Goal: Task Accomplishment & Management: Manage account settings

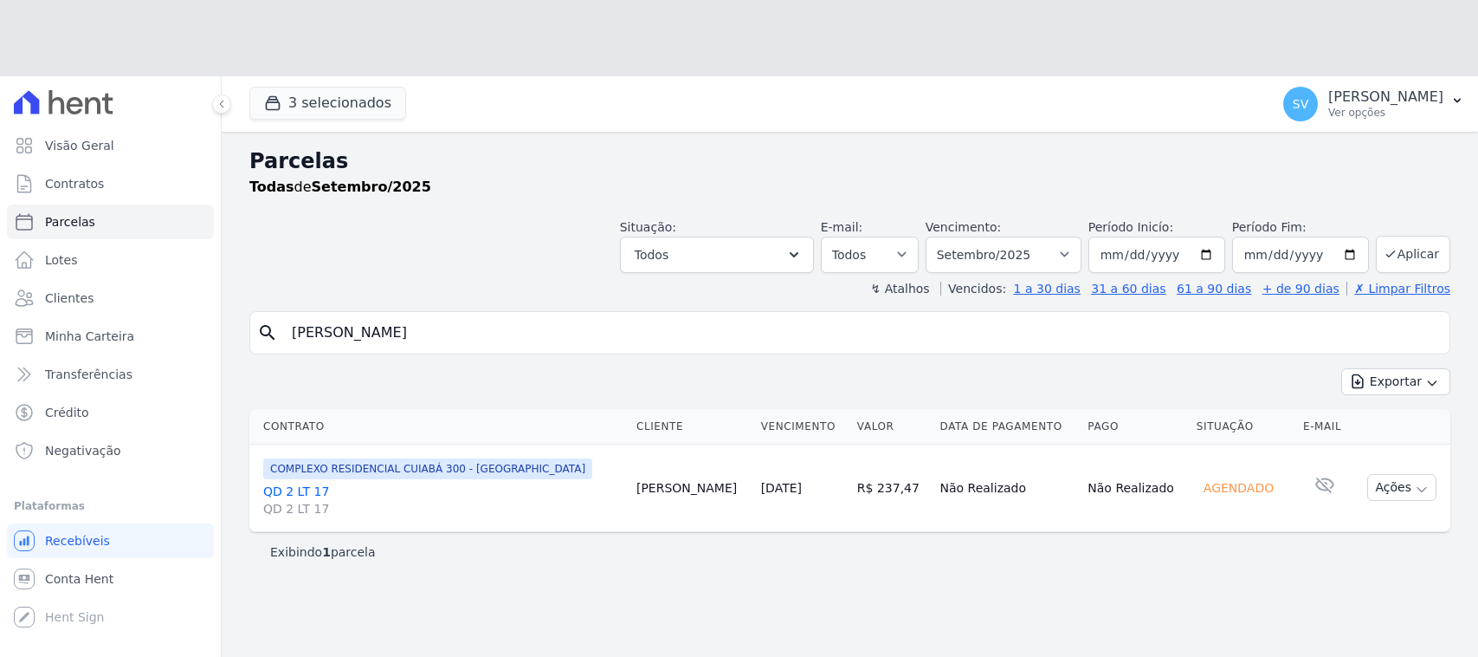
select select
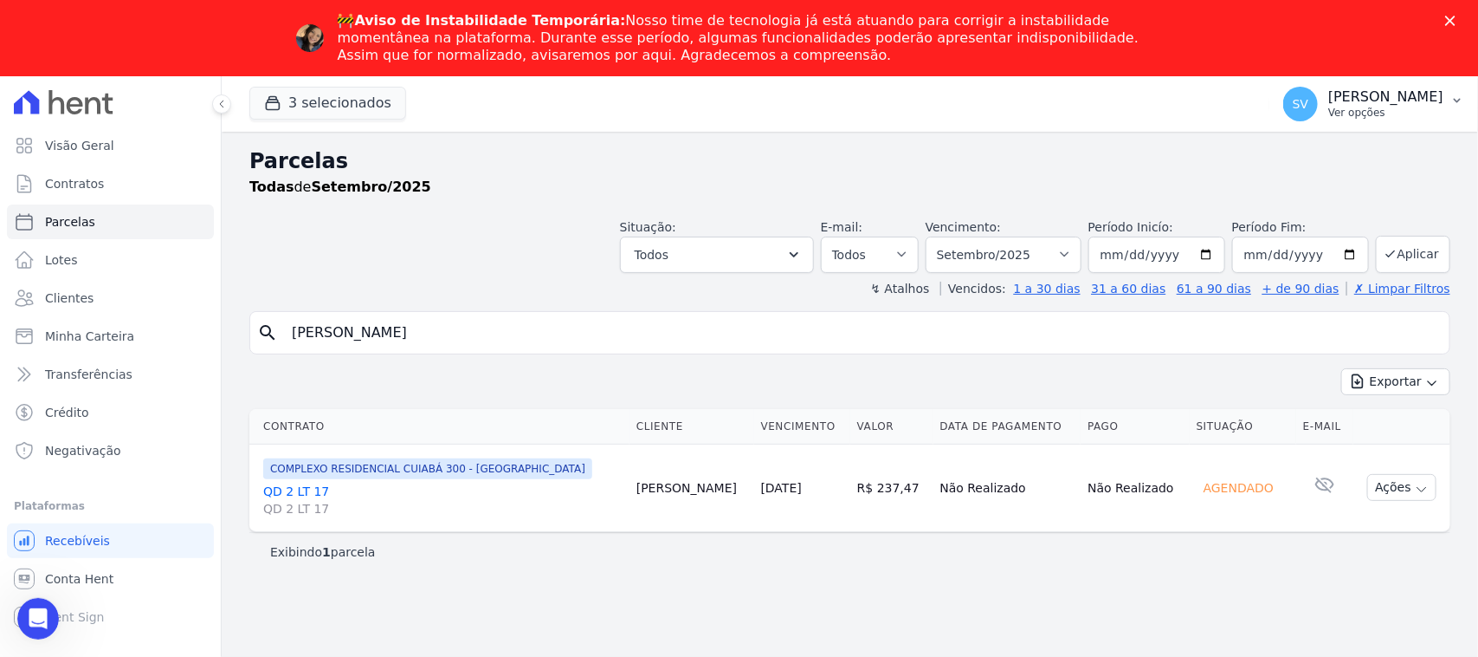
click at [1329, 101] on p "[PERSON_NAME]" at bounding box center [1386, 96] width 115 height 17
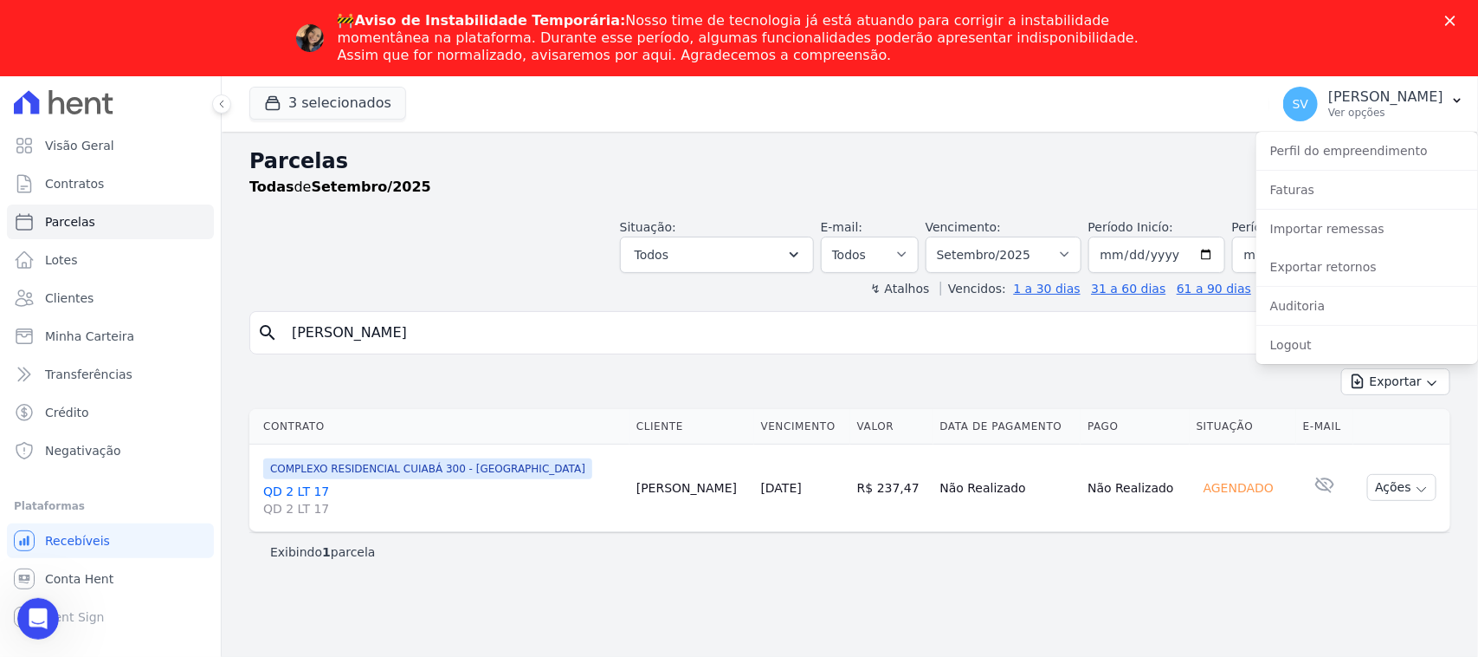
drag, startPoint x: 598, startPoint y: 193, endPoint x: 543, endPoint y: 165, distance: 62.4
click at [598, 192] on div "Todas de Setembro/2025" at bounding box center [849, 187] width 1201 height 21
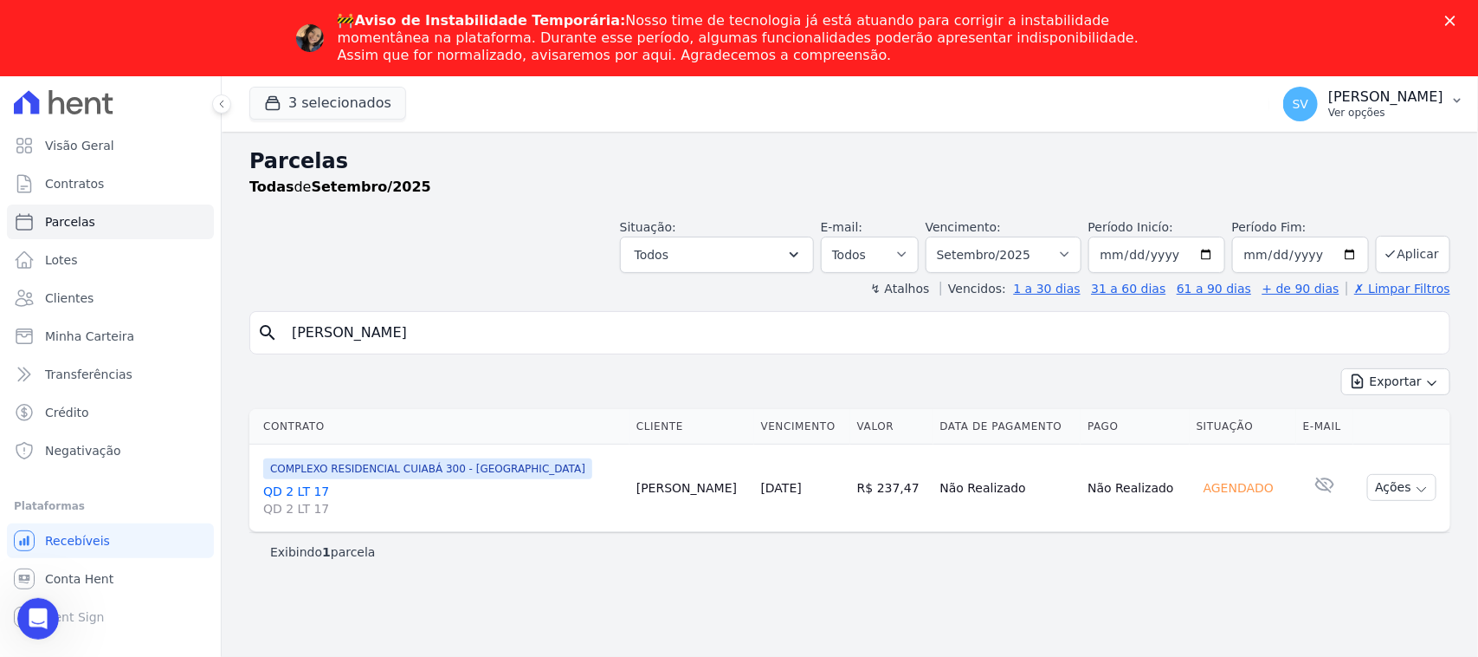
click at [1329, 100] on p "[PERSON_NAME]" at bounding box center [1386, 96] width 115 height 17
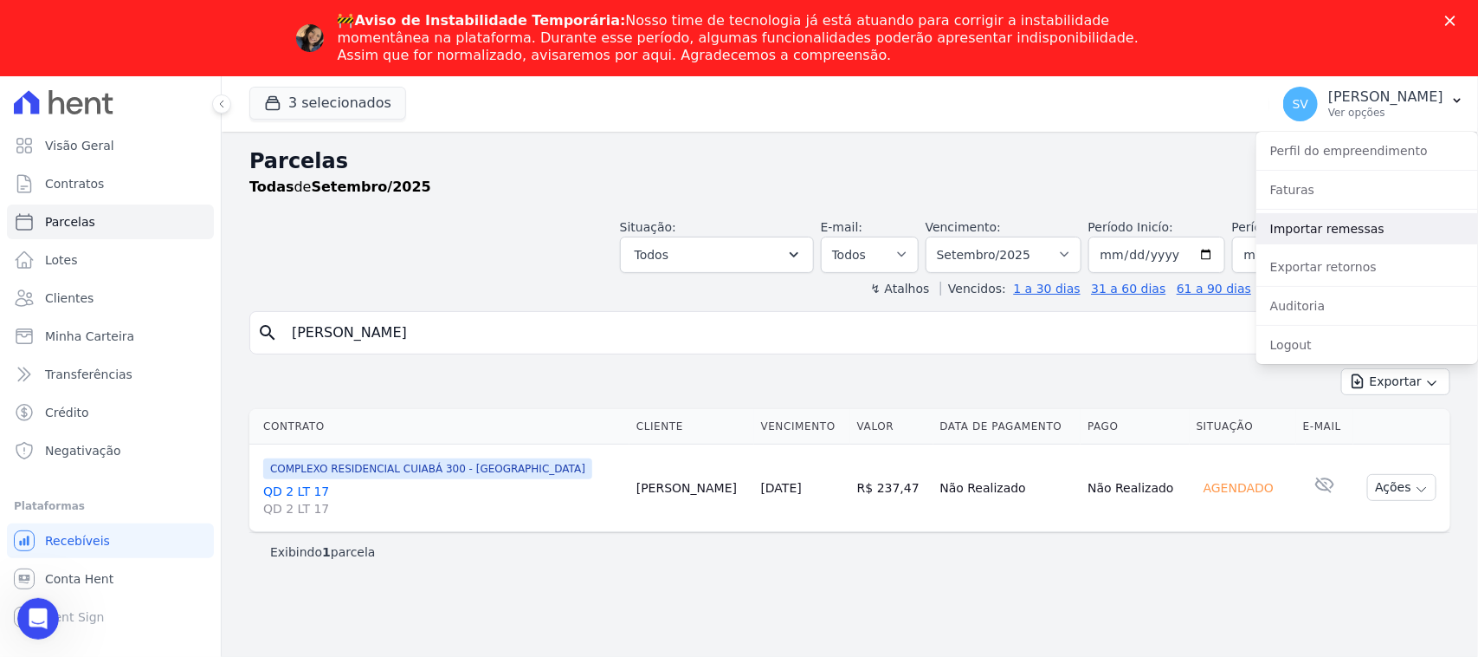
click at [1326, 217] on link "Importar remessas" at bounding box center [1368, 228] width 222 height 31
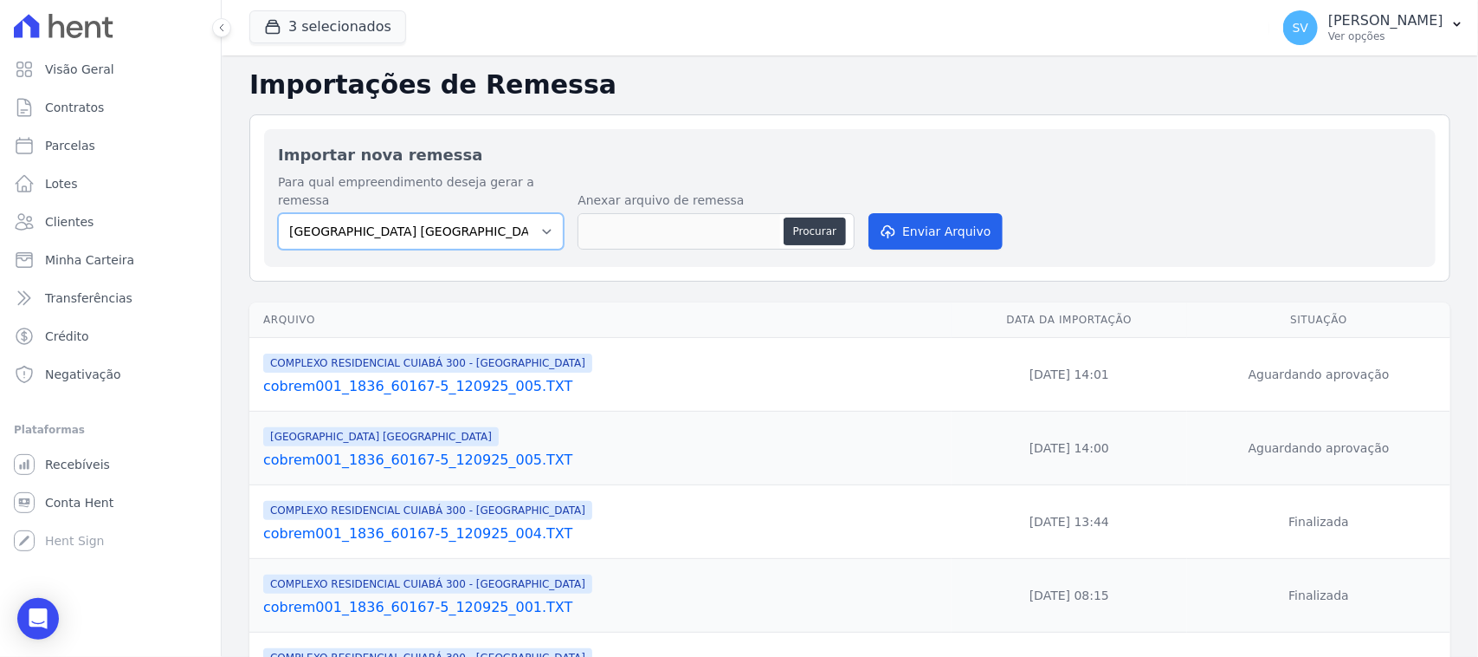
click at [452, 223] on select "[GEOGRAPHIC_DATA] COMPLEXO RESIDENCIAL [GEOGRAPHIC_DATA] 300 - [GEOGRAPHIC_DATA…" at bounding box center [421, 231] width 286 height 36
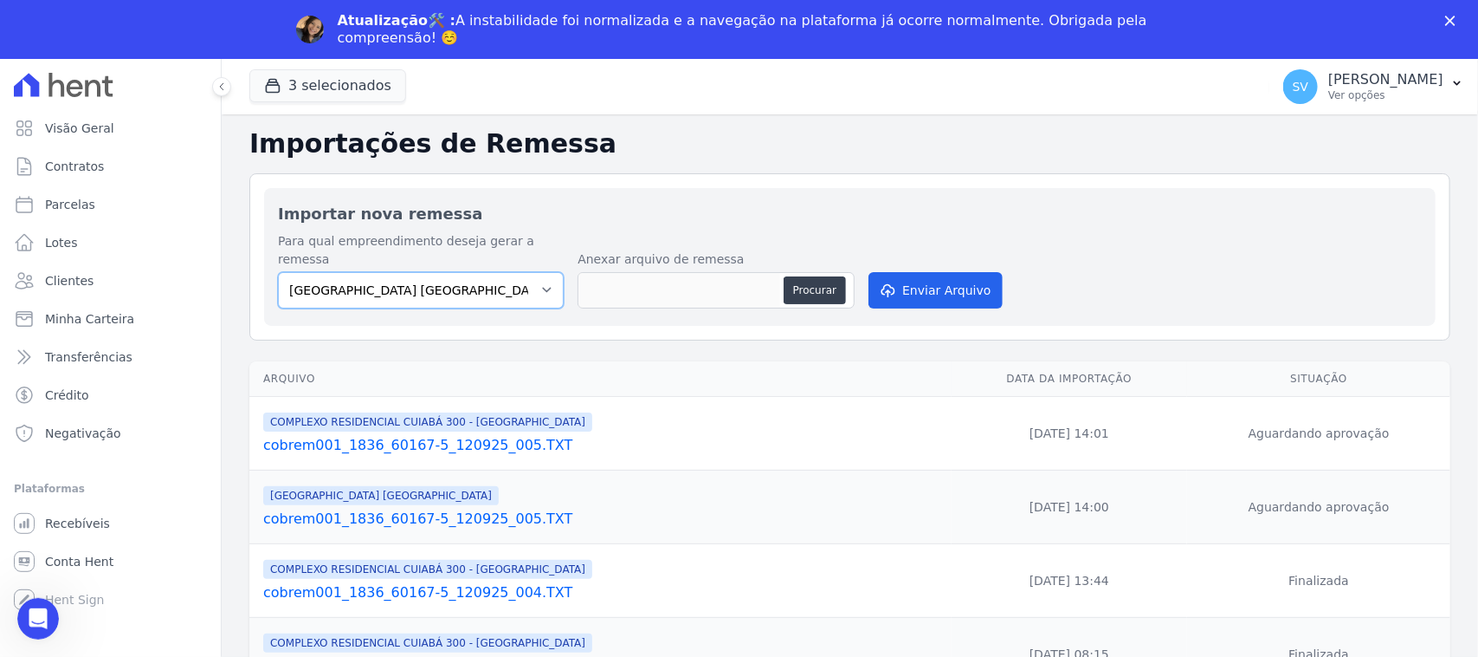
select select "a999329b-d322-46c5-b2df-9163b092fb9b"
click at [278, 272] on select "[GEOGRAPHIC_DATA] COMPLEXO RESIDENCIAL [GEOGRAPHIC_DATA] 300 - [GEOGRAPHIC_DATA…" at bounding box center [421, 290] width 286 height 36
click at [1447, 16] on polygon "Fechar" at bounding box center [1451, 21] width 10 height 10
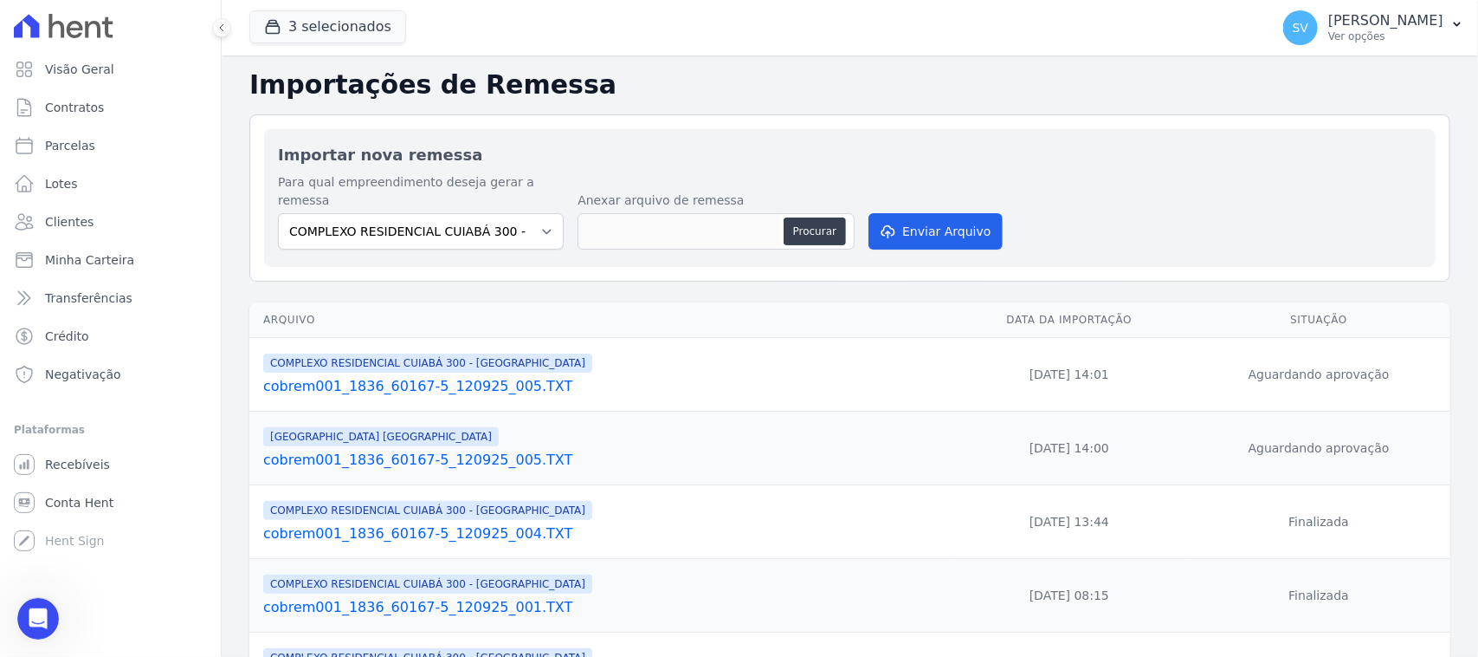
click at [834, 213] on div "Procurar" at bounding box center [716, 231] width 277 height 36
click at [831, 217] on button "Procurar" at bounding box center [815, 231] width 62 height 28
type input "cobrem001_1836_60167-5_150925_001.TXT"
drag, startPoint x: 903, startPoint y: 202, endPoint x: 903, endPoint y: 314, distance: 112.6
click at [903, 213] on button "Enviar Arquivo" at bounding box center [935, 231] width 133 height 36
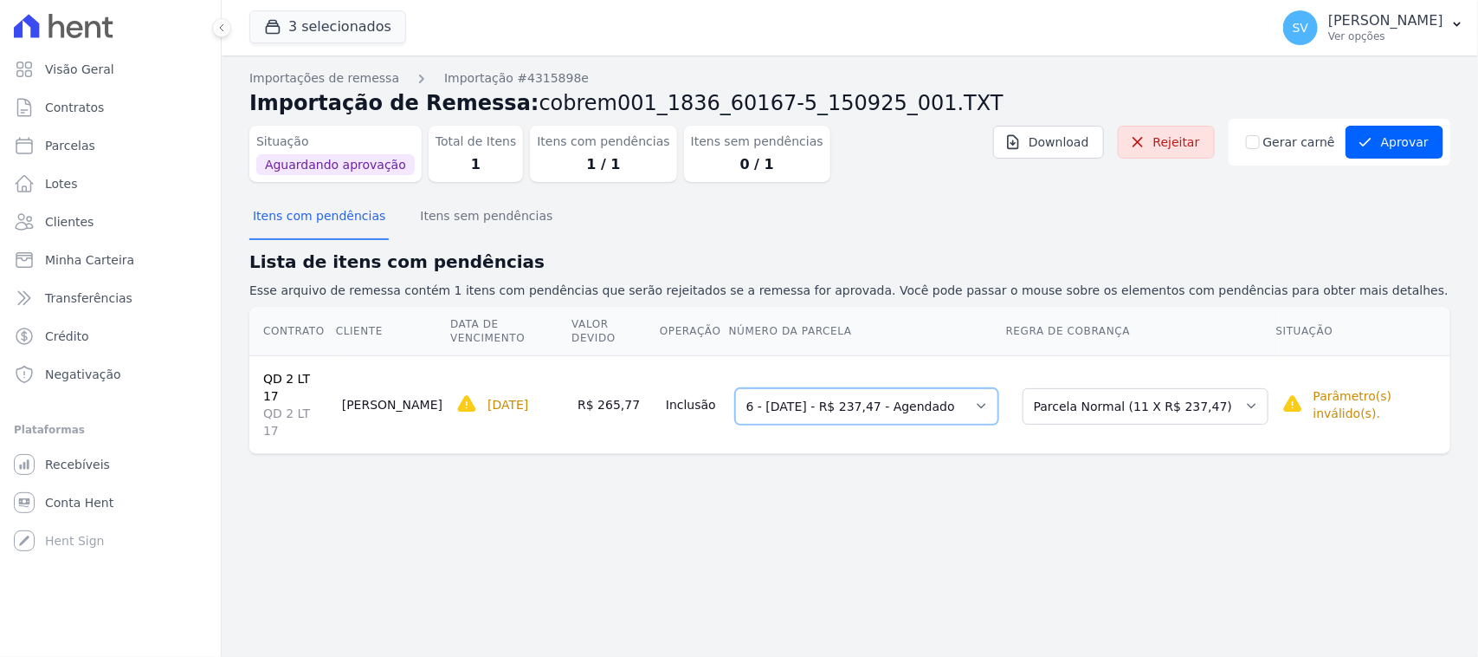
click at [785, 390] on select "Selecione uma 3 - 10/06/2025 - R$ 237,47 - Agendado 4 - 10/07/2025 - R$ 237,47 …" at bounding box center [866, 406] width 263 height 36
click at [735, 388] on select "Selecione uma 3 - 10/06/2025 - R$ 237,47 - Agendado 4 - 10/07/2025 - R$ 237,47 …" at bounding box center [866, 406] width 263 height 36
click at [456, 230] on button "Itens sem pendências" at bounding box center [486, 217] width 139 height 45
click at [483, 223] on button "Itens sem pendências" at bounding box center [486, 217] width 139 height 45
click at [309, 222] on button "Itens com pendências" at bounding box center [318, 217] width 139 height 45
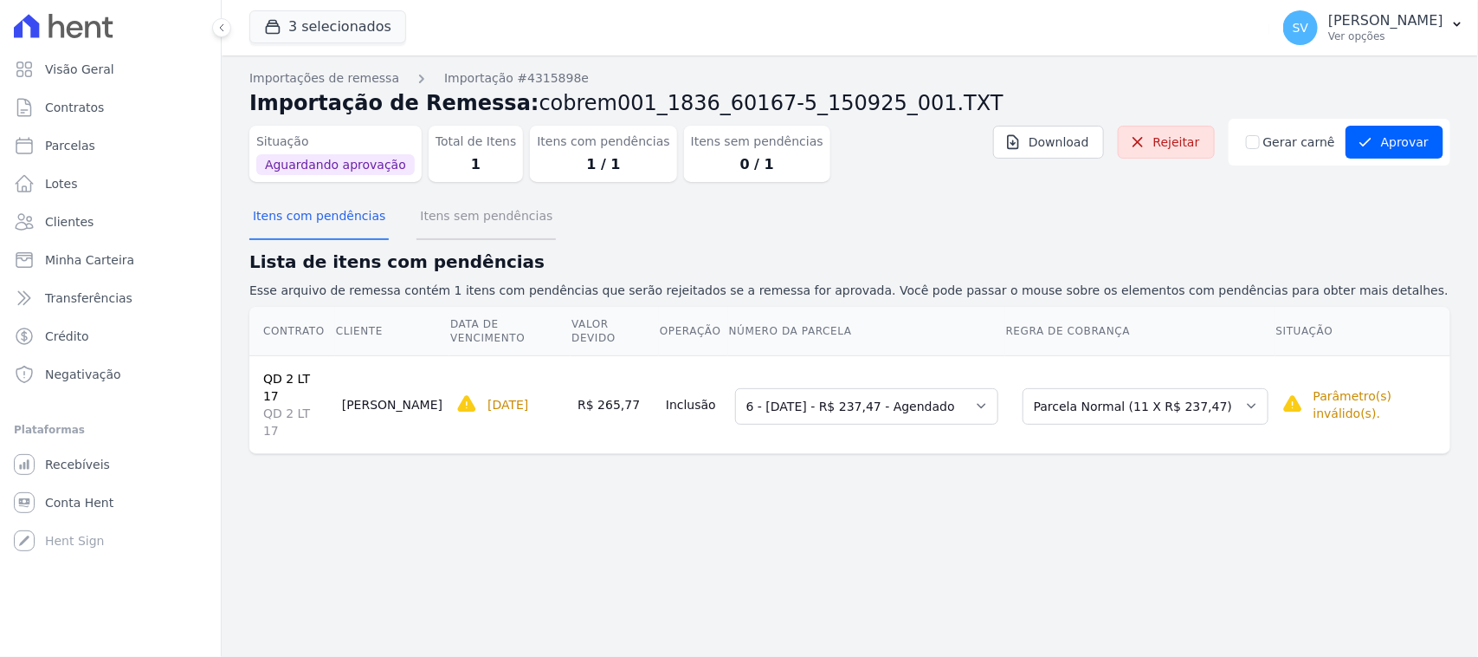
click at [486, 210] on button "Itens sem pendências" at bounding box center [486, 217] width 139 height 45
click at [486, 212] on button "Itens sem pendências" at bounding box center [486, 217] width 139 height 45
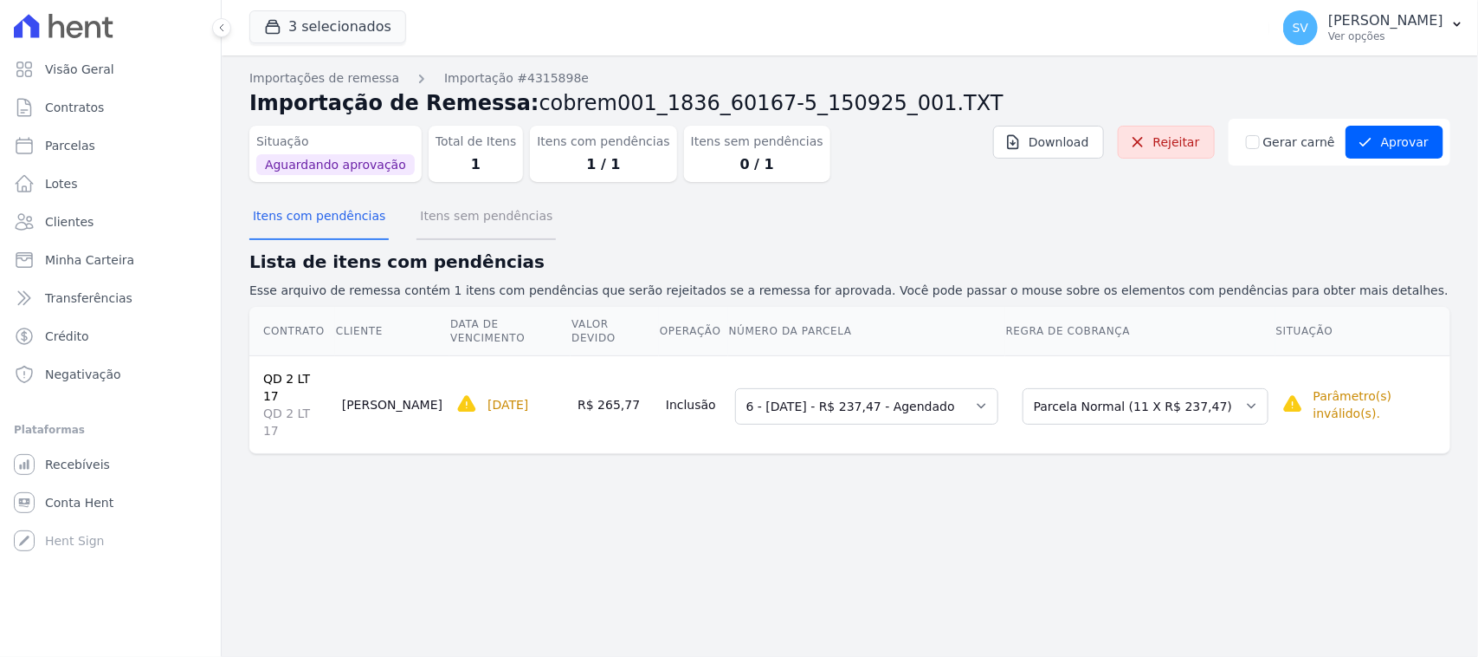
drag, startPoint x: 486, startPoint y: 212, endPoint x: 635, endPoint y: 347, distance: 201.1
click at [492, 218] on button "Itens sem pendências" at bounding box center [486, 217] width 139 height 45
drag, startPoint x: 693, startPoint y: 511, endPoint x: 682, endPoint y: 498, distance: 17.2
click at [689, 512] on div "Importações de remessa Importação #4315898e Importação de Remessa: cobrem001_18…" at bounding box center [850, 355] width 1257 height 601
click at [483, 210] on button "Itens sem pendências" at bounding box center [486, 217] width 139 height 45
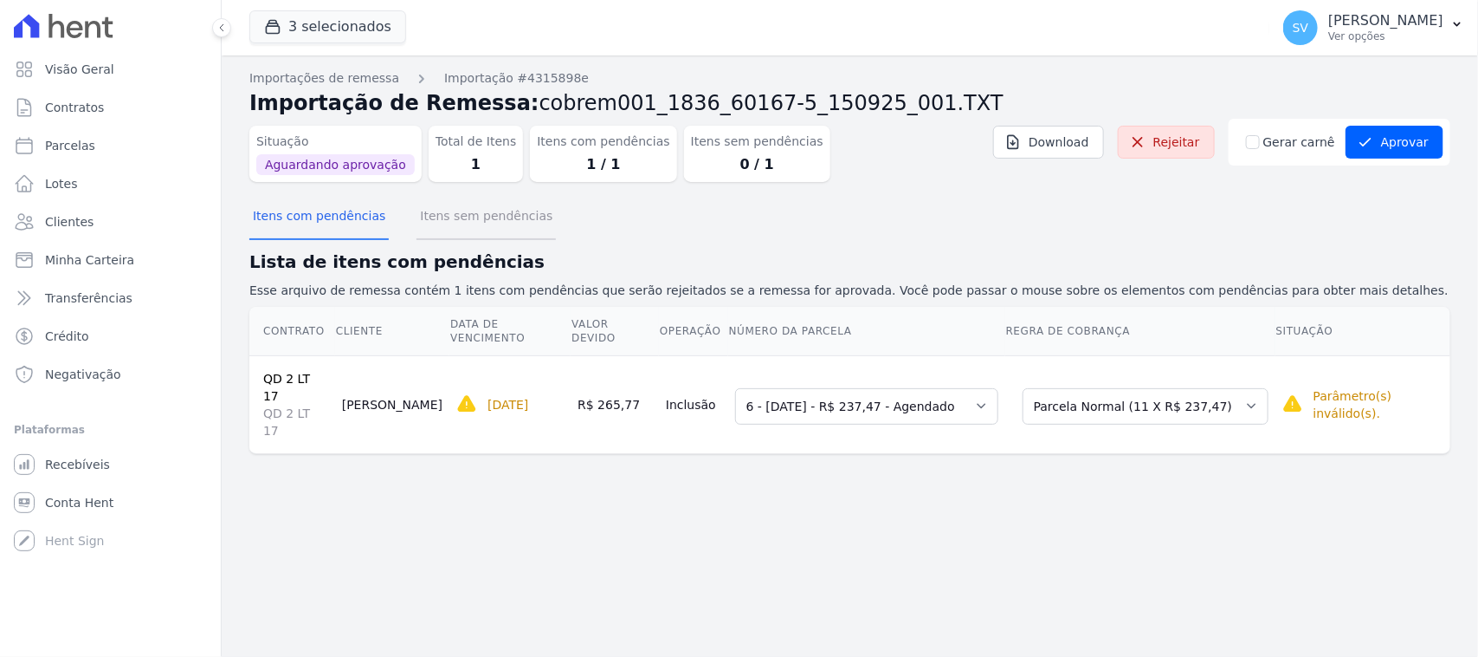
click at [496, 223] on button "Itens sem pendências" at bounding box center [486, 217] width 139 height 45
click at [496, 225] on button "Itens sem pendências" at bounding box center [486, 217] width 139 height 45
drag, startPoint x: 496, startPoint y: 223, endPoint x: 340, endPoint y: 232, distance: 157.1
click at [496, 223] on button "Itens sem pendências" at bounding box center [486, 217] width 139 height 45
drag, startPoint x: 326, startPoint y: 225, endPoint x: 365, endPoint y: 249, distance: 45.5
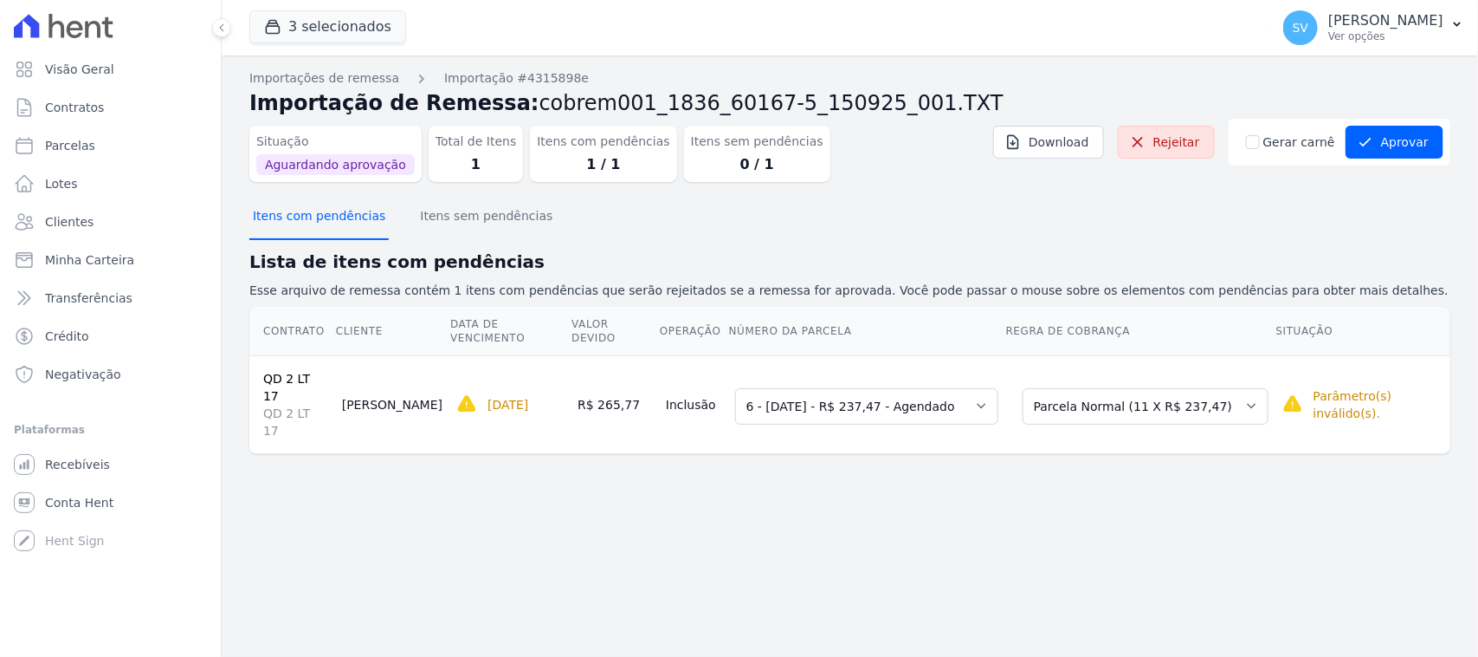
click at [326, 230] on button "Itens com pendências" at bounding box center [318, 217] width 139 height 45
click at [742, 580] on div "Importações de remessa Importação #4315898e Importação de Remessa: cobrem001_18…" at bounding box center [850, 355] width 1257 height 601
drag, startPoint x: 980, startPoint y: 535, endPoint x: 1284, endPoint y: 426, distance: 322.2
click at [1106, 495] on div "Importações de remessa Importação #4315898e Importação de Remessa: cobrem001_18…" at bounding box center [850, 355] width 1257 height 601
click at [1209, 388] on select "Selecione uma Nova Parcela Avulsa Parcela Avulsa Existente Parcela Normal (11 X…" at bounding box center [1146, 406] width 246 height 36
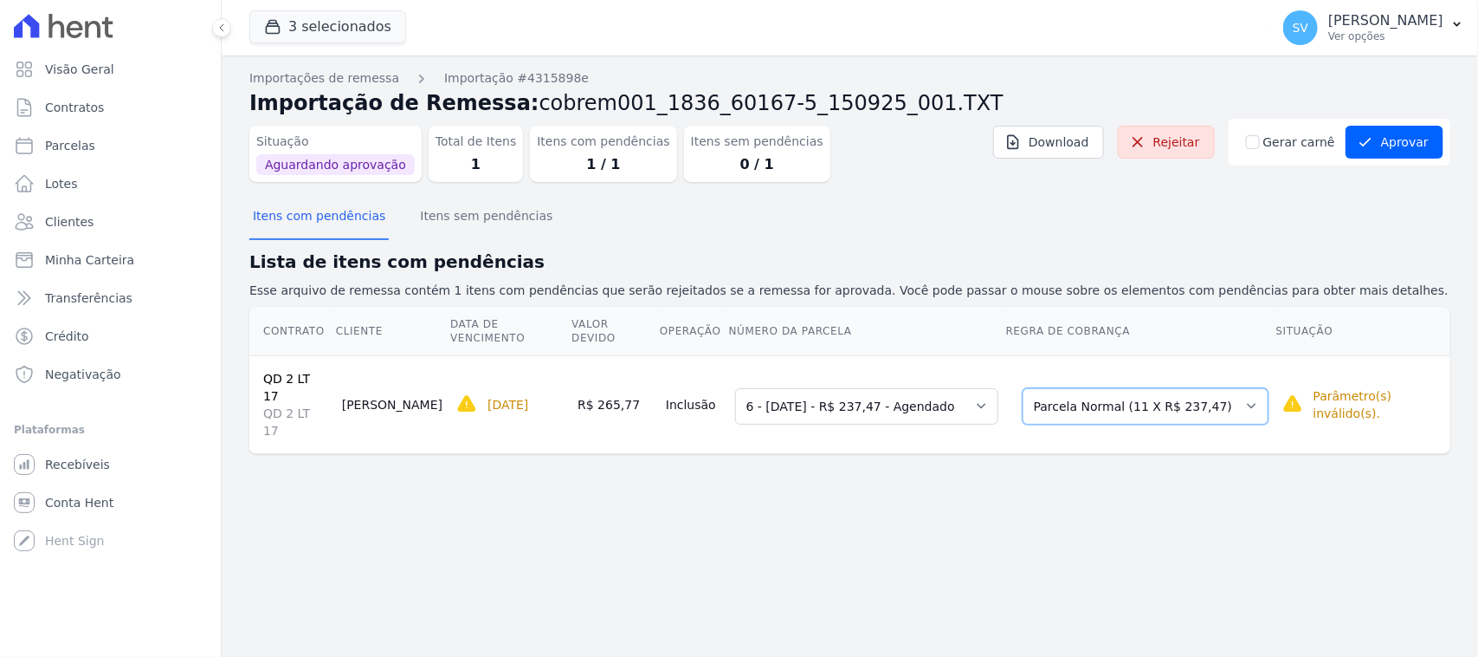
click at [1024, 388] on select "Selecione uma Nova Parcela Avulsa Parcela Avulsa Existente Parcela Normal (11 X…" at bounding box center [1146, 406] width 246 height 36
drag, startPoint x: 1040, startPoint y: 463, endPoint x: 989, endPoint y: 435, distance: 58.6
click at [1037, 463] on div "Importações de remessa Importação #4315898e Importação de Remessa: cobrem001_18…" at bounding box center [850, 355] width 1257 height 601
click at [599, 486] on div "Importações de remessa Importação #4315898e Importação de Remessa: cobrem001_18…" at bounding box center [850, 355] width 1257 height 601
click at [836, 391] on select "Selecione uma 3 - 10/06/2025 - R$ 237,47 - Agendado 4 - 10/07/2025 - R$ 237,47 …" at bounding box center [866, 406] width 263 height 36
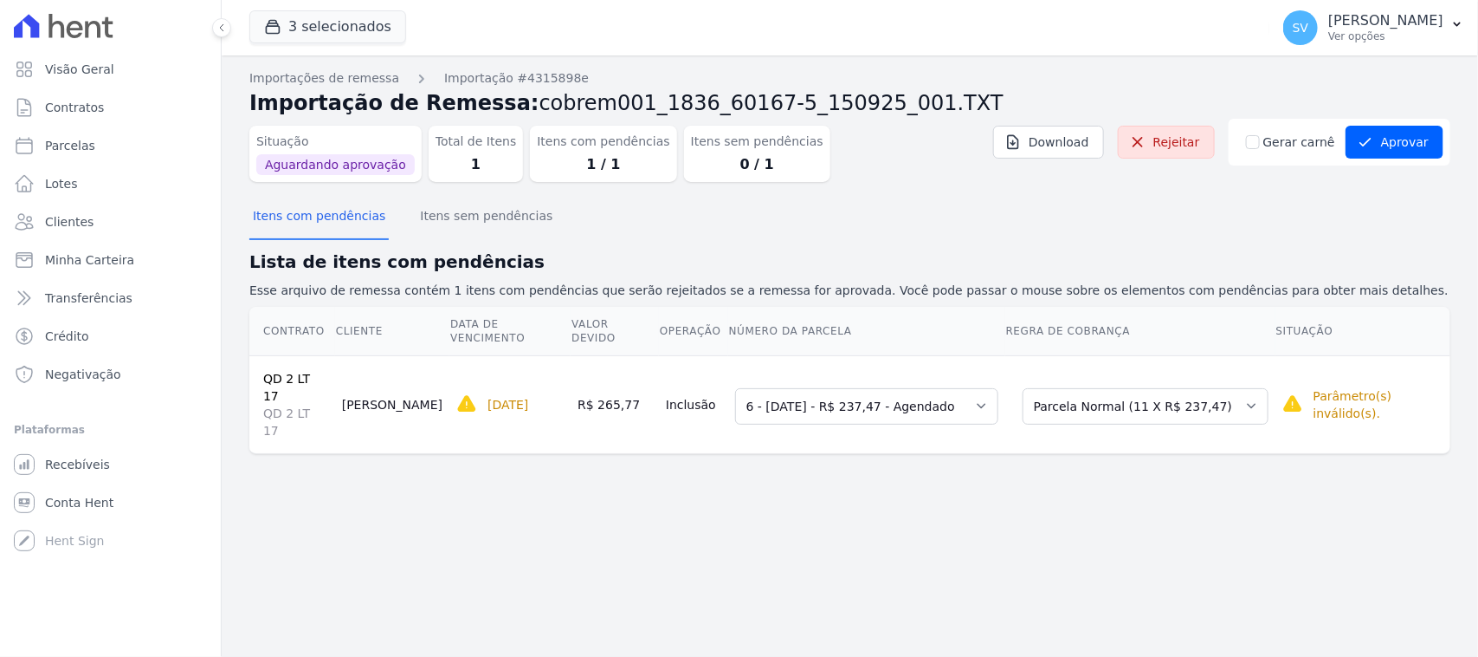
click at [893, 265] on h2 "Lista de itens com pendências" at bounding box center [849, 262] width 1201 height 26
click at [481, 394] on div "[DATE]" at bounding box center [509, 404] width 107 height 21
click at [611, 425] on div "Importações de remessa Importação #4315898e Importação de Remessa: cobrem001_18…" at bounding box center [849, 275] width 1201 height 412
click at [431, 197] on div "Importações de remessa Importação #4315898e Importação de Remessa: cobrem001_18…" at bounding box center [849, 275] width 1201 height 412
click at [447, 215] on button "Itens sem pendências" at bounding box center [486, 217] width 139 height 45
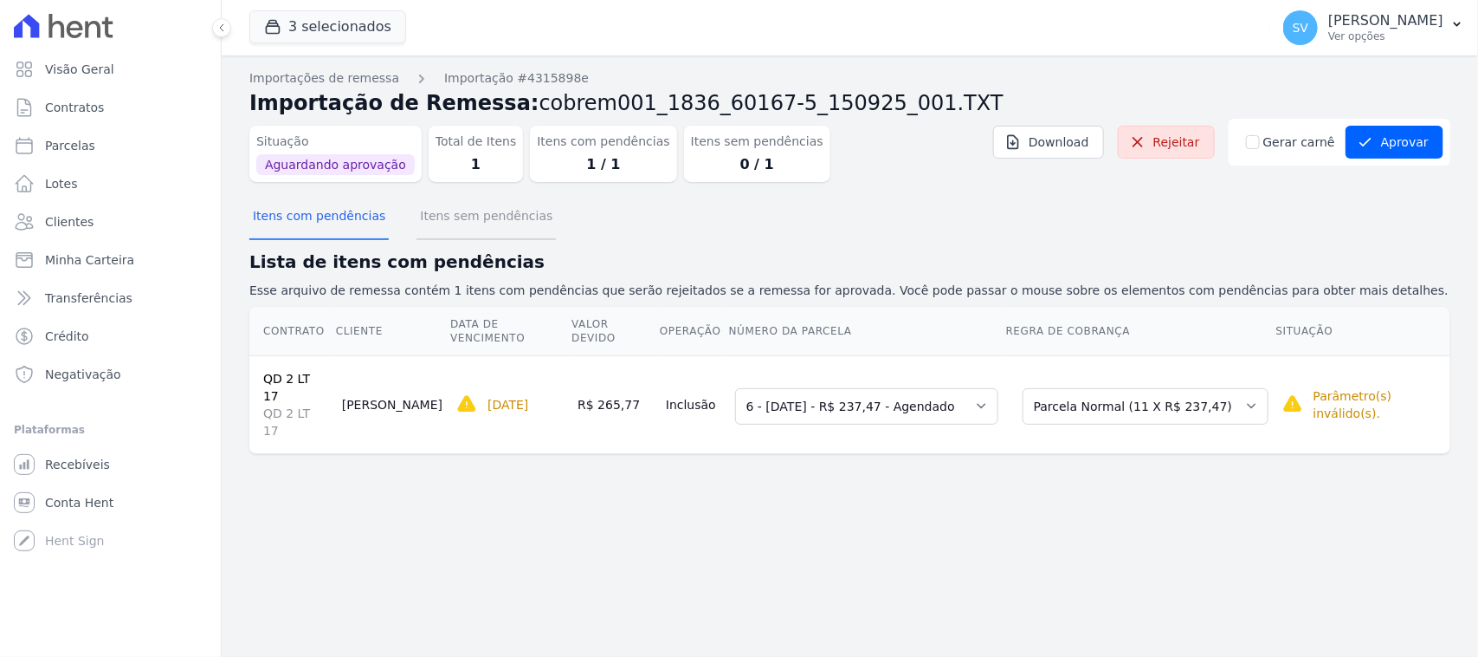
click at [451, 236] on button "Itens sem pendências" at bounding box center [486, 217] width 139 height 45
drag, startPoint x: 456, startPoint y: 227, endPoint x: 387, endPoint y: 213, distance: 69.8
click at [456, 228] on button "Itens sem pendências" at bounding box center [486, 217] width 139 height 45
drag, startPoint x: 348, startPoint y: 204, endPoint x: 281, endPoint y: 58, distance: 160.8
click at [346, 205] on button "Itens com pendências" at bounding box center [318, 217] width 139 height 45
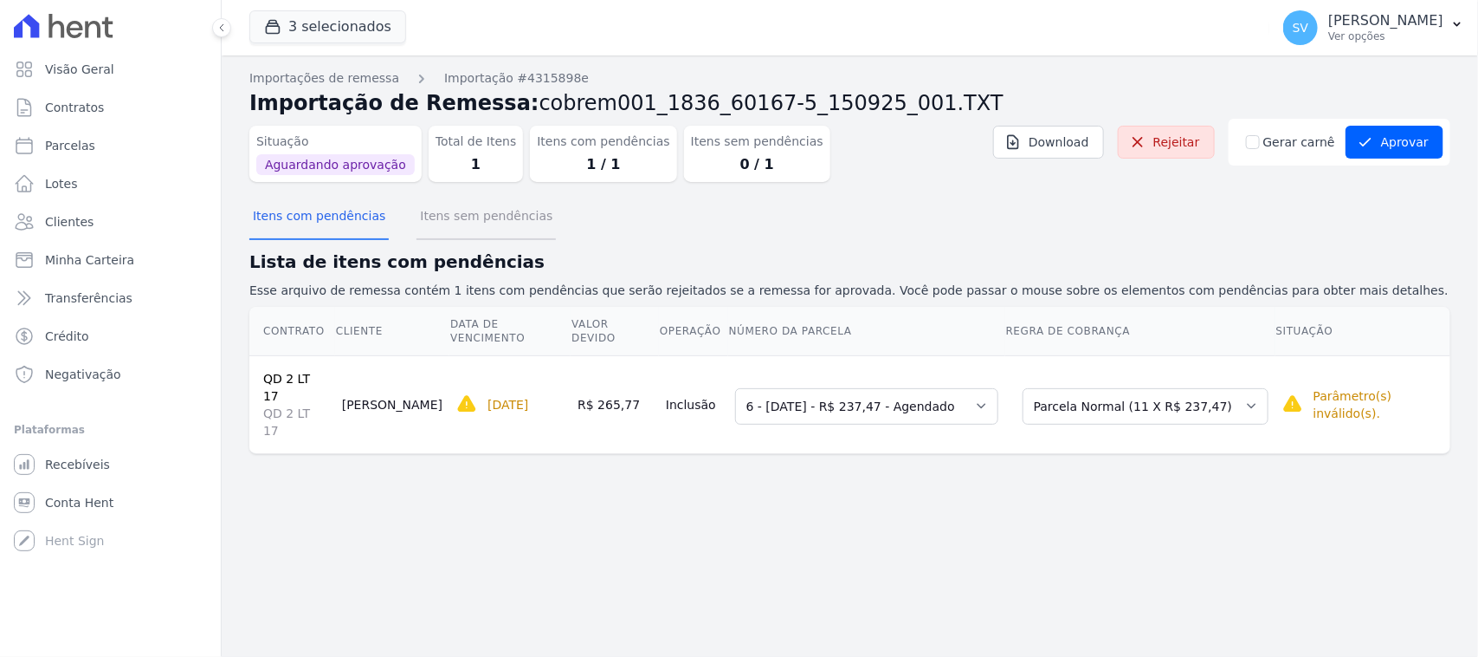
click at [486, 219] on button "Itens sem pendências" at bounding box center [486, 217] width 139 height 45
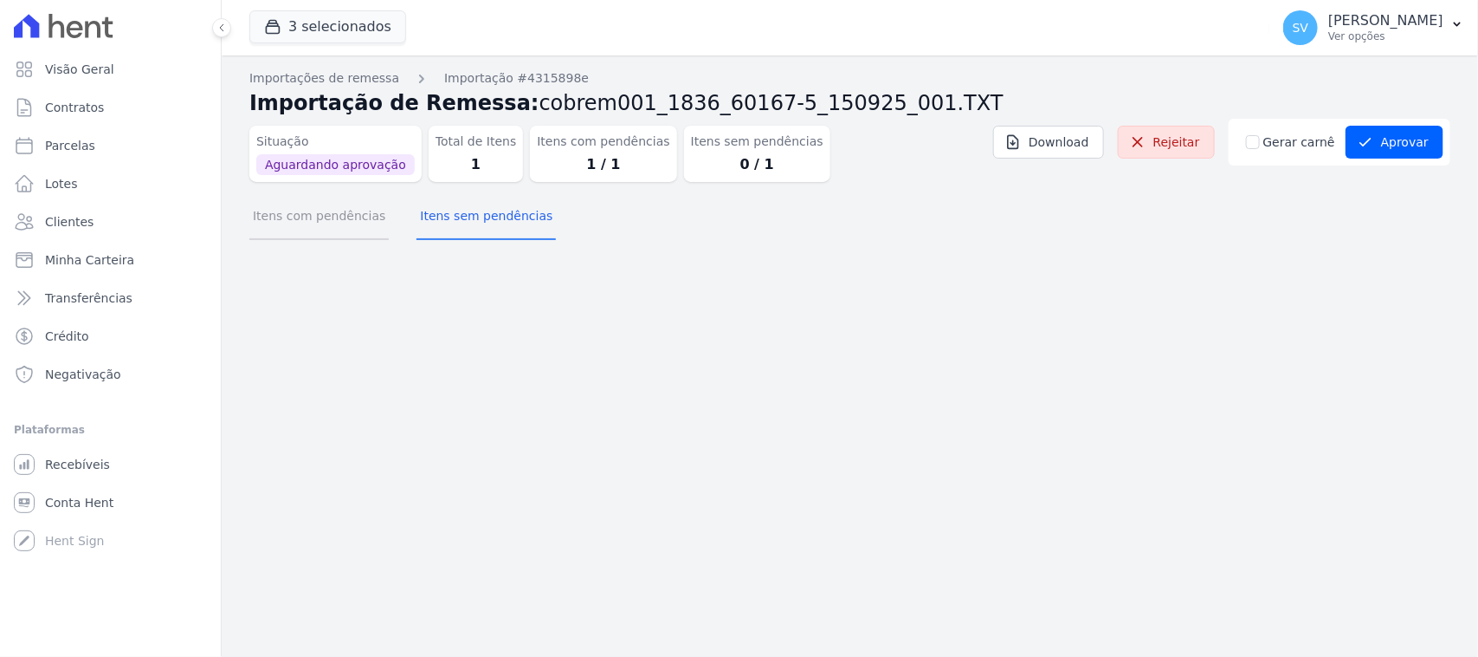
click at [327, 215] on button "Itens com pendências" at bounding box center [318, 217] width 139 height 45
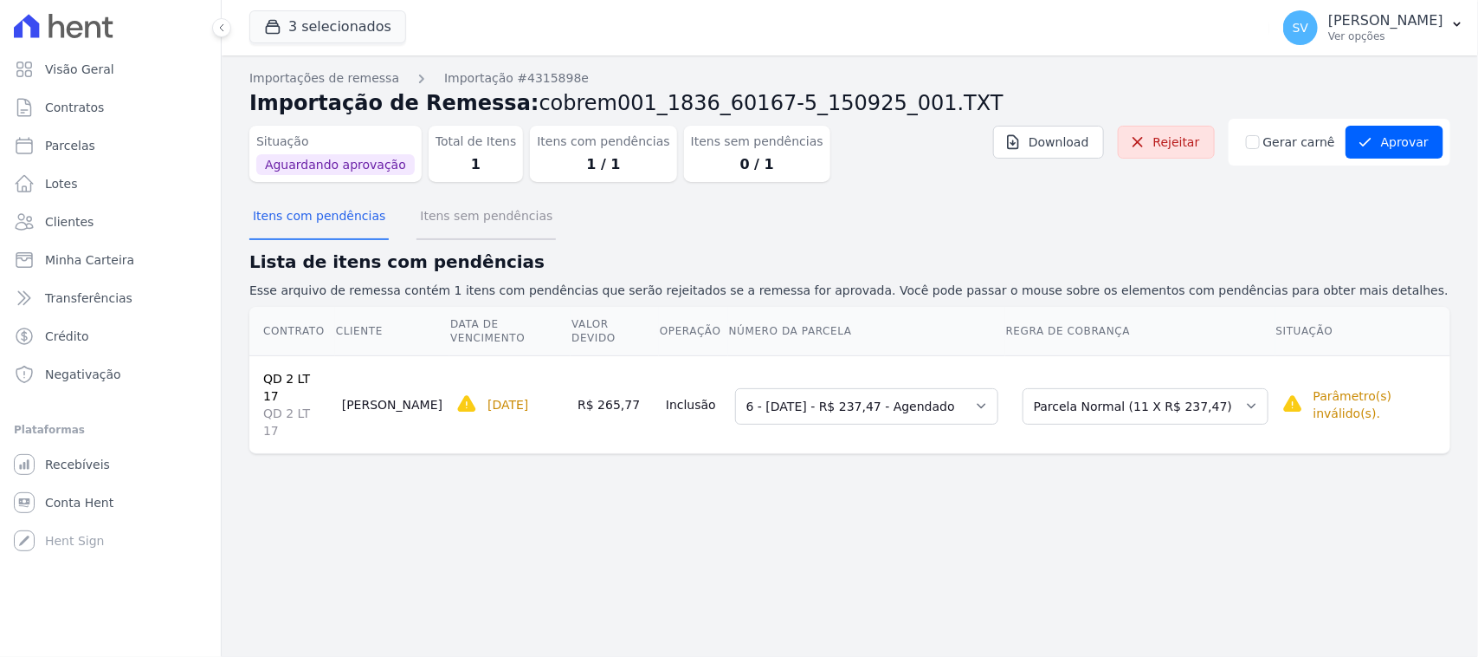
click at [453, 217] on button "Itens sem pendências" at bounding box center [486, 217] width 139 height 45
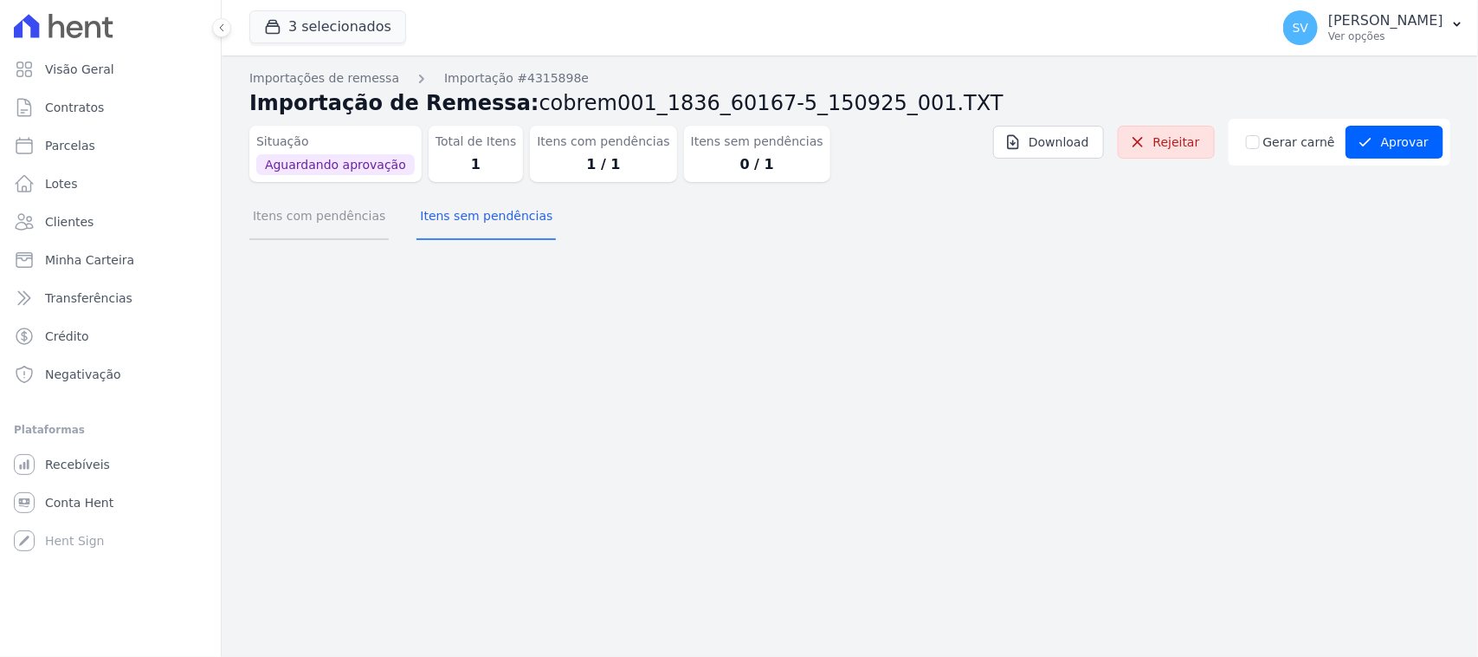
click at [318, 234] on button "Itens com pendências" at bounding box center [318, 217] width 139 height 45
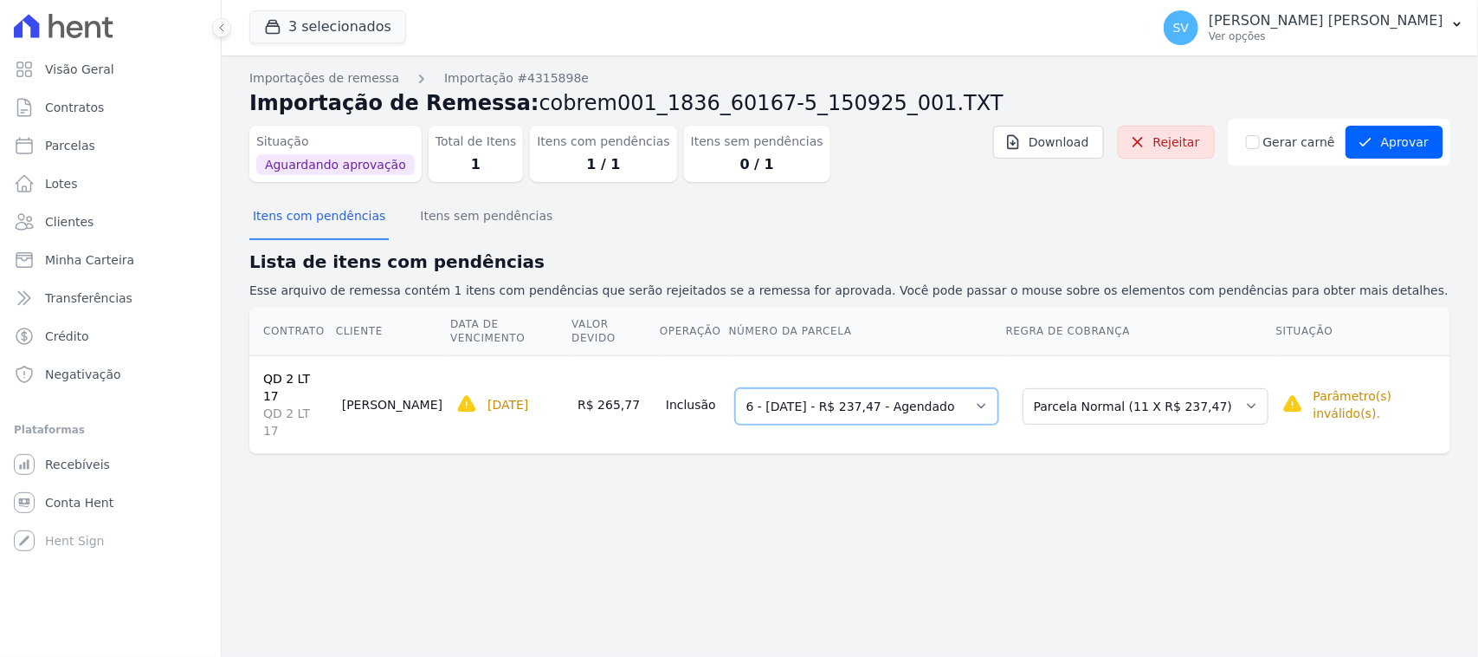
click at [786, 388] on select "Selecione uma 3 - 10/06/2025 - R$ 237,47 - Agendado 4 - 10/07/2025 - R$ 237,47 …" at bounding box center [866, 406] width 263 height 36
click at [735, 388] on select "Selecione uma 3 - 10/06/2025 - R$ 237,47 - Agendado 4 - 10/07/2025 - R$ 237,47 …" at bounding box center [866, 406] width 263 height 36
click at [1170, 388] on select "Selecione uma Nova Parcela Avulsa Parcela Avulsa Existente Parcela Normal (11 X…" at bounding box center [1146, 406] width 246 height 36
click at [1024, 388] on select "Selecione uma Nova Parcela Avulsa Parcela Avulsa Existente Parcela Normal (11 X…" at bounding box center [1146, 406] width 246 height 36
click at [1430, 152] on button "Aprovar" at bounding box center [1395, 142] width 98 height 33
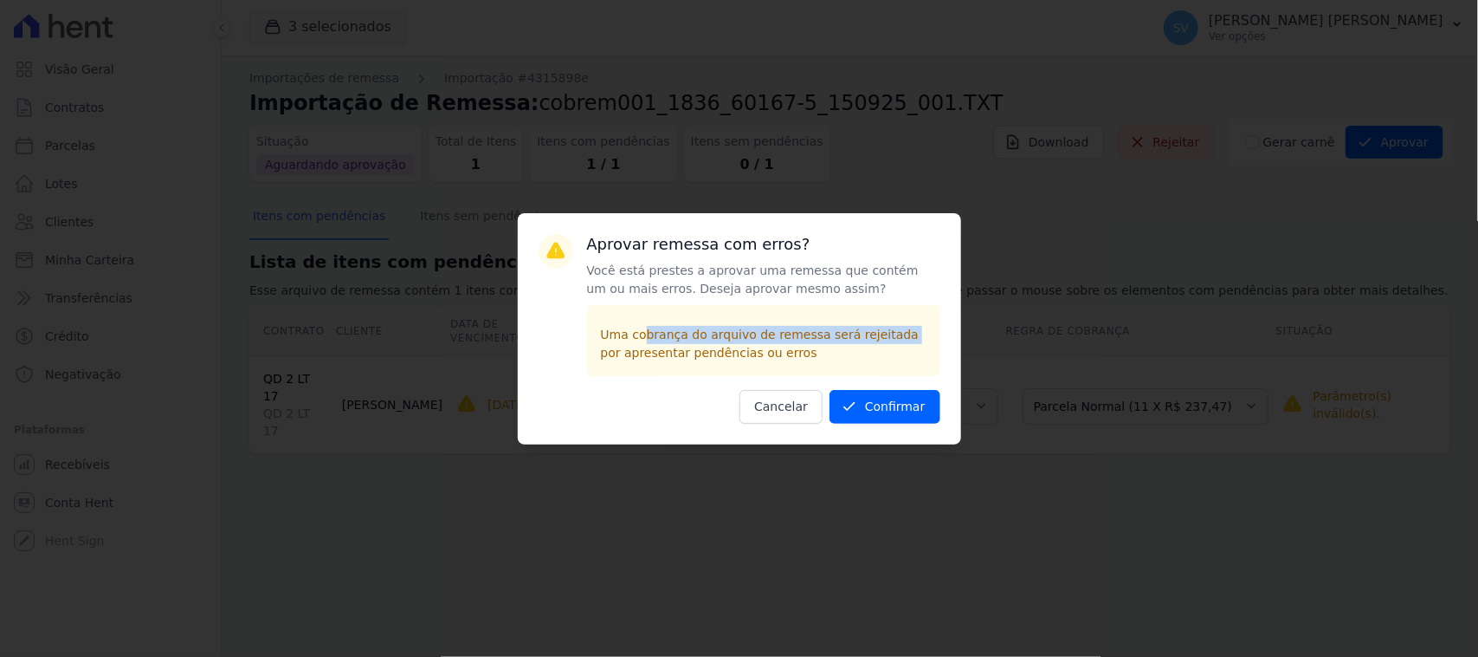
drag, startPoint x: 639, startPoint y: 329, endPoint x: 880, endPoint y: 346, distance: 241.4
click at [881, 345] on p "Uma cobrança do arquivo de remessa será rejeitada por apresentar pendências ou …" at bounding box center [764, 344] width 326 height 36
drag, startPoint x: 695, startPoint y: 275, endPoint x: 871, endPoint y: 368, distance: 198.7
click at [885, 290] on p "Você está prestes a aprovar uma remessa que contém um ou mais erros. Deseja apr…" at bounding box center [763, 280] width 353 height 36
drag, startPoint x: 664, startPoint y: 336, endPoint x: 856, endPoint y: 388, distance: 198.3
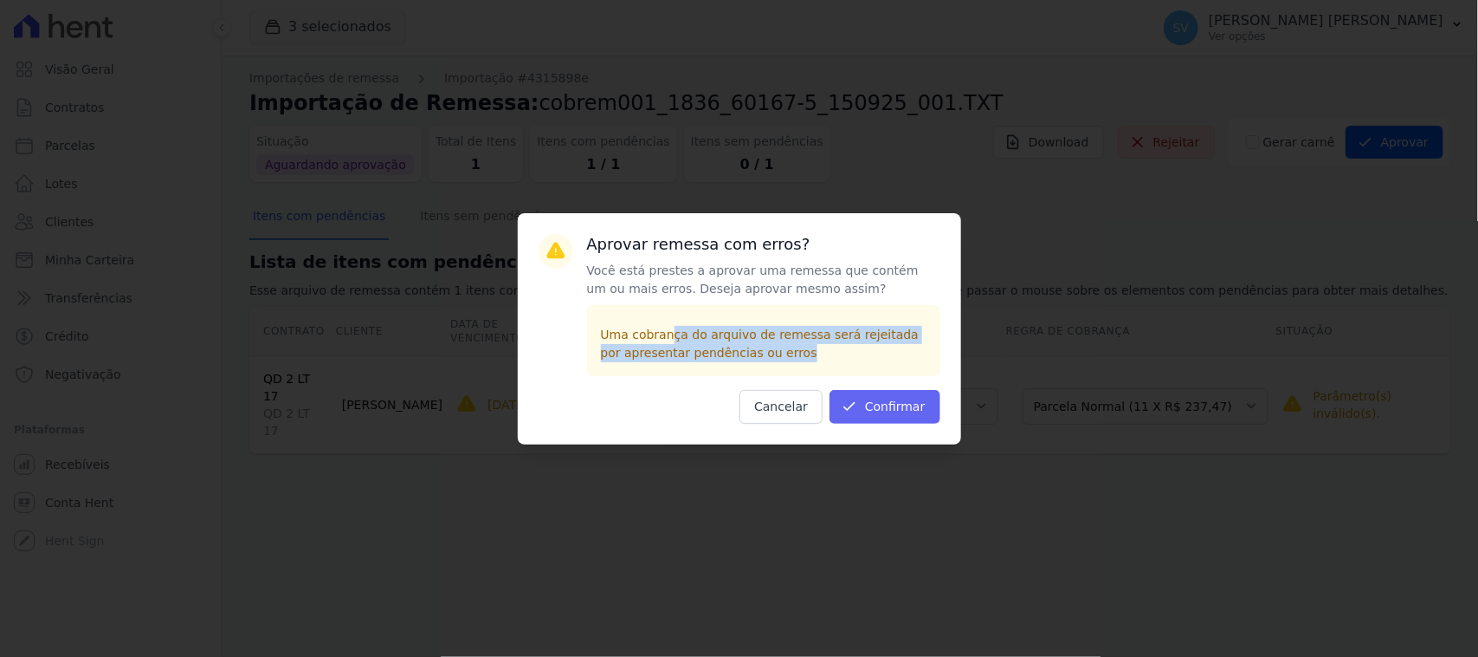
click at [805, 349] on p "Uma cobrança do arquivo de remessa será rejeitada por apresentar pendências ou …" at bounding box center [764, 344] width 326 height 36
click at [868, 408] on button "Confirmar" at bounding box center [885, 407] width 111 height 34
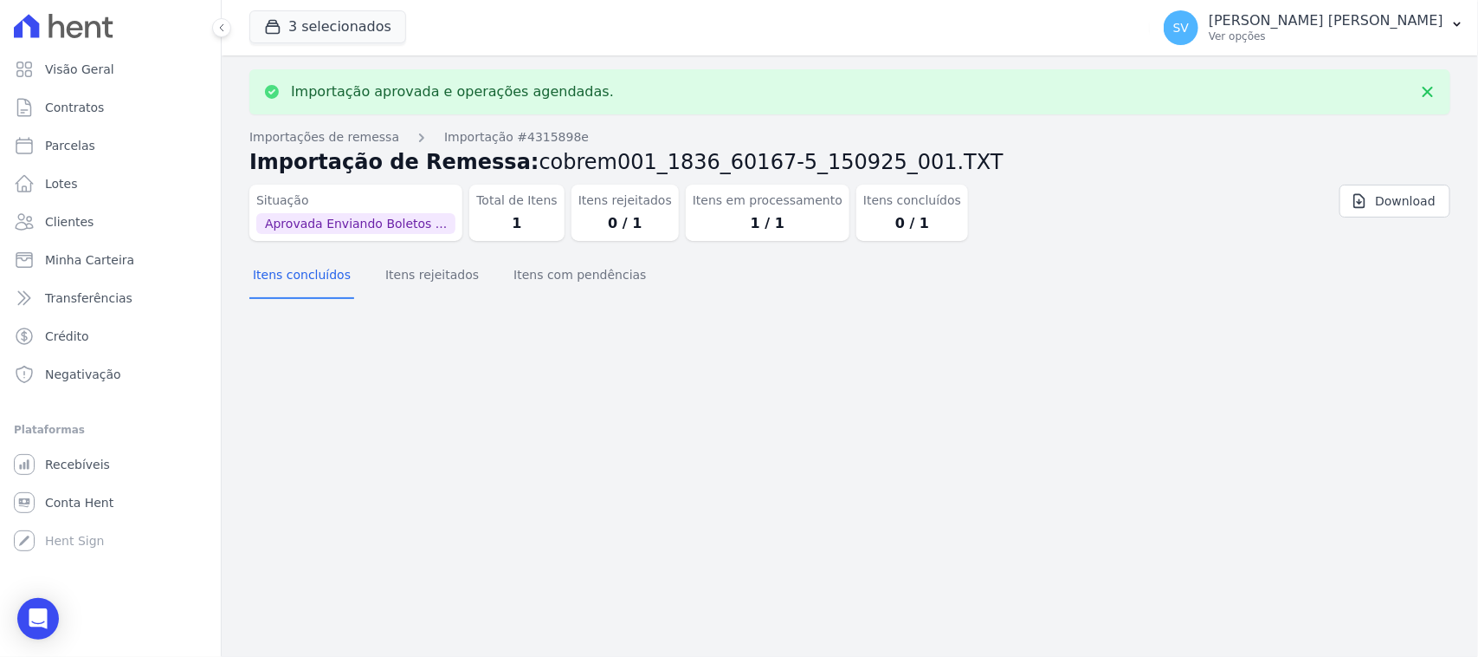
click at [758, 388] on div "Importação aprovada e operações agendadas. Importações de remessa Importação #4…" at bounding box center [850, 355] width 1257 height 601
click at [119, 147] on link "Parcelas" at bounding box center [110, 145] width 207 height 35
select select
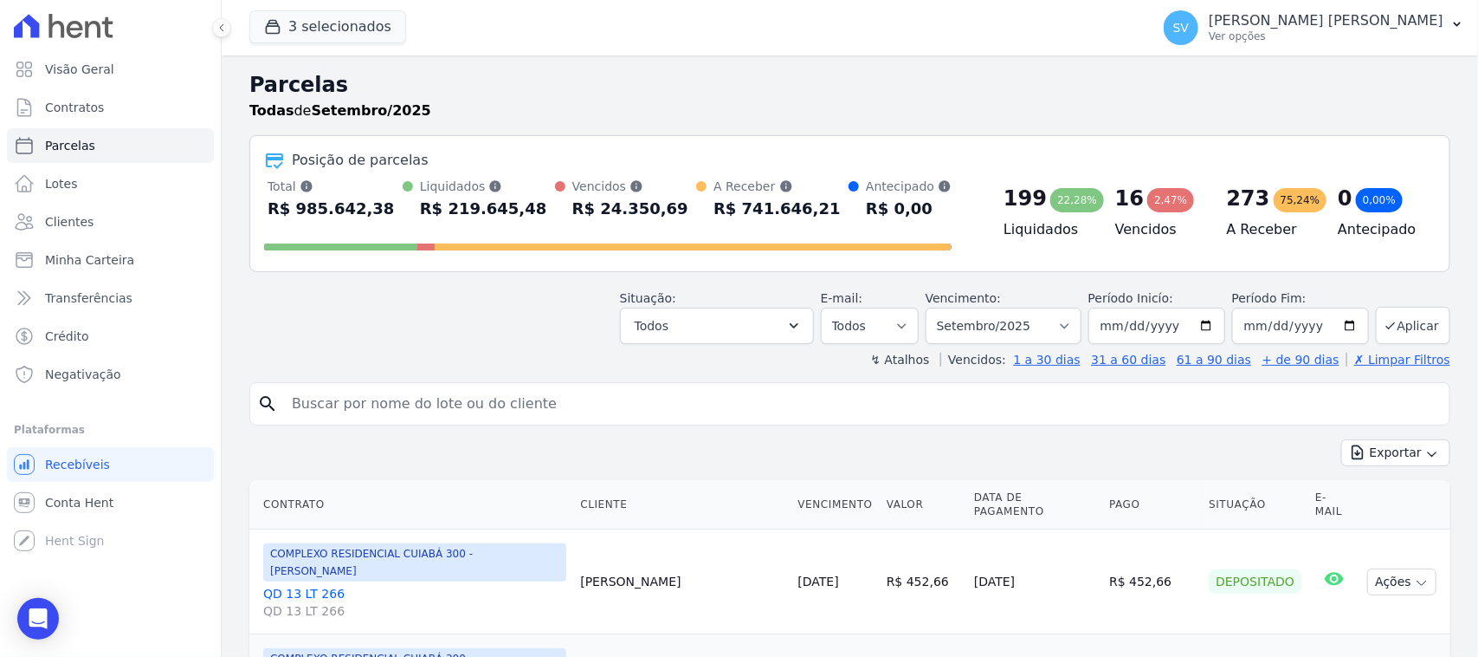
drag, startPoint x: 673, startPoint y: 374, endPoint x: 672, endPoint y: 398, distance: 24.3
click at [674, 400] on input "search" at bounding box center [861, 403] width 1161 height 35
type input "[PERSON_NAME]"
select select
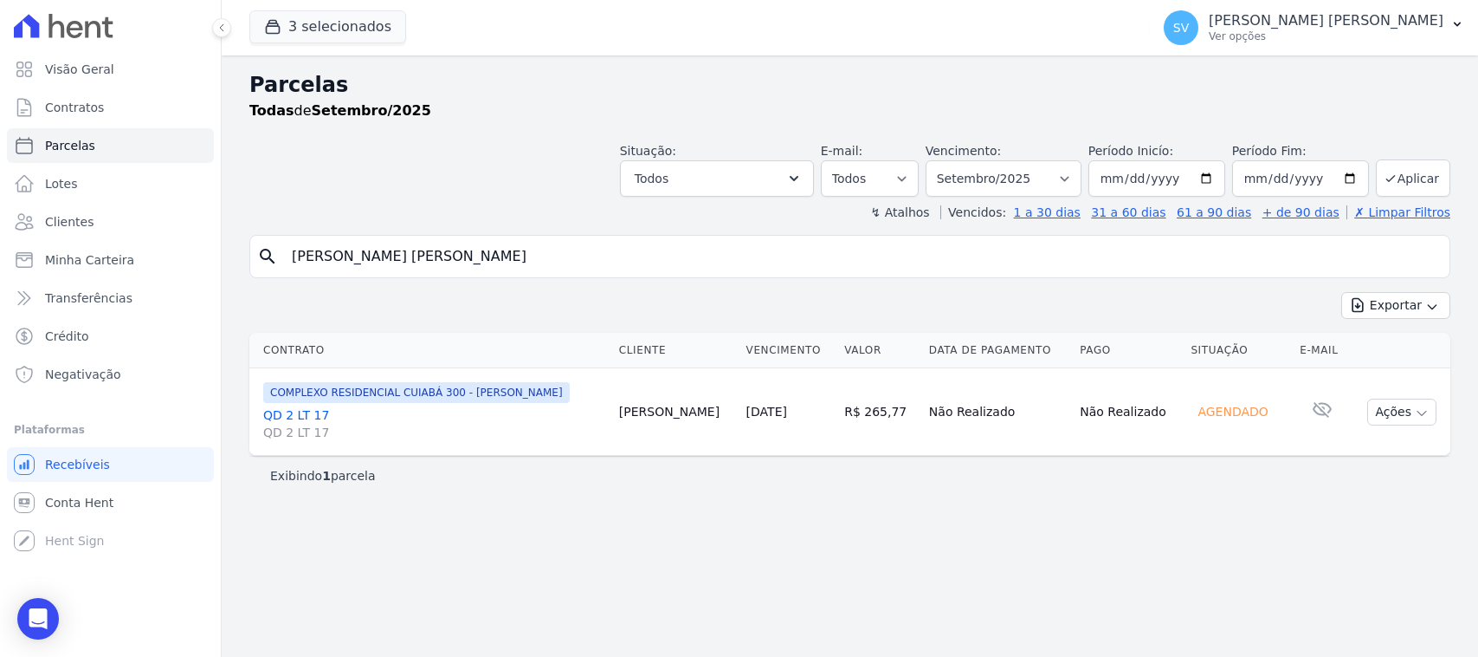
select select
click at [1383, 408] on button "Ações" at bounding box center [1402, 411] width 69 height 27
click at [932, 258] on input "Victor Fernando Dias Da Silva" at bounding box center [861, 256] width 1161 height 35
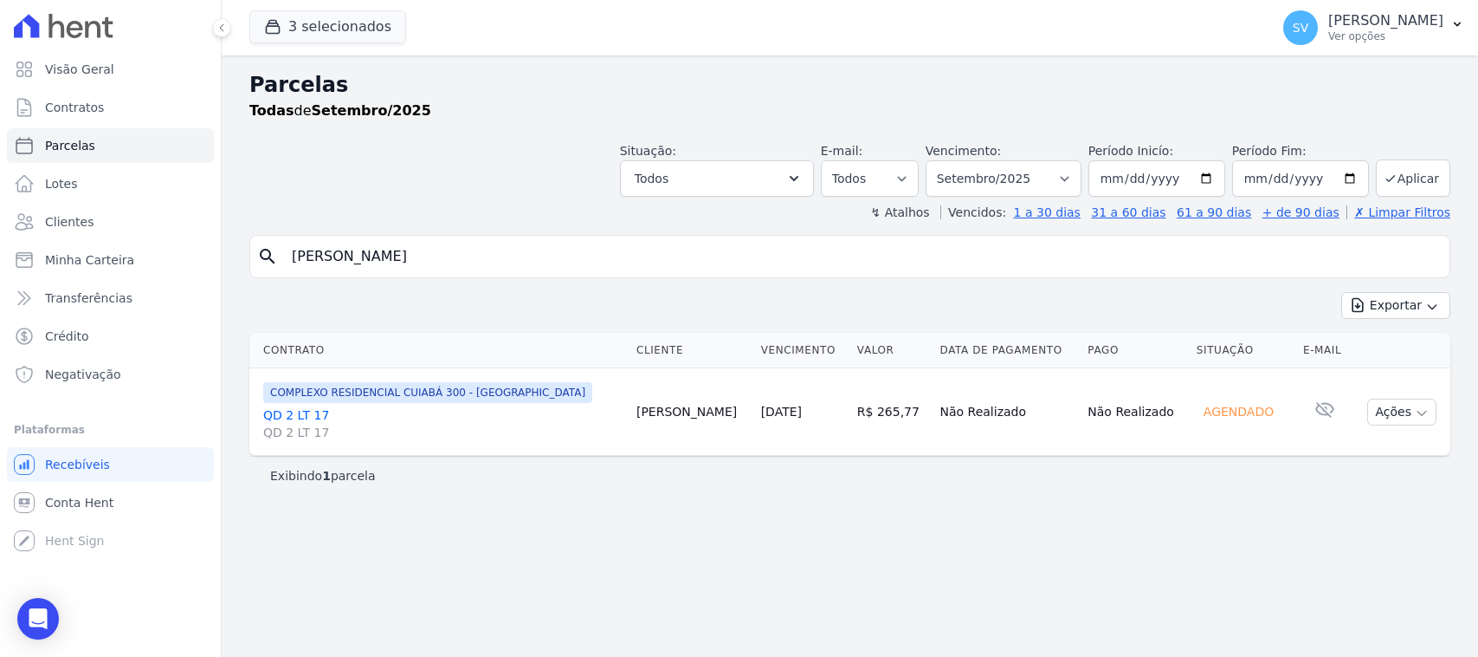
select select
click at [1409, 429] on td "Ações Ver boleto Não é possível visualizar o boleto de um pagamento agendado An…" at bounding box center [1402, 411] width 97 height 87
click at [1382, 404] on button "Ações" at bounding box center [1402, 411] width 69 height 27
click at [954, 264] on input "[PERSON_NAME]" at bounding box center [861, 256] width 1161 height 35
select select
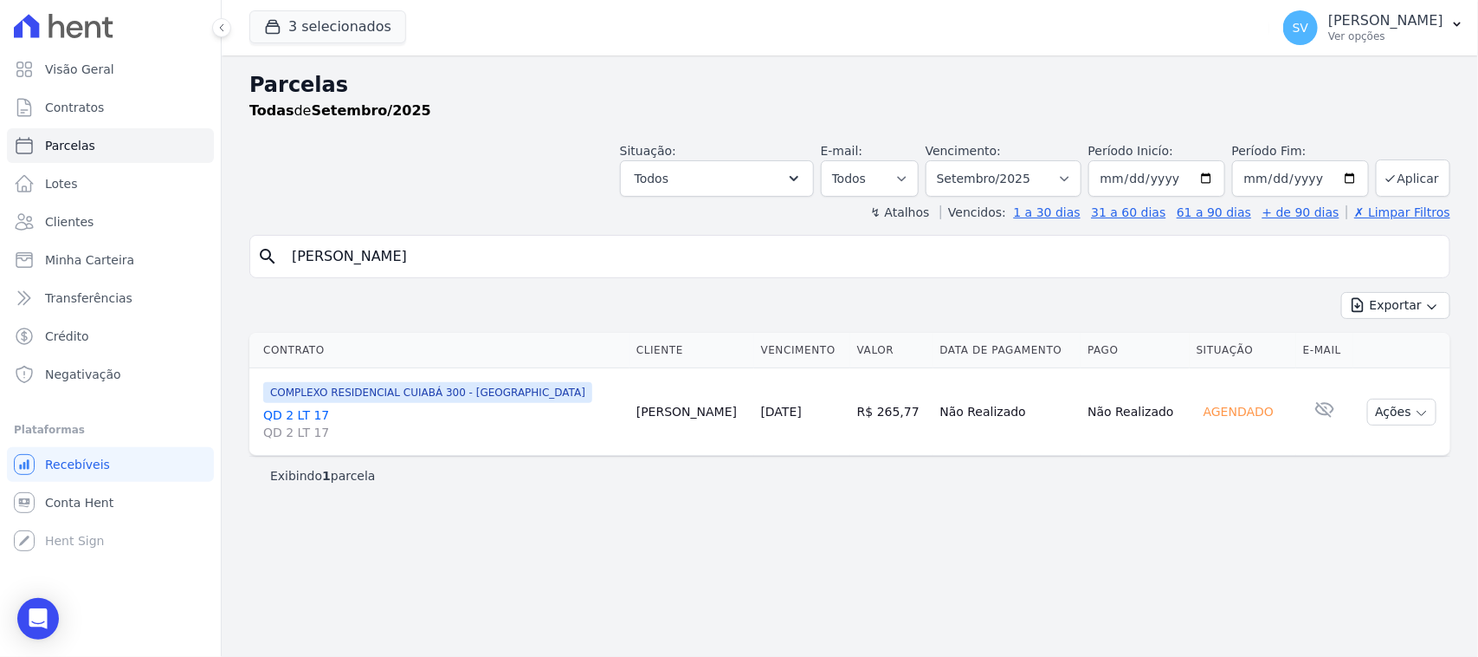
click at [594, 264] on input "[PERSON_NAME] [PERSON_NAME]" at bounding box center [861, 256] width 1161 height 35
select select
click at [1401, 414] on button "Ações" at bounding box center [1402, 411] width 69 height 27
click at [896, 318] on div "Exportar Exportar PDF Exportar CSV" at bounding box center [849, 312] width 1201 height 41
select select
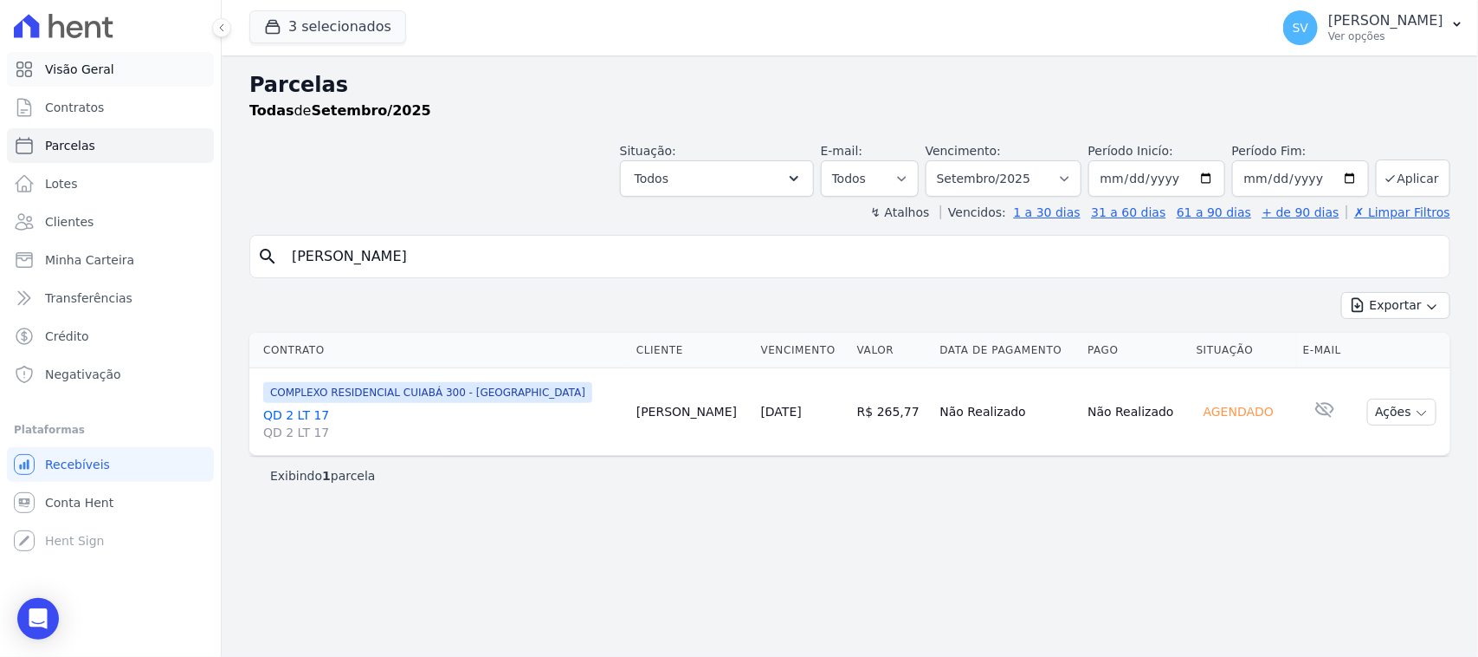
click at [149, 61] on link "Visão Geral" at bounding box center [110, 69] width 207 height 35
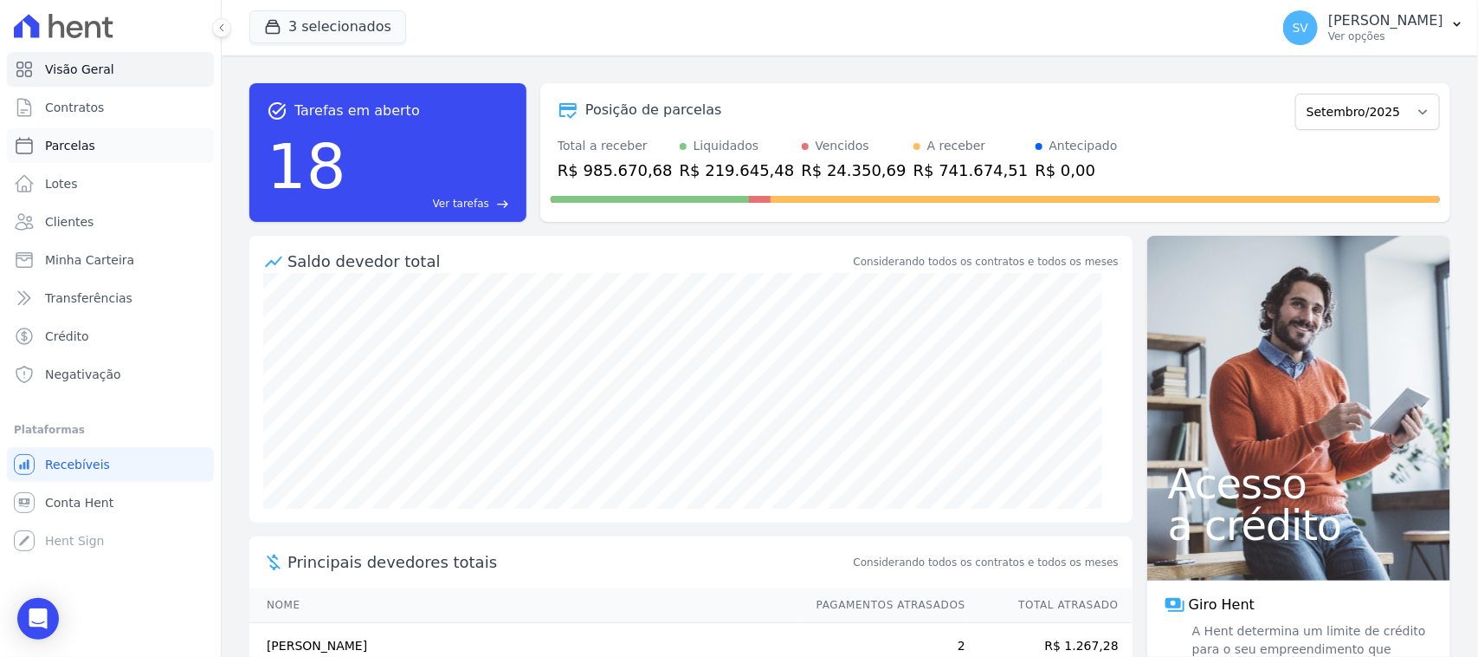
click at [88, 148] on span "Parcelas" at bounding box center [70, 145] width 50 height 17
select select
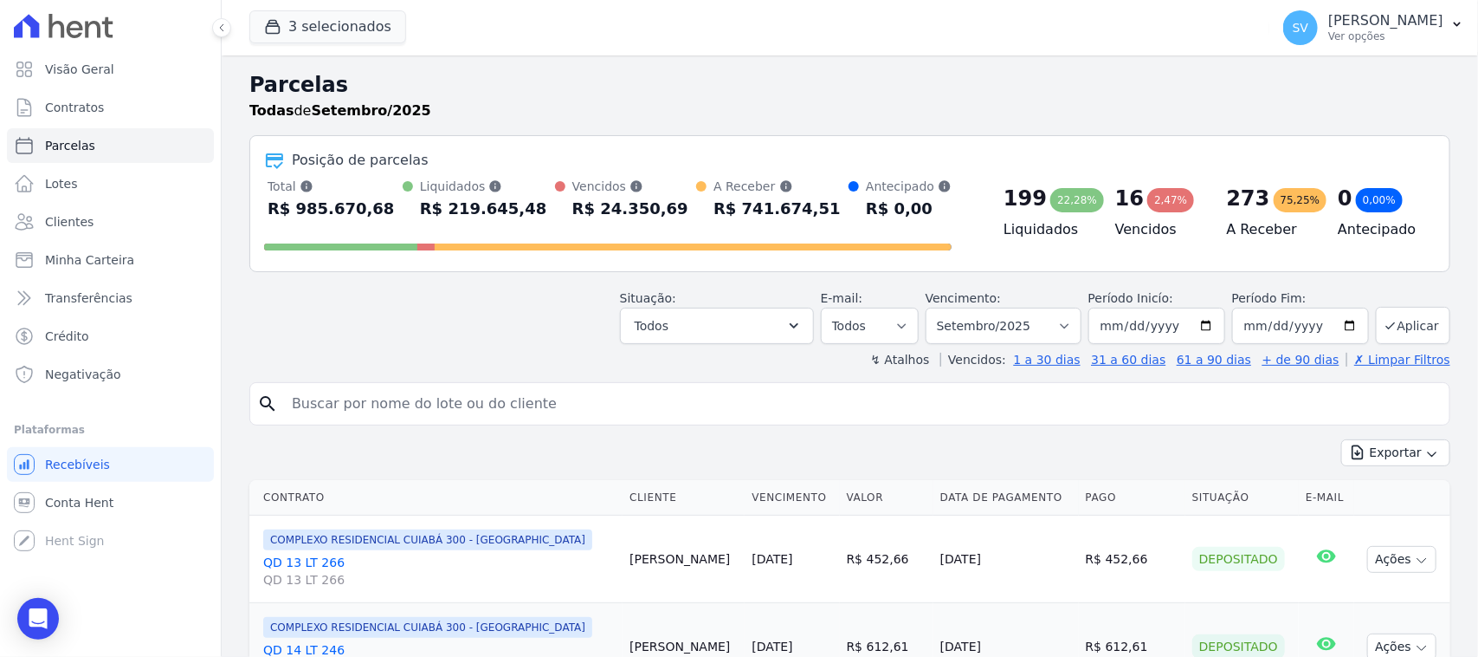
click at [593, 412] on input "search" at bounding box center [861, 403] width 1161 height 35
click at [593, 411] on input "search" at bounding box center [861, 403] width 1161 height 35
click at [520, 404] on input "search" at bounding box center [861, 403] width 1161 height 35
type input "[PERSON_NAME]"
select select
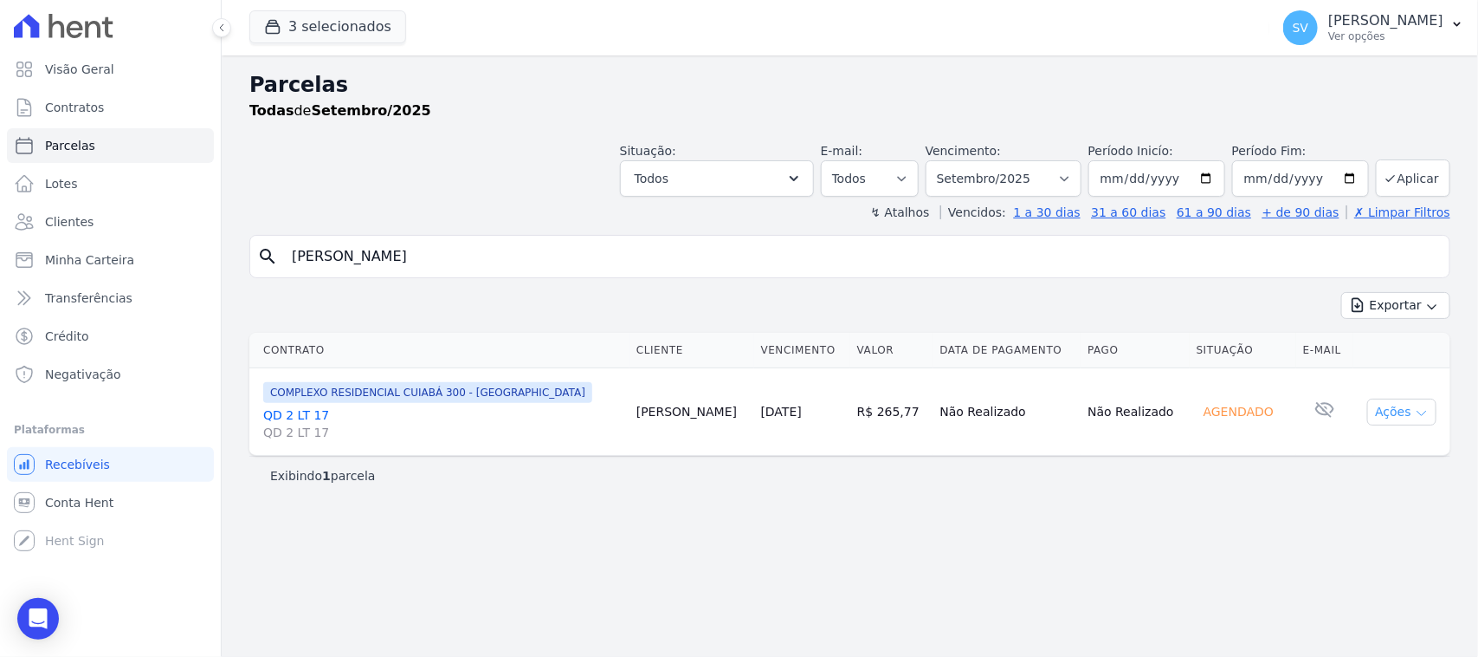
click at [1388, 401] on button "Ações" at bounding box center [1402, 411] width 69 height 27
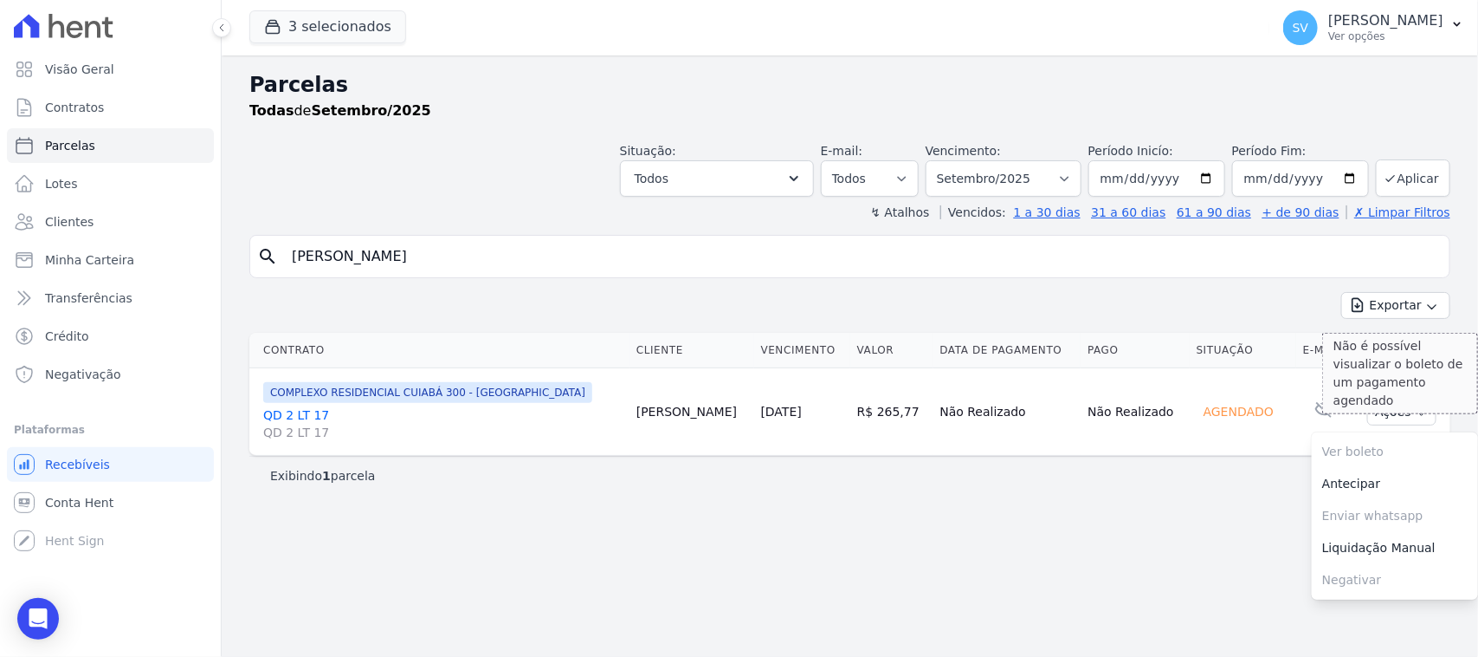
click at [1403, 456] on span "Ver boleto Não é possível visualizar o boleto de um pagamento agendado" at bounding box center [1395, 452] width 166 height 32
click at [1037, 531] on div "Parcelas Todas de Setembro/2025 Situação: Agendado Em Aberto Pago Processando C…" at bounding box center [850, 355] width 1257 height 601
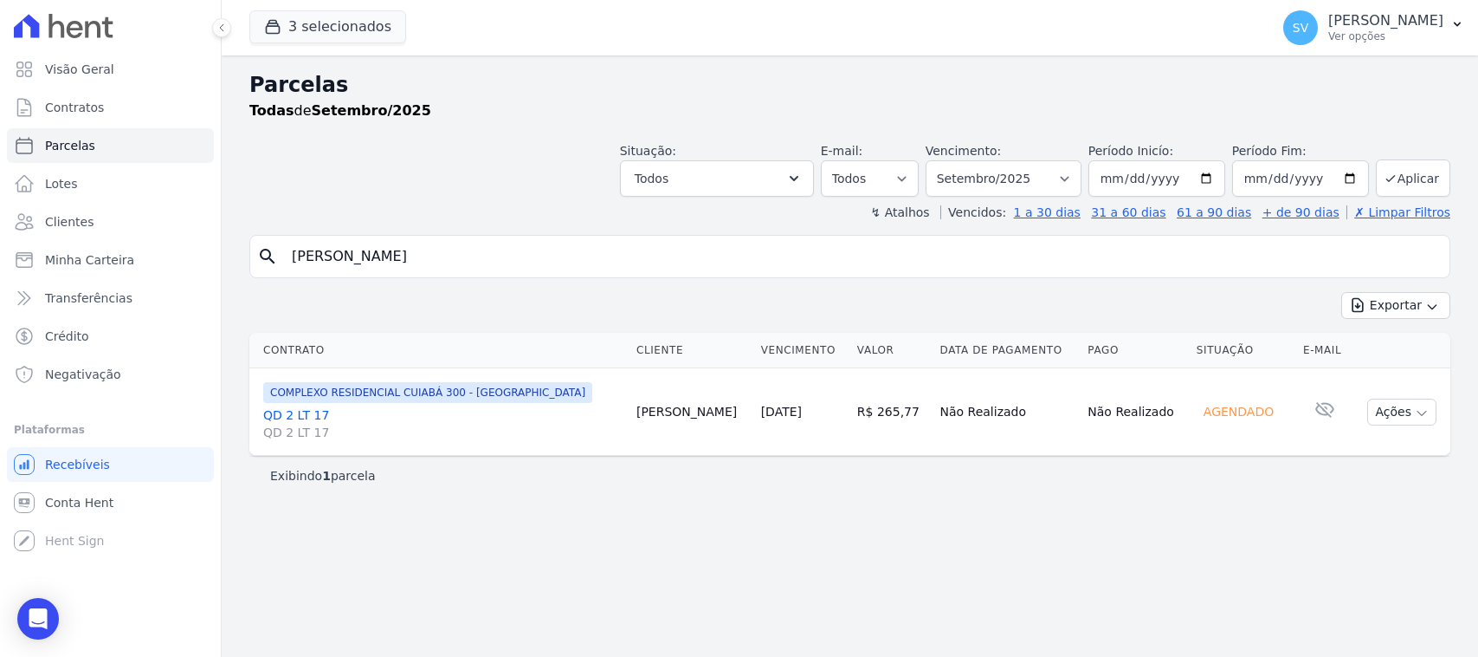
select select
click at [1404, 410] on button "Ações" at bounding box center [1402, 411] width 69 height 27
click at [1210, 344] on th "Situação" at bounding box center [1243, 351] width 107 height 36
click at [521, 275] on div "search [PERSON_NAME]" at bounding box center [849, 256] width 1201 height 43
click at [1006, 268] on input "[PERSON_NAME]" at bounding box center [861, 256] width 1161 height 35
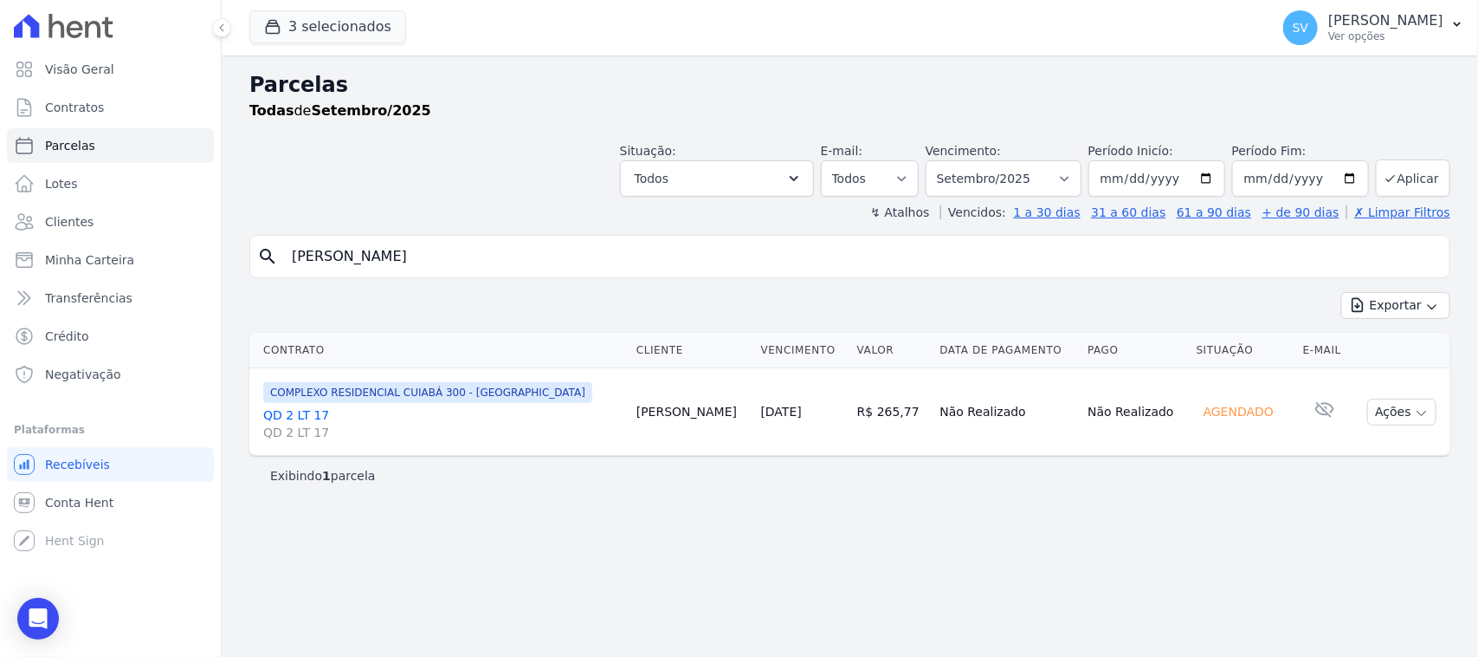
select select
click at [1409, 414] on button "Ações" at bounding box center [1402, 411] width 69 height 27
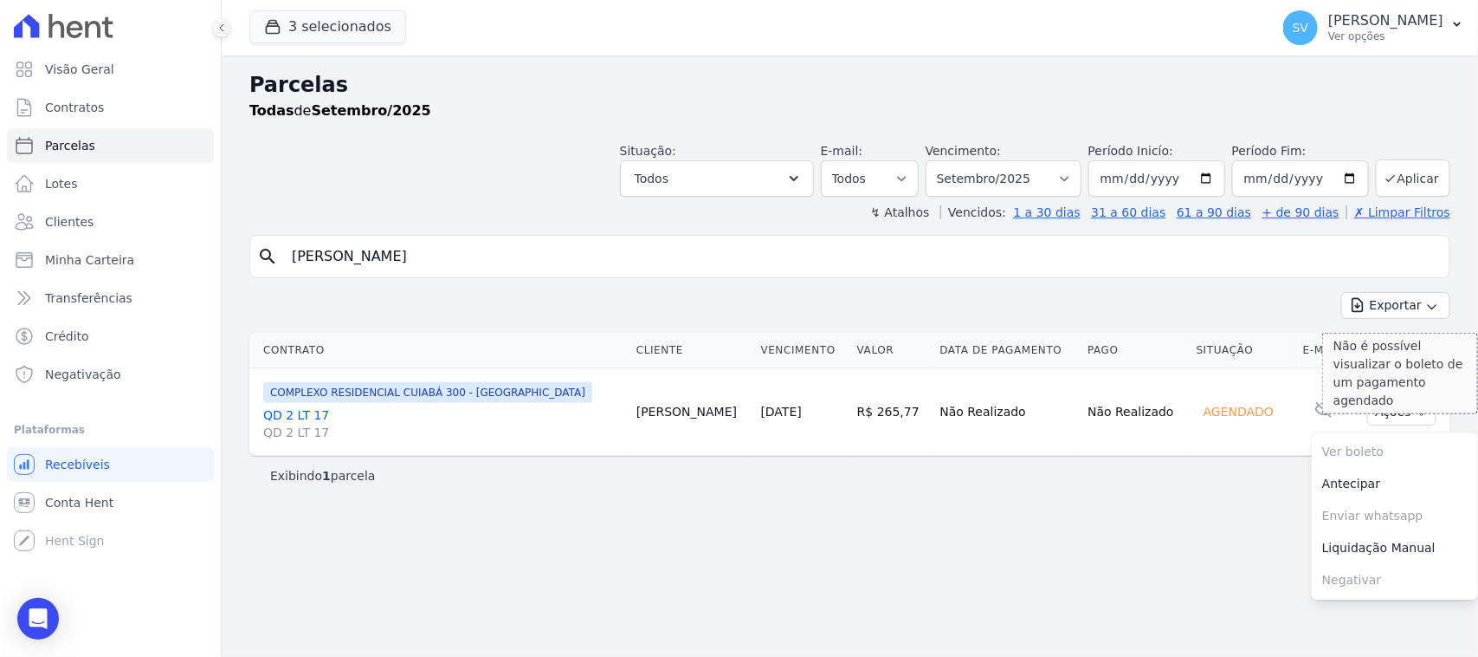
click at [1380, 450] on span "Ver boleto Não é possível visualizar o boleto de um pagamento agendado" at bounding box center [1395, 452] width 166 height 32
click at [1143, 491] on div "Exibindo 1 parcela" at bounding box center [849, 475] width 1201 height 39
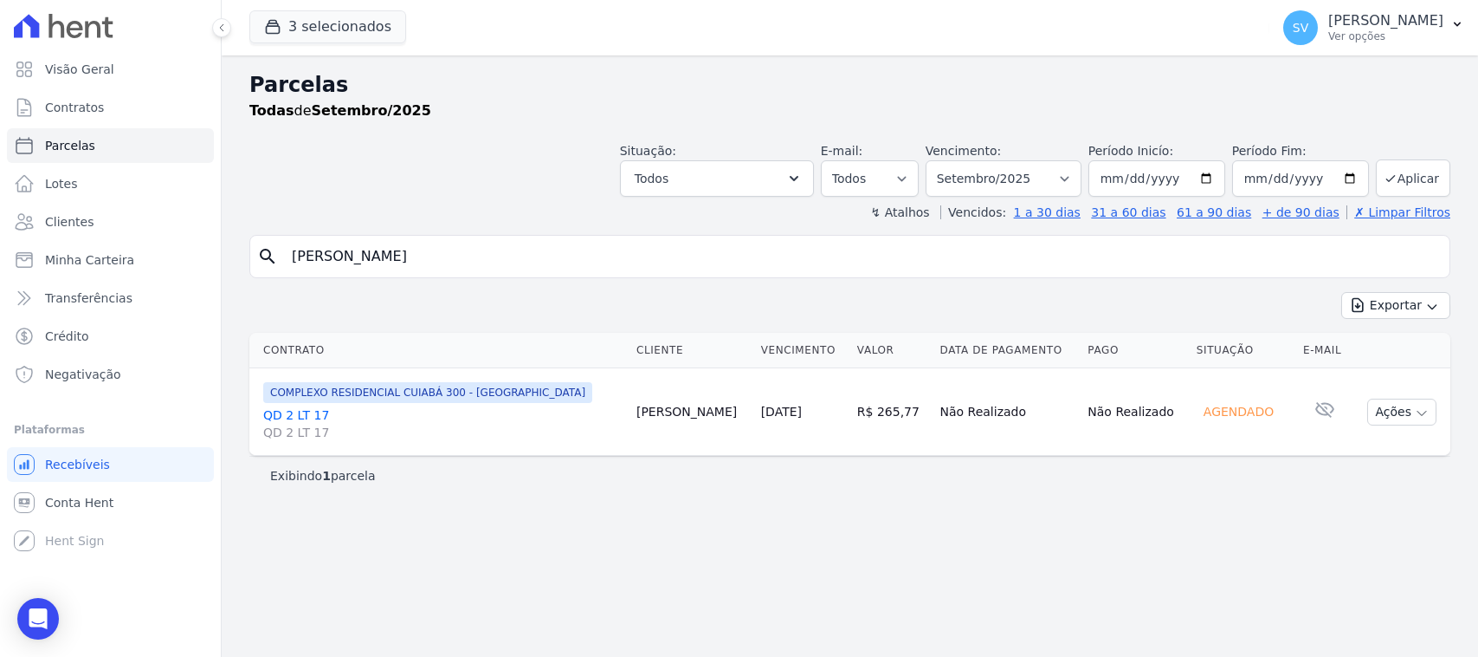
select select
click at [1329, 23] on p "[PERSON_NAME]" at bounding box center [1386, 20] width 115 height 17
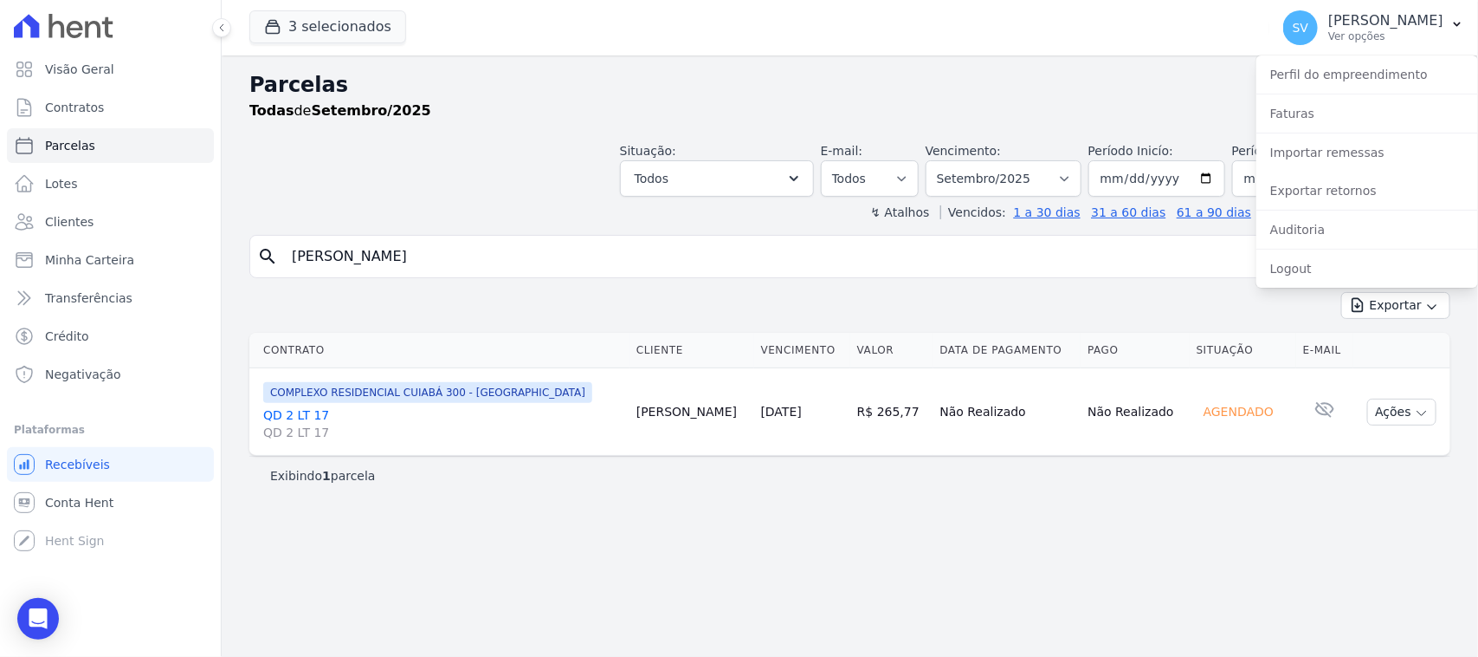
click at [582, 157] on div "Situação: Agendado Em Aberto Pago Processando Cancelado Vencido Transferindo De…" at bounding box center [849, 165] width 1201 height 61
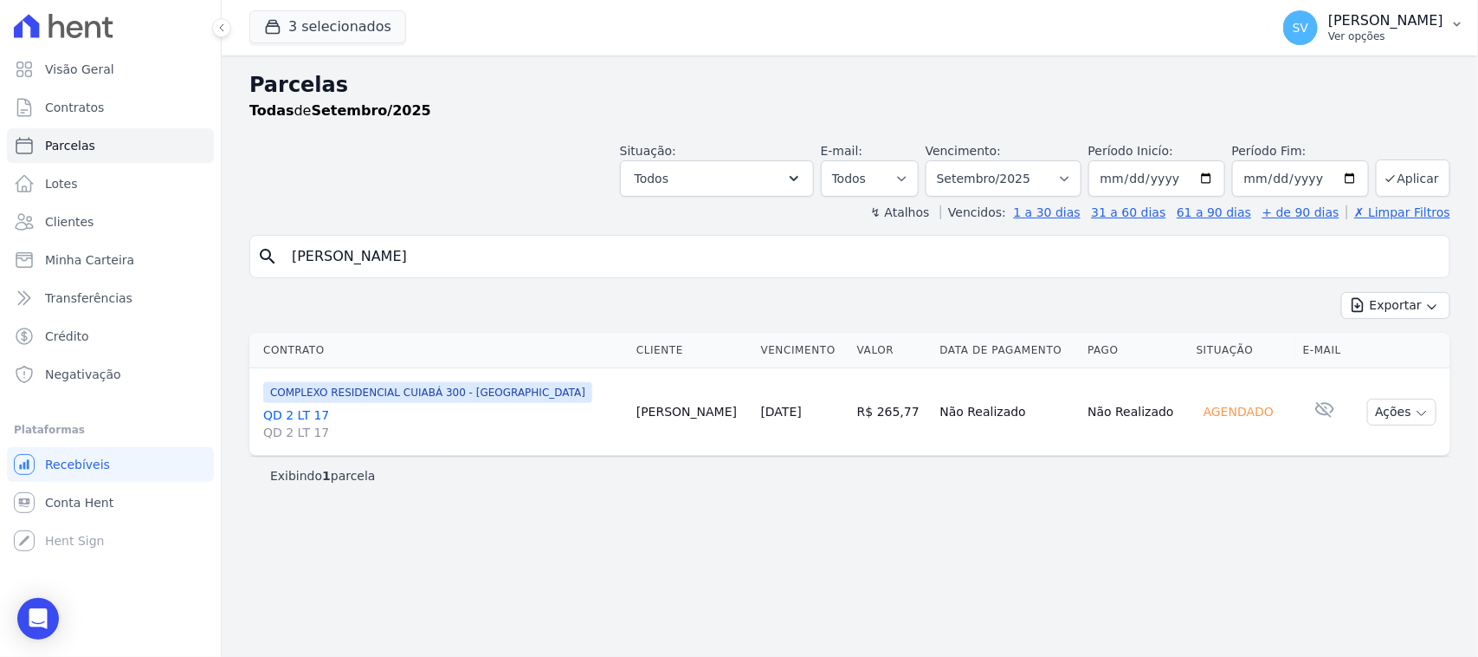
drag, startPoint x: 1303, startPoint y: 15, endPoint x: 1329, endPoint y: 57, distance: 49.8
click at [1329, 17] on p "[PERSON_NAME]" at bounding box center [1386, 20] width 115 height 17
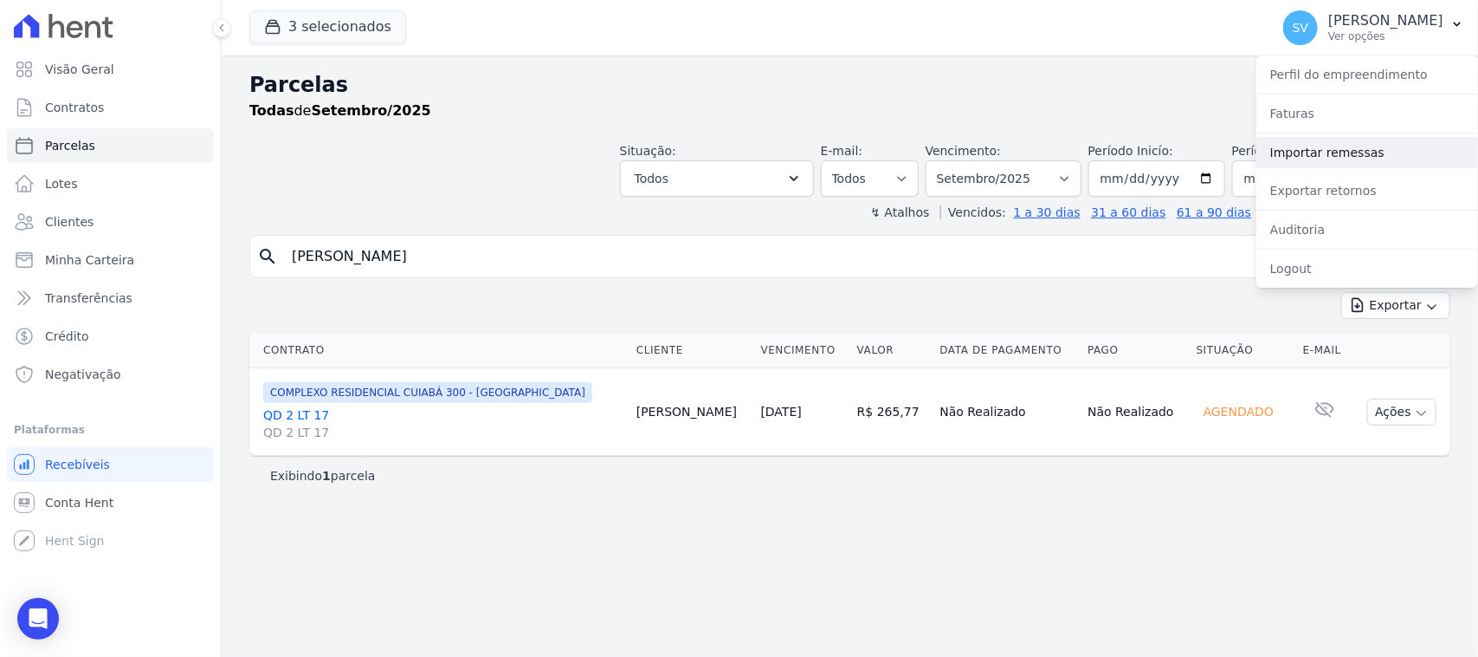
click at [1375, 153] on link "Importar remessas" at bounding box center [1368, 152] width 222 height 31
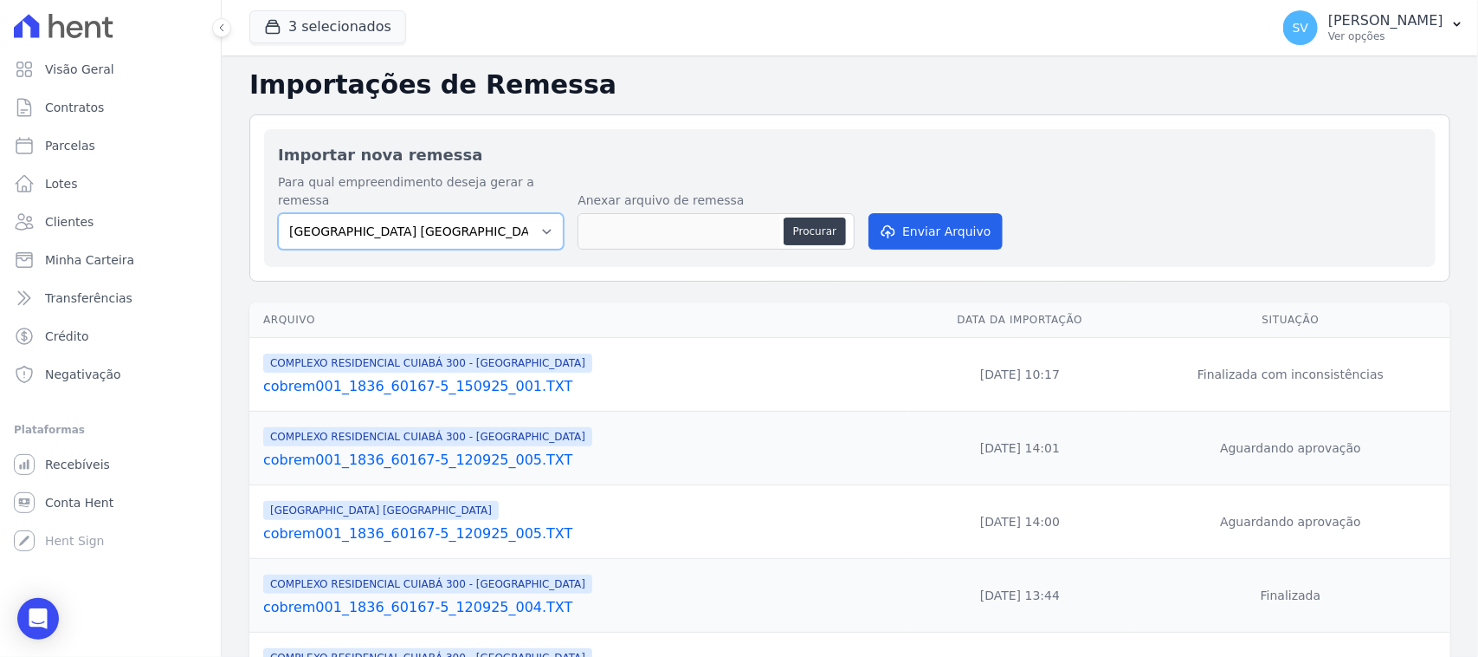
click at [396, 222] on select "[GEOGRAPHIC_DATA] COMPLEXO RESIDENCIAL [GEOGRAPHIC_DATA] 300 - [GEOGRAPHIC_DATA…" at bounding box center [421, 231] width 286 height 36
select select "a999329b-d322-46c5-b2df-9163b092fb9b"
click at [278, 213] on select "[GEOGRAPHIC_DATA] COMPLEXO RESIDENCIAL [GEOGRAPHIC_DATA] 300 - [GEOGRAPHIC_DATA…" at bounding box center [421, 231] width 286 height 36
click at [807, 217] on button "Procurar" at bounding box center [815, 231] width 62 height 28
type input "cobrem001_1836_60167-5_150925_001.TXT"
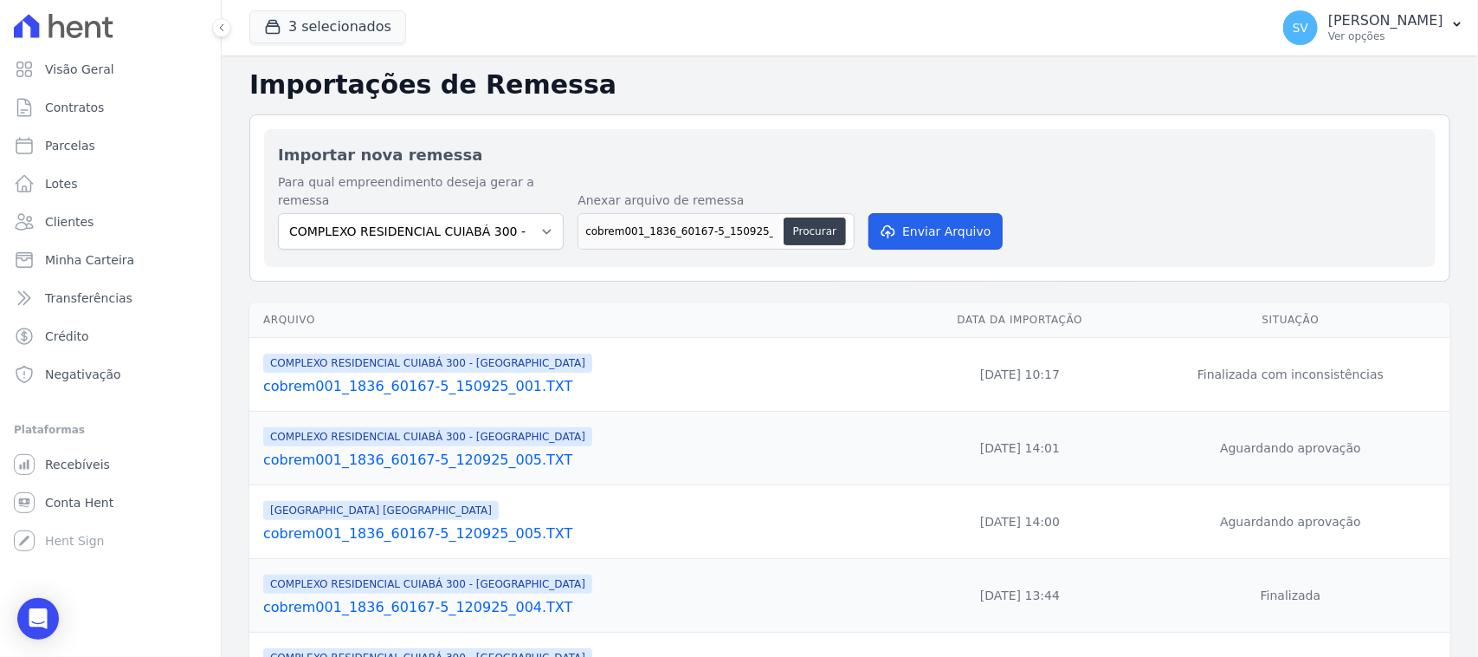
drag, startPoint x: 980, startPoint y: 212, endPoint x: 853, endPoint y: 275, distance: 142.2
click at [975, 217] on button "Enviar Arquivo" at bounding box center [935, 231] width 133 height 36
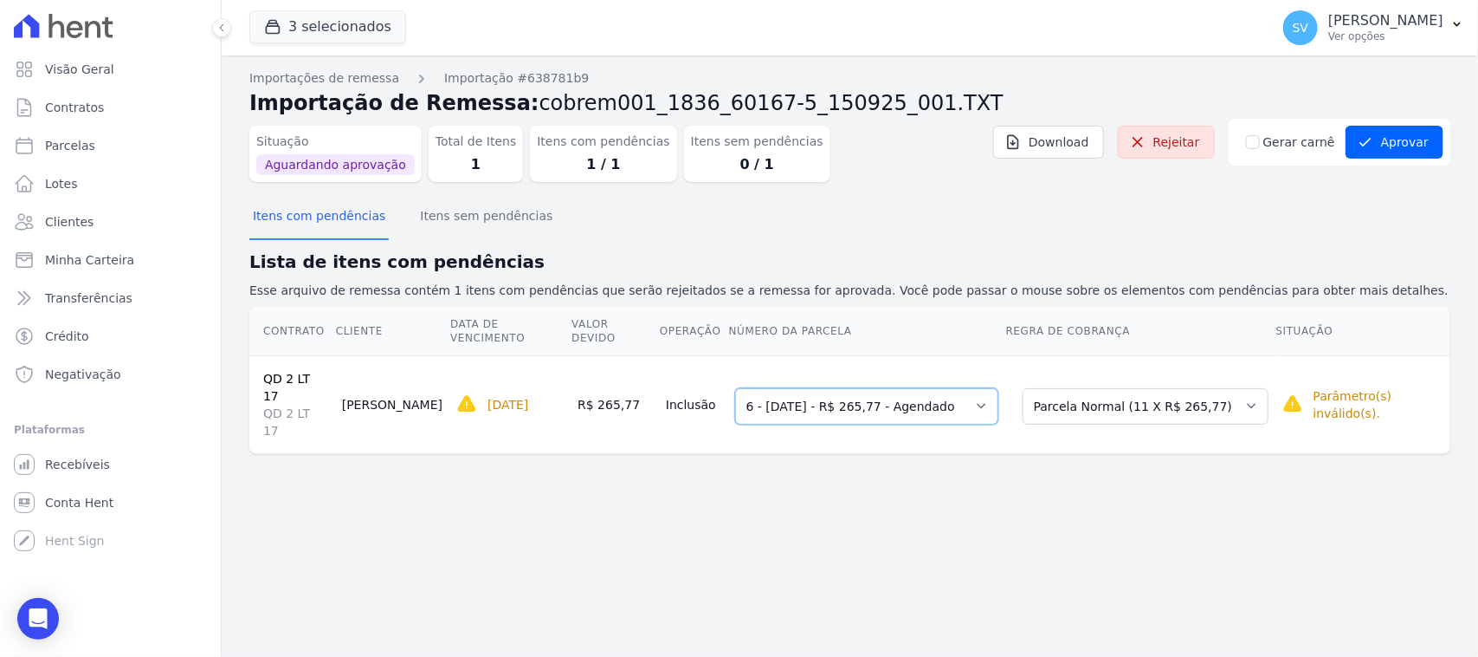
click at [854, 388] on select "Selecione uma 3 - [DATE] - R$ 237,47 - Agendado 4 - [DATE] - R$ 237,47 - Agenda…" at bounding box center [866, 406] width 263 height 36
click at [1201, 528] on div "Importações de remessa Importação #638781b9 Importação de Remessa: cobrem001_18…" at bounding box center [850, 355] width 1257 height 601
click at [1185, 388] on select "Selecione uma Nova Parcela Avulsa Parcela Avulsa Existente Parcela Normal (11 X…" at bounding box center [1146, 406] width 246 height 36
click at [1024, 388] on select "Selecione uma Nova Parcela Avulsa Parcela Avulsa Existente Parcela Normal (11 X…" at bounding box center [1146, 406] width 246 height 36
click at [1025, 534] on div "Importações de remessa Importação #638781b9 Importação de Remessa: cobrem001_18…" at bounding box center [850, 355] width 1257 height 601
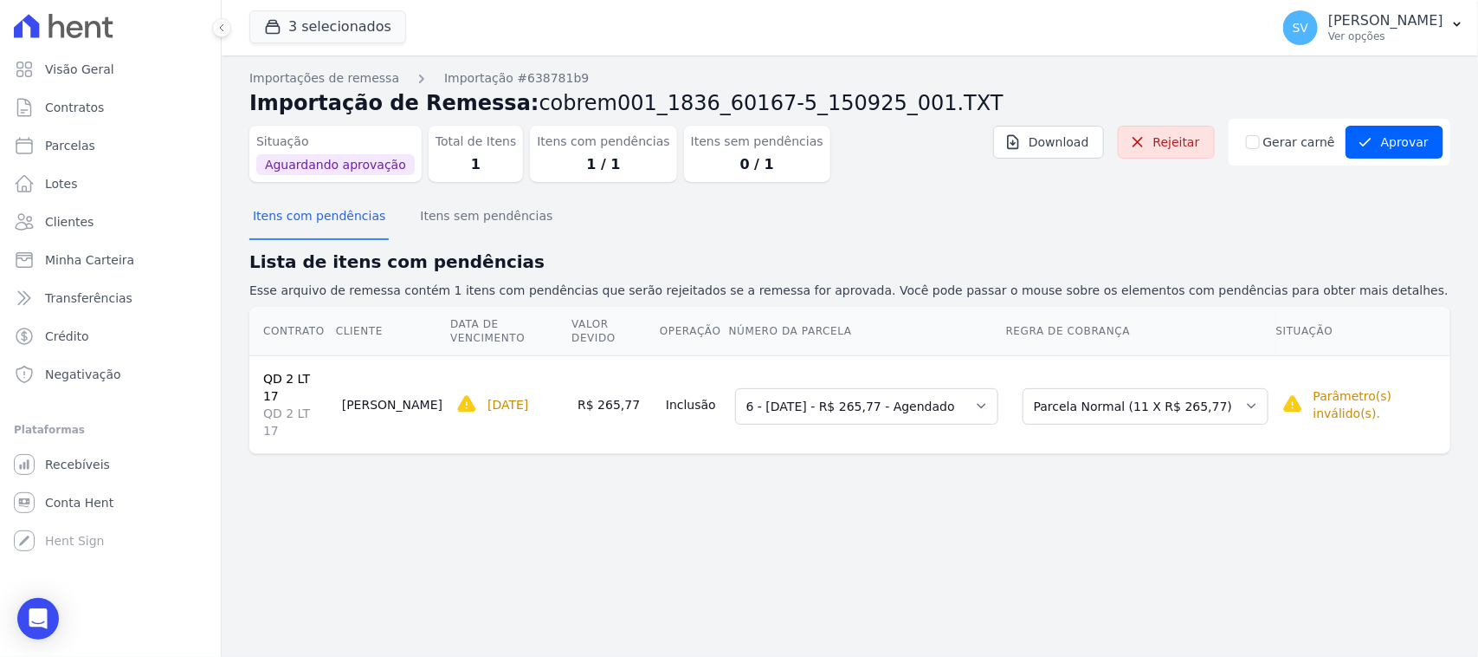
drag, startPoint x: 849, startPoint y: 496, endPoint x: 854, endPoint y: 378, distance: 118.8
click at [849, 499] on div "Importações de remessa Importação #638781b9 Importação de Remessa: cobrem001_18…" at bounding box center [850, 355] width 1257 height 601
drag, startPoint x: 856, startPoint y: 365, endPoint x: 862, endPoint y: 383, distance: 19.2
click at [856, 388] on select "Selecione uma 3 - 10/06/2025 - R$ 237,47 - Agendado 4 - 10/07/2025 - R$ 237,47 …" at bounding box center [866, 406] width 263 height 36
click at [1163, 388] on select "Selecione uma Nova Parcela Avulsa Parcela Avulsa Existente Parcela Normal (11 X…" at bounding box center [1146, 406] width 246 height 36
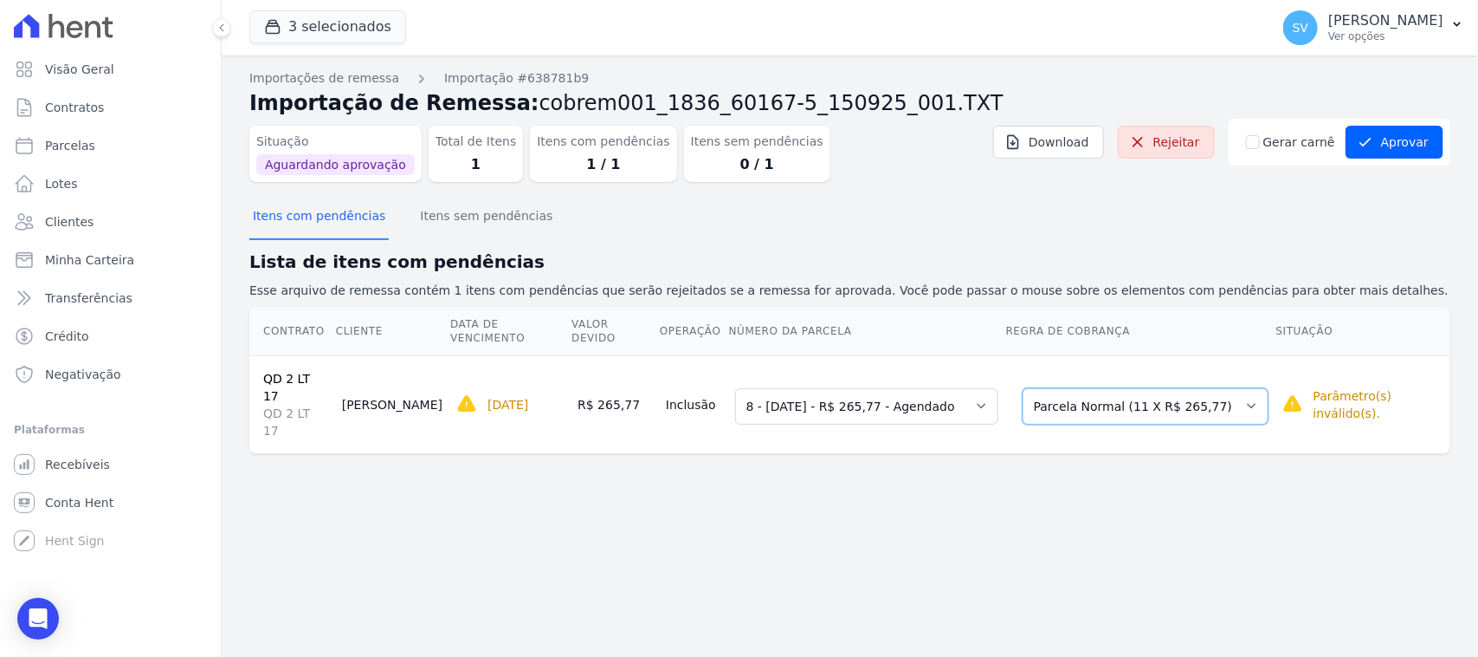
click at [1024, 388] on select "Selecione uma Nova Parcela Avulsa Parcela Avulsa Existente Parcela Normal (11 X…" at bounding box center [1146, 406] width 246 height 36
click at [1066, 551] on div "Importações de remessa Importação #638781b9 Importação de Remessa: cobrem001_18…" at bounding box center [850, 355] width 1257 height 601
click at [482, 213] on button "Itens sem pendências" at bounding box center [486, 217] width 139 height 45
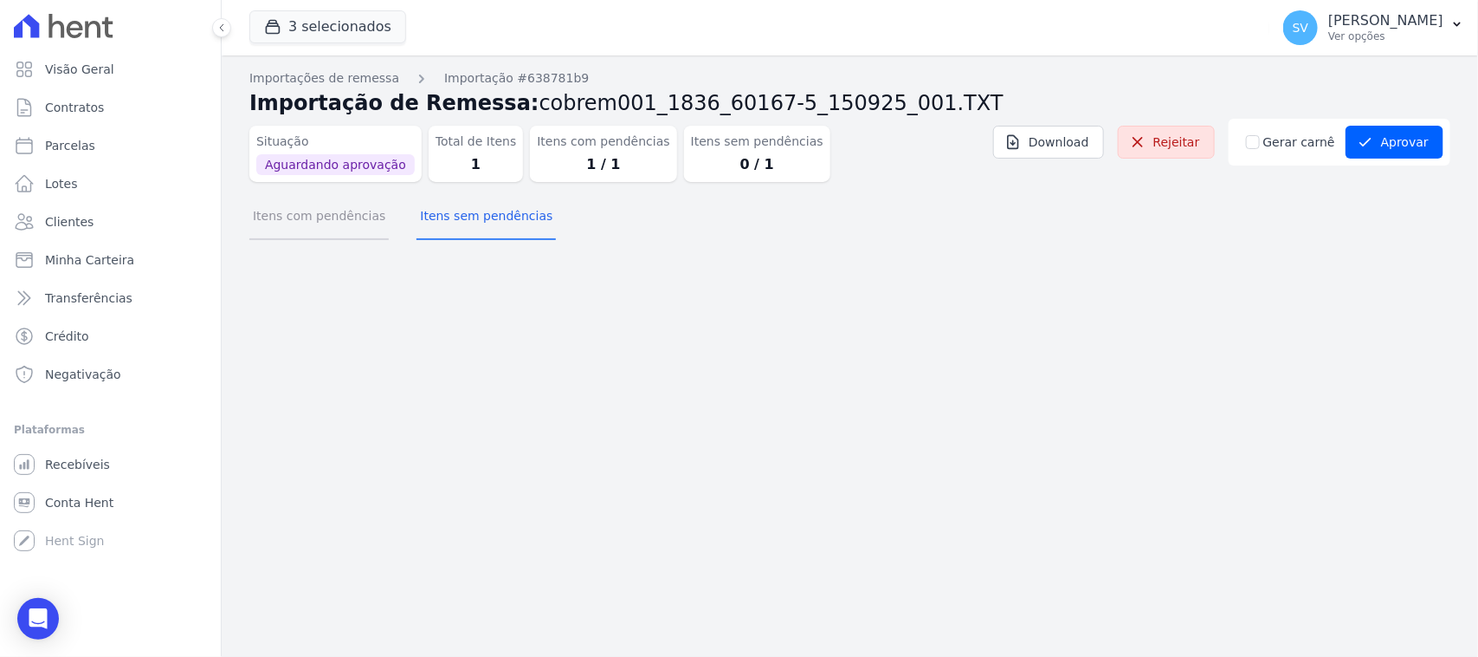
click at [344, 227] on button "Itens com pendências" at bounding box center [318, 217] width 139 height 45
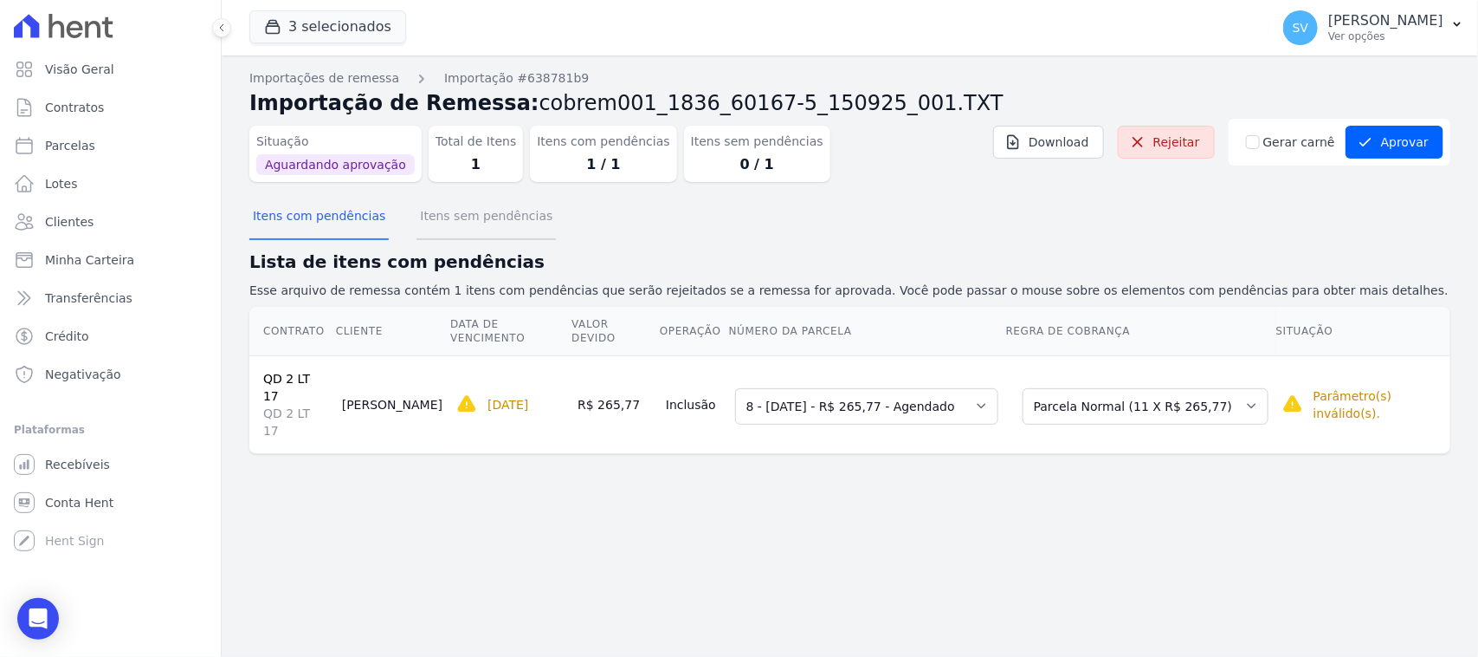
click at [524, 217] on button "Itens sem pendências" at bounding box center [486, 217] width 139 height 45
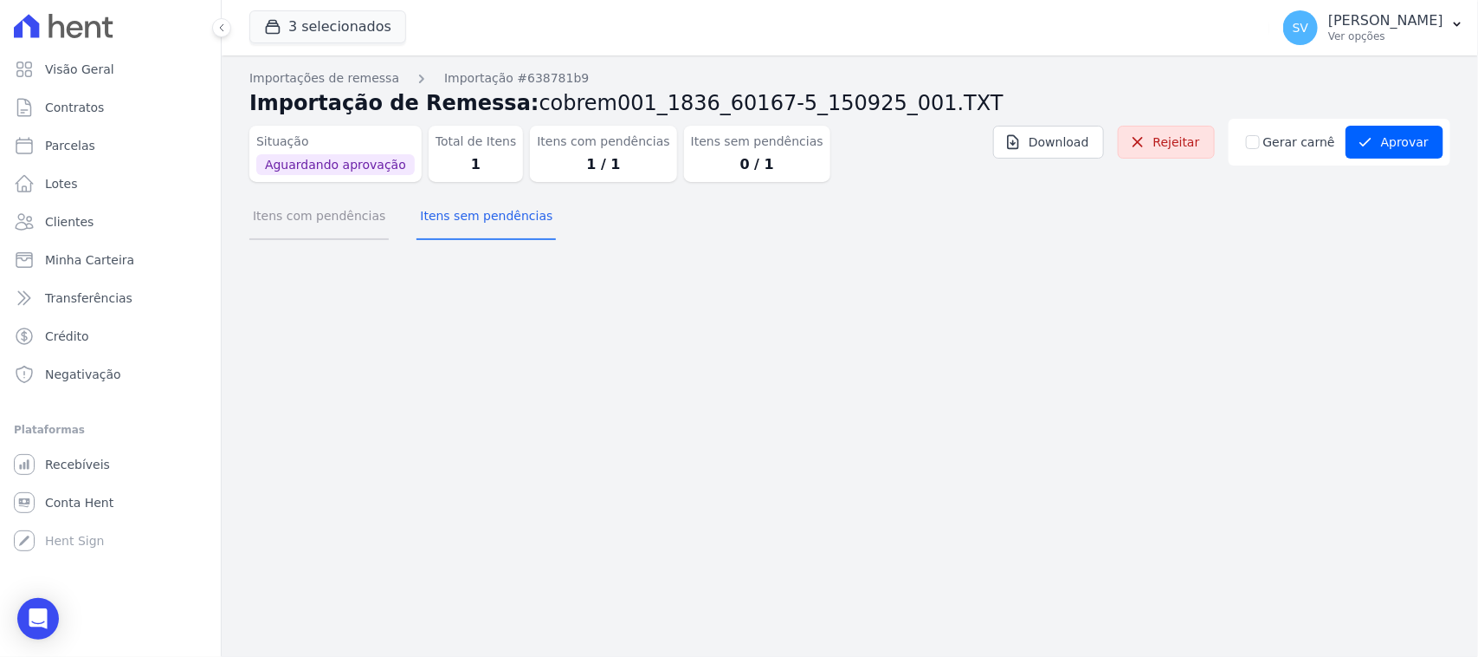
click at [366, 214] on button "Itens com pendências" at bounding box center [318, 217] width 139 height 45
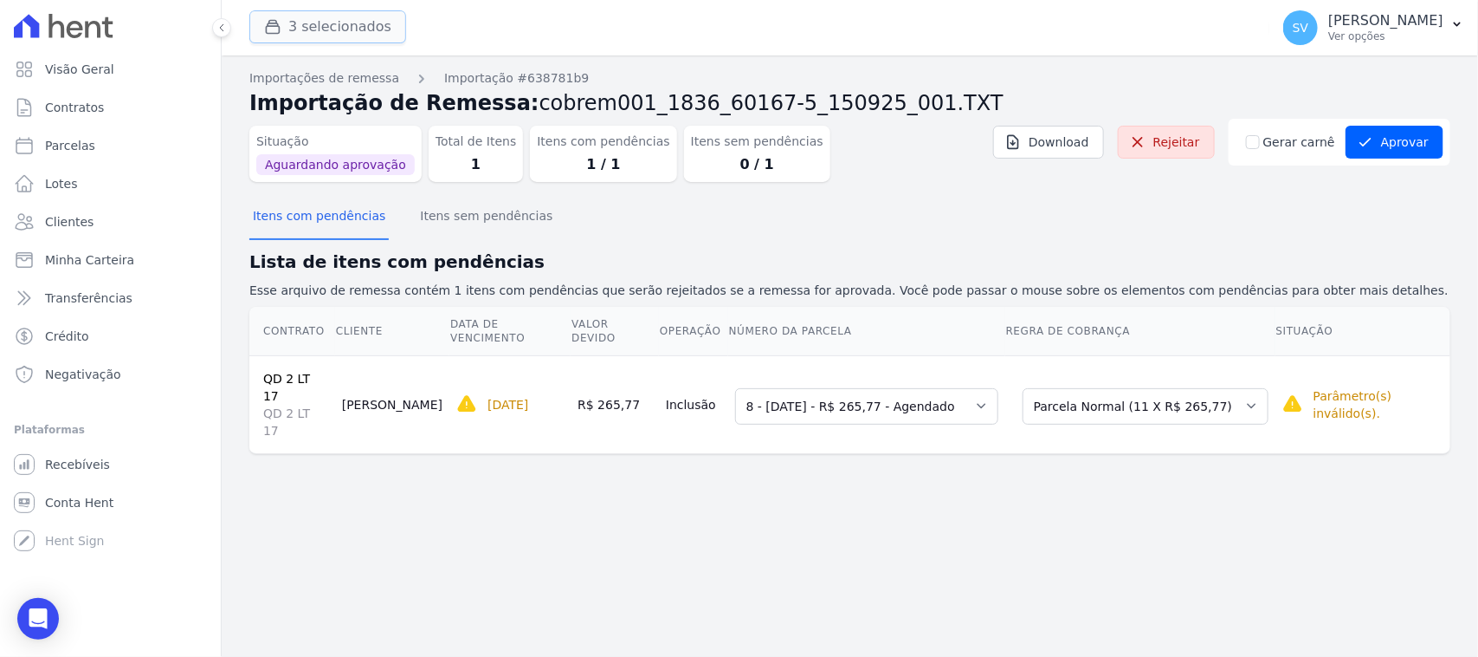
click at [283, 28] on div "button" at bounding box center [276, 26] width 24 height 17
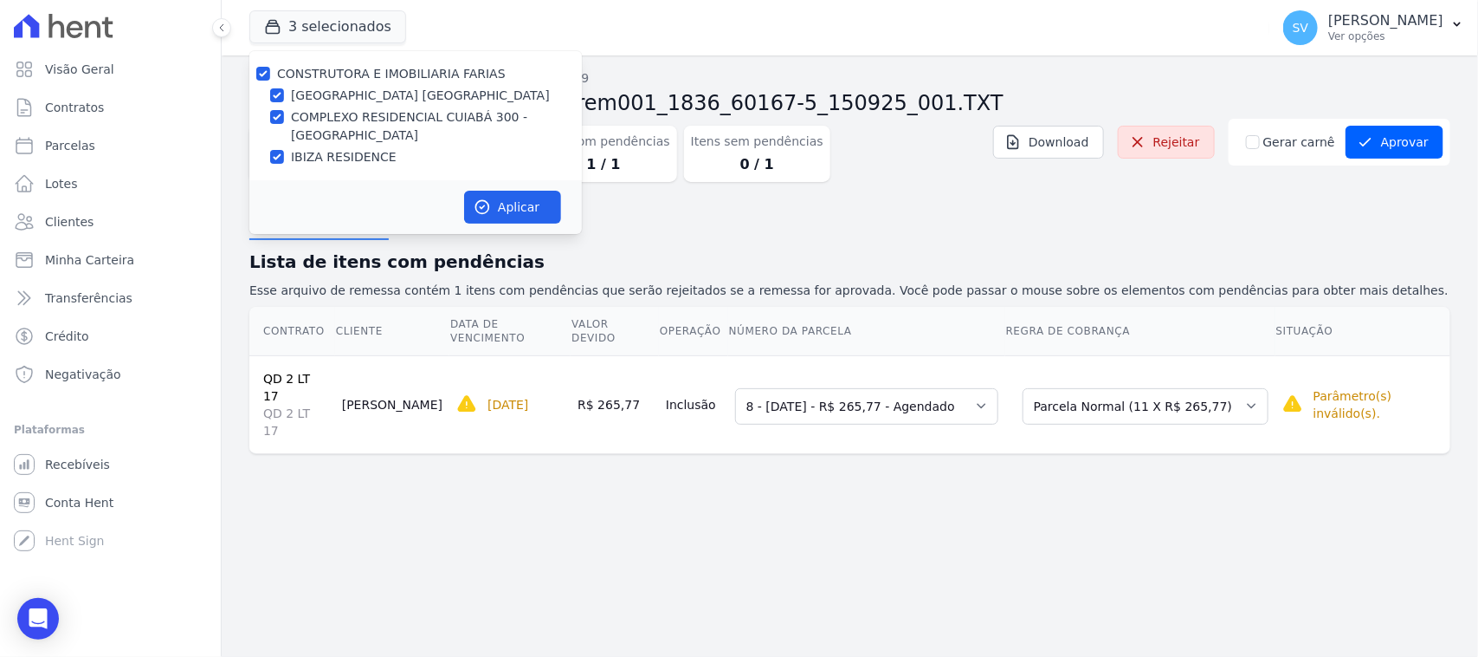
click at [424, 440] on div "Importações de remessa Importação #638781b9 Importação de Remessa: cobrem001_18…" at bounding box center [850, 355] width 1257 height 601
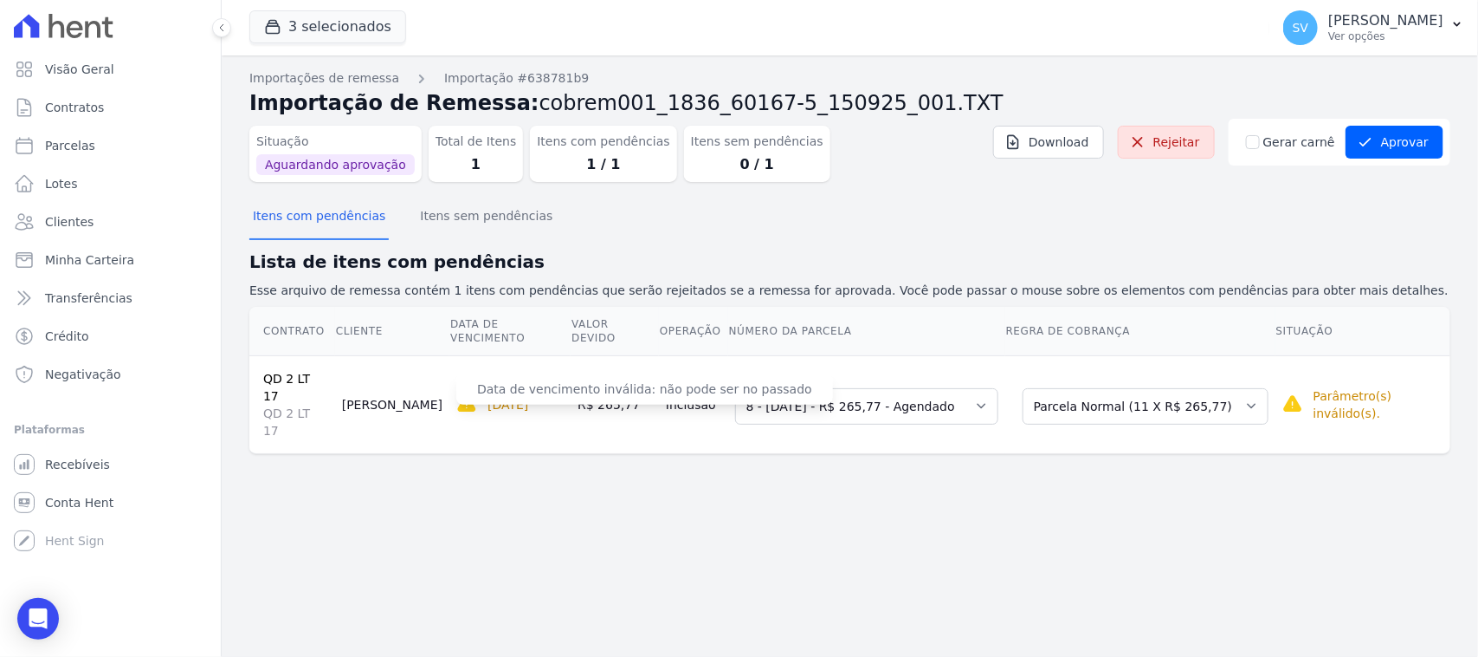
click at [494, 394] on div "10/09/2025 Data de vencimento inválida: não pode ser no passado" at bounding box center [509, 404] width 107 height 21
click at [481, 426] on div "Importações de remessa Importação #638781b9 Importação de Remessa: cobrem001_18…" at bounding box center [849, 275] width 1201 height 412
click at [551, 511] on div "Importações de remessa Importação #638781b9 Importação de Remessa: cobrem001_18…" at bounding box center [850, 355] width 1257 height 601
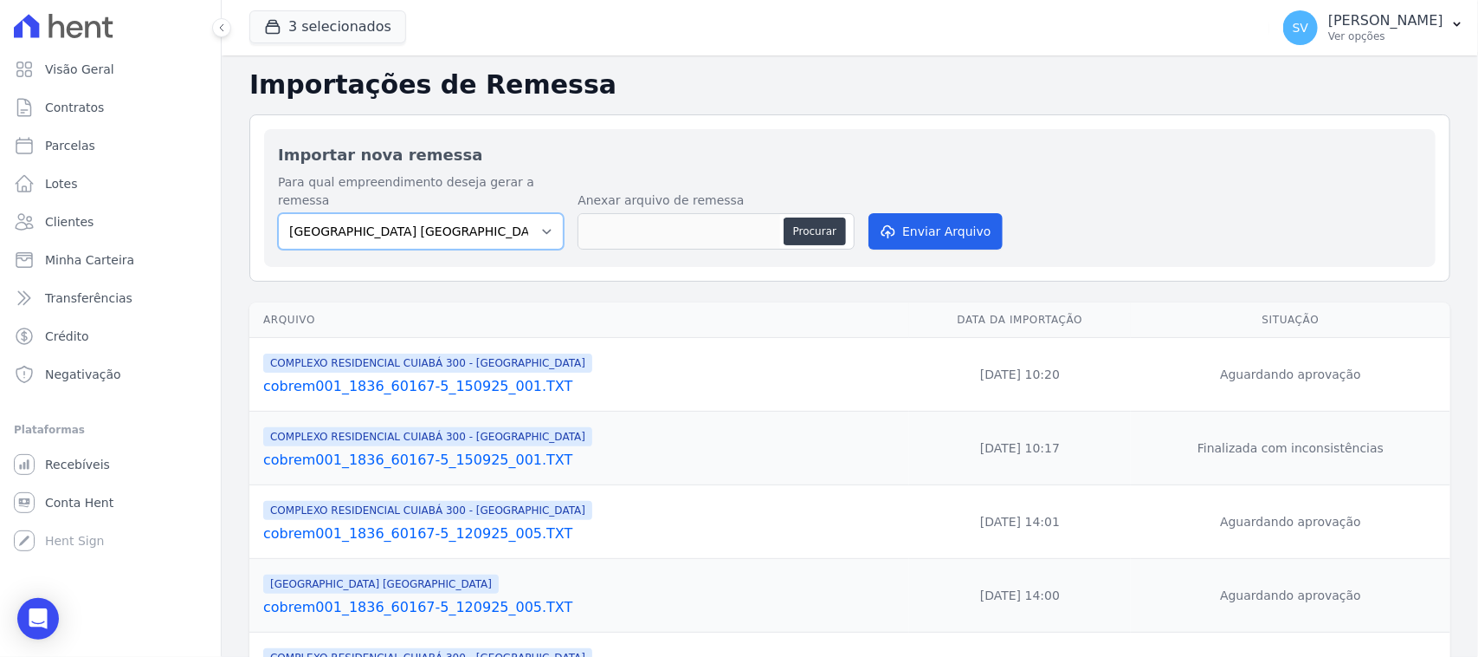
drag, startPoint x: 478, startPoint y: 199, endPoint x: 489, endPoint y: 230, distance: 32.3
click at [479, 213] on select "BAHAMAS EAST VILLAGE COMPLEXO RESIDENCIAL CUIABÁ 300 - JOÃO DE BARRO IBIZA RESI…" at bounding box center [421, 231] width 286 height 36
select select "a999329b-d322-46c5-b2df-9163b092fb9b"
click at [278, 213] on select "BAHAMAS EAST VILLAGE COMPLEXO RESIDENCIAL CUIABÁ 300 - JOÃO DE BARRO IBIZA RESI…" at bounding box center [421, 231] width 286 height 36
click at [825, 217] on button "Procurar" at bounding box center [815, 231] width 62 height 28
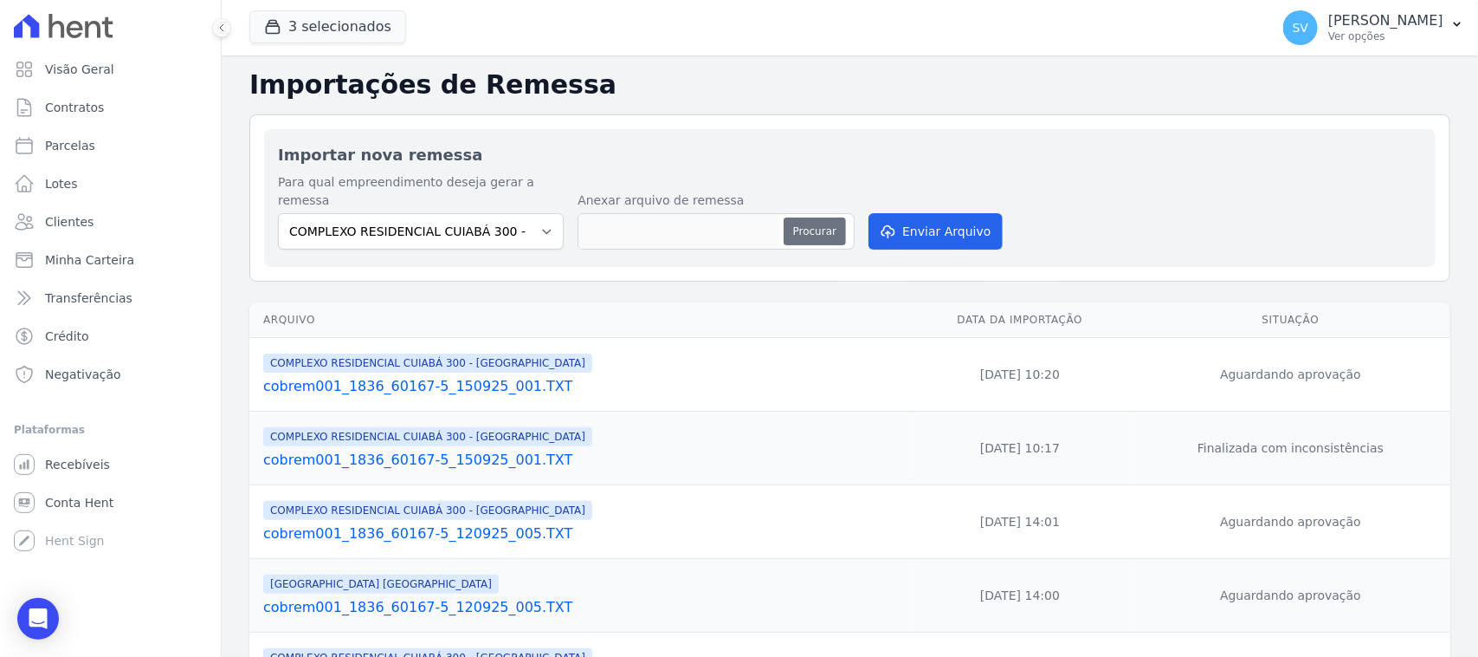
type input "cobrem001_1836_60167-5_150925_002.TXT"
click at [882, 224] on icon "submit" at bounding box center [886, 231] width 17 height 14
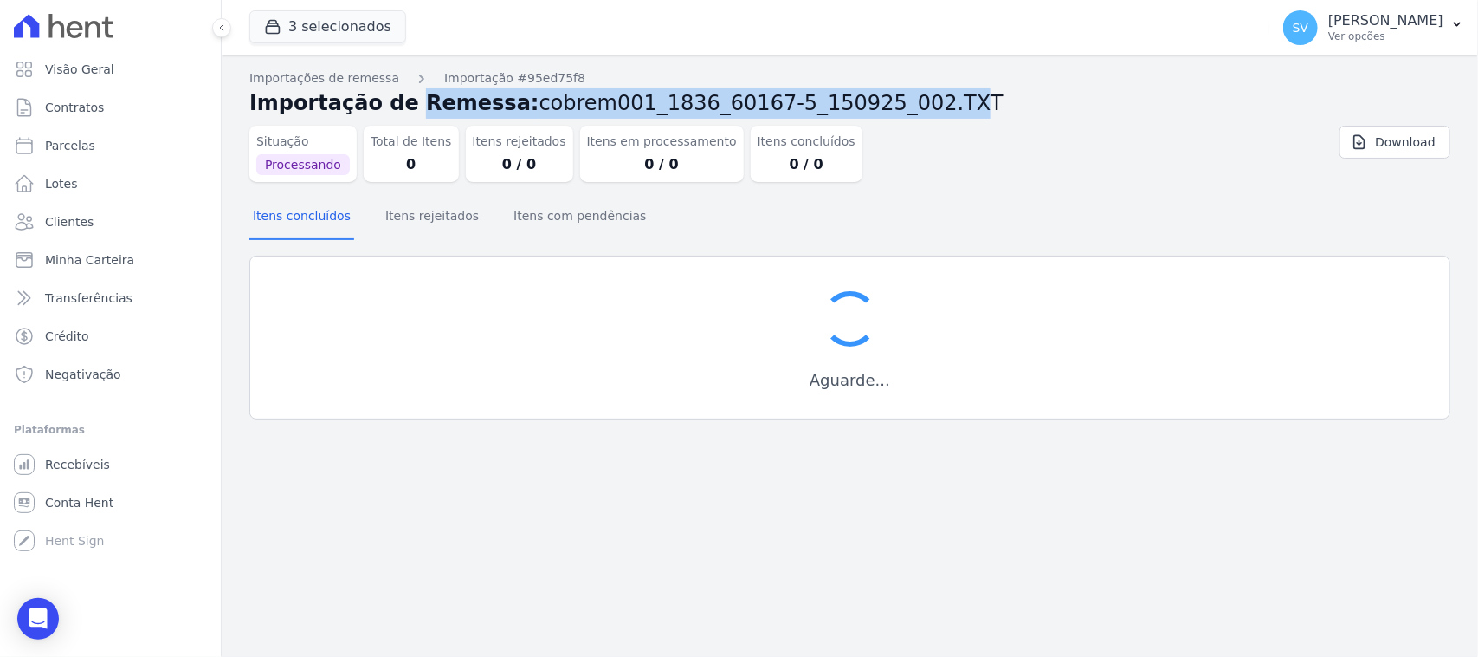
drag, startPoint x: 785, startPoint y: 105, endPoint x: 343, endPoint y: 92, distance: 441.9
click at [343, 92] on h2 "Importação de Remessa: cobrem001_1836_60167-5_150925_002.TXT" at bounding box center [849, 102] width 1201 height 31
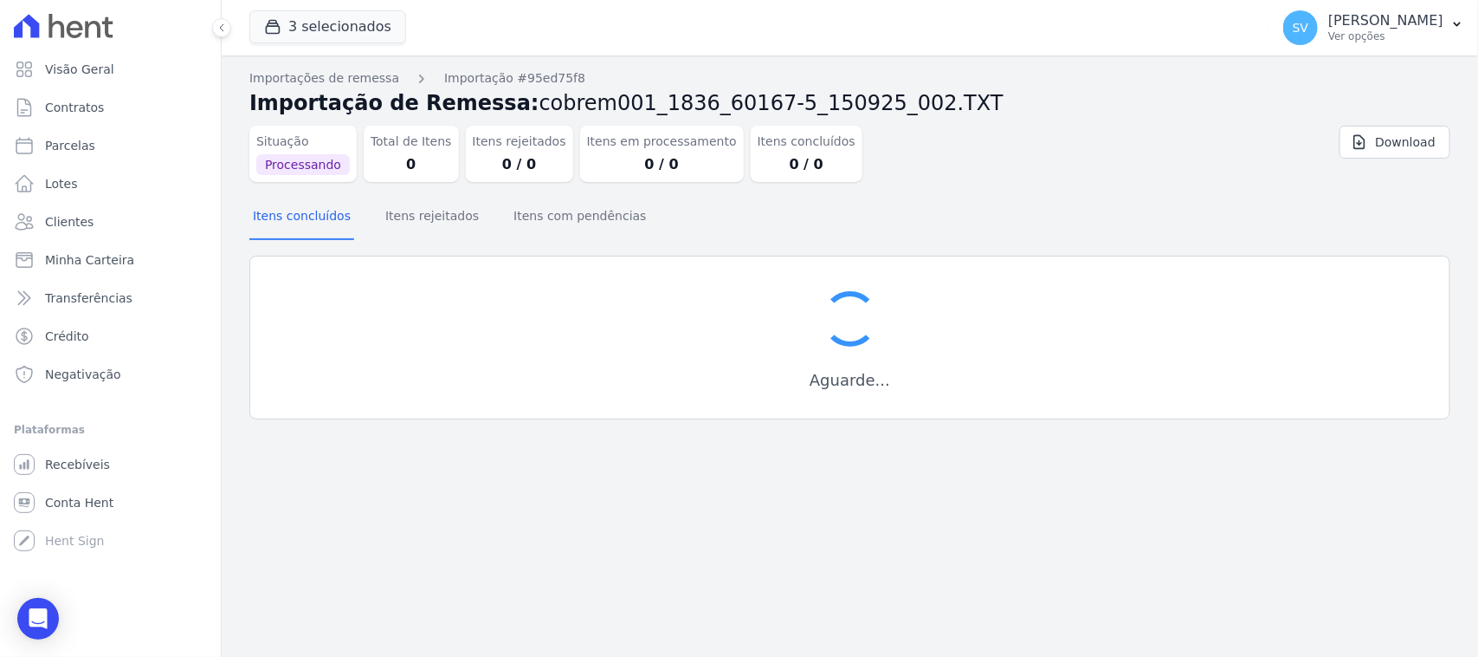
drag, startPoint x: 961, startPoint y: 144, endPoint x: 963, endPoint y: 161, distance: 17.4
click at [964, 154] on div "Situação Processando Total de Itens 0 Itens rejeitados 0 / 0 Itens em processam…" at bounding box center [749, 150] width 1001 height 63
click at [954, 171] on div "Situação Processando Total de Itens 0 Itens rejeitados 0 / 0 Itens em processam…" at bounding box center [749, 150] width 1001 height 63
click at [954, 173] on div "Situação Processando Total de Itens 0 Itens rejeitados 0 / 0 Itens em processam…" at bounding box center [749, 150] width 1001 height 63
click at [996, 204] on div "Itens concluídos Itens rejeitados Itens com pendências" at bounding box center [849, 217] width 1201 height 42
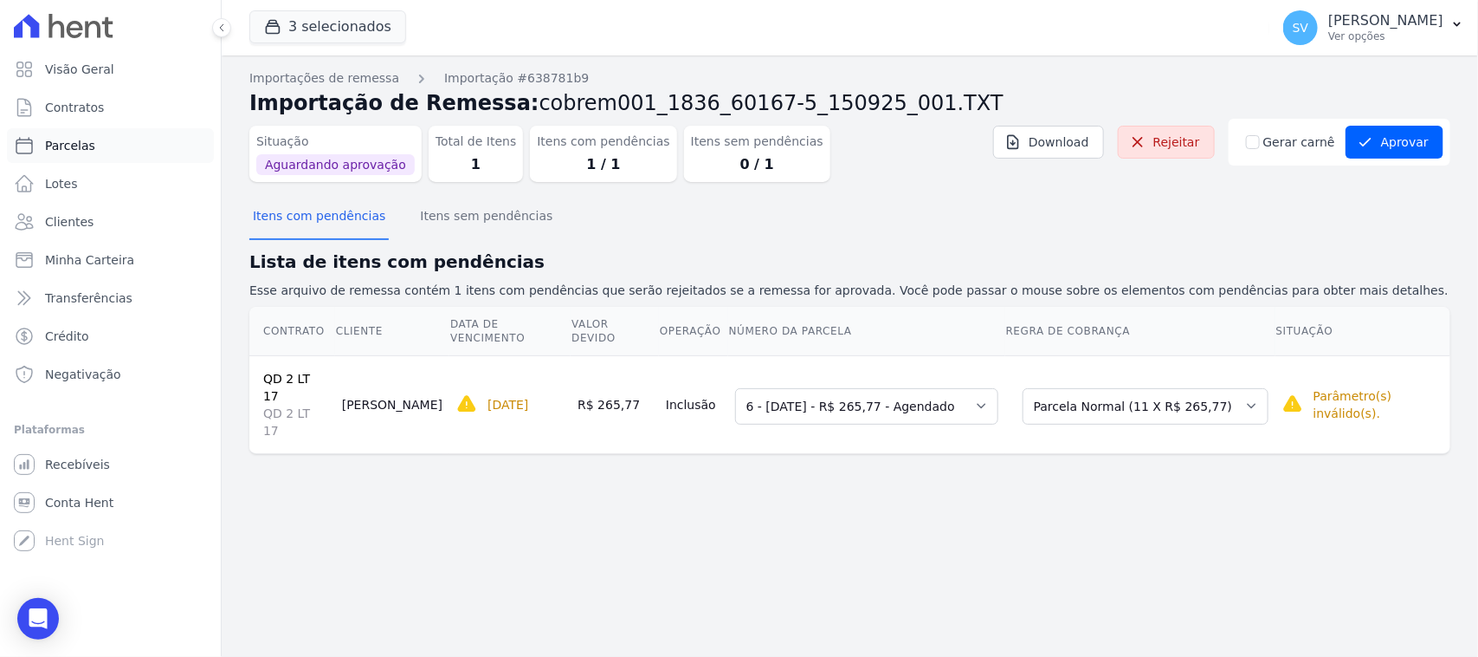
click at [94, 145] on link "Parcelas" at bounding box center [110, 145] width 207 height 35
select select
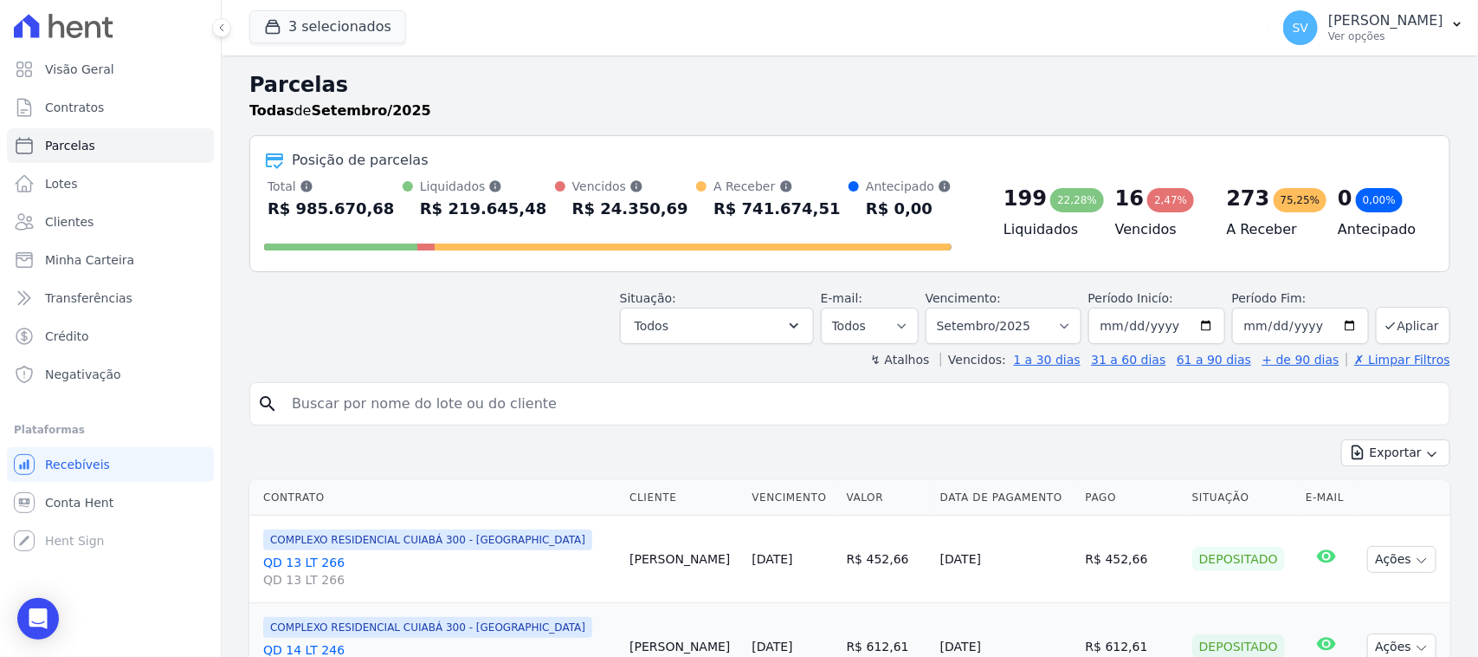
click at [482, 398] on input "search" at bounding box center [861, 403] width 1161 height 35
drag, startPoint x: 482, startPoint y: 395, endPoint x: 104, endPoint y: 405, distance: 378.6
click at [104, 404] on div "Visão Geral Contratos Parcelas Lotes Clientes Minha Carteira Transferências Cré…" at bounding box center [739, 328] width 1478 height 657
type input "[PERSON_NAME]"
select select
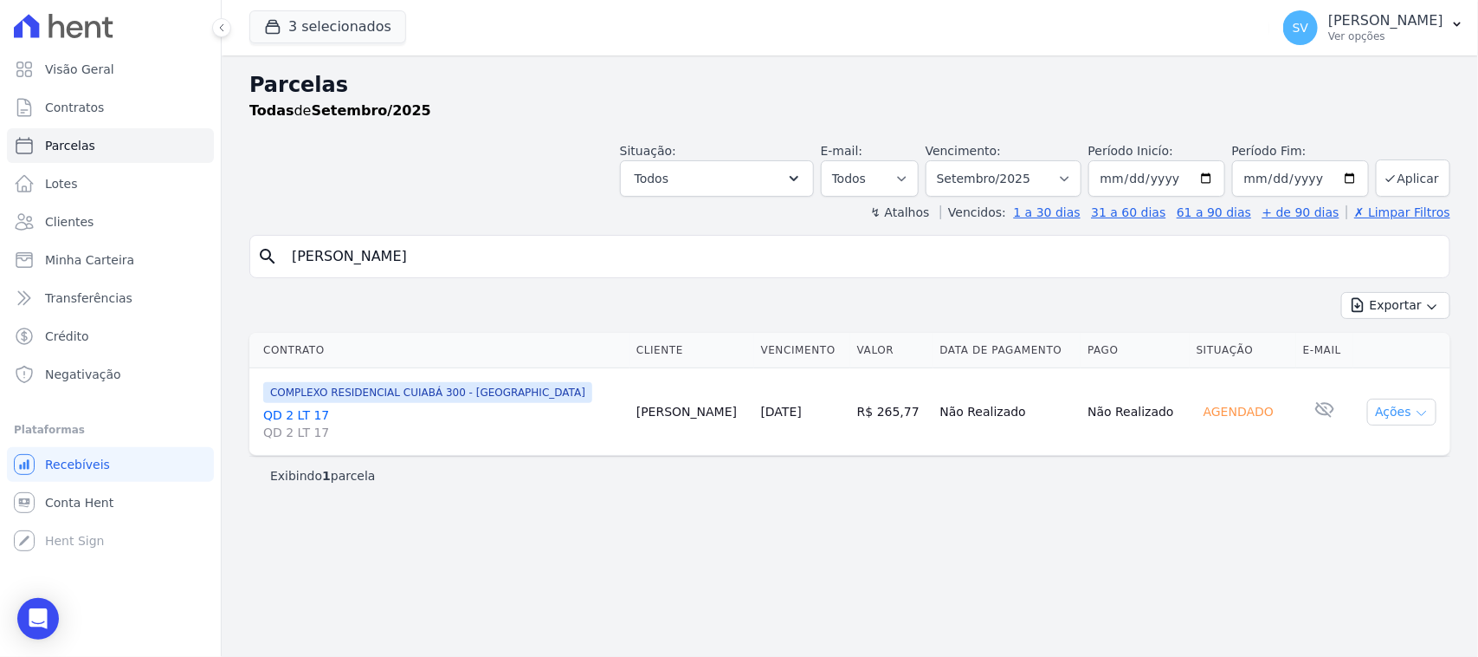
click at [1418, 413] on icon "button" at bounding box center [1422, 413] width 14 height 14
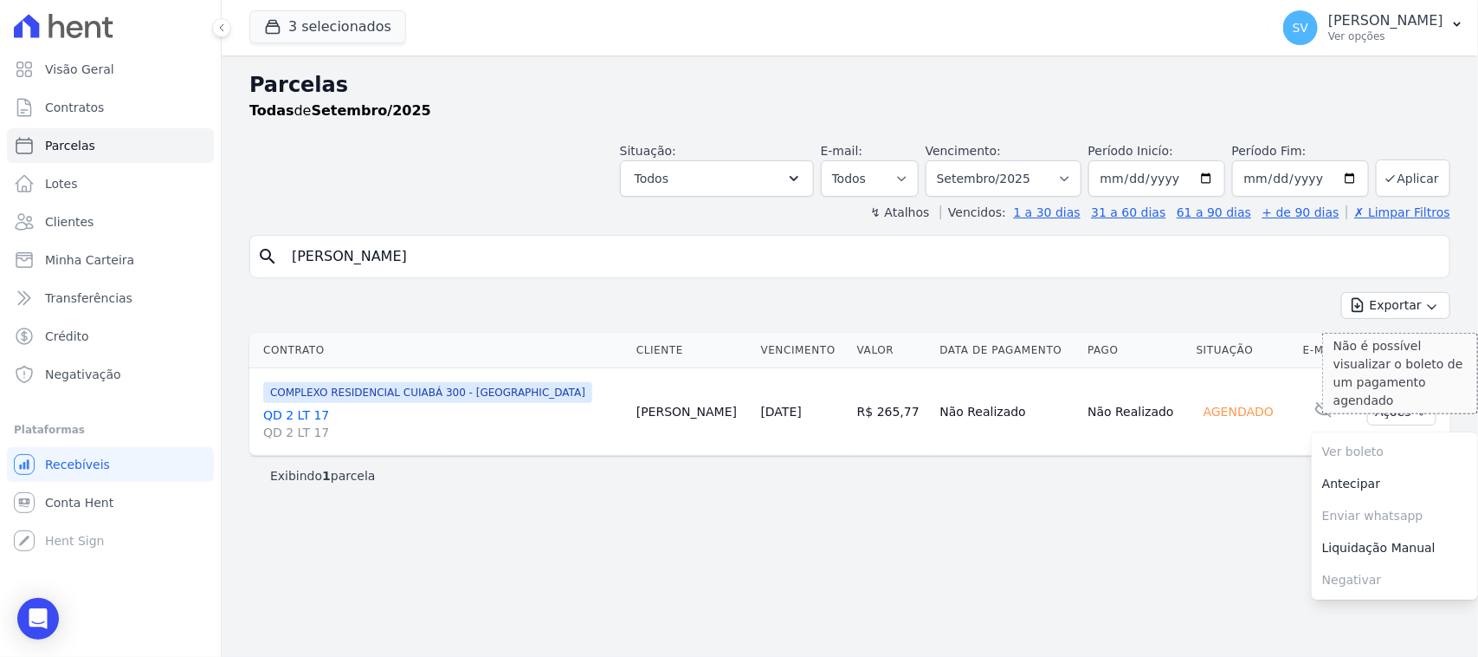
click at [1347, 464] on span "Ver boleto Não é possível visualizar o boleto de um pagamento agendado" at bounding box center [1395, 452] width 166 height 32
click at [1098, 566] on div "Parcelas Todas de Setembro/2025 Situação: Agendado Em Aberto Pago Processando C…" at bounding box center [850, 355] width 1257 height 601
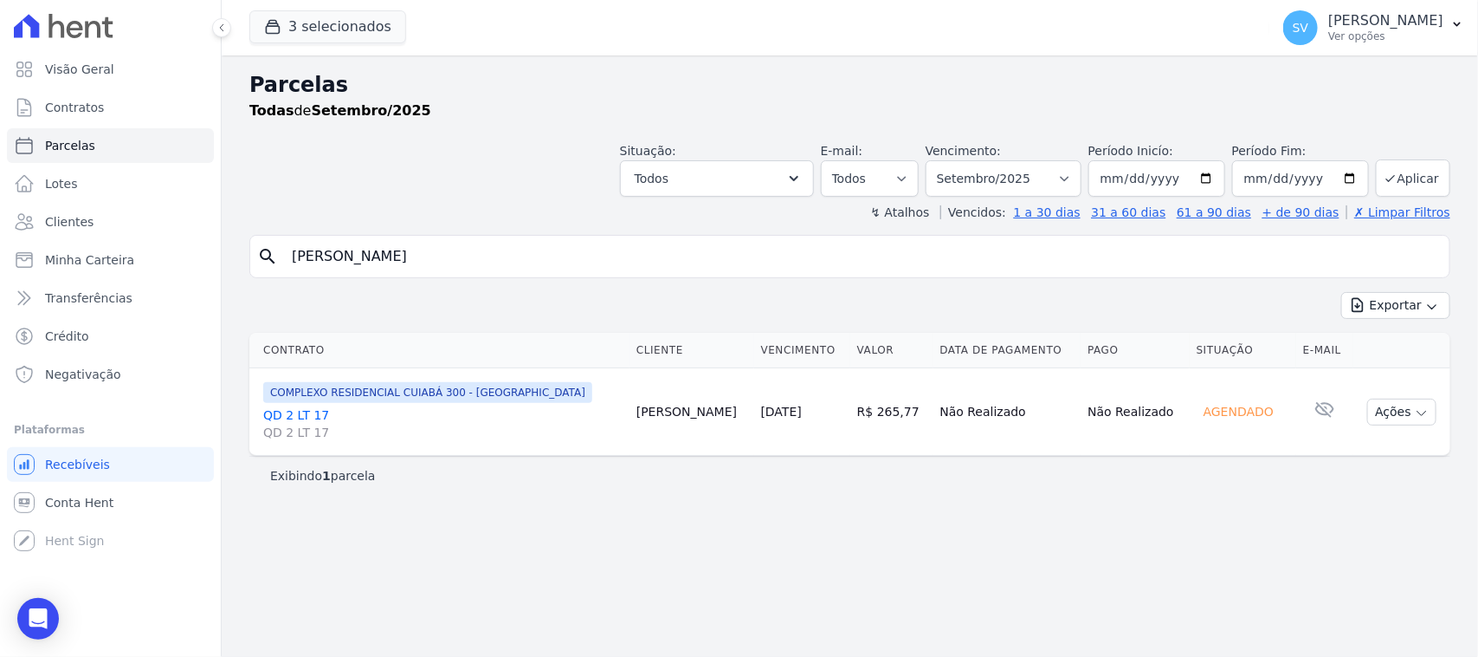
click at [318, 417] on link "QD 2 LT 17 QD 2 LT 17" at bounding box center [442, 423] width 359 height 35
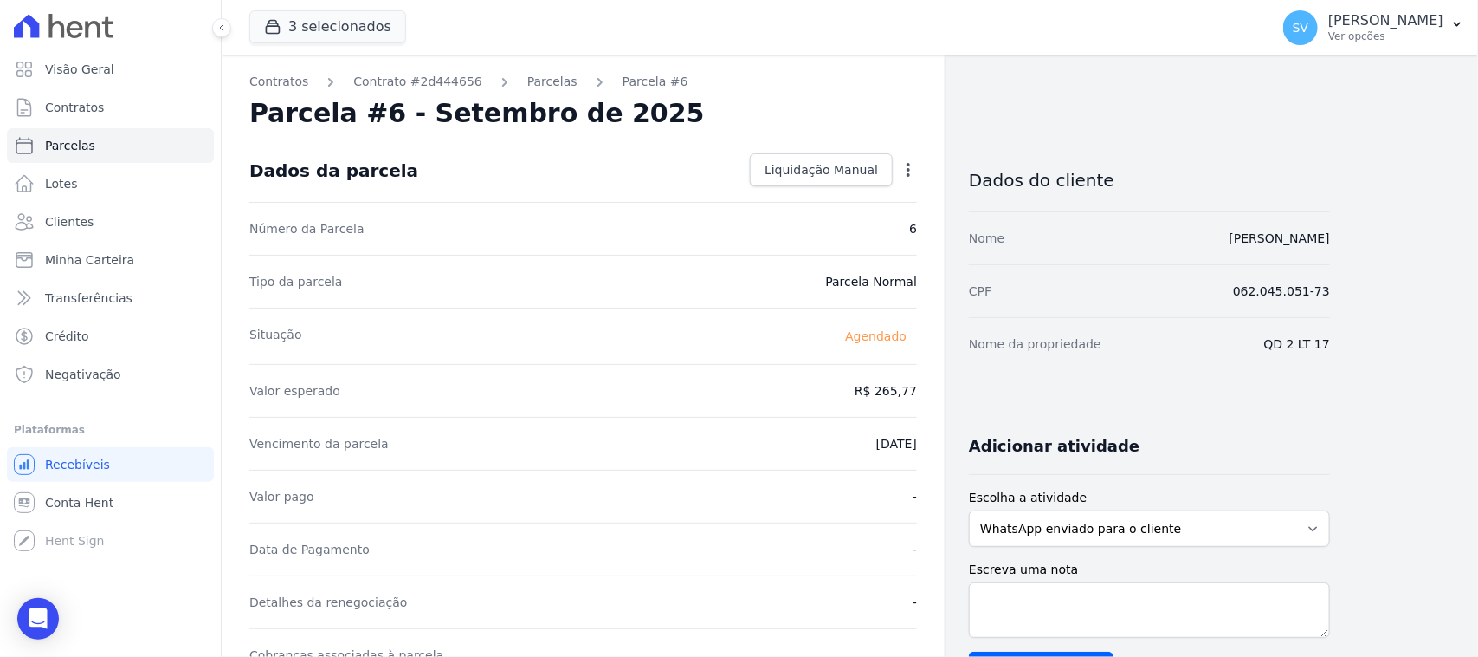
click at [295, 410] on div "Valor esperado R$ 265,77" at bounding box center [583, 390] width 668 height 53
click at [907, 175] on icon "button" at bounding box center [908, 170] width 3 height 14
click at [820, 193] on link "Alterar" at bounding box center [834, 193] width 152 height 31
drag, startPoint x: 880, startPoint y: 438, endPoint x: 856, endPoint y: 444, distance: 25.0
click at [871, 439] on input "2025-09-10" at bounding box center [848, 442] width 137 height 36
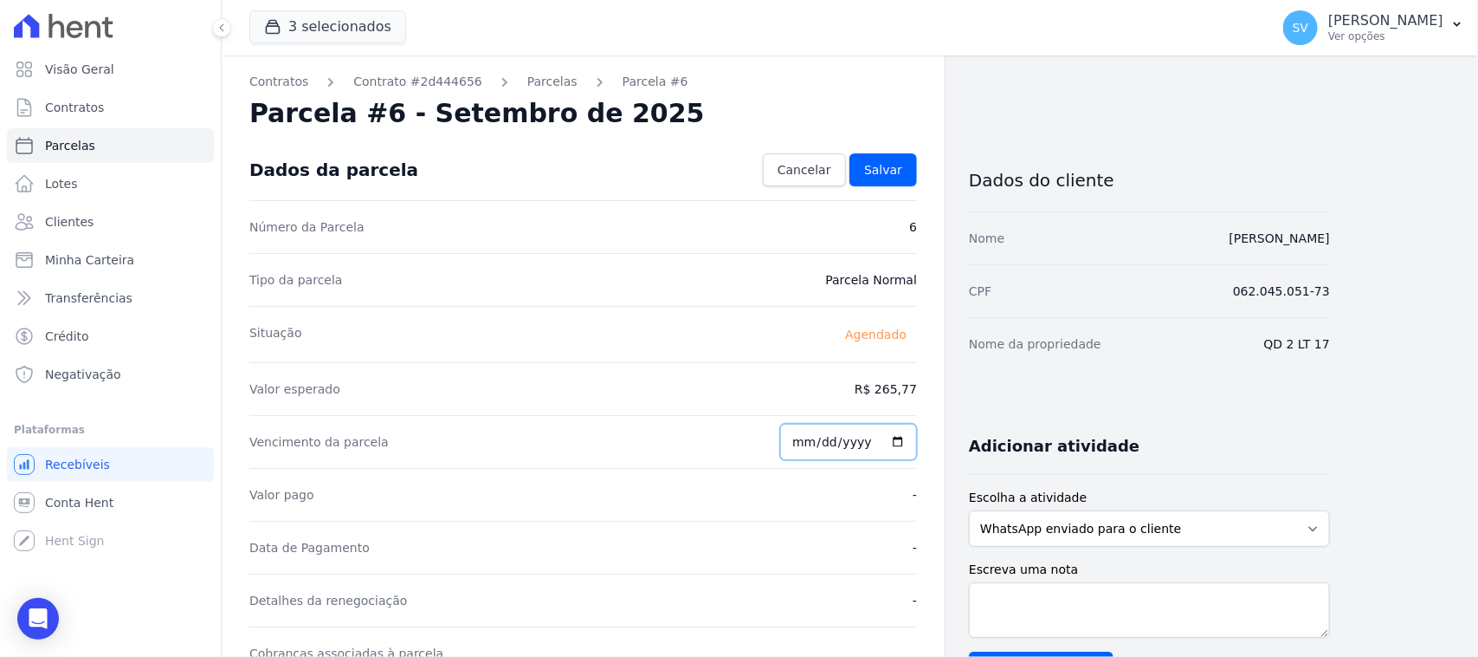
click at [851, 444] on input "2025-09-10" at bounding box center [848, 442] width 137 height 36
click at [805, 446] on input "2025-09-10" at bounding box center [848, 442] width 137 height 36
click at [805, 444] on input "2025-09-10" at bounding box center [848, 442] width 137 height 36
type input "2025-09-15"
drag, startPoint x: 1020, startPoint y: 411, endPoint x: 1031, endPoint y: 421, distance: 14.1
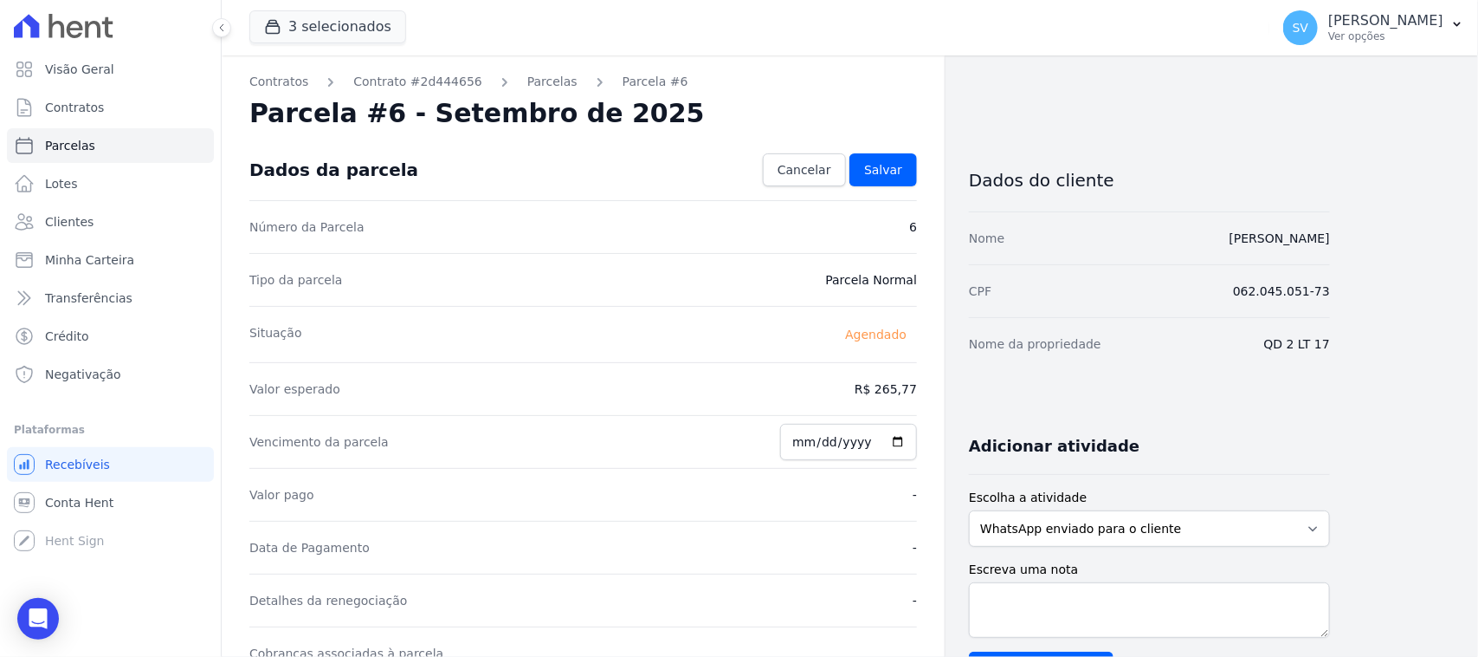
click at [1022, 414] on div "Dados do cliente Nome VICTOR FERNANDO DIAS DA SILVA CPF 062.045.051-73 Nome da …" at bounding box center [1149, 646] width 361 height 1015
click at [880, 167] on span "Salvar" at bounding box center [883, 169] width 38 height 17
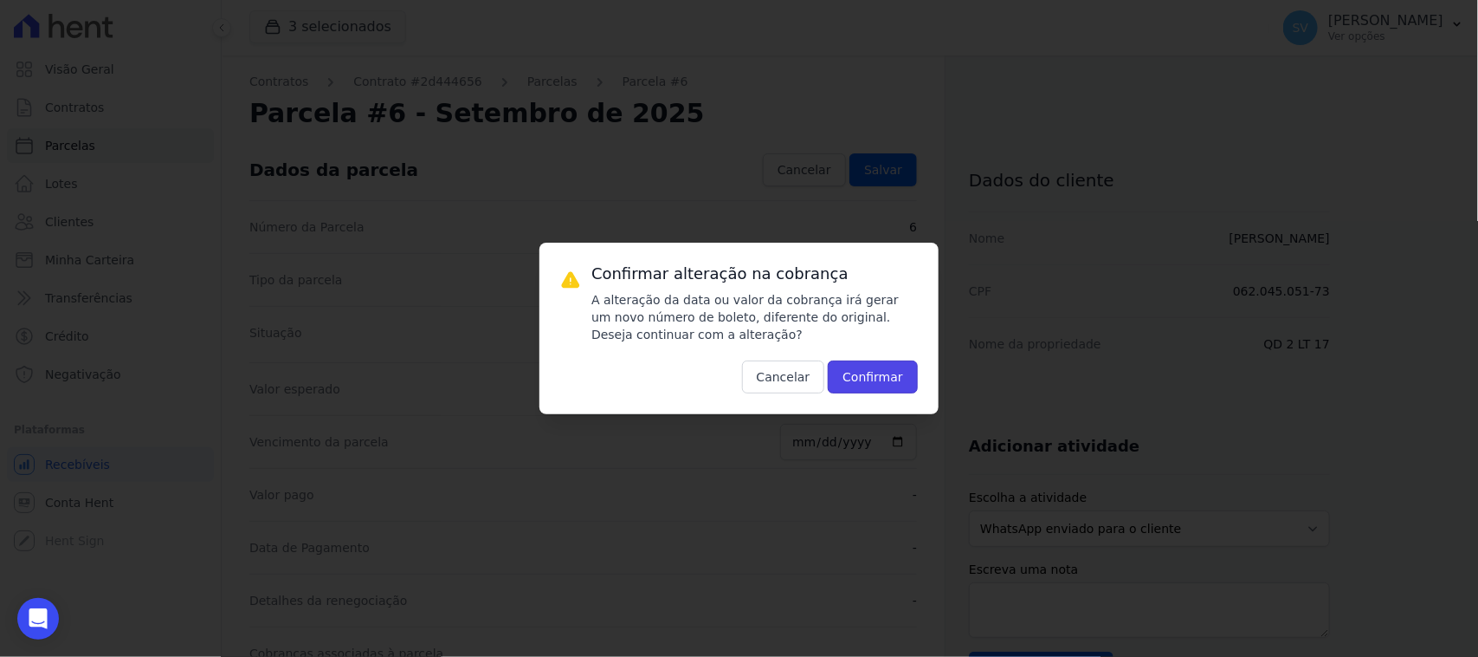
click at [888, 377] on button "Confirmar" at bounding box center [873, 376] width 90 height 33
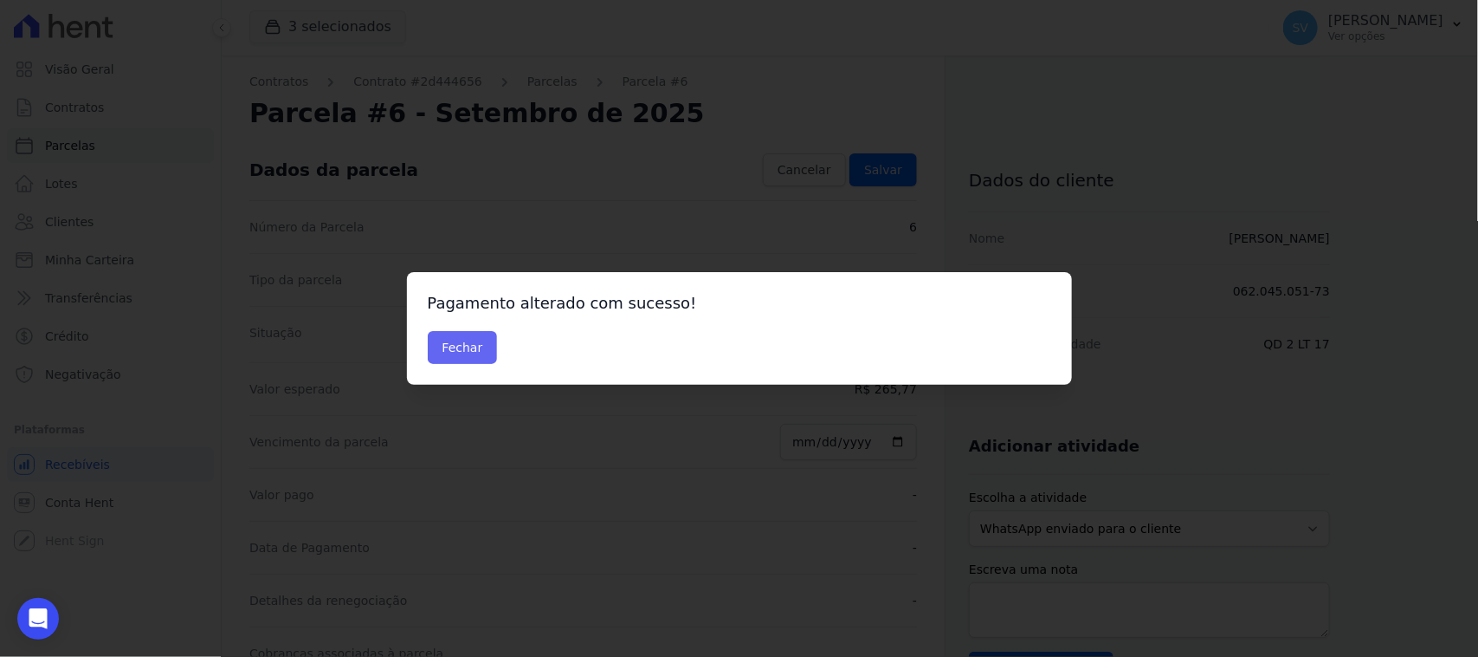
click at [465, 329] on div "Pagamento alterado com sucesso! Fechar" at bounding box center [739, 328] width 665 height 113
click at [473, 357] on button "Fechar" at bounding box center [463, 347] width 70 height 33
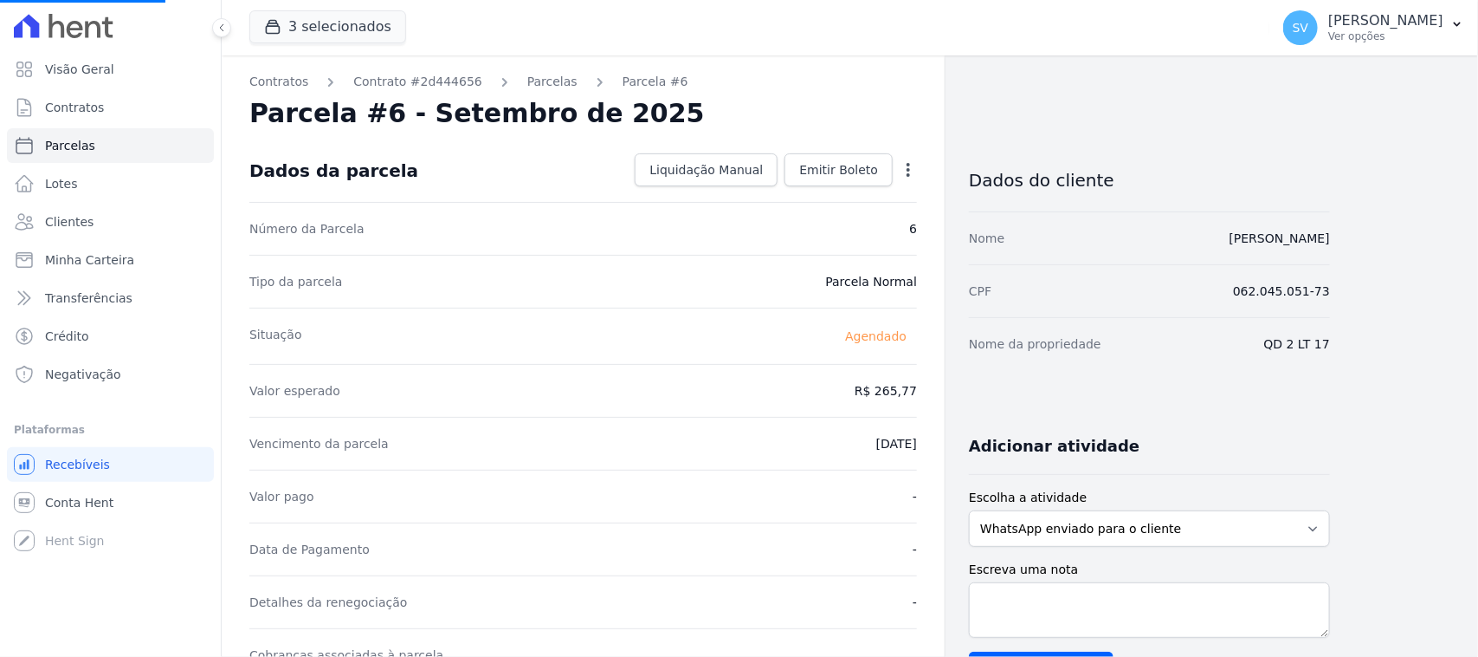
select select
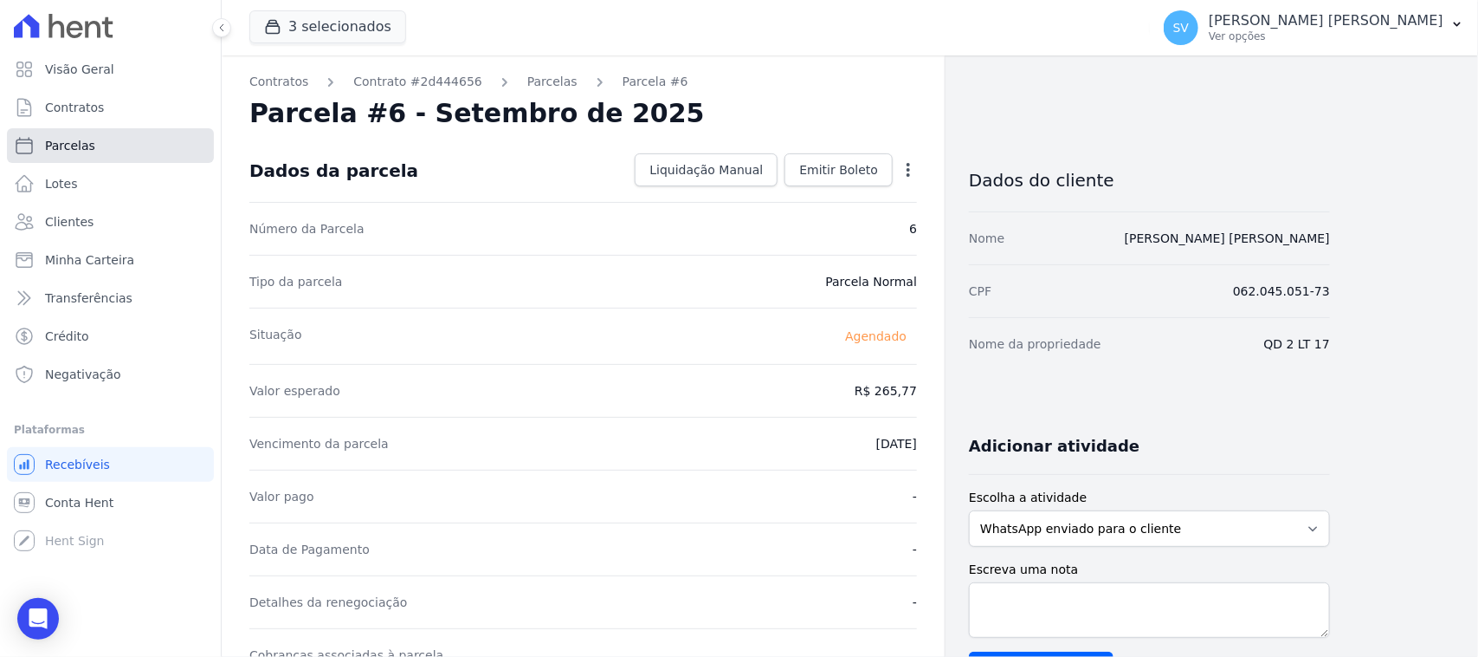
click at [118, 136] on link "Parcelas" at bounding box center [110, 145] width 207 height 35
select select
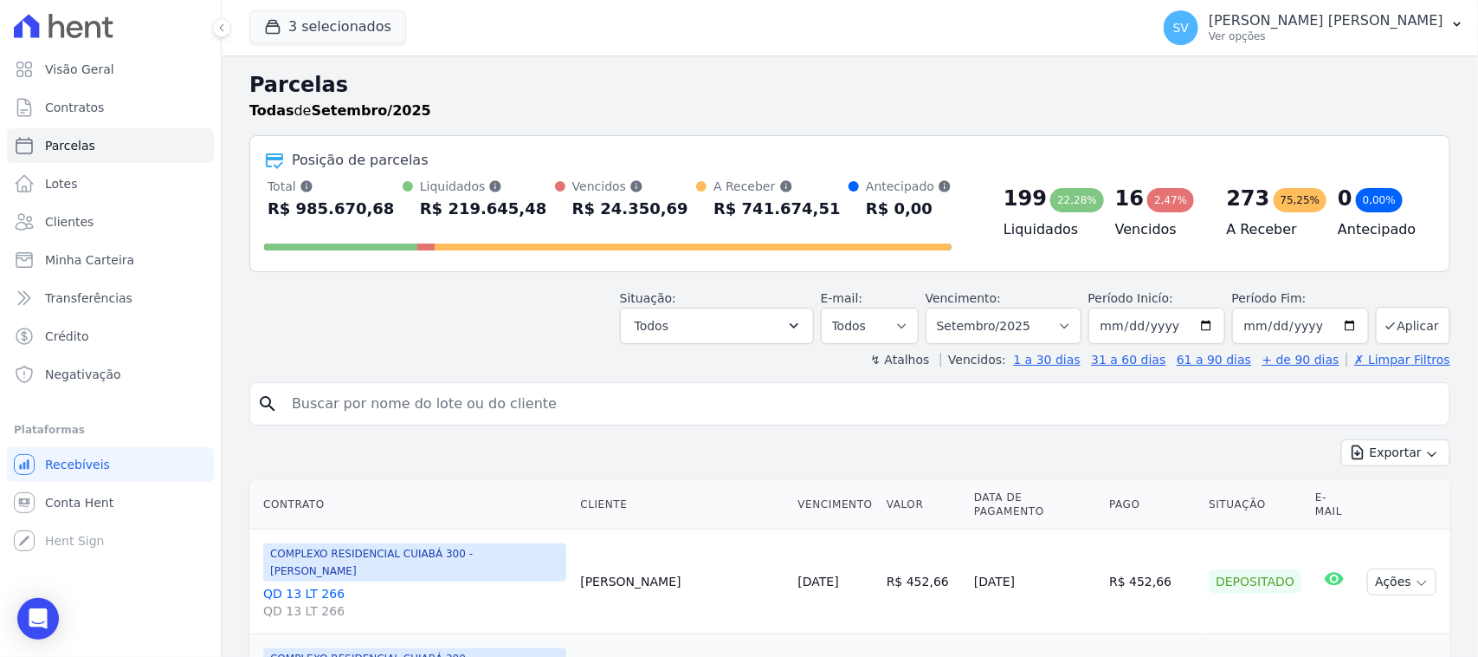
click at [585, 399] on input "search" at bounding box center [861, 403] width 1161 height 35
type input "[PERSON_NAME] [PERSON_NAME]"
select select
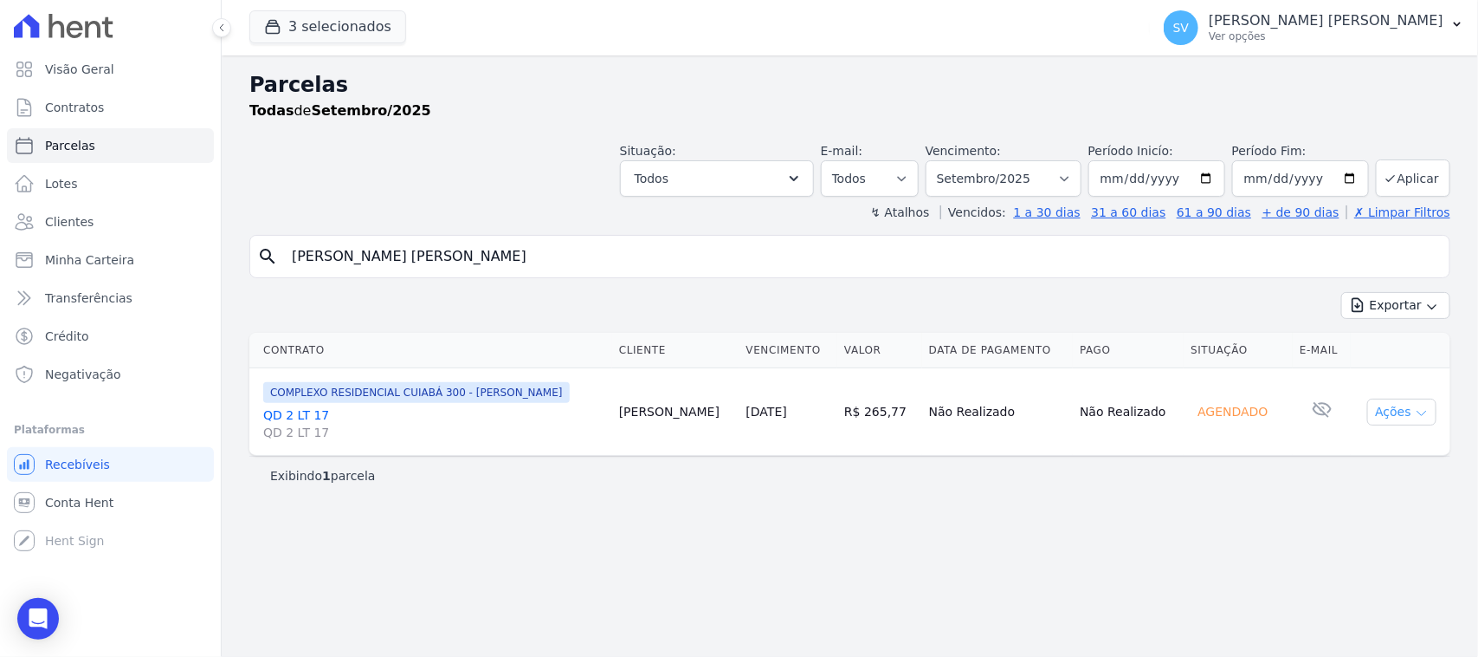
click at [1379, 412] on button "Ações" at bounding box center [1402, 411] width 69 height 27
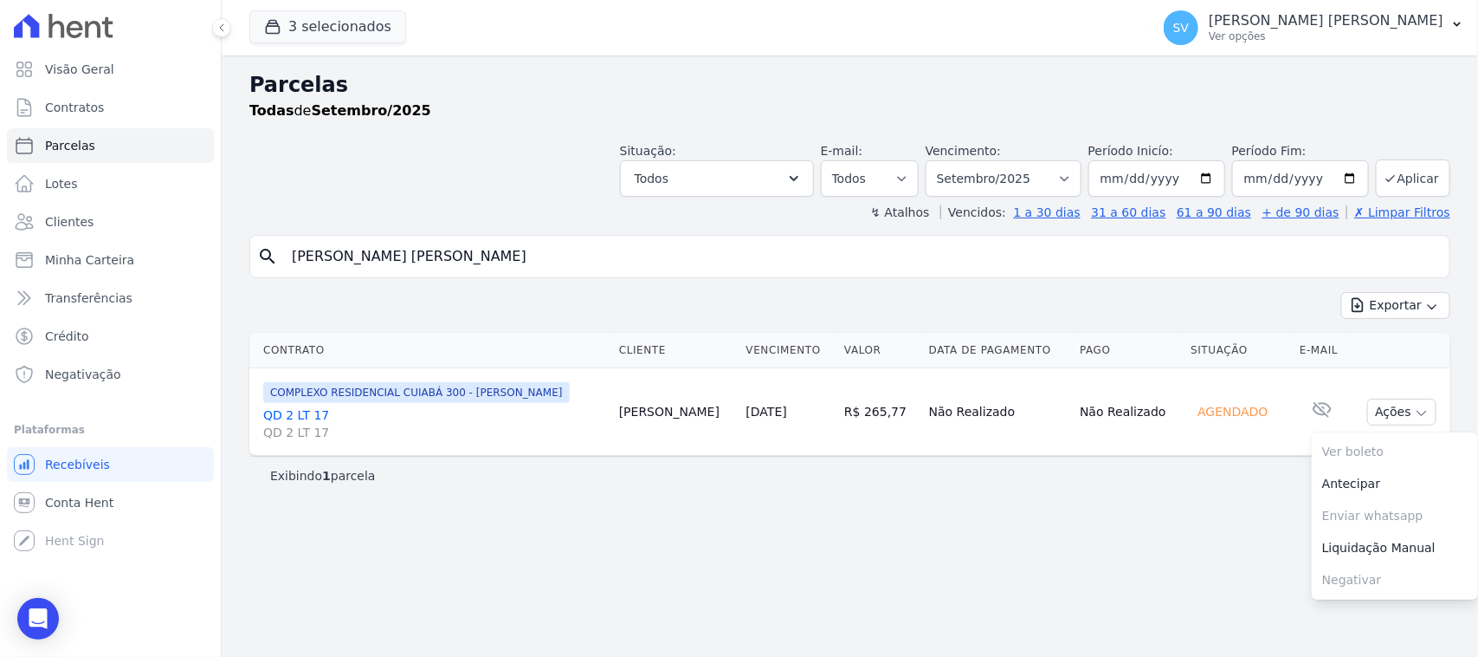
drag, startPoint x: 1123, startPoint y: 508, endPoint x: 1087, endPoint y: 501, distance: 37.2
click at [1122, 508] on div "Parcelas Todas de Setembro/2025 Situação: Agendado Em Aberto Pago Processando C…" at bounding box center [850, 355] width 1257 height 601
select select
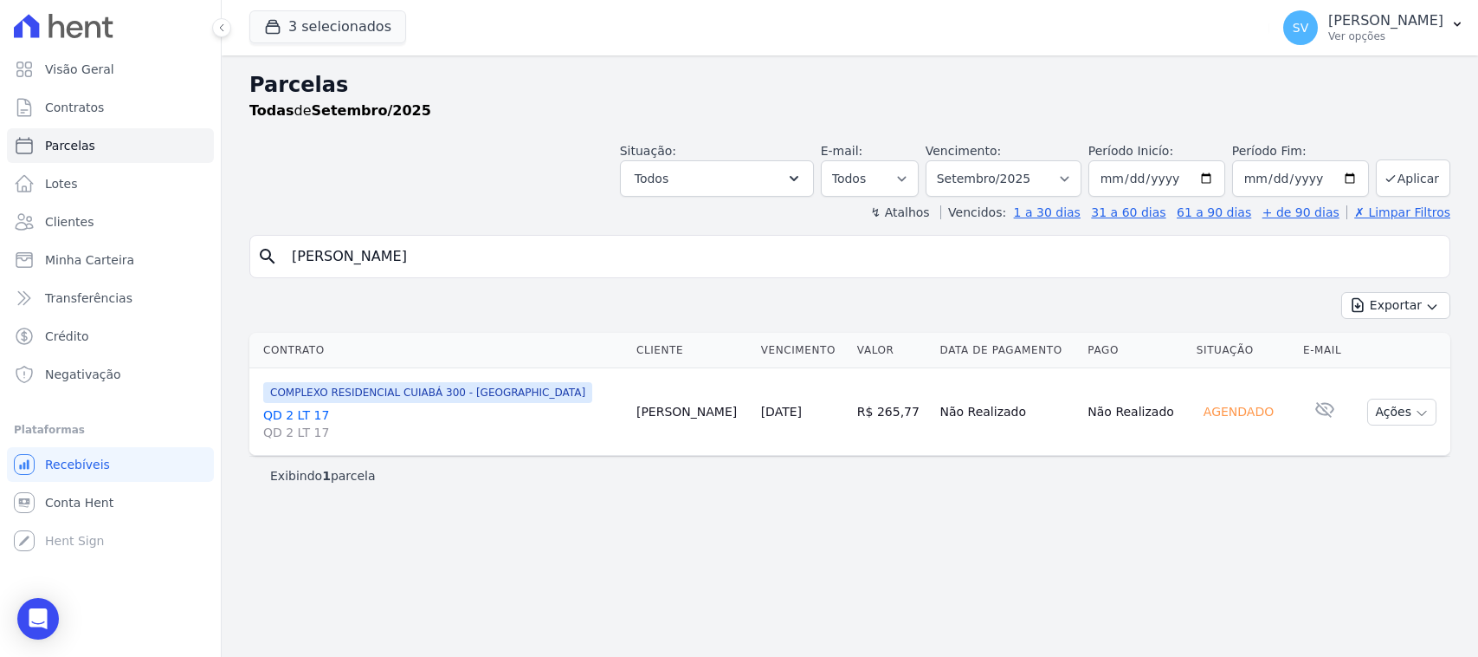
select select
drag, startPoint x: 313, startPoint y: 411, endPoint x: 180, endPoint y: 482, distance: 149.9
click at [310, 413] on link "QD 2 LT 17 QD 2 LT 17" at bounding box center [442, 423] width 359 height 35
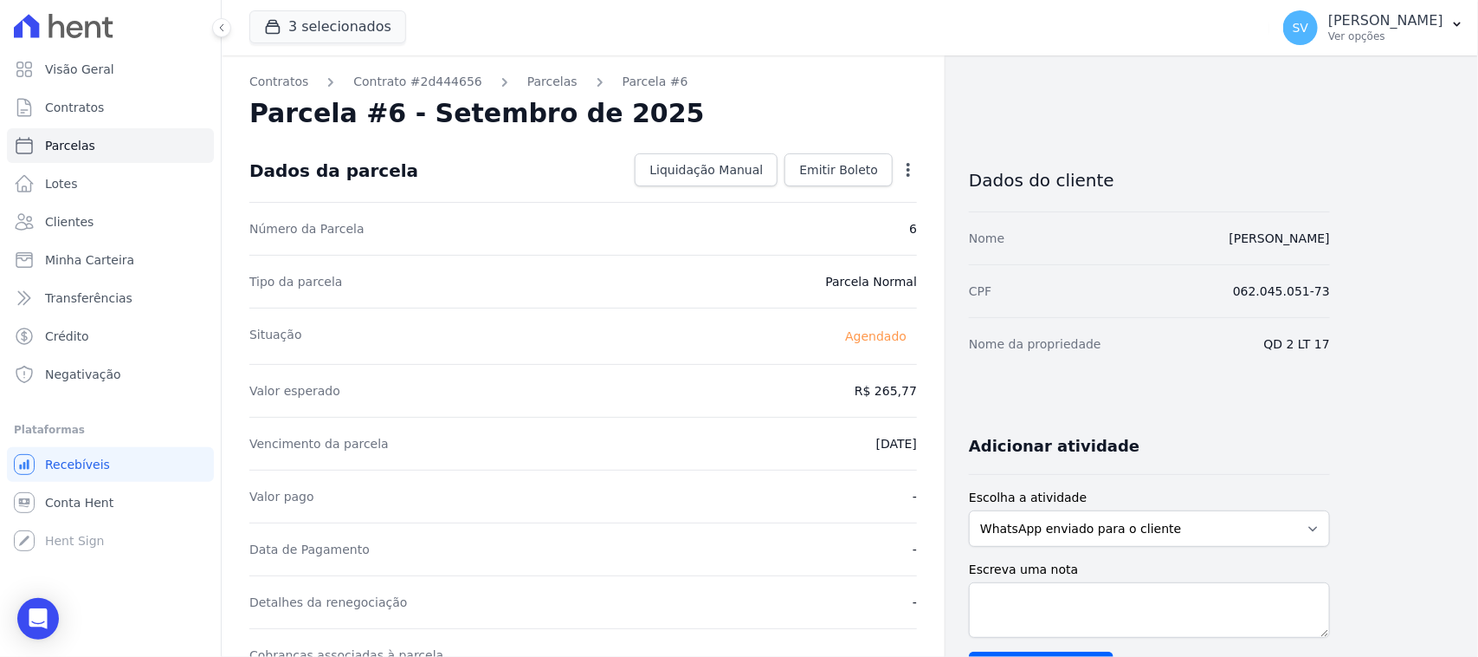
click at [910, 171] on icon "button" at bounding box center [908, 169] width 17 height 17
drag, startPoint x: 845, startPoint y: 111, endPoint x: 857, endPoint y: 154, distance: 45.0
click at [845, 113] on div "Parcela #6 - Setembro de 2025" at bounding box center [583, 113] width 668 height 31
drag, startPoint x: 859, startPoint y: 160, endPoint x: 850, endPoint y: 184, distance: 25.3
click at [859, 161] on span "Emitir Boleto" at bounding box center [838, 169] width 79 height 17
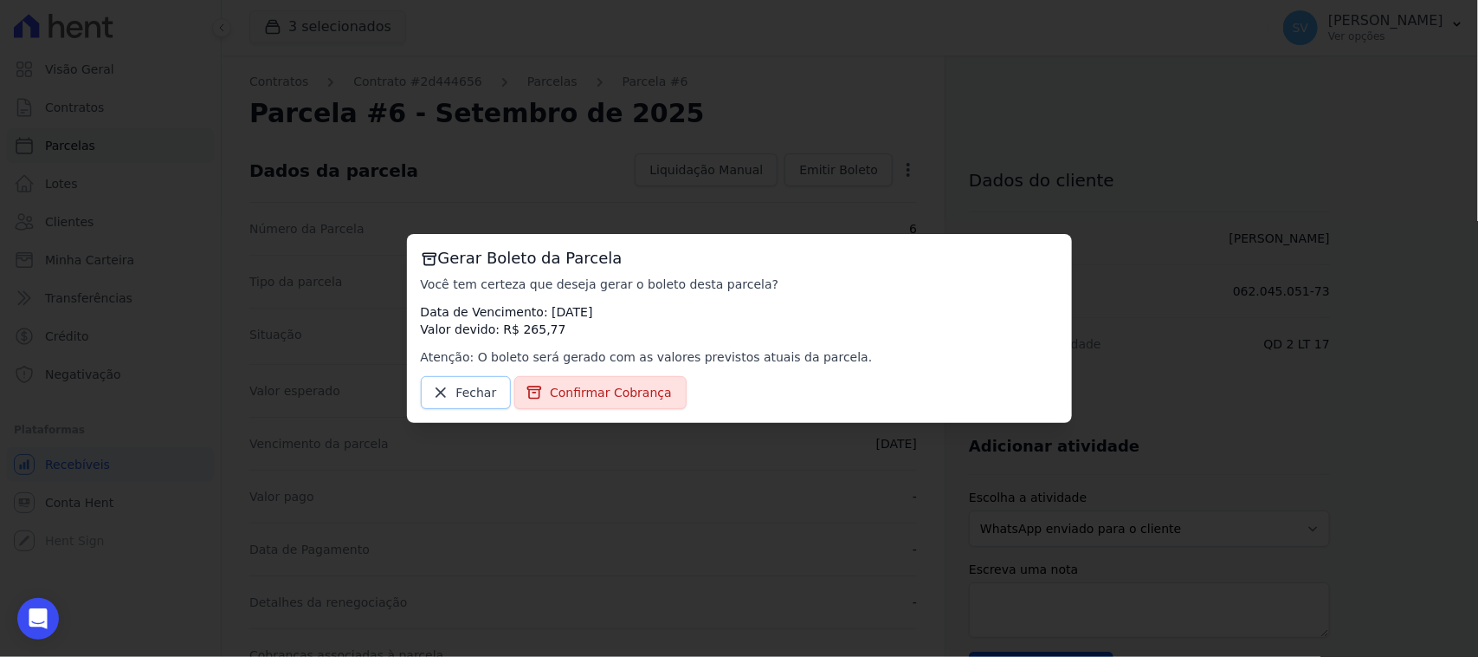
click at [483, 392] on span "Fechar" at bounding box center [476, 392] width 41 height 17
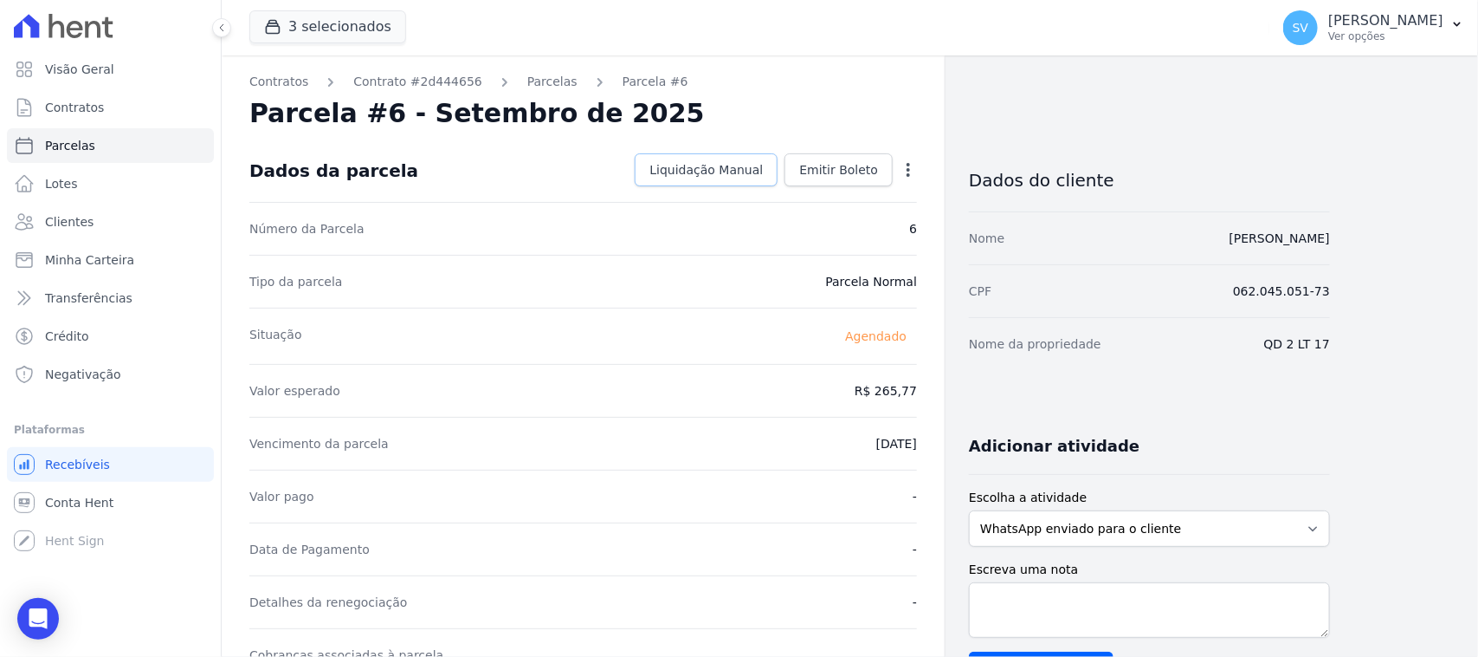
click at [736, 176] on span "Liquidação Manual" at bounding box center [706, 169] width 113 height 17
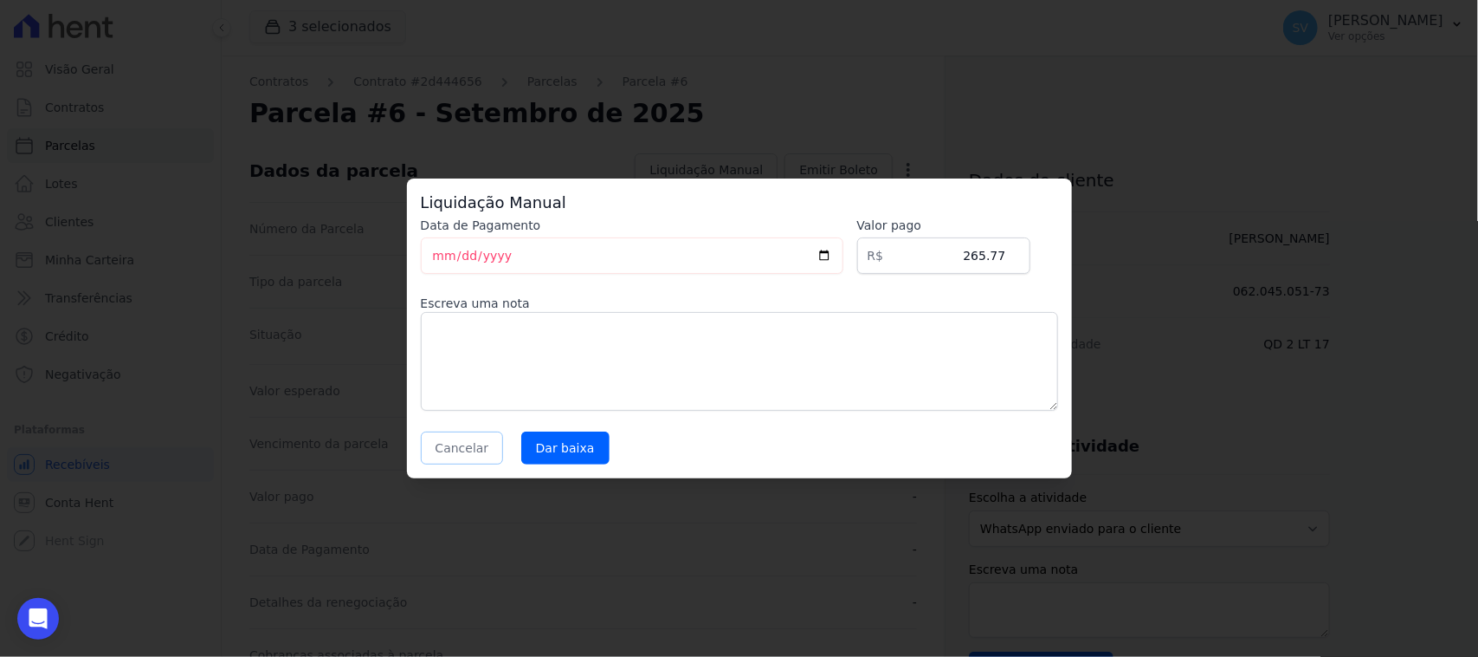
click at [479, 451] on button "Cancelar" at bounding box center [462, 447] width 83 height 33
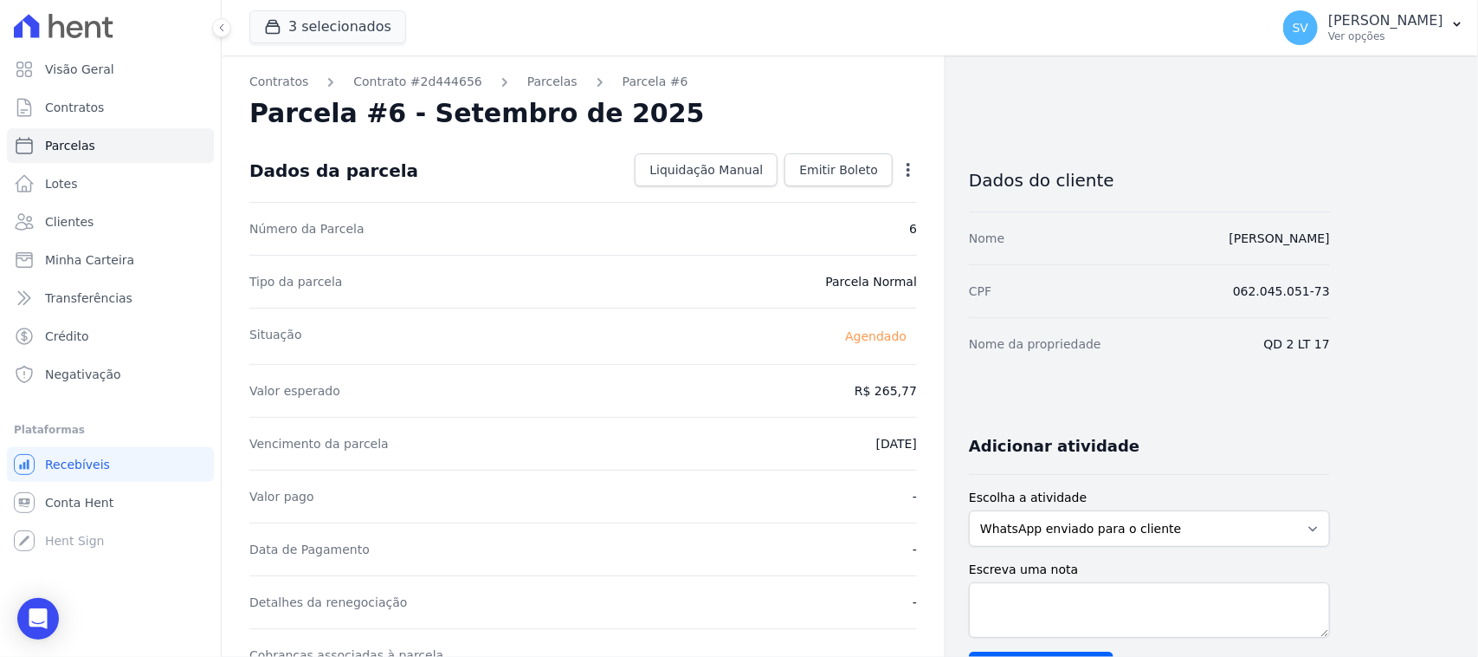
click at [901, 165] on icon "button" at bounding box center [908, 169] width 17 height 17
click at [858, 197] on link "Alterar" at bounding box center [834, 193] width 152 height 31
drag, startPoint x: 914, startPoint y: 396, endPoint x: 898, endPoint y: 387, distance: 17.8
click at [909, 397] on dd "R$ 265,77" at bounding box center [886, 388] width 62 height 17
click at [897, 382] on div "Valor esperado R$ 265,77" at bounding box center [583, 388] width 668 height 53
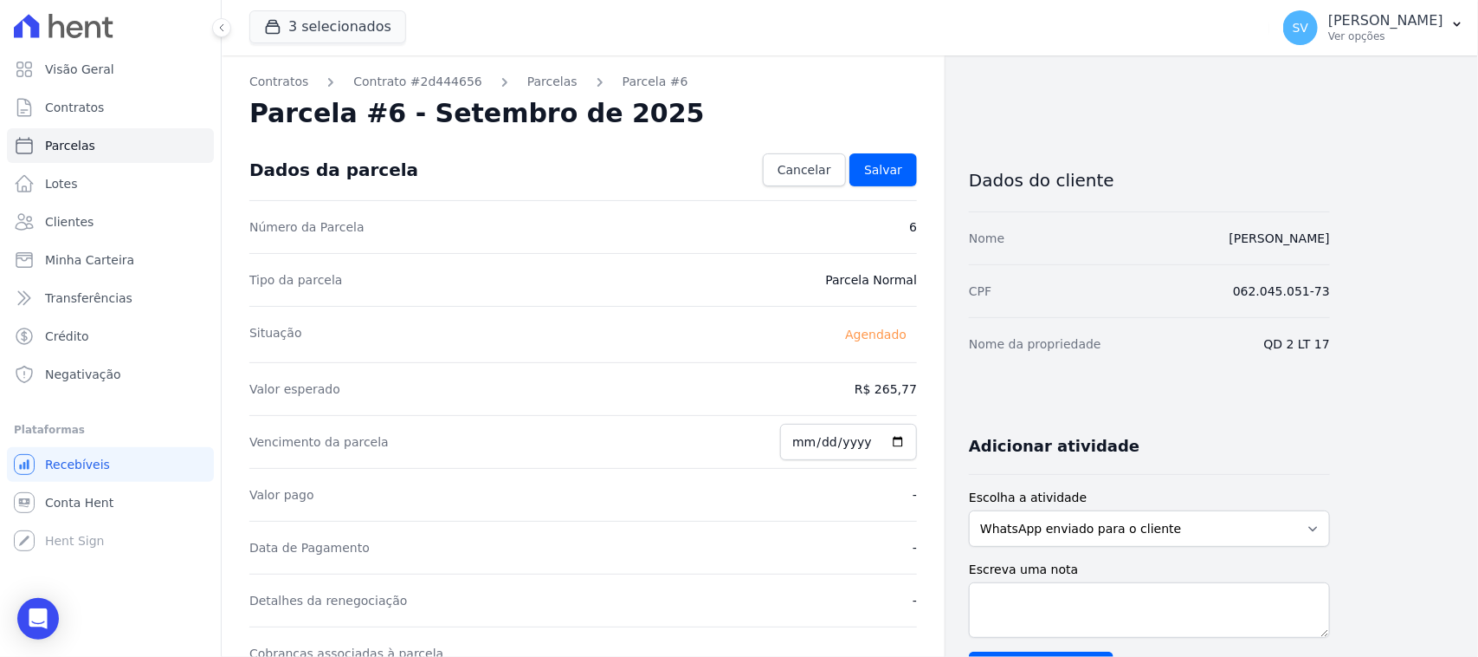
drag, startPoint x: 910, startPoint y: 384, endPoint x: 908, endPoint y: 392, distance: 9.0
click at [910, 385] on dd "R$ 265,77" at bounding box center [886, 388] width 62 height 17
click at [902, 175] on link "Salvar" at bounding box center [884, 169] width 68 height 33
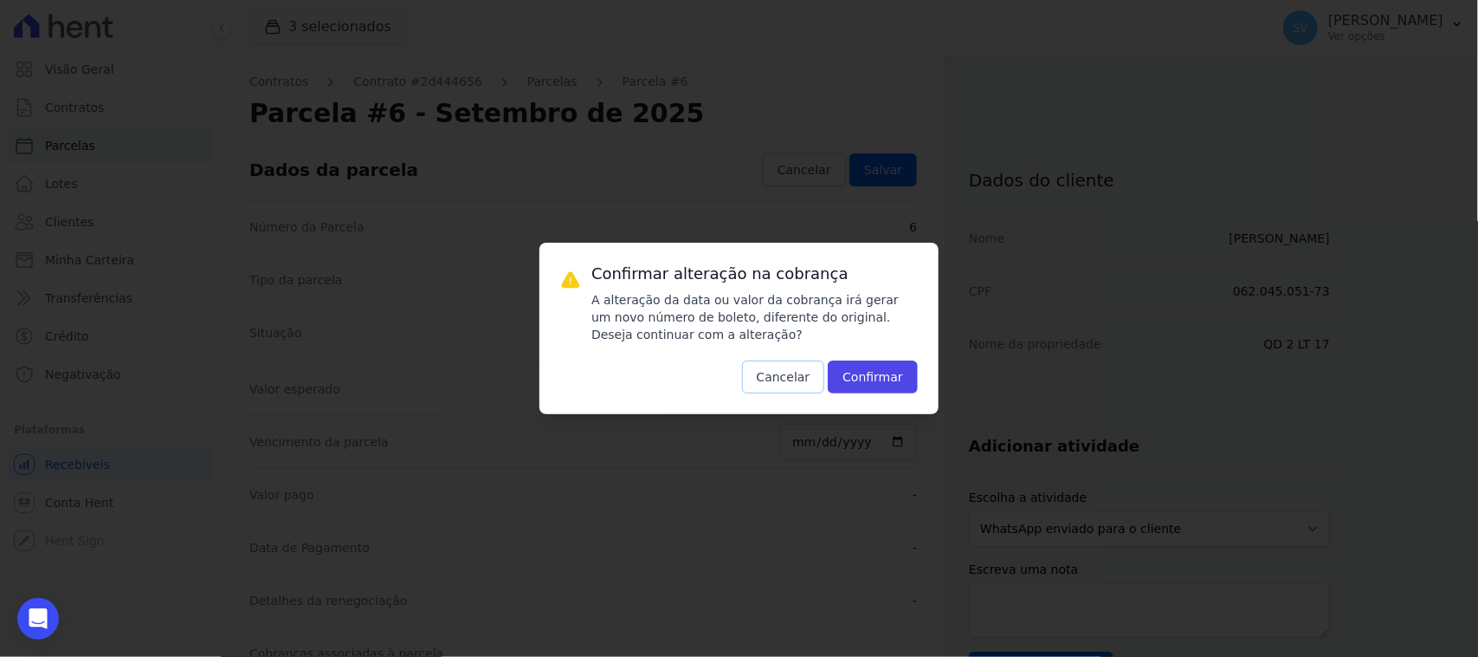
drag, startPoint x: 820, startPoint y: 371, endPoint x: 890, endPoint y: 262, distance: 129.7
click at [819, 372] on button "Cancelar" at bounding box center [783, 376] width 83 height 33
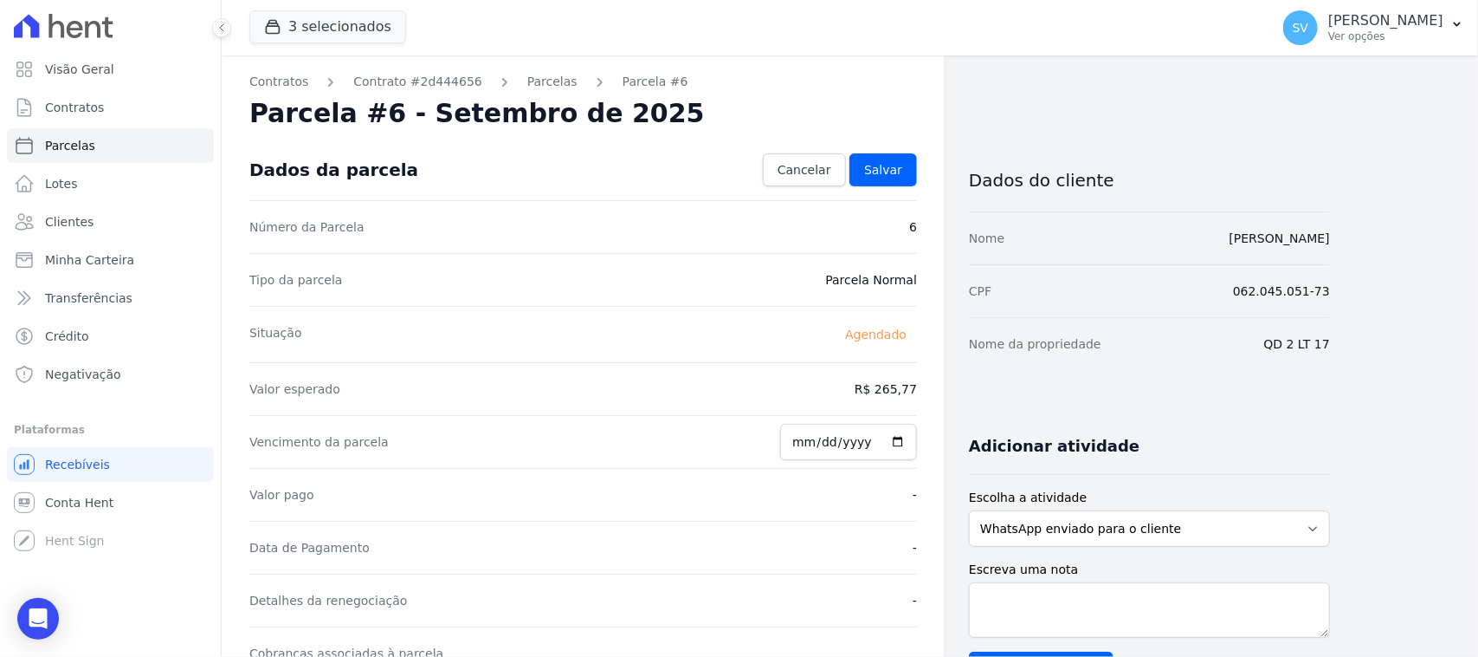
click at [988, 141] on div "Dados do cliente" at bounding box center [1149, 175] width 361 height 73
drag, startPoint x: 1119, startPoint y: 135, endPoint x: 1446, endPoint y: 184, distance: 331.0
click at [1119, 136] on div "Contratos Contrato #2d444656 Parcelas Parcela #6 Parcela #6 - Setembro de 2025 …" at bounding box center [776, 611] width 1109 height 1112
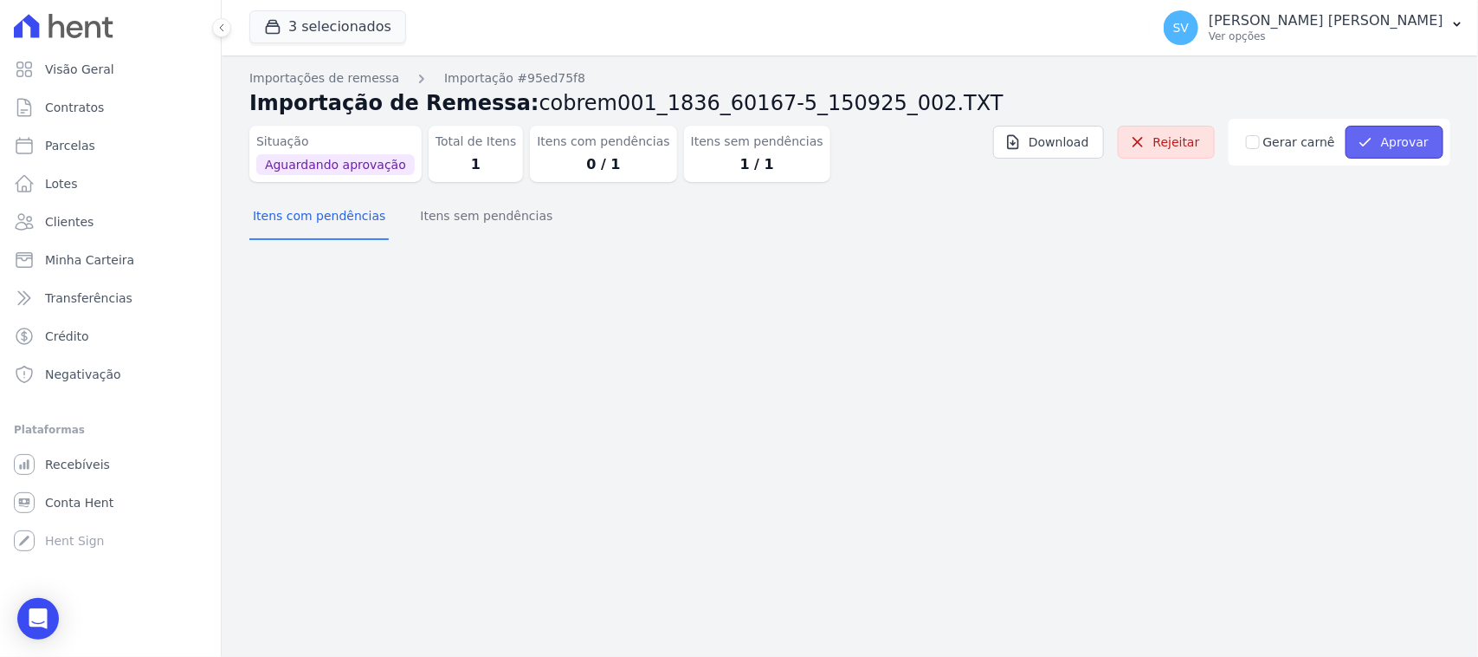
click at [1395, 148] on button "Aprovar" at bounding box center [1395, 142] width 98 height 33
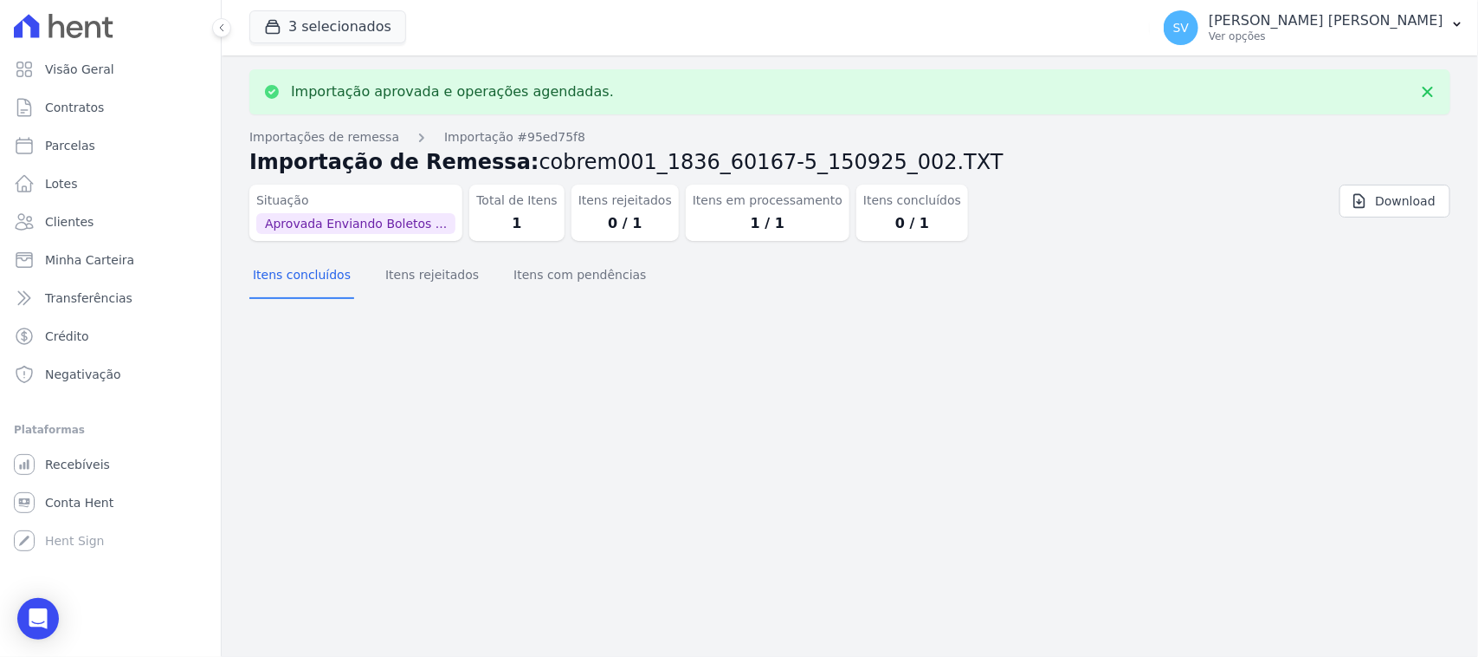
click at [734, 451] on div "Importação aprovada e operações agendadas. Importações de remessa Importação #9…" at bounding box center [850, 355] width 1257 height 601
drag, startPoint x: 126, startPoint y: 144, endPoint x: 223, endPoint y: 114, distance: 101.4
click at [126, 145] on link "Parcelas" at bounding box center [110, 145] width 207 height 35
select select
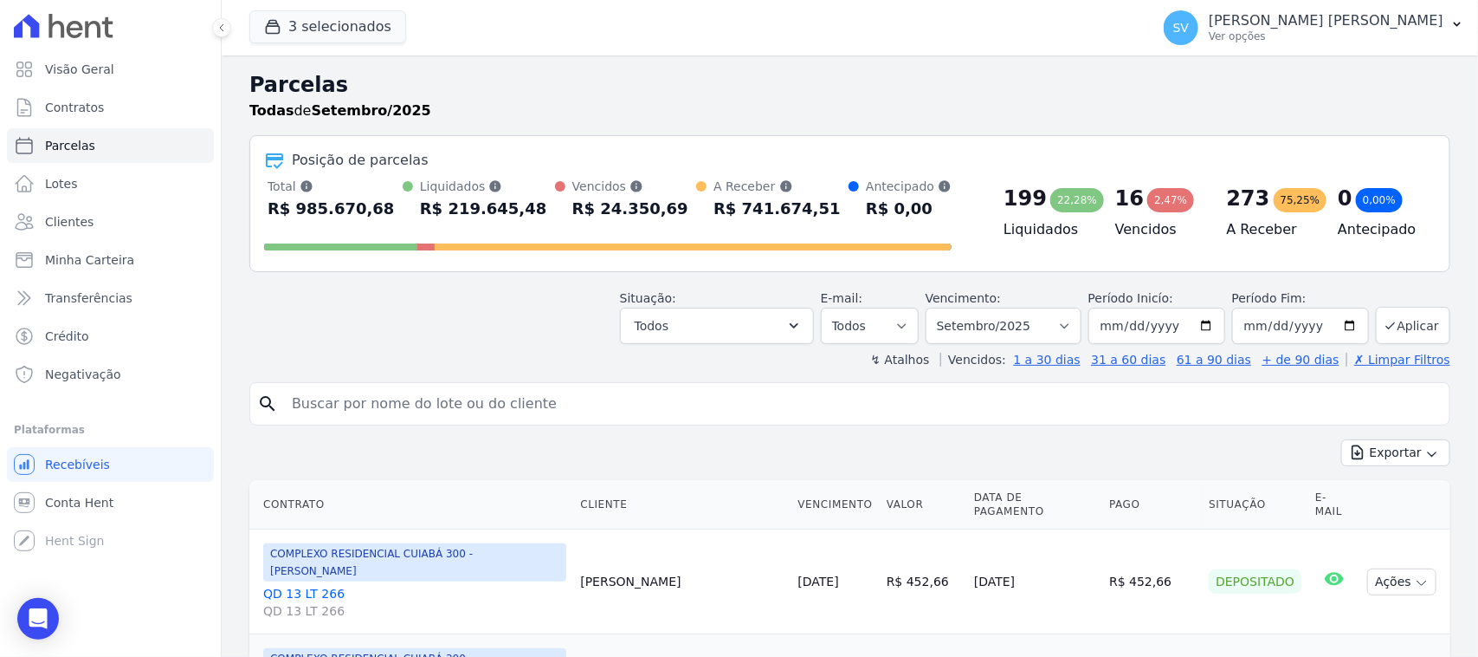
click at [602, 407] on input "search" at bounding box center [861, 403] width 1161 height 35
type input "[PERSON_NAME] [PERSON_NAME]"
click at [576, 413] on input "[PERSON_NAME] [PERSON_NAME]" at bounding box center [861, 403] width 1161 height 35
click at [677, 401] on input "[PERSON_NAME] [PERSON_NAME]" at bounding box center [861, 403] width 1161 height 35
click at [468, 353] on div "↯ Atalhos Vencidos: 1 a 30 dias 31 a 60 dias 61 a 90 dias + de 90 dias ✗ Limpar…" at bounding box center [849, 359] width 1201 height 17
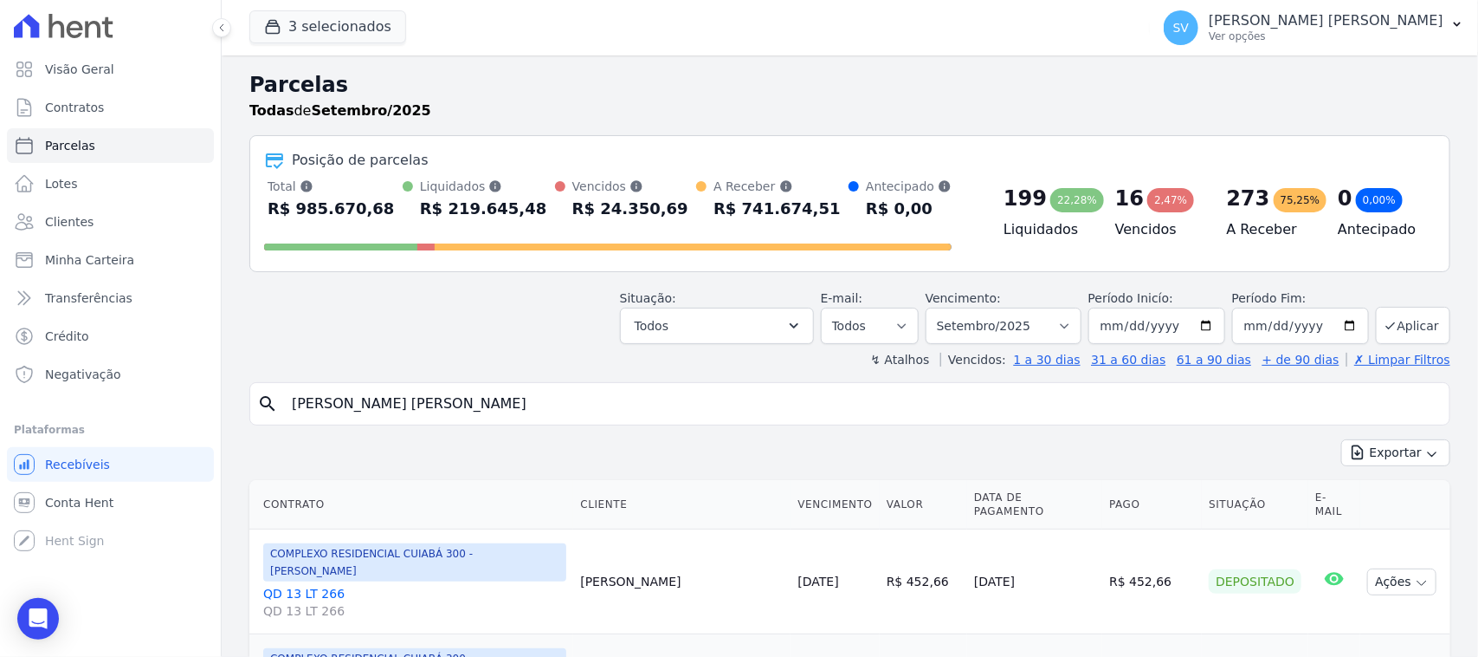
select select
click at [637, 409] on input "search" at bounding box center [861, 403] width 1161 height 35
type input "[PERSON_NAME] [PERSON_NAME]"
select select
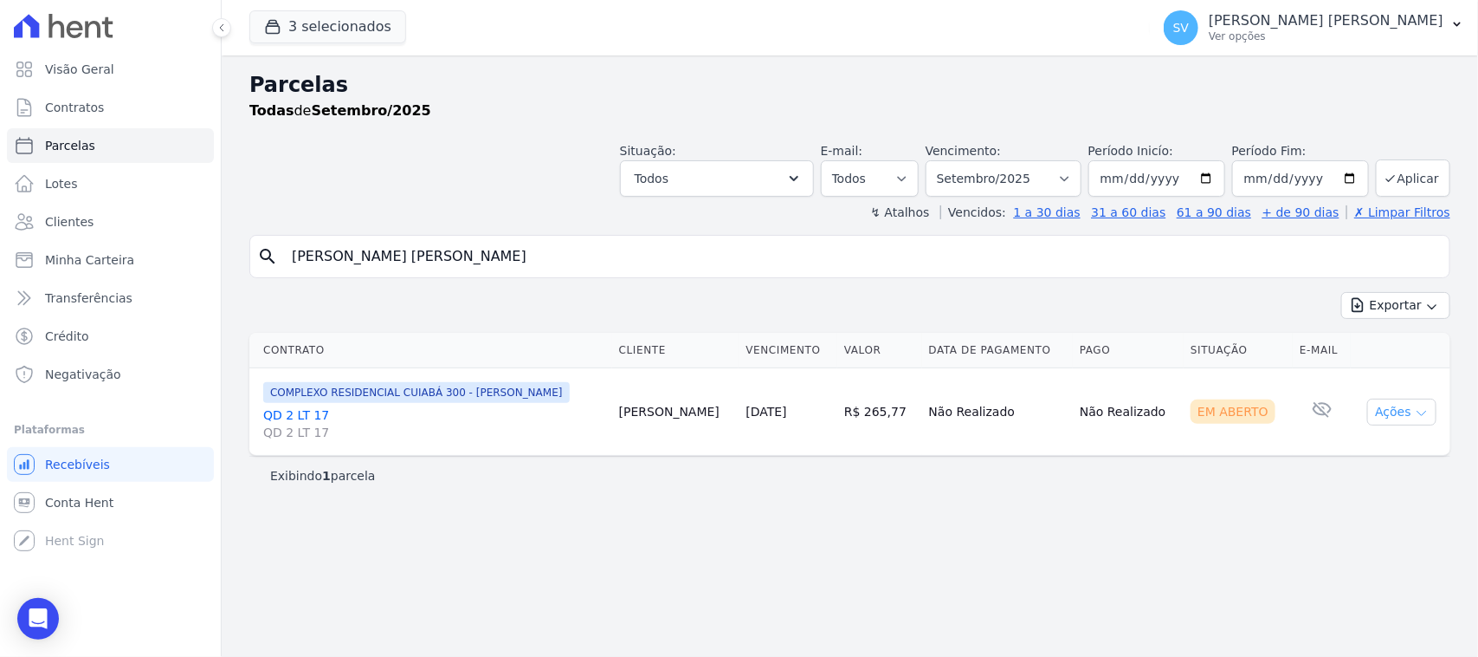
click at [1388, 424] on button "Ações" at bounding box center [1402, 411] width 69 height 27
click at [1361, 452] on link "Ver boleto" at bounding box center [1395, 452] width 166 height 32
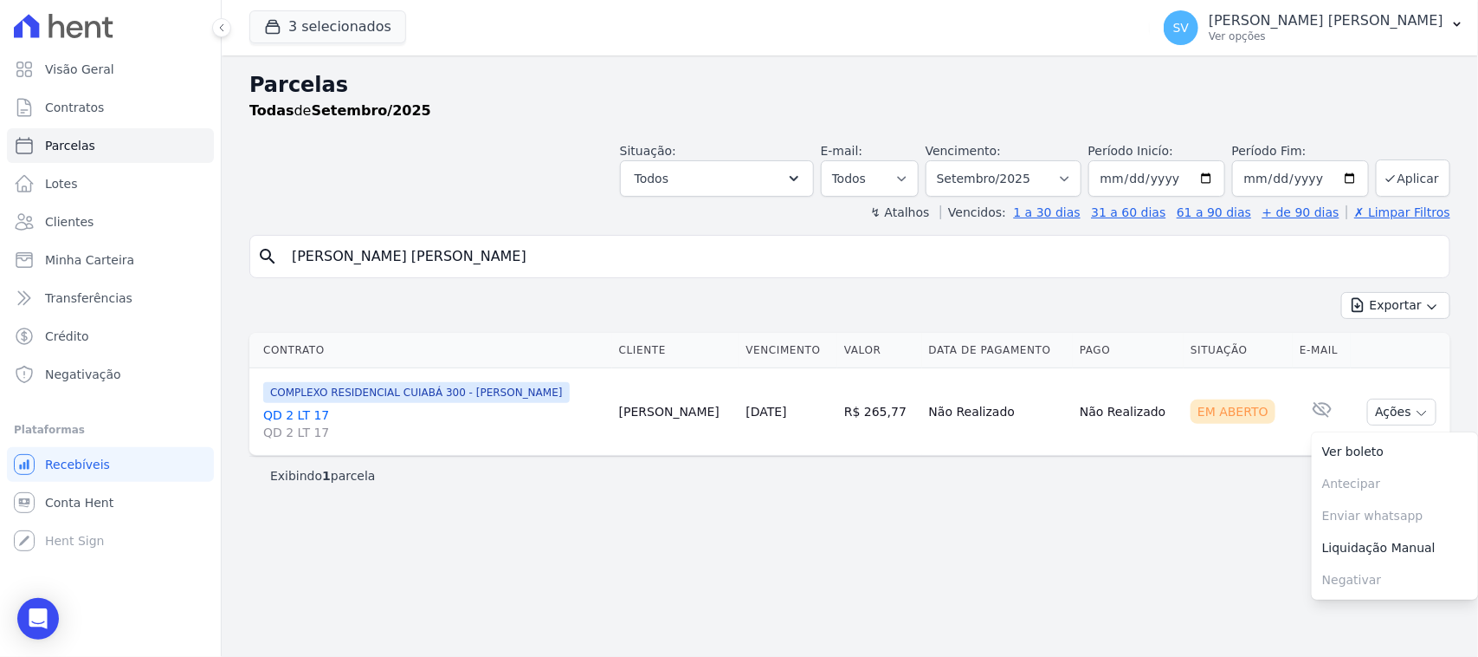
drag, startPoint x: 775, startPoint y: 251, endPoint x: 656, endPoint y: 256, distance: 119.6
click at [656, 256] on input "[PERSON_NAME] [PERSON_NAME]" at bounding box center [861, 256] width 1161 height 35
click at [1273, 29] on div "SHIRLEY VANESSA SOUSA ALVES Ver opções" at bounding box center [1326, 27] width 235 height 31
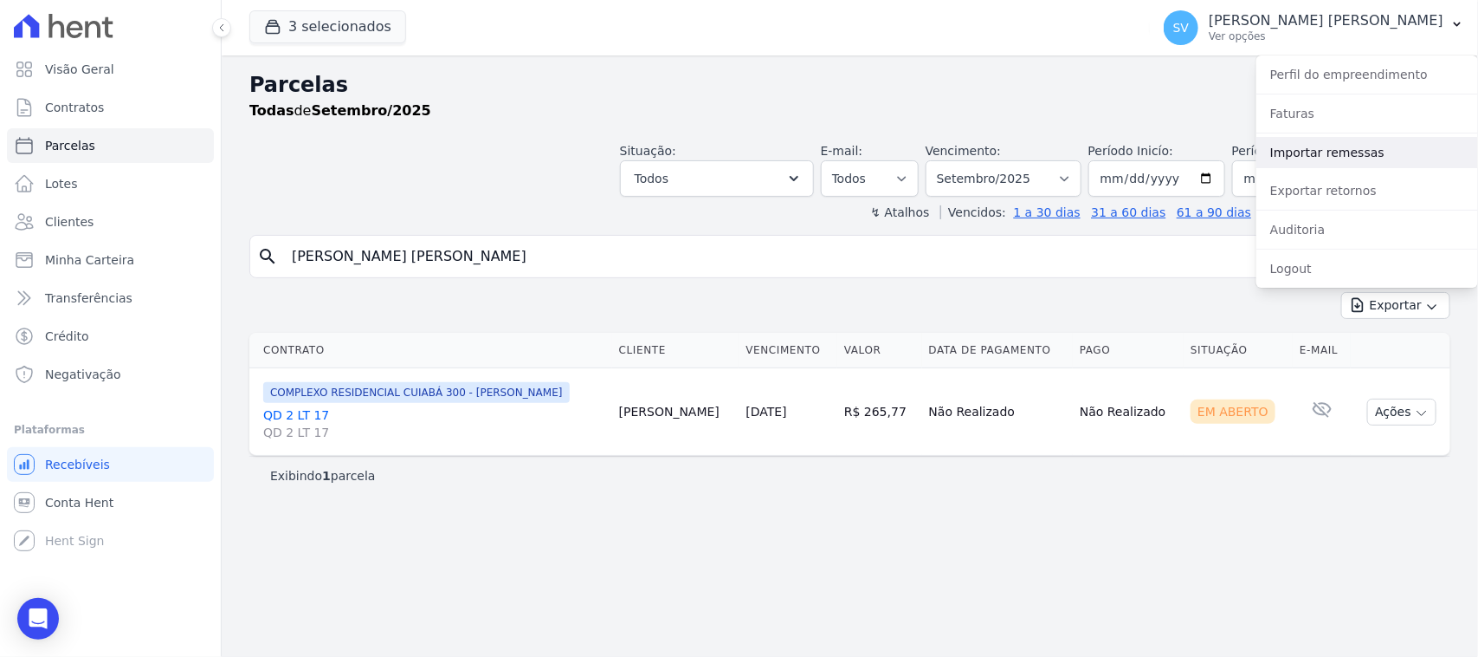
click at [1326, 153] on link "Importar remessas" at bounding box center [1368, 152] width 222 height 31
click at [1283, 154] on link "Importar remessas" at bounding box center [1368, 152] width 222 height 31
drag, startPoint x: 1129, startPoint y: 100, endPoint x: 1122, endPoint y: 107, distance: 9.2
click at [1126, 107] on div "Todas de Setembro/2025" at bounding box center [849, 110] width 1201 height 21
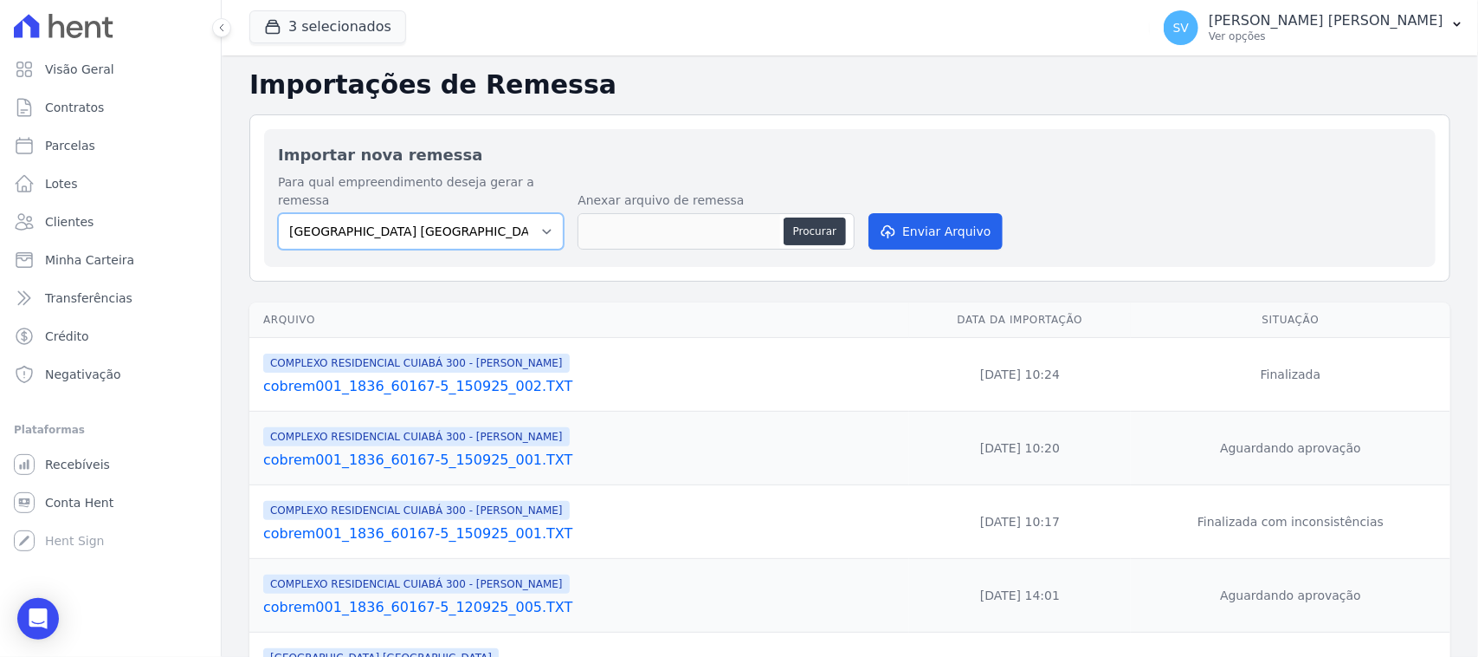
click at [525, 213] on select "BAHAMAS EAST VILLAGE COMPLEXO RESIDENCIAL CUIABÁ 300 - JOÃO DE BARRO IBIZA RESI…" at bounding box center [421, 231] width 286 height 36
select select "a999329b-d322-46c5-b2df-9163b092fb9b"
click at [278, 213] on select "BAHAMAS EAST VILLAGE COMPLEXO RESIDENCIAL CUIABÁ 300 - JOÃO DE BARRO IBIZA RESI…" at bounding box center [421, 231] width 286 height 36
click at [798, 217] on button "Procurar" at bounding box center [815, 231] width 62 height 28
type input "cobrem001_1836_60167-5_150925_003.TXT"
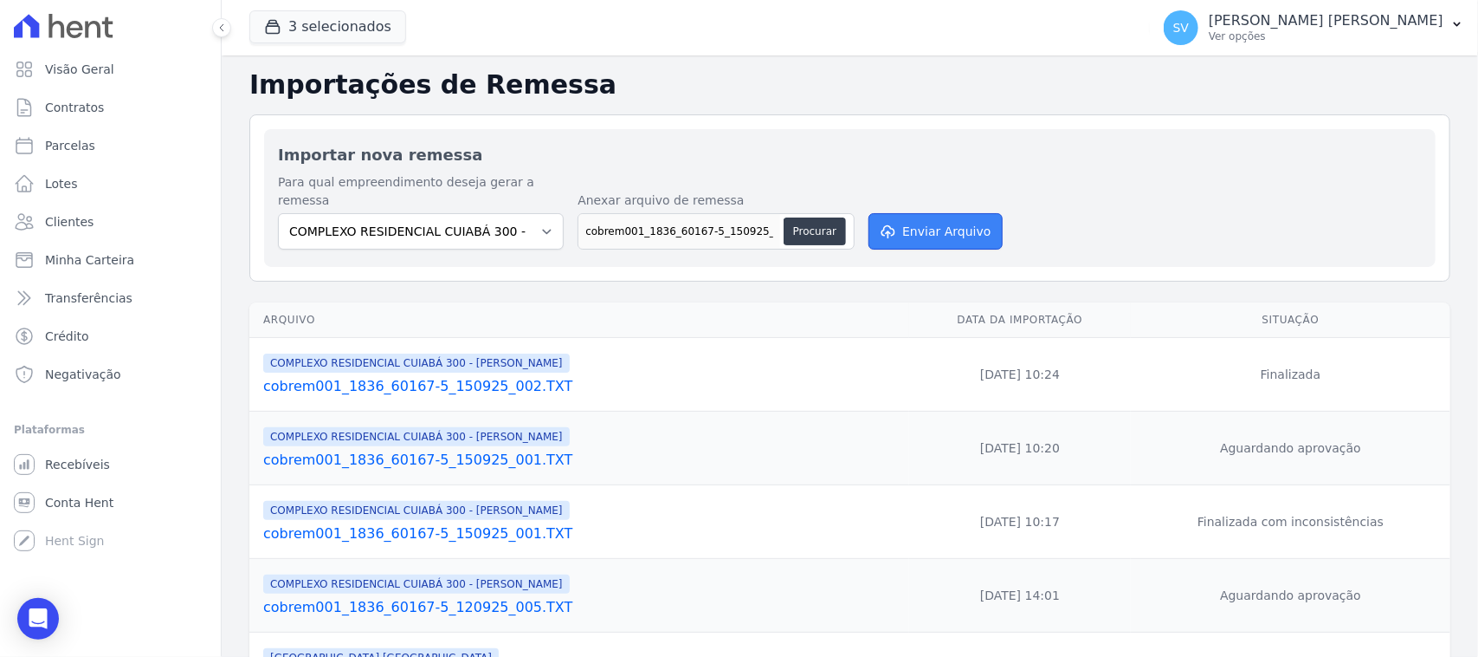
click at [929, 213] on button "Enviar Arquivo" at bounding box center [935, 231] width 133 height 36
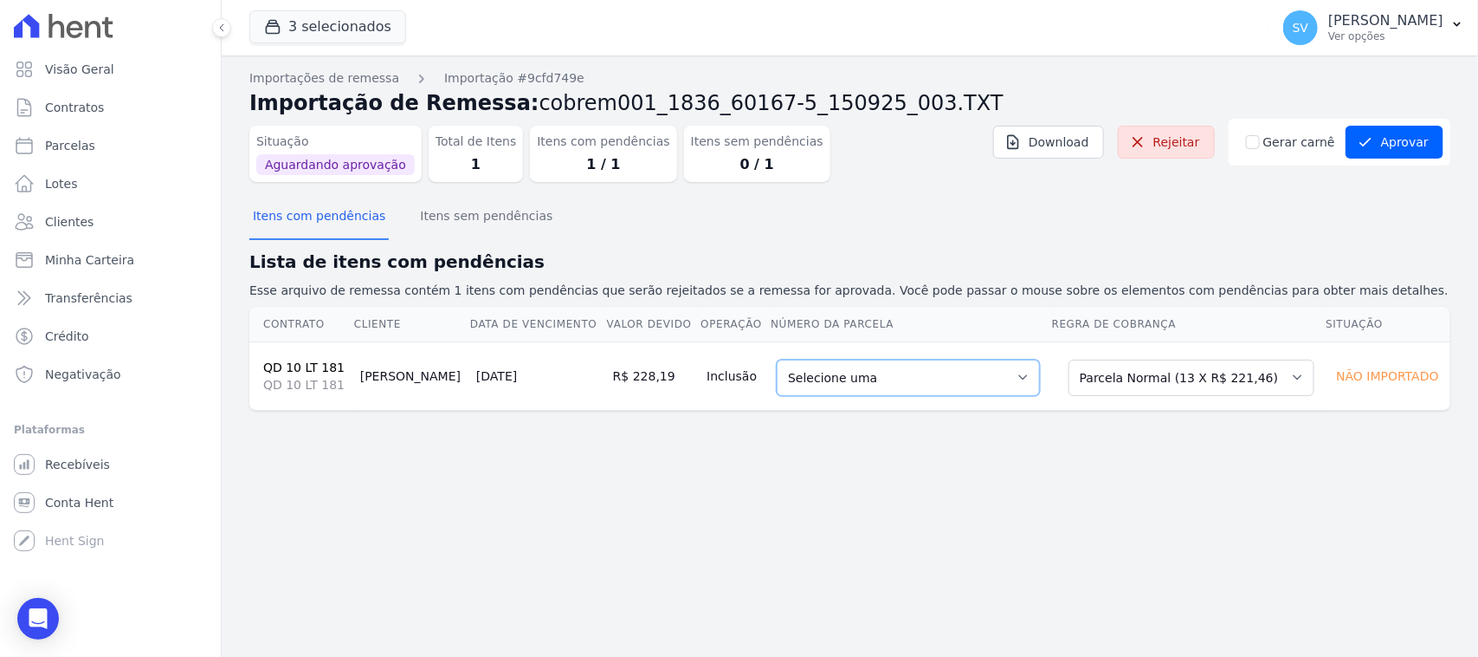
click at [823, 381] on select "Selecione uma 6 - [DATE] - R$ 221,46 - Agendado 7 - [DATE] - R$ 221,46 - Agenda…" at bounding box center [908, 377] width 263 height 36
click at [1144, 478] on div "Importações de remessa Importação #9cfd749e Importação de Remessa: cobrem001_18…" at bounding box center [850, 355] width 1257 height 601
click at [855, 373] on select "Selecione uma 6 - [DATE] - R$ 221,46 - Agendado 7 - [DATE] - R$ 221,46 - Agenda…" at bounding box center [908, 377] width 263 height 36
click at [533, 455] on div "Importações de remessa Importação #9cfd749e Importação de Remessa: cobrem001_18…" at bounding box center [850, 355] width 1257 height 601
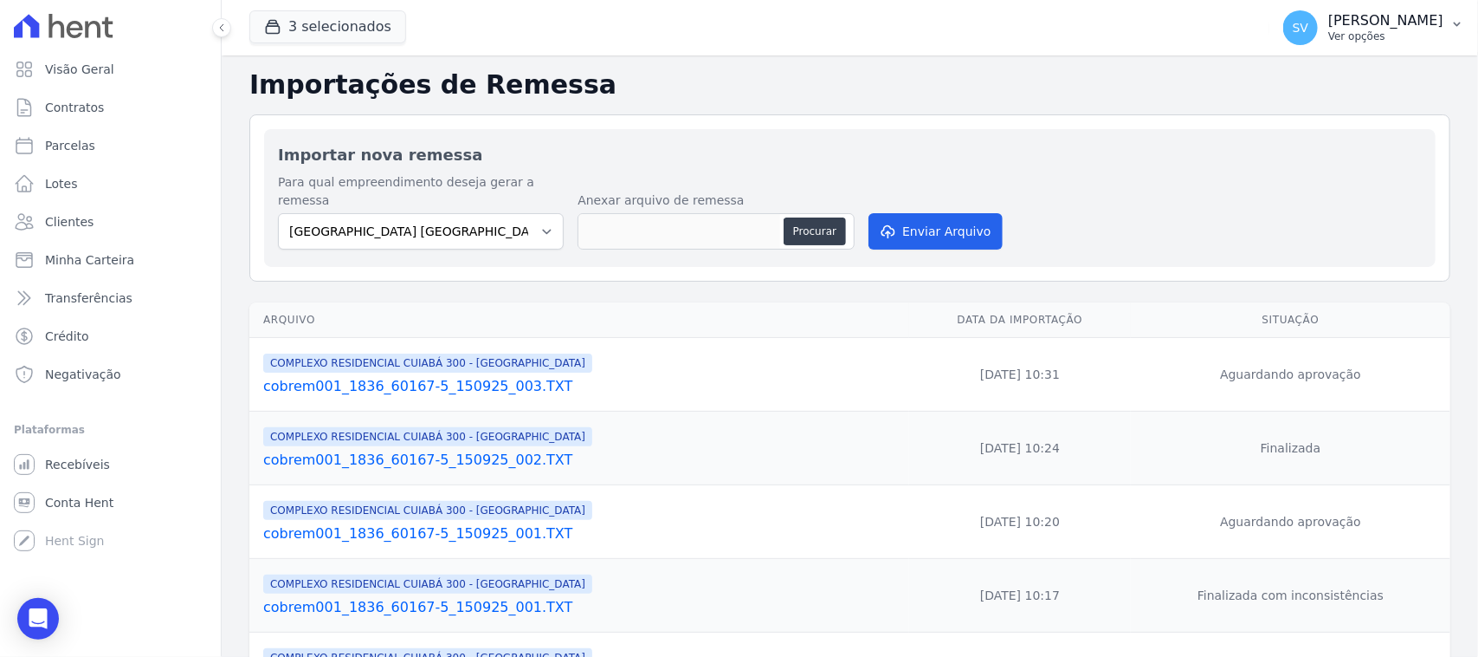
click at [1284, 24] on span "SV" at bounding box center [1301, 27] width 35 height 35
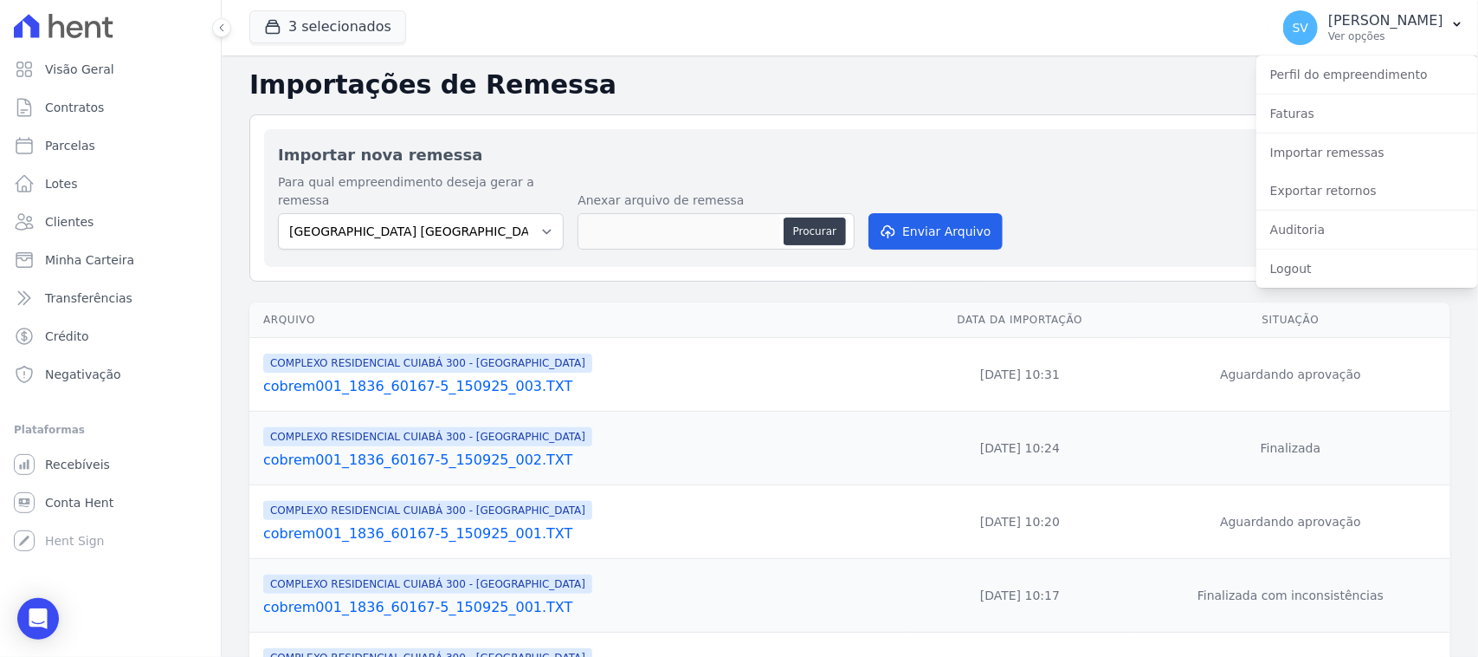
drag, startPoint x: 1097, startPoint y: 126, endPoint x: 1130, endPoint y: 118, distance: 34.0
click at [1097, 126] on div "Importar nova remessa Para qual empreendimento deseja gerar a remessa [GEOGRAPH…" at bounding box center [849, 197] width 1201 height 167
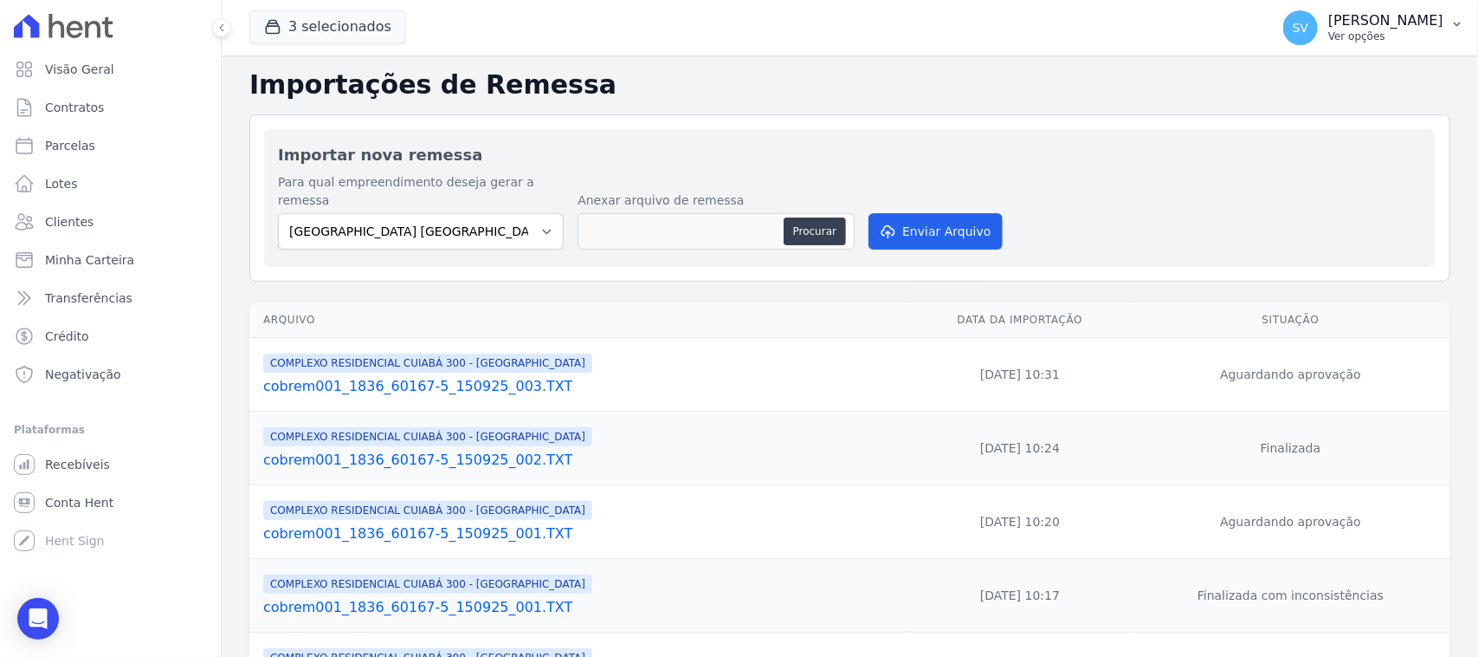
drag, startPoint x: 1239, startPoint y: 13, endPoint x: 1266, endPoint y: 40, distance: 38.6
click at [1329, 14] on p "[PERSON_NAME]" at bounding box center [1386, 20] width 115 height 17
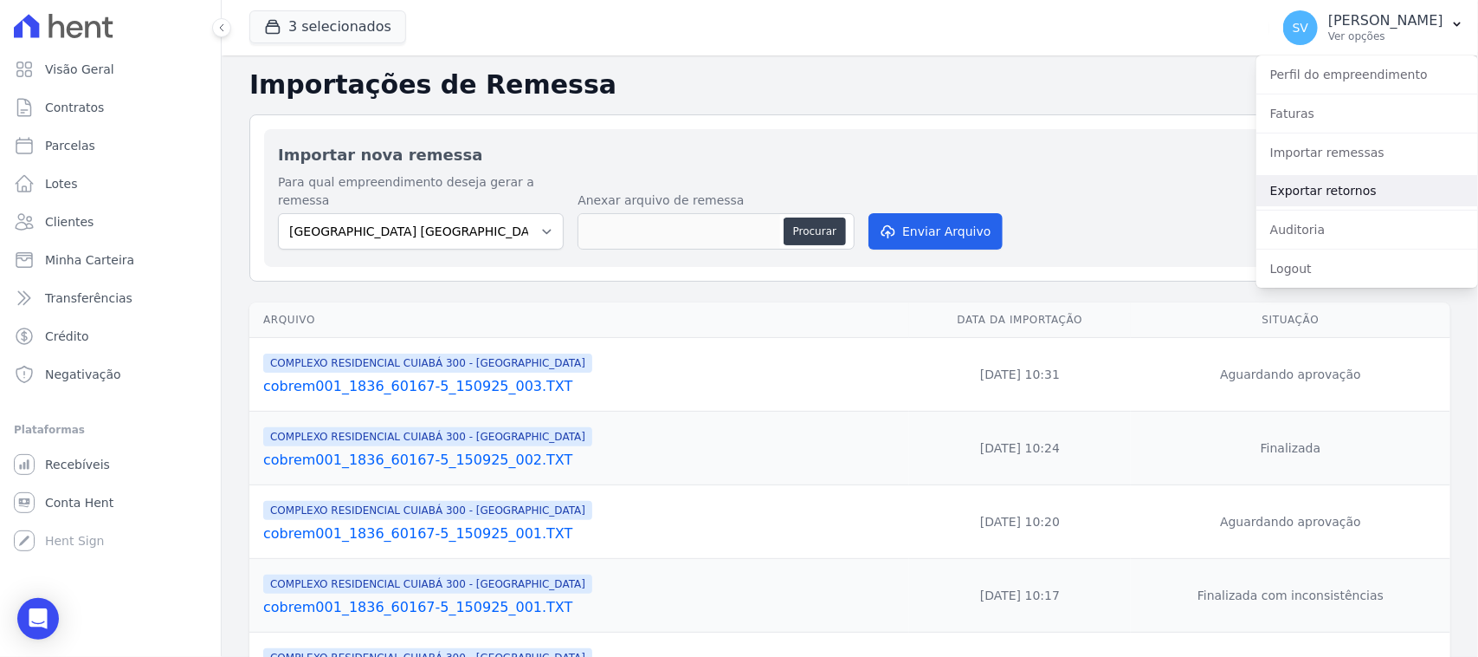
click at [1341, 183] on link "Exportar retornos" at bounding box center [1368, 190] width 222 height 31
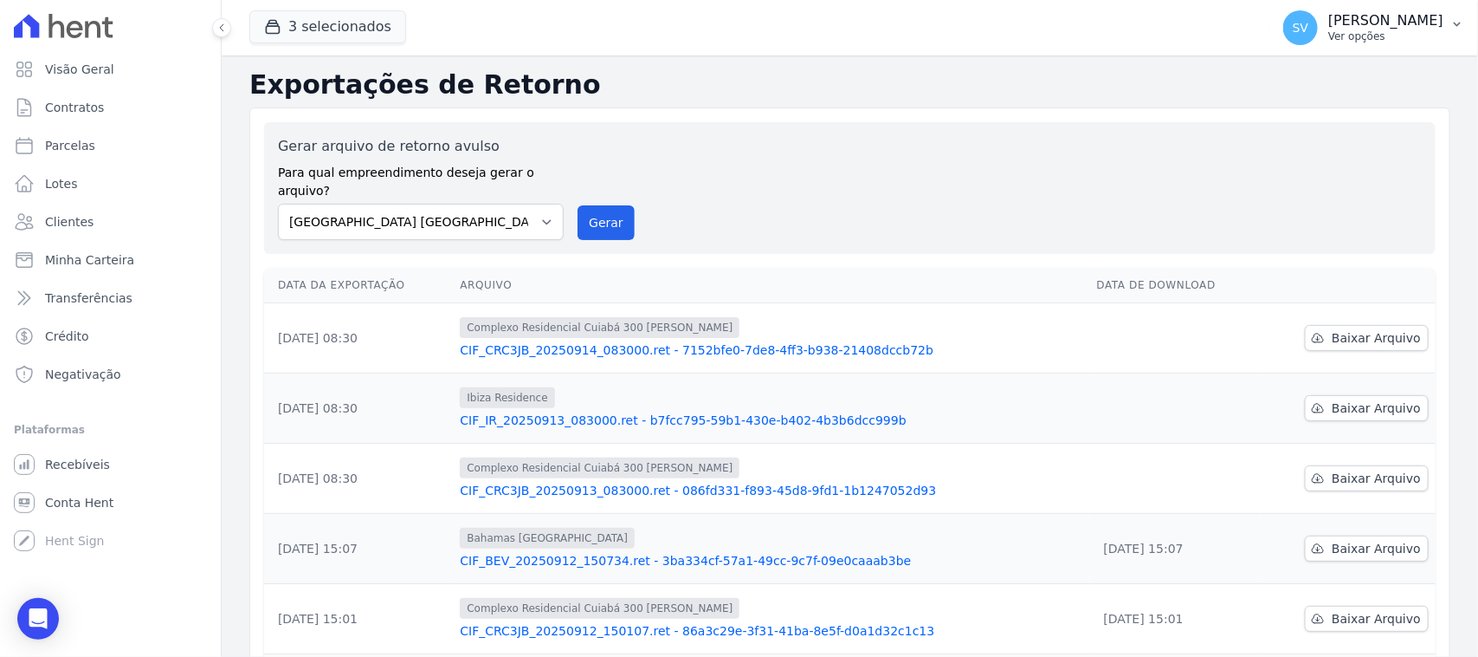
drag, startPoint x: 1297, startPoint y: 23, endPoint x: 1295, endPoint y: 36, distance: 12.2
click at [1329, 23] on p "[PERSON_NAME]" at bounding box center [1386, 20] width 115 height 17
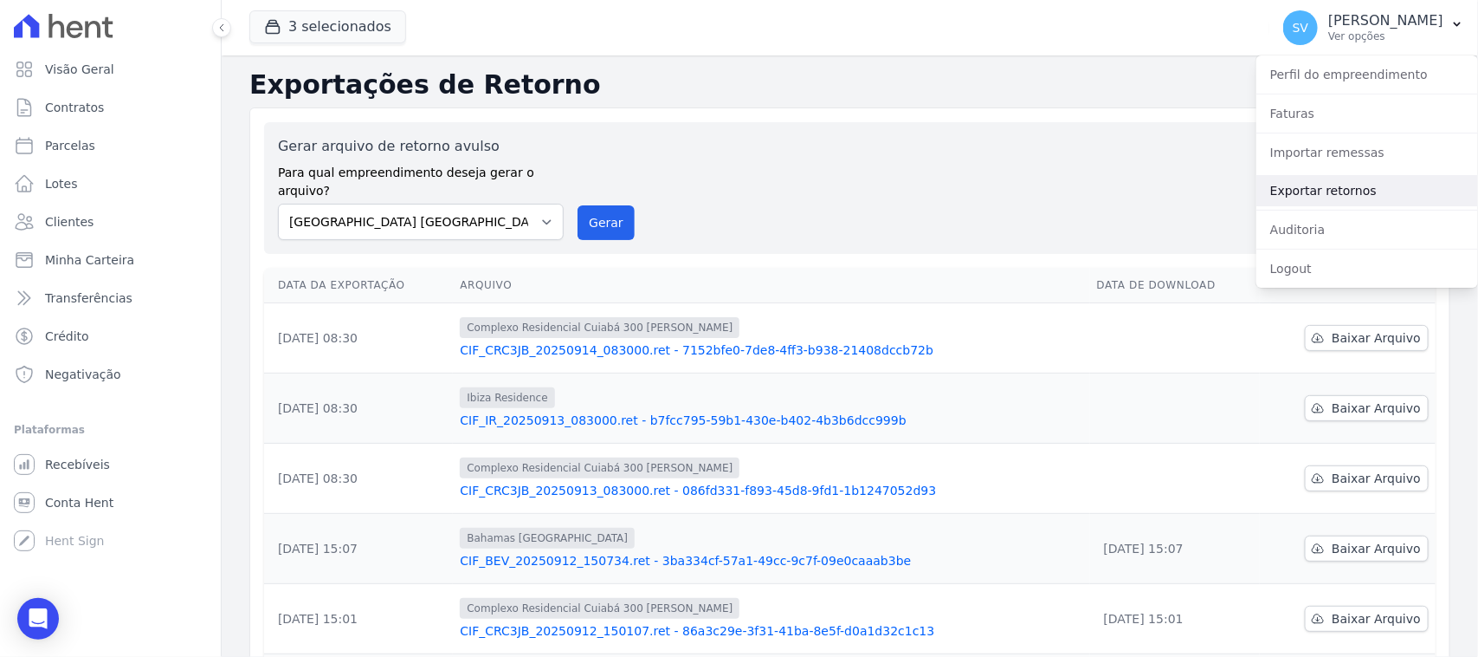
click at [1315, 188] on link "Exportar retornos" at bounding box center [1368, 190] width 222 height 31
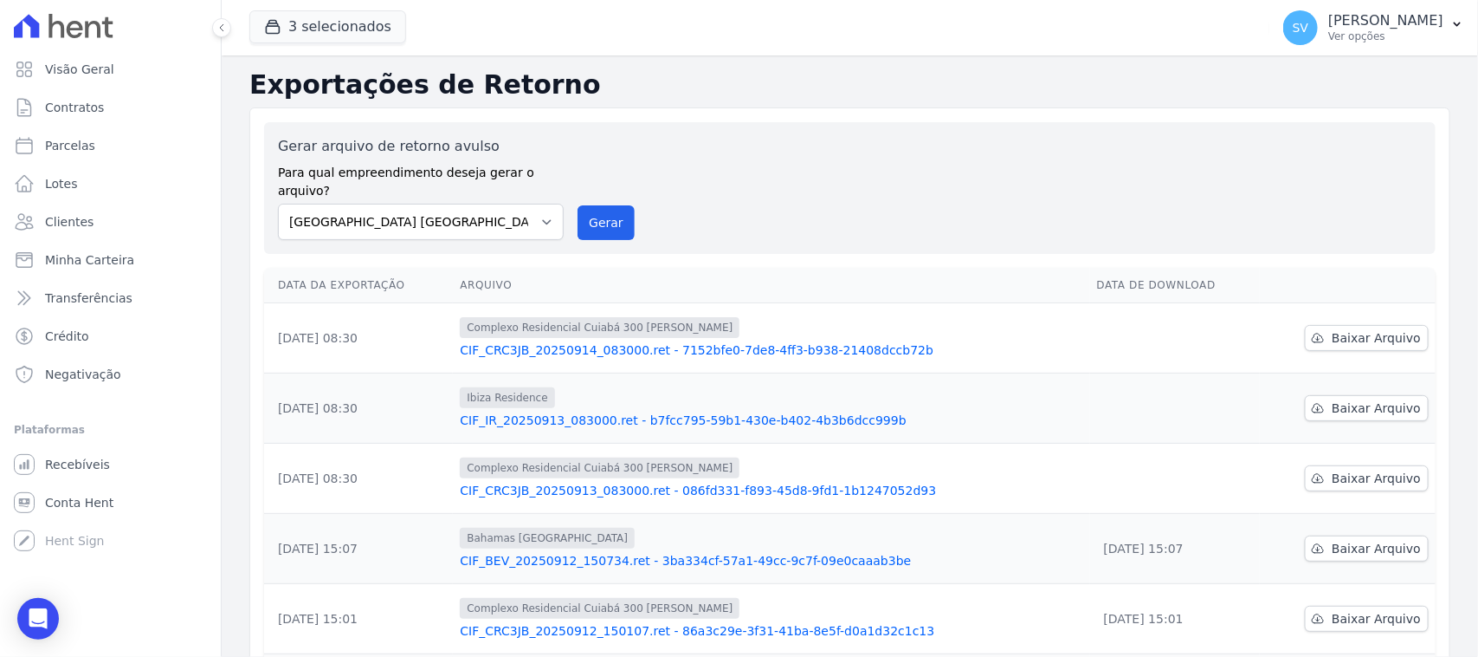
drag, startPoint x: 1353, startPoint y: 19, endPoint x: 1336, endPoint y: 111, distance: 93.4
click at [1353, 20] on p "[PERSON_NAME]" at bounding box center [1386, 20] width 115 height 17
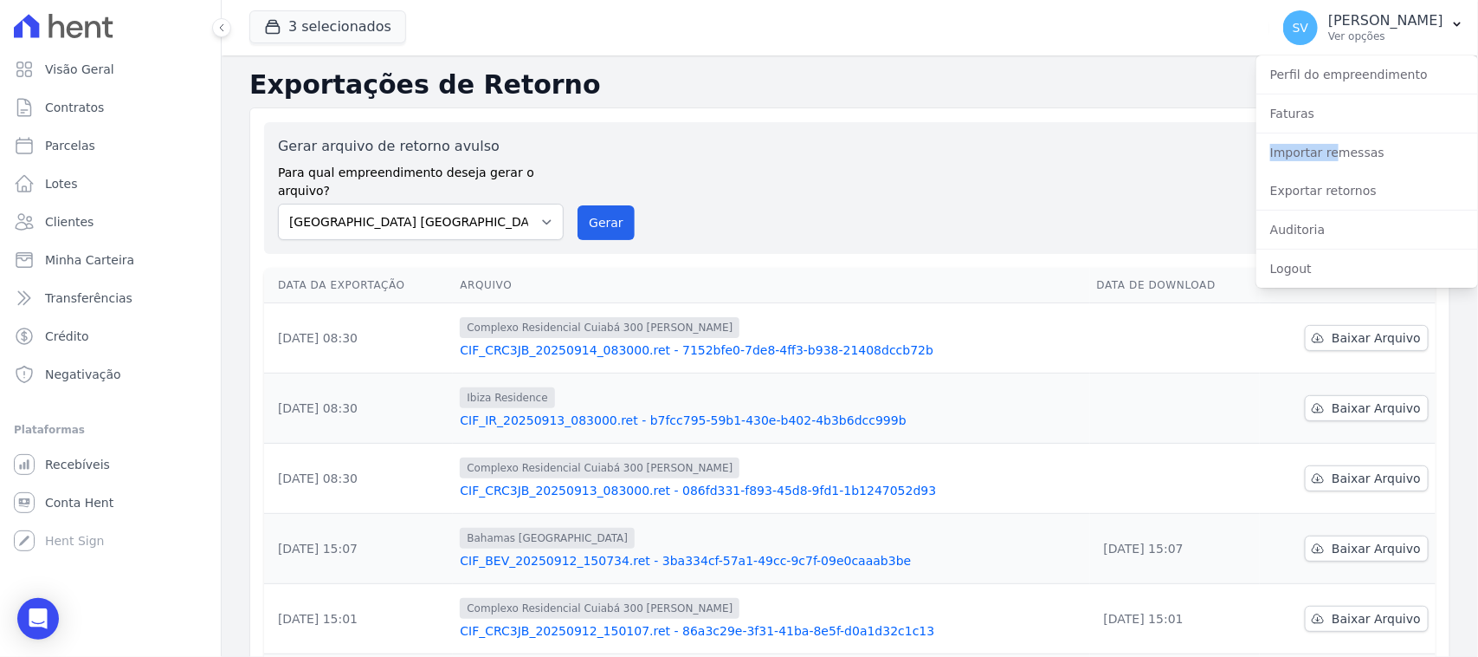
click at [1330, 133] on div "Importar remessas" at bounding box center [1368, 152] width 222 height 38
click at [1338, 149] on link "Importar remessas" at bounding box center [1368, 152] width 222 height 31
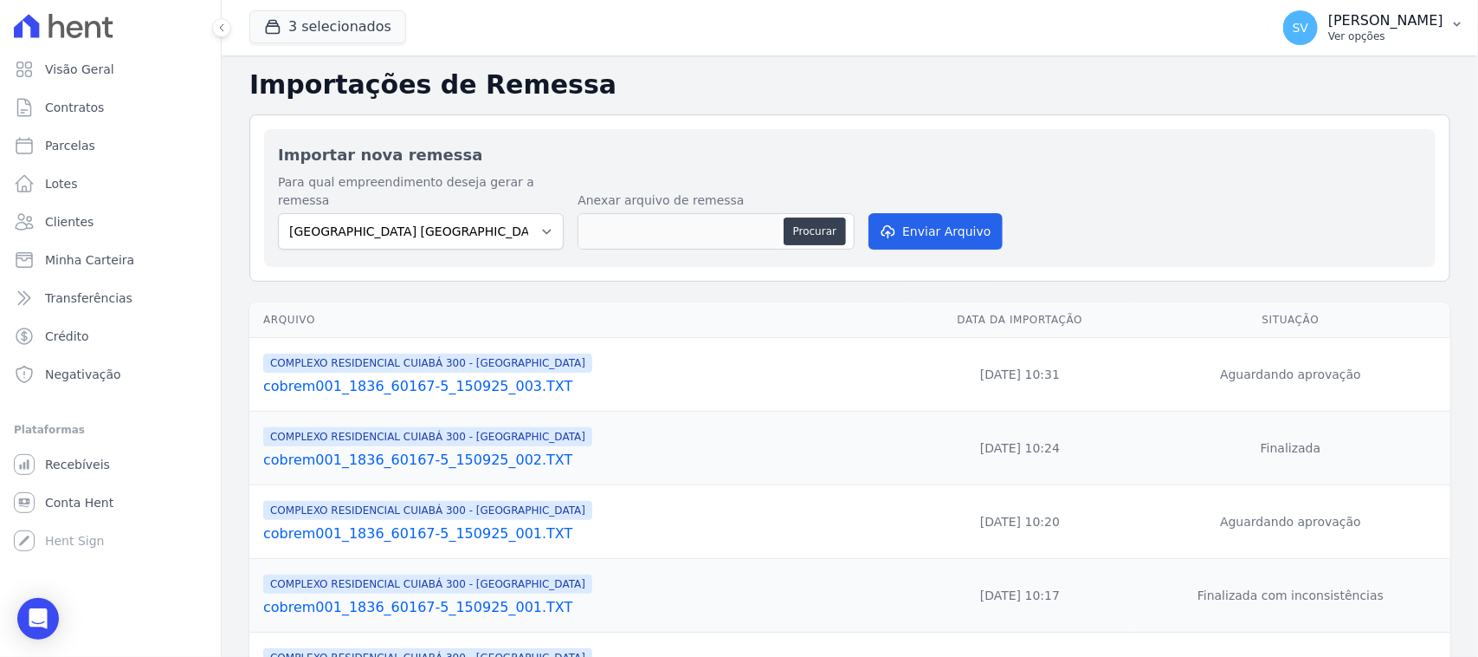
click at [1329, 32] on p "Ver opções" at bounding box center [1386, 36] width 115 height 14
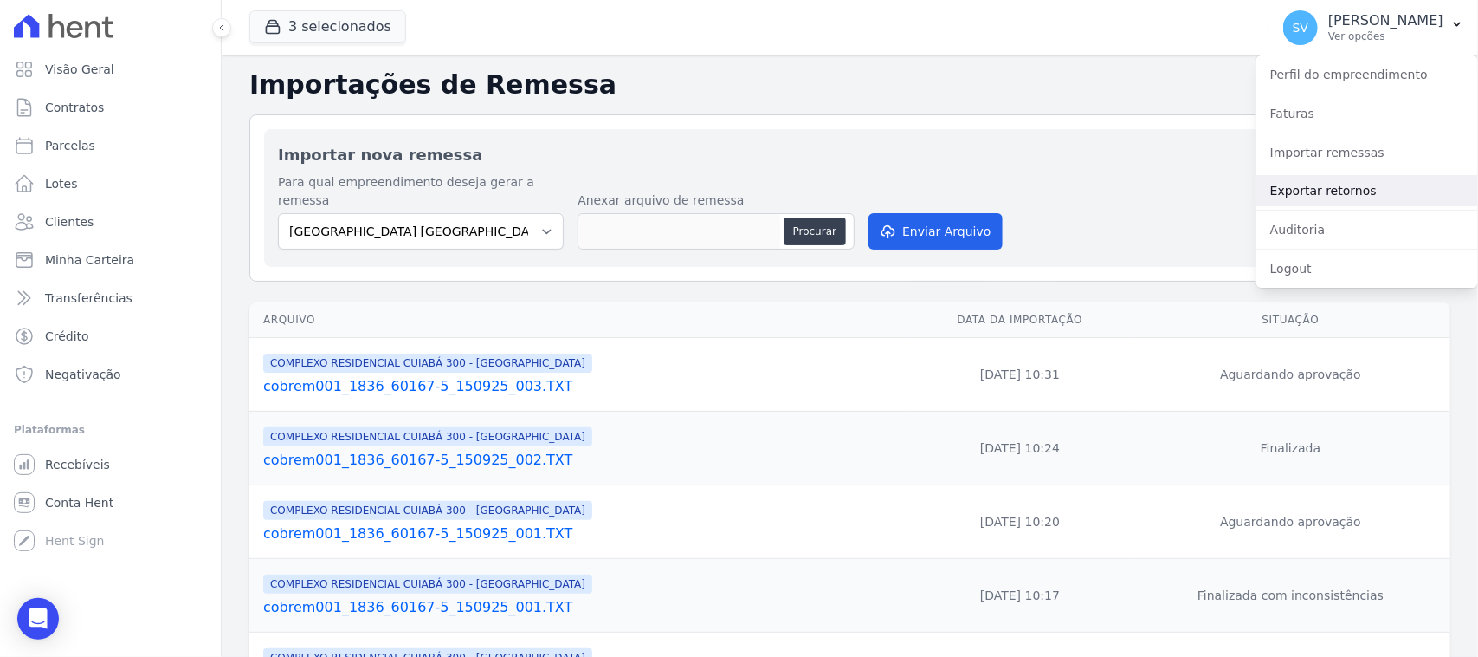
click at [1368, 186] on link "Exportar retornos" at bounding box center [1368, 190] width 222 height 31
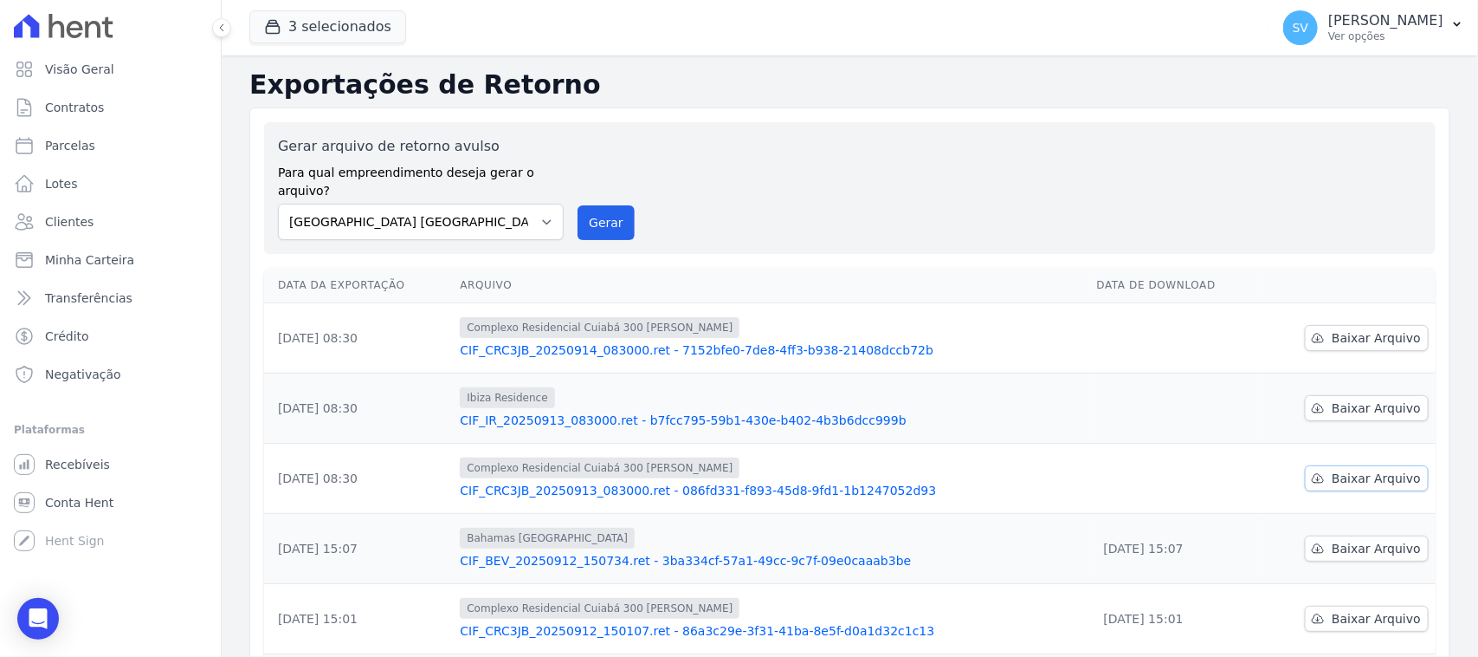
click at [1356, 469] on span "Baixar Arquivo" at bounding box center [1376, 477] width 89 height 17
click at [1342, 399] on span "Baixar Arquivo" at bounding box center [1376, 407] width 89 height 17
click at [1362, 329] on span "Baixar Arquivo" at bounding box center [1376, 337] width 89 height 17
drag, startPoint x: 845, startPoint y: 174, endPoint x: 853, endPoint y: 193, distance: 20.6
click at [845, 178] on div "Gerar arquivo de retorno avulso Para qual empreendimento deseja gerar o arquivo…" at bounding box center [850, 188] width 1144 height 104
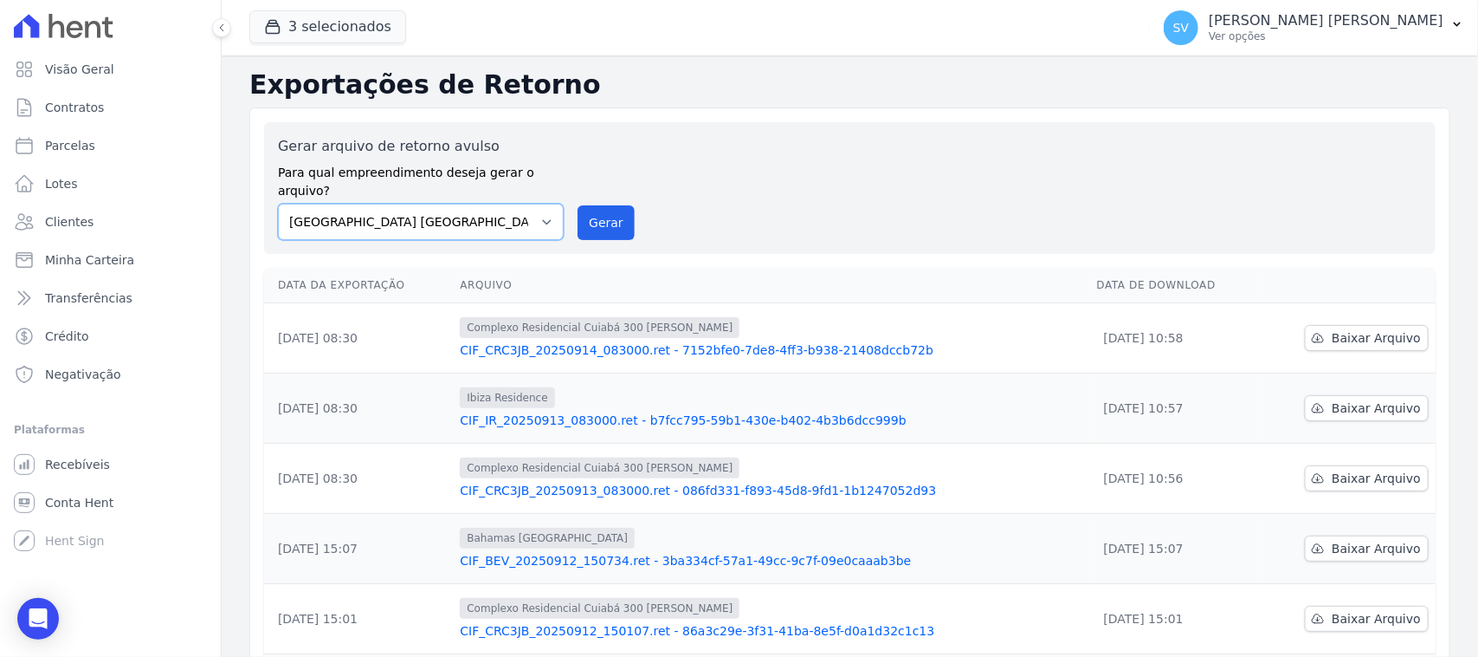
click at [469, 204] on select "[GEOGRAPHIC_DATA] COMPLEXO RESIDENCIAL [GEOGRAPHIC_DATA] 300 - [PERSON_NAME][GE…" at bounding box center [421, 222] width 286 height 36
select select "a999329b-d322-46c5-b2df-9163b092fb9b"
click at [278, 204] on select "BAHAMAS EAST VILLAGE COMPLEXO RESIDENCIAL CUIABÁ 300 - JOÃO DE BARRO IBIZA RESI…" at bounding box center [421, 222] width 286 height 36
drag, startPoint x: 582, startPoint y: 209, endPoint x: 815, endPoint y: 178, distance: 235.1
click at [582, 212] on button "Gerar" at bounding box center [606, 222] width 57 height 35
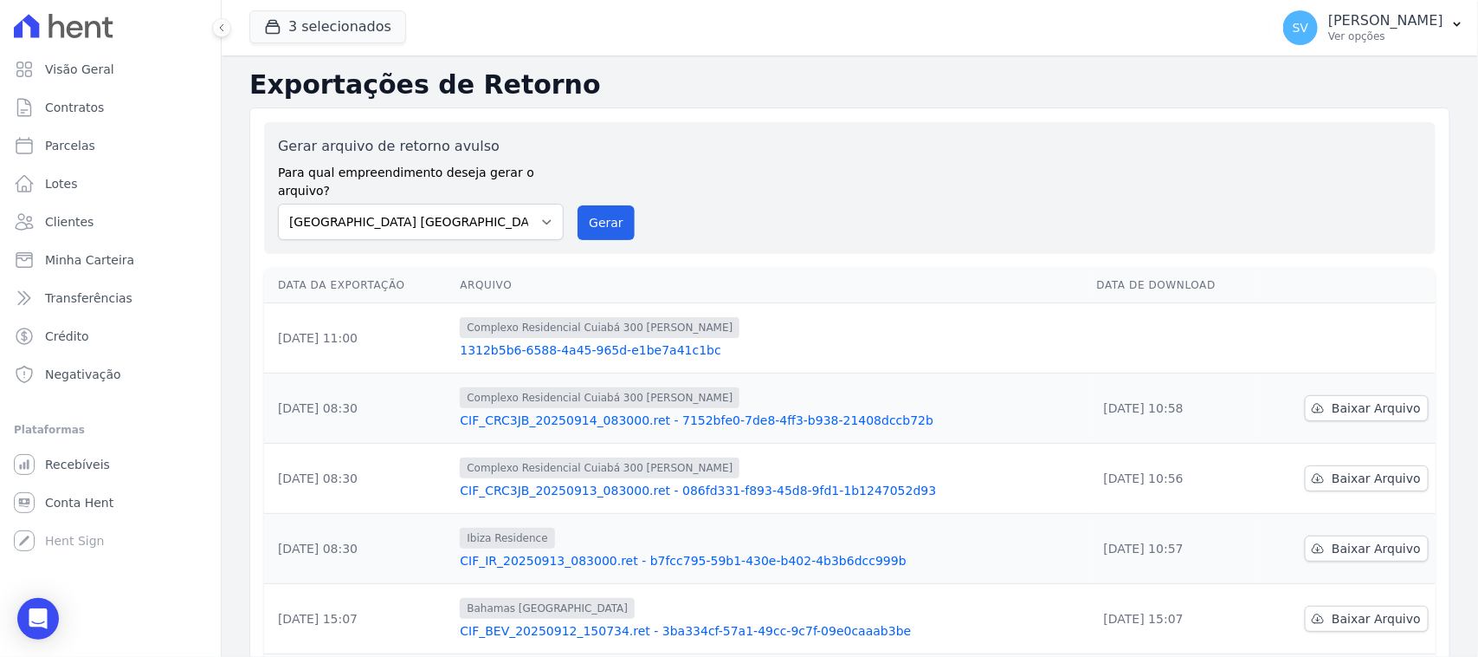
click at [1315, 304] on td at bounding box center [1348, 338] width 176 height 70
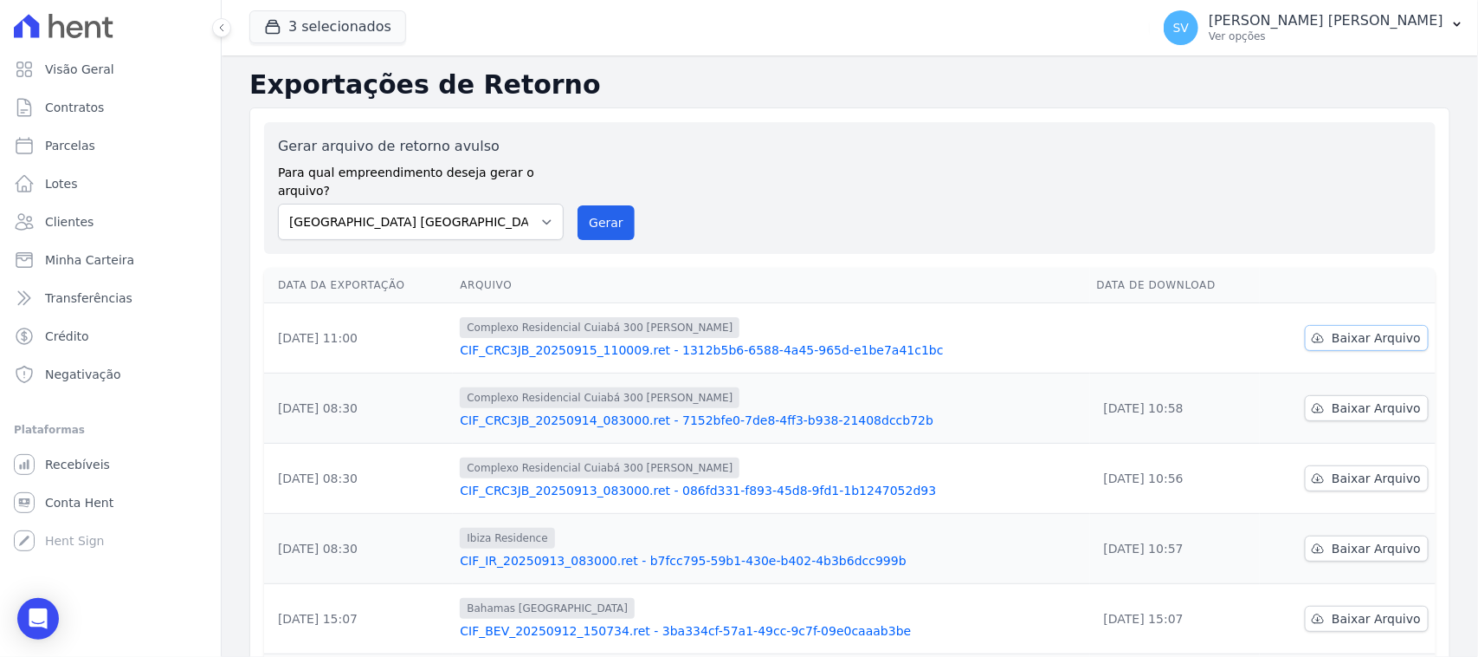
drag, startPoint x: 1366, startPoint y: 306, endPoint x: 1354, endPoint y: 330, distance: 27.1
click at [1365, 325] on link "Baixar Arquivo" at bounding box center [1367, 338] width 124 height 26
click at [488, 204] on select "[GEOGRAPHIC_DATA] COMPLEXO RESIDENCIAL [GEOGRAPHIC_DATA] 300 - [PERSON_NAME][GE…" at bounding box center [421, 222] width 286 height 36
select select "a999329b-d322-46c5-b2df-9163b092fb9b"
click at [278, 204] on select "[GEOGRAPHIC_DATA] COMPLEXO RESIDENCIAL [GEOGRAPHIC_DATA] 300 - [PERSON_NAME][GE…" at bounding box center [421, 222] width 286 height 36
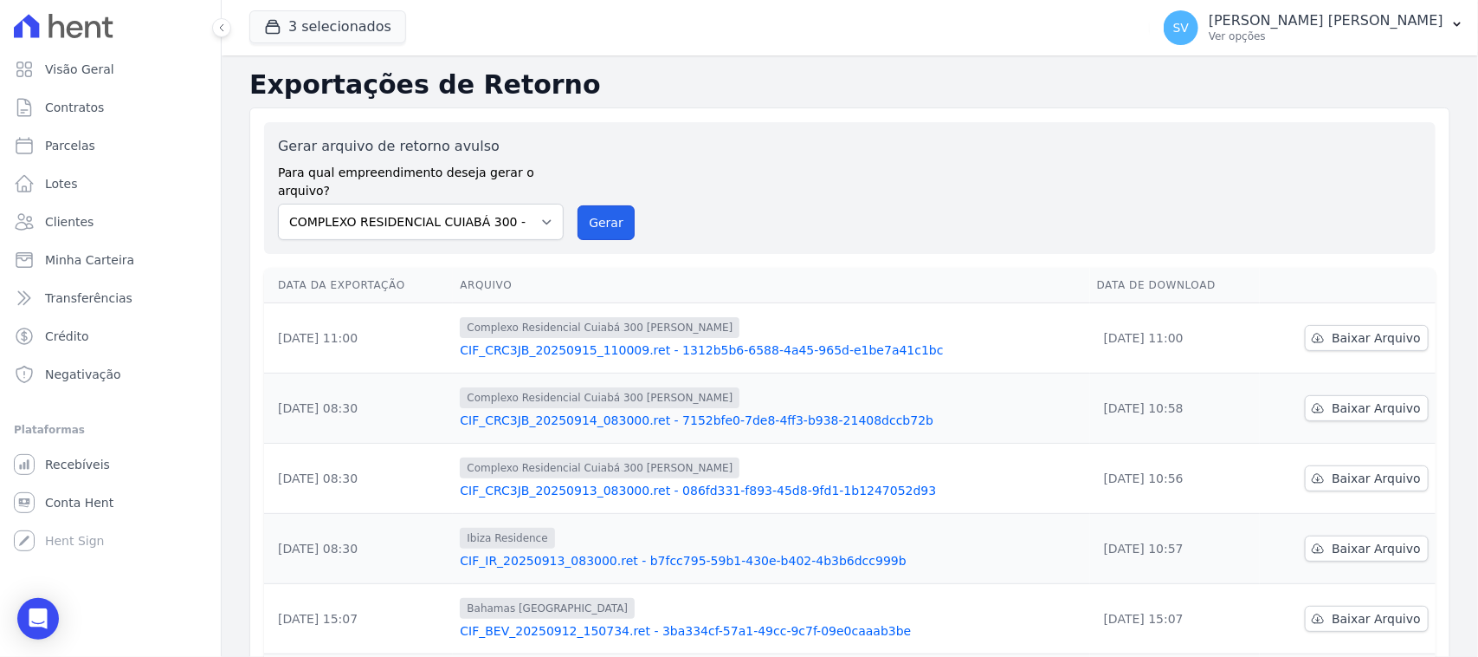
drag, startPoint x: 590, startPoint y: 197, endPoint x: 802, endPoint y: 152, distance: 216.9
click at [591, 205] on button "Gerar" at bounding box center [606, 222] width 57 height 35
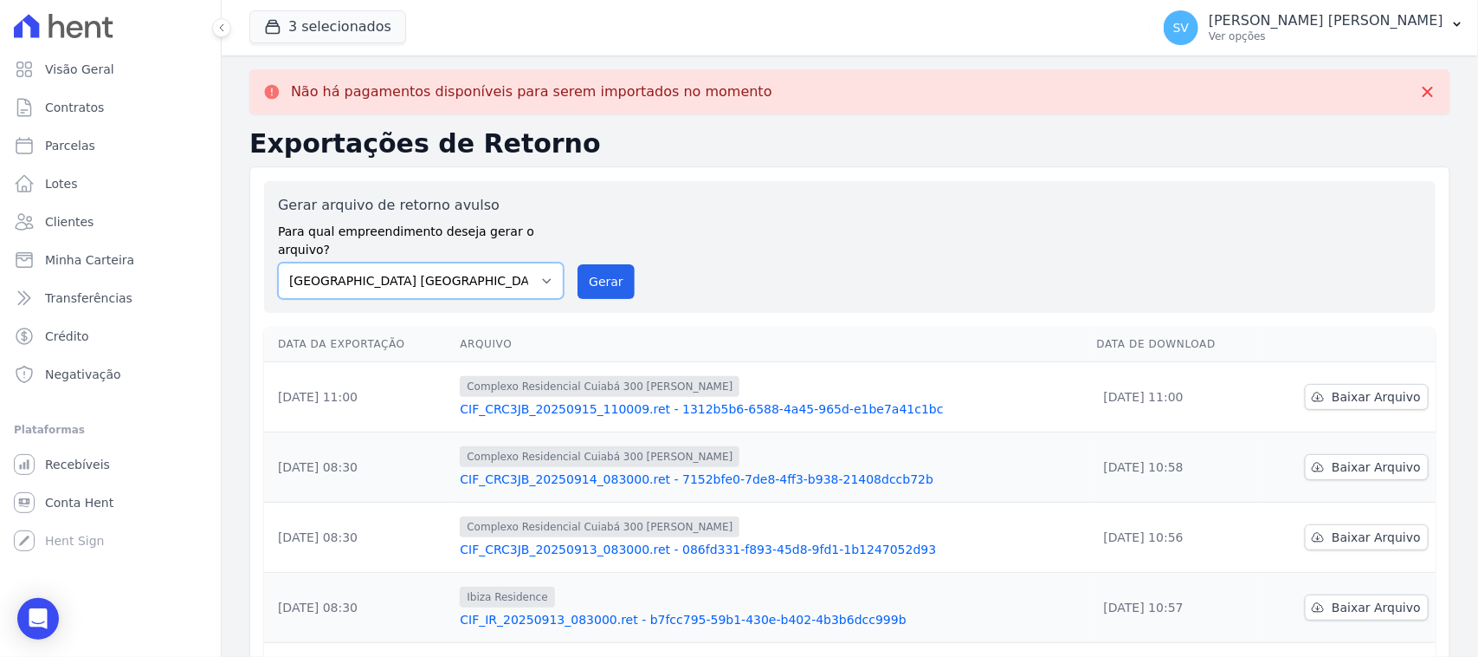
click at [496, 262] on select "[GEOGRAPHIC_DATA] COMPLEXO RESIDENCIAL [GEOGRAPHIC_DATA] 300 - [PERSON_NAME][GE…" at bounding box center [421, 280] width 286 height 36
click at [278, 262] on select "[GEOGRAPHIC_DATA] COMPLEXO RESIDENCIAL [GEOGRAPHIC_DATA] 300 - [PERSON_NAME][GE…" at bounding box center [421, 280] width 286 height 36
click at [624, 264] on button "Gerar" at bounding box center [606, 281] width 57 height 35
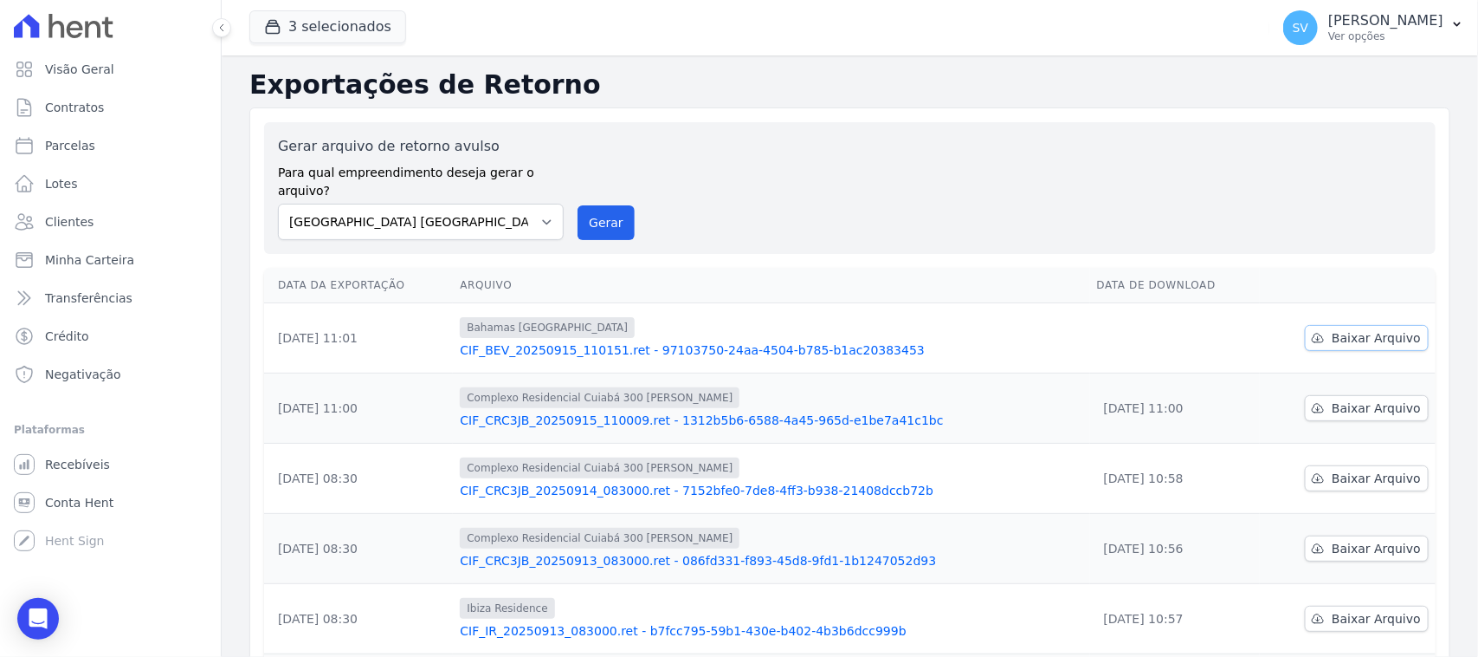
drag, startPoint x: 1328, startPoint y: 309, endPoint x: 1284, endPoint y: 352, distance: 60.6
click at [1328, 325] on link "Baixar Arquivo" at bounding box center [1367, 338] width 124 height 26
click at [769, 101] on div "Exportações de Retorno Gerar arquivo de retorno avulso Para qual empreendimento…" at bounding box center [849, 575] width 1201 height 1012
click at [482, 204] on select "BAHAMAS EAST VILLAGE COMPLEXO RESIDENCIAL CUIABÁ 300 - JOÃO DE BARRO IBIZA RESI…" at bounding box center [421, 222] width 286 height 36
select select "a999329b-d322-46c5-b2df-9163b092fb9b"
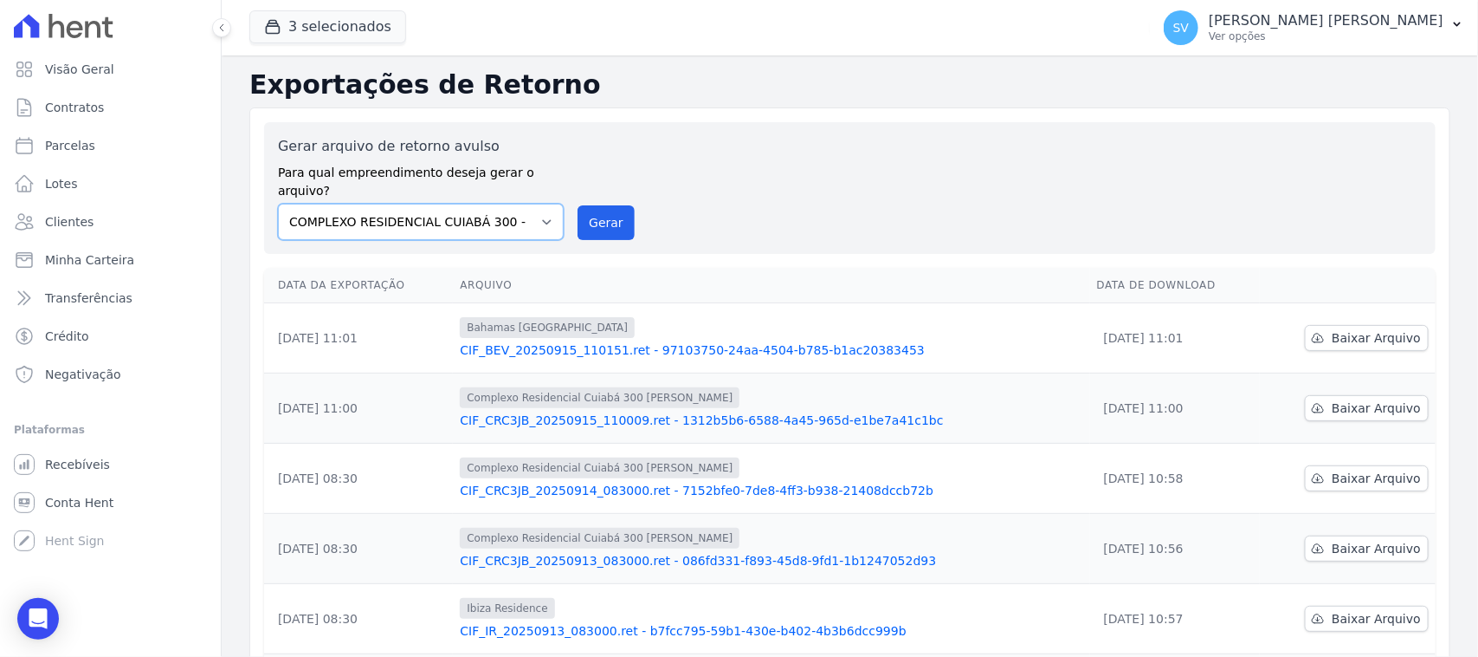
click at [278, 204] on select "[GEOGRAPHIC_DATA] COMPLEXO RESIDENCIAL [GEOGRAPHIC_DATA] 300 - [PERSON_NAME][GE…" at bounding box center [421, 222] width 286 height 36
click at [604, 209] on button "Gerar" at bounding box center [606, 222] width 57 height 35
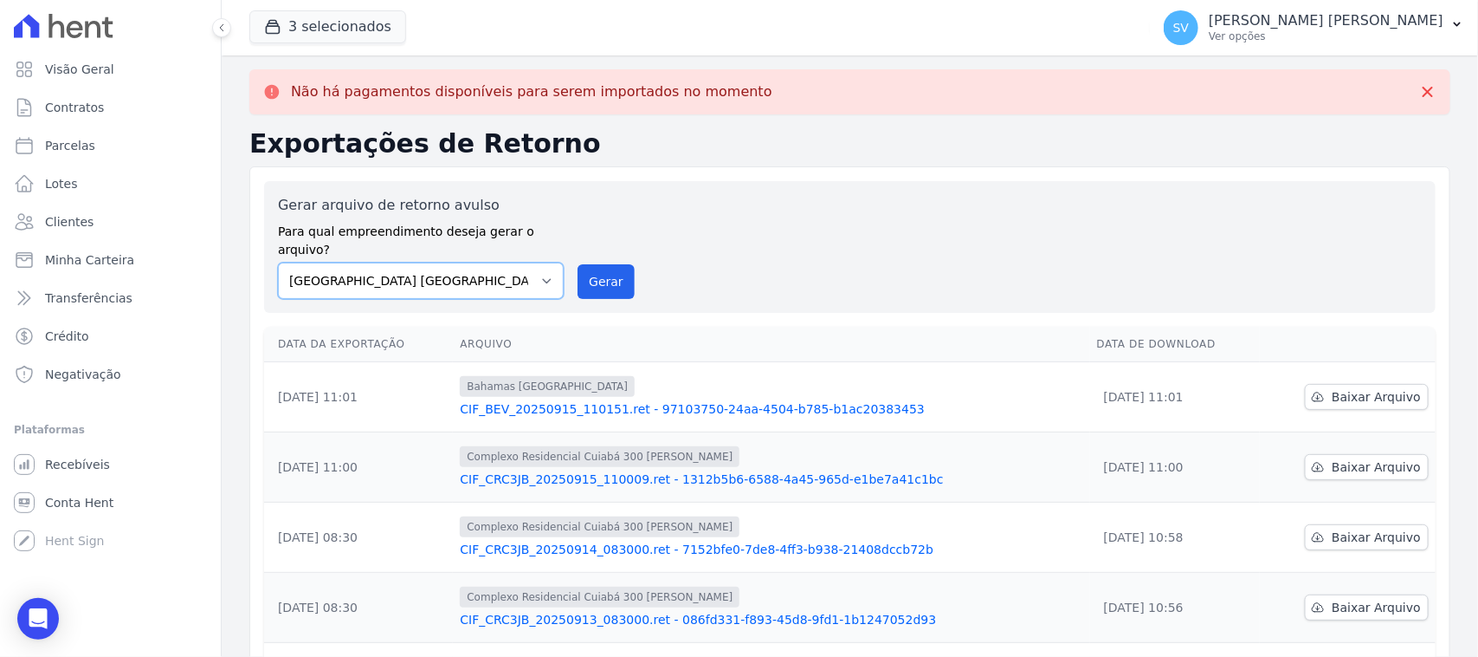
drag, startPoint x: 515, startPoint y: 258, endPoint x: 521, endPoint y: 279, distance: 21.4
click at [515, 262] on select "BAHAMAS EAST VILLAGE COMPLEXO RESIDENCIAL CUIABÁ 300 - JOÃO DE BARRO IBIZA RESI…" at bounding box center [421, 280] width 286 height 36
click at [278, 262] on select "BAHAMAS EAST VILLAGE COMPLEXO RESIDENCIAL CUIABÁ 300 - JOÃO DE BARRO IBIZA RESI…" at bounding box center [421, 280] width 286 height 36
drag, startPoint x: 582, startPoint y: 268, endPoint x: 812, endPoint y: 153, distance: 256.8
click at [582, 270] on button "Gerar" at bounding box center [606, 281] width 57 height 35
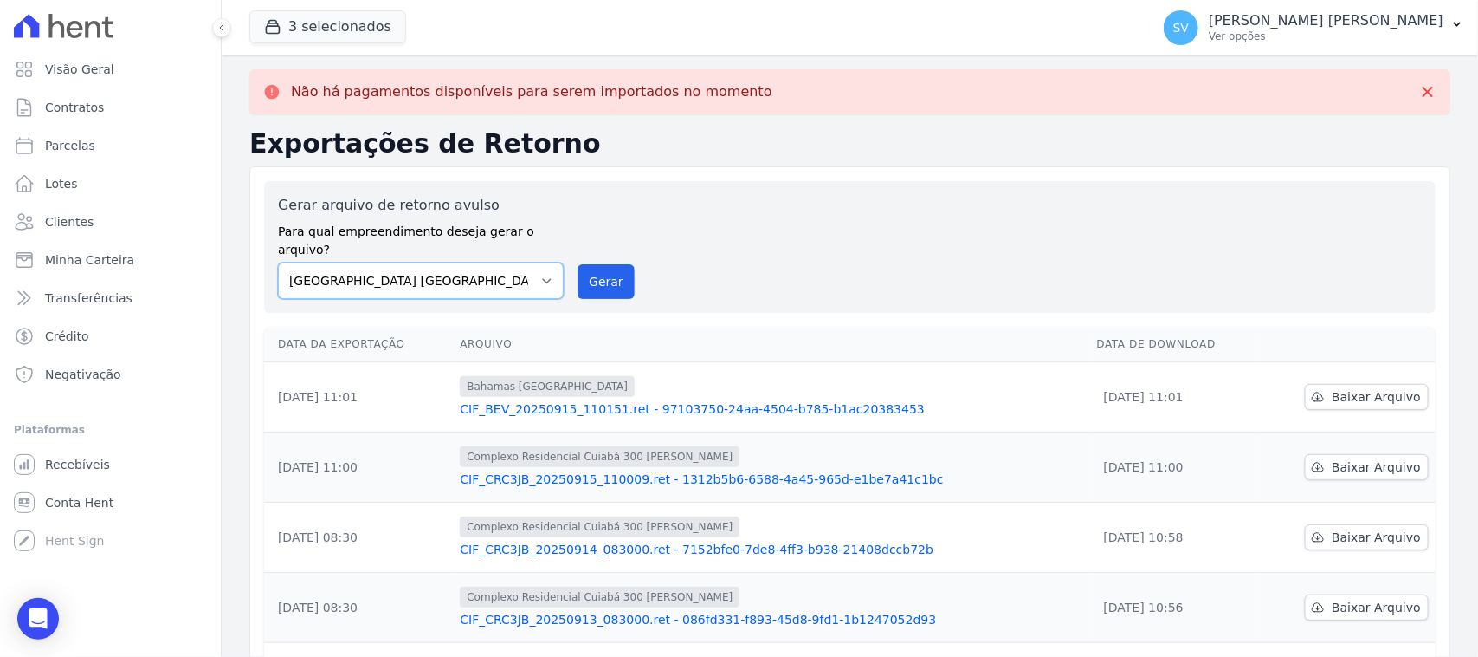
drag, startPoint x: 417, startPoint y: 256, endPoint x: 425, endPoint y: 264, distance: 11.7
click at [417, 262] on select "BAHAMAS EAST VILLAGE COMPLEXO RESIDENCIAL CUIABÁ 300 - JOÃO DE BARRO IBIZA RESI…" at bounding box center [421, 280] width 286 height 36
select select "73a372cd-5640-41c8-aaea-11bd74619c10"
click at [278, 262] on select "BAHAMAS EAST VILLAGE COMPLEXO RESIDENCIAL CUIABÁ 300 - JOÃO DE BARRO IBIZA RESI…" at bounding box center [421, 280] width 286 height 36
drag, startPoint x: 615, startPoint y: 260, endPoint x: 829, endPoint y: 165, distance: 233.8
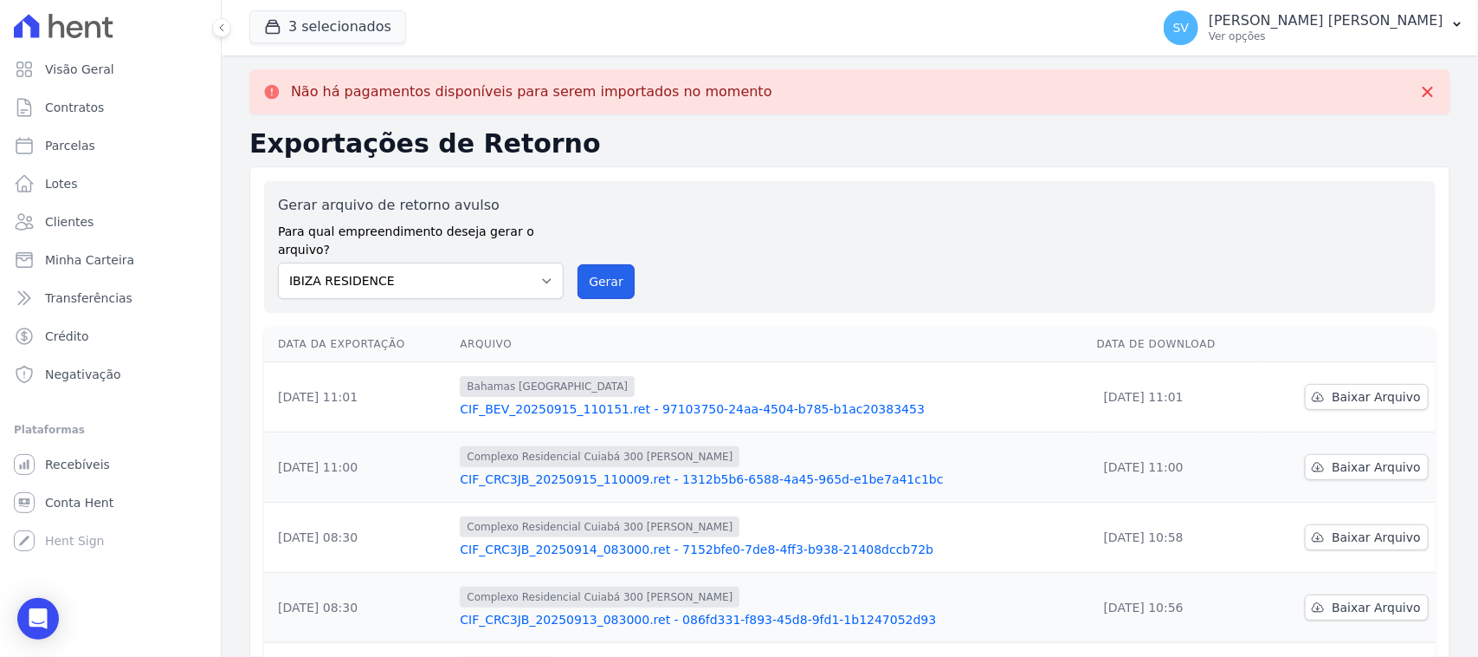
click at [613, 264] on button "Gerar" at bounding box center [606, 281] width 57 height 35
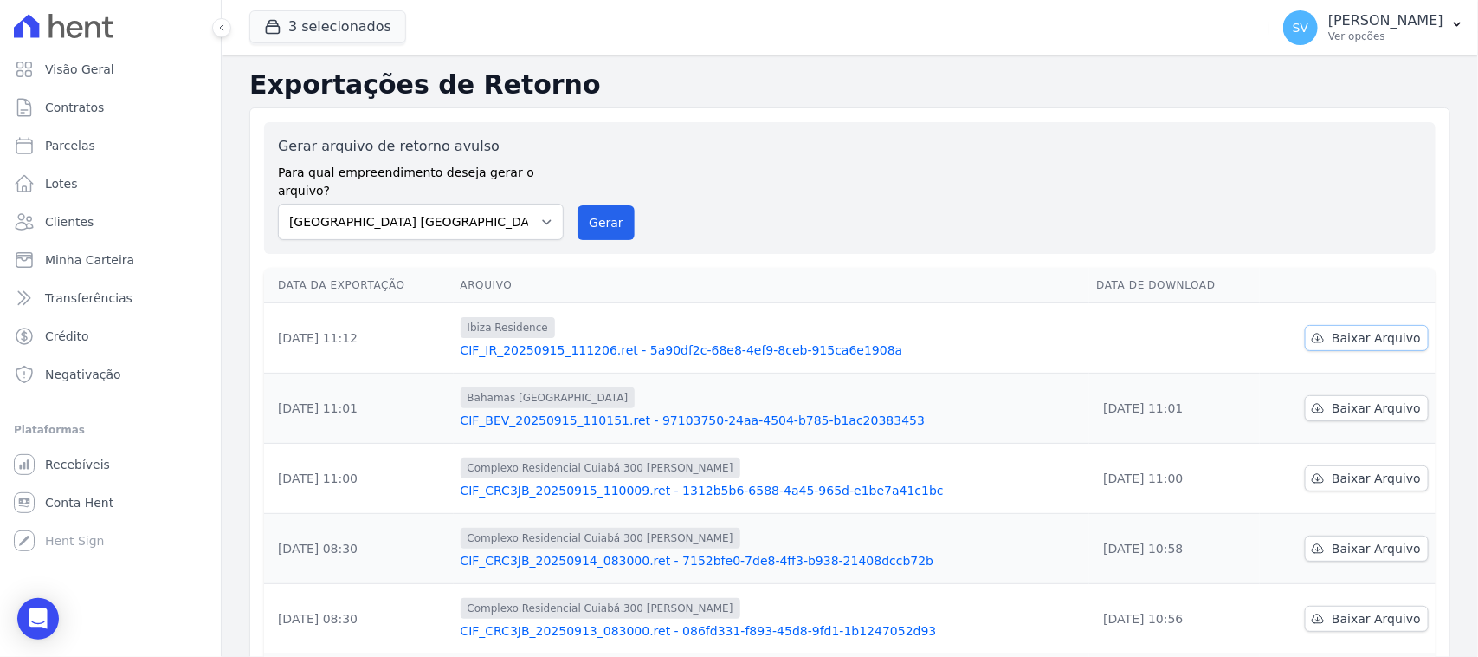
drag, startPoint x: 1391, startPoint y: 316, endPoint x: 1457, endPoint y: 294, distance: 69.3
click at [1391, 329] on span "Baixar Arquivo" at bounding box center [1376, 337] width 89 height 17
click at [108, 145] on link "Parcelas" at bounding box center [110, 145] width 207 height 35
click at [133, 141] on link "Parcelas" at bounding box center [110, 145] width 207 height 35
select select
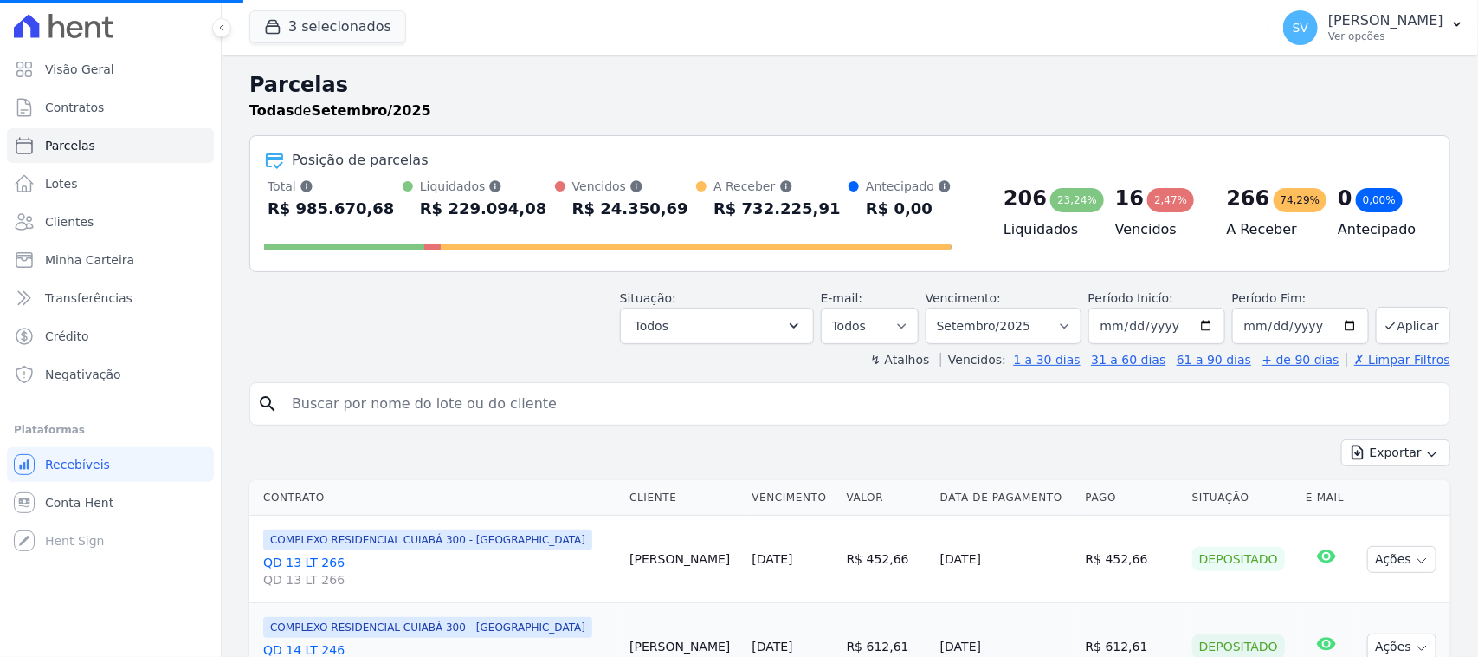
click at [517, 403] on input "search" at bounding box center [861, 403] width 1161 height 35
paste input "Maristela Magalhães Azevedo"
type input "Maristela Magalhães Azevedo"
select select
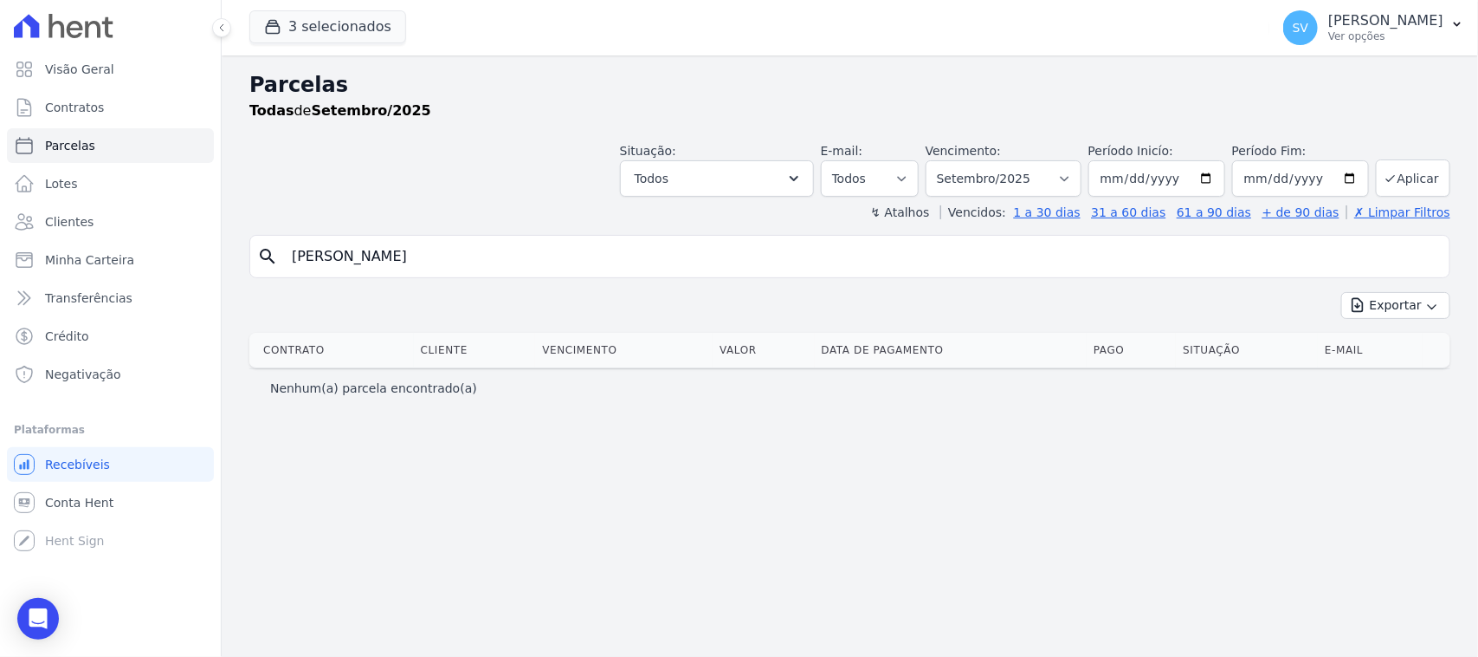
drag, startPoint x: 404, startPoint y: 256, endPoint x: 405, endPoint y: 286, distance: 30.4
click at [404, 262] on input "Maristela Magalhães Azevedo" at bounding box center [861, 256] width 1161 height 35
type input "Maristela Magalhaes Azevedo"
select select
click at [542, 265] on input "Maristela Magalhaes Azevedo" at bounding box center [861, 256] width 1161 height 35
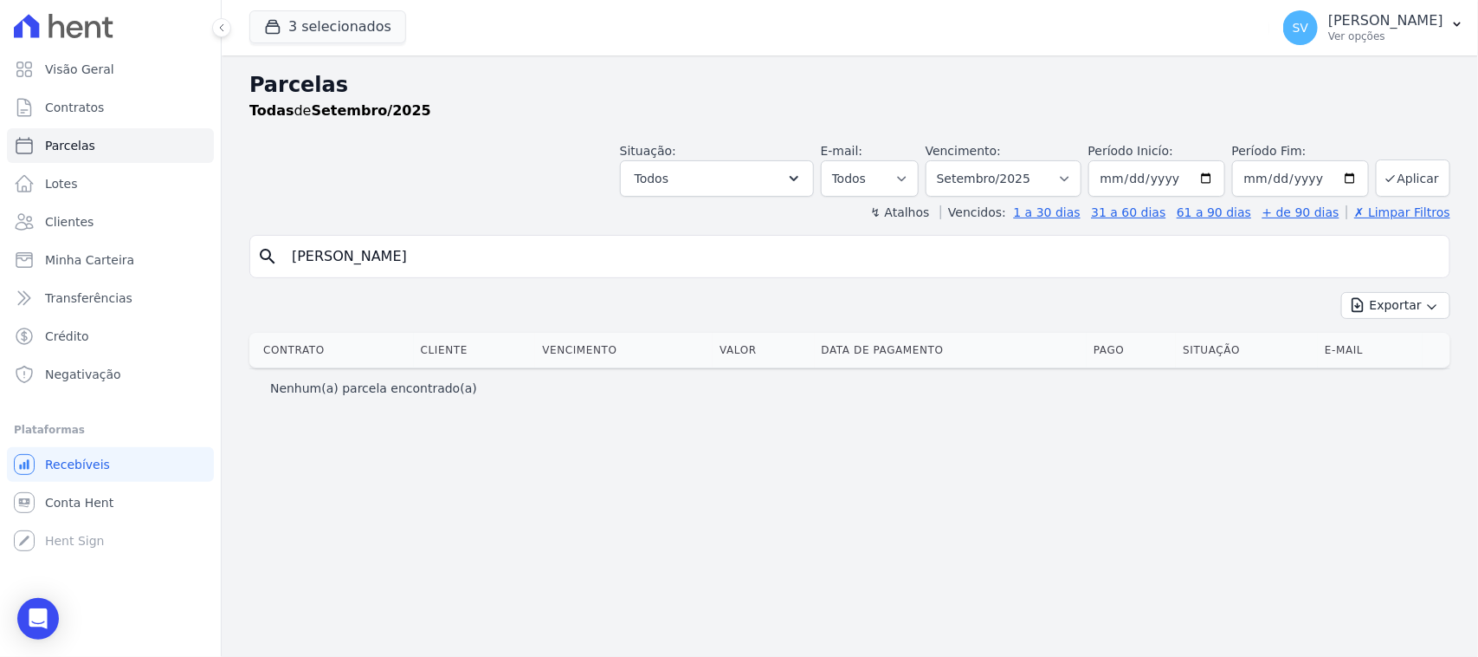
drag, startPoint x: 417, startPoint y: 254, endPoint x: 353, endPoint y: 251, distance: 64.1
click at [353, 251] on input "[PERSON_NAME]" at bounding box center [861, 256] width 1161 height 35
type input "[PERSON_NAME]"
select select
drag, startPoint x: 760, startPoint y: 474, endPoint x: 1052, endPoint y: 249, distance: 368.1
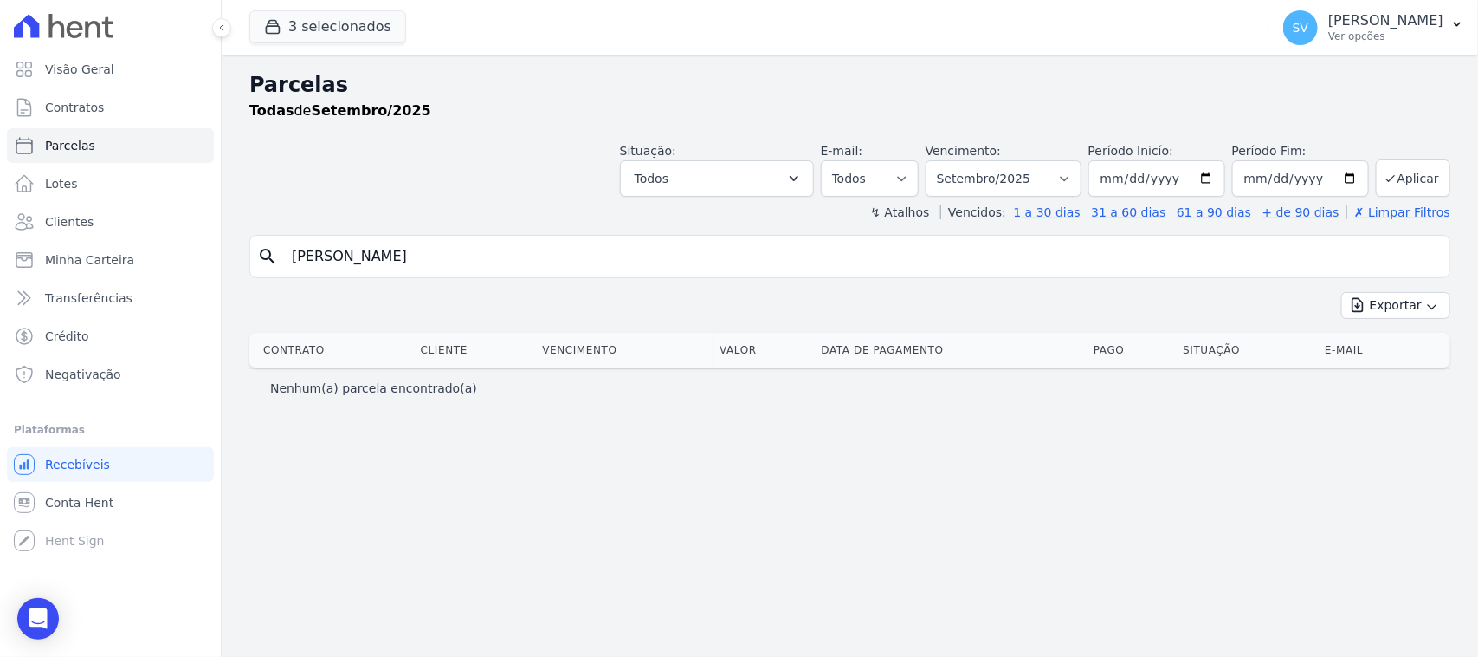
click at [771, 469] on div "Parcelas Todas de Setembro/2025 Situação: Agendado Em Aberto Pago Processando C…" at bounding box center [850, 355] width 1257 height 601
drag, startPoint x: 1271, startPoint y: 33, endPoint x: 1334, endPoint y: 165, distance: 145.7
click at [1329, 40] on p "Ver opções" at bounding box center [1386, 36] width 115 height 14
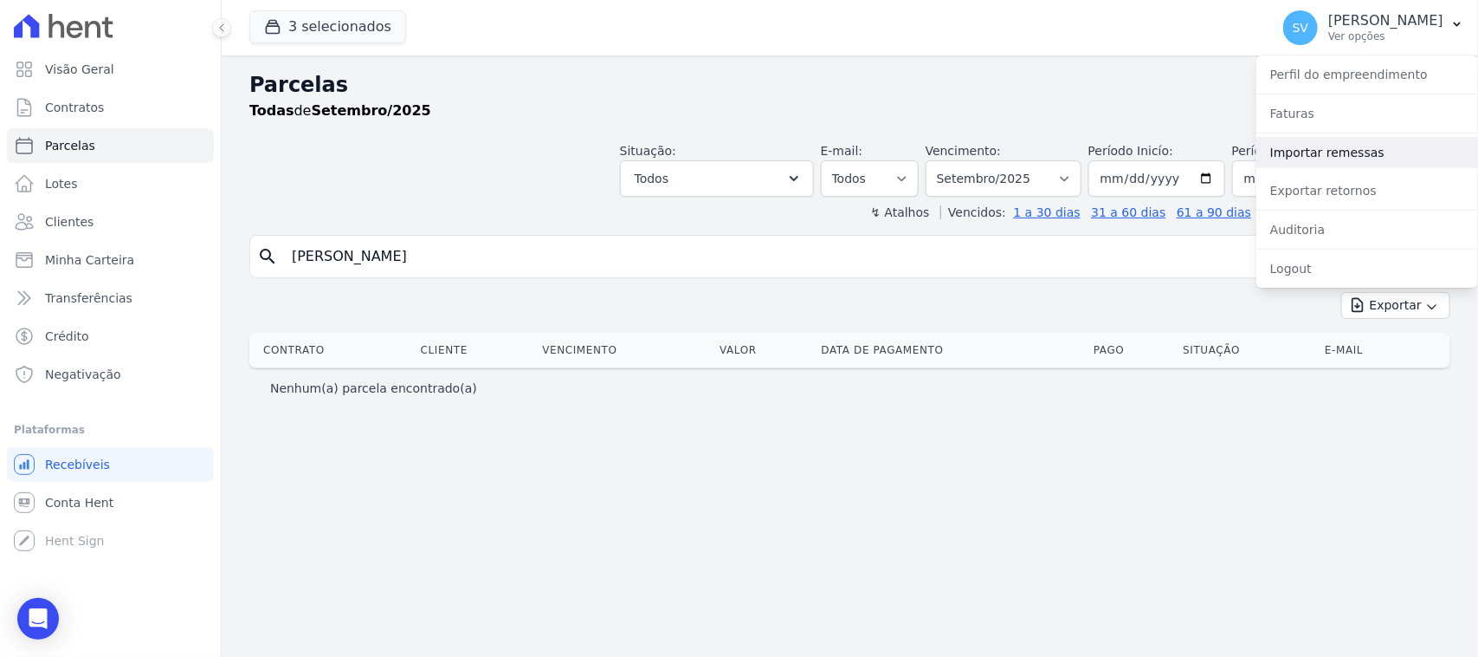
drag, startPoint x: 1304, startPoint y: 157, endPoint x: 1120, endPoint y: 241, distance: 202.7
click at [1304, 160] on link "Importar remessas" at bounding box center [1368, 152] width 222 height 31
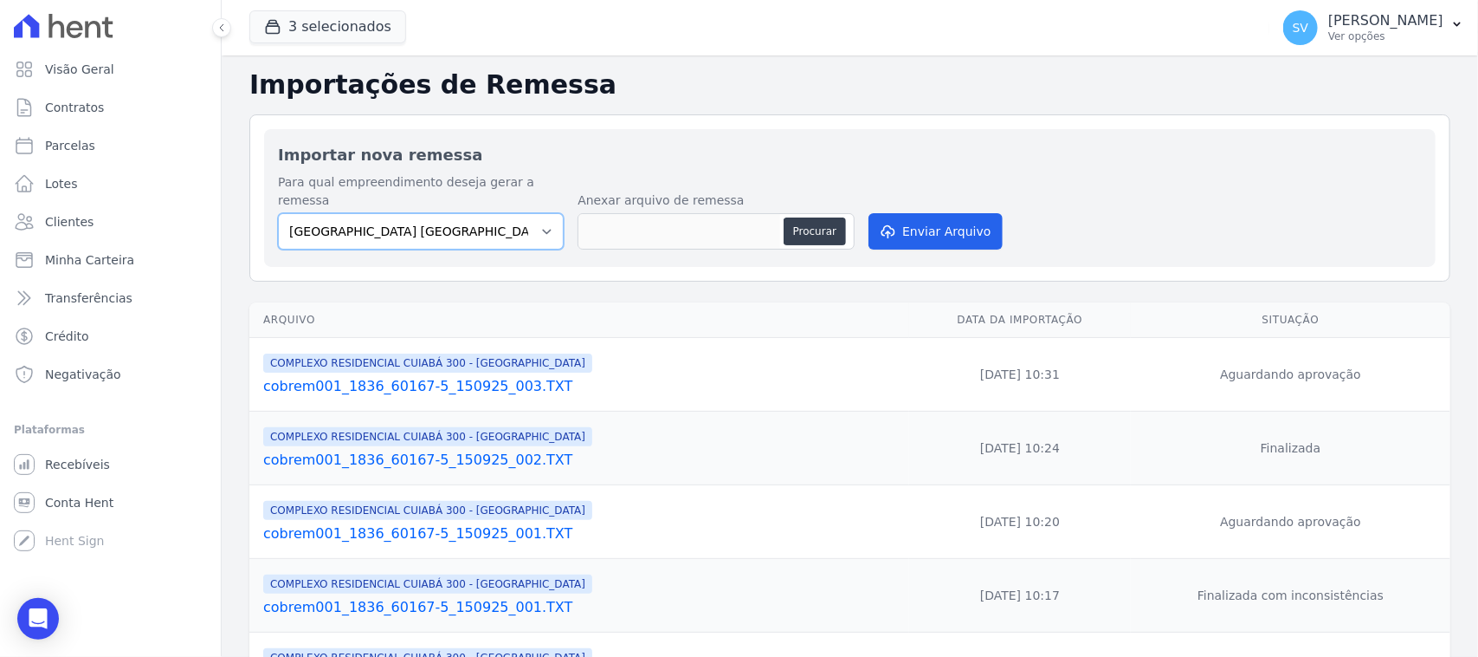
drag, startPoint x: 443, startPoint y: 212, endPoint x: 447, endPoint y: 227, distance: 15.3
click at [443, 213] on select "BAHAMAS EAST VILLAGE COMPLEXO RESIDENCIAL CUIABÁ 300 - JOÃO DE BARRO IBIZA RESI…" at bounding box center [421, 231] width 286 height 36
select select "a999329b-d322-46c5-b2df-9163b092fb9b"
click at [278, 213] on select "BAHAMAS EAST VILLAGE COMPLEXO RESIDENCIAL CUIABÁ 300 - JOÃO DE BARRO IBIZA RESI…" at bounding box center [421, 231] width 286 height 36
click at [833, 217] on button "Procurar" at bounding box center [815, 231] width 62 height 28
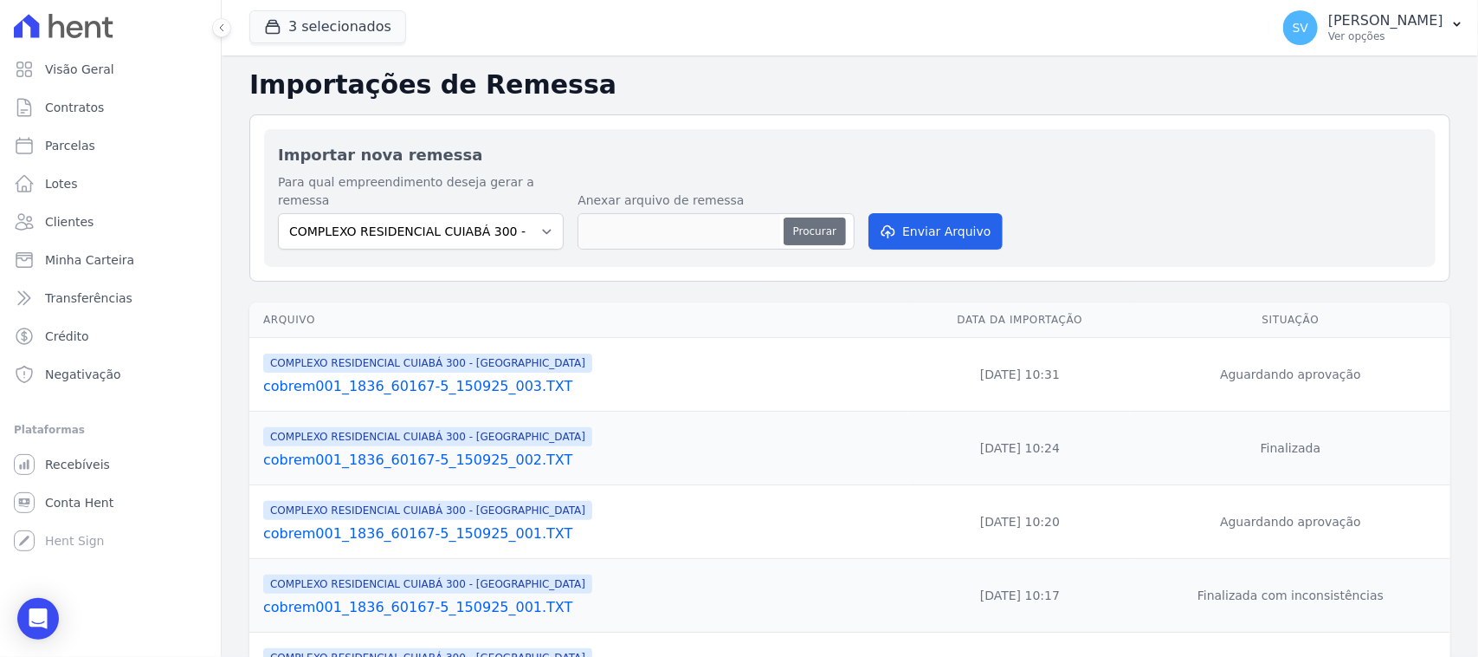
type input "cobrem001_1836_60167-5_150925_004.TXT"
drag, startPoint x: 915, startPoint y: 205, endPoint x: 746, endPoint y: 261, distance: 177.8
click at [910, 213] on button "Enviar Arquivo" at bounding box center [935, 231] width 133 height 36
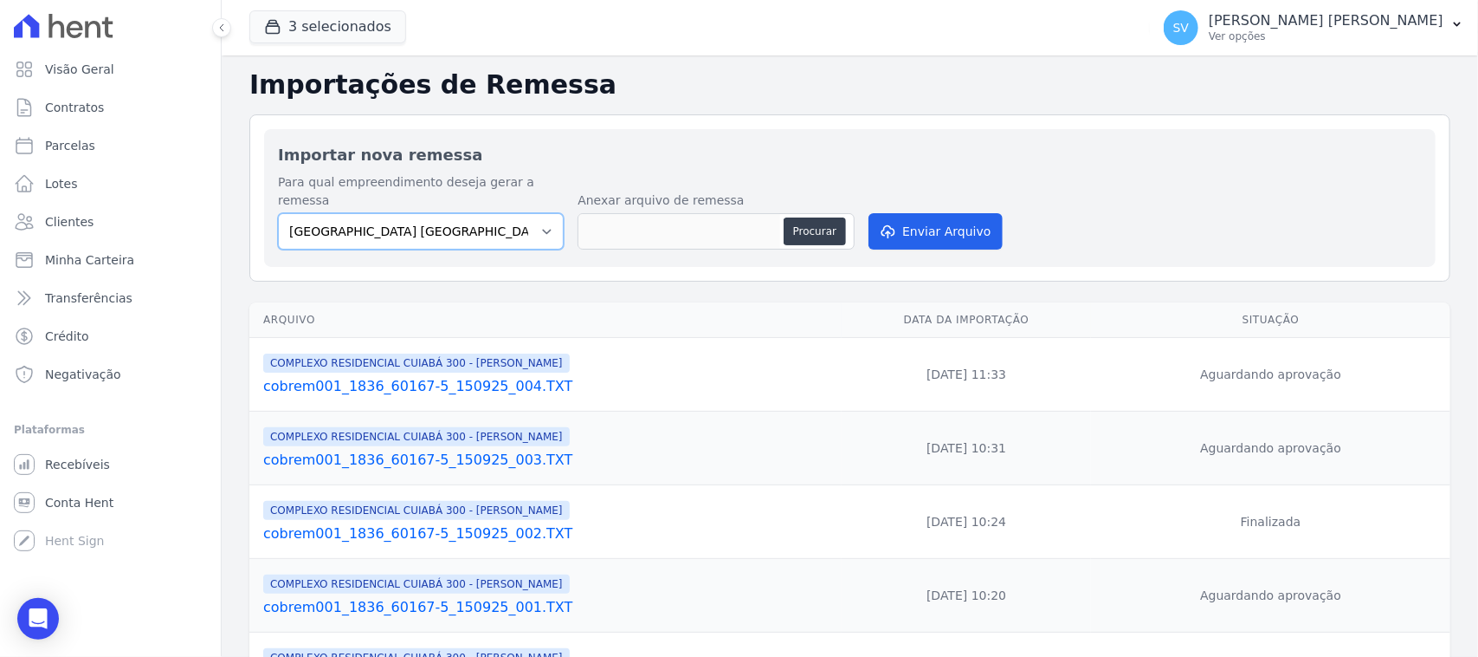
click at [512, 213] on select "BAHAMAS EAST VILLAGE COMPLEXO RESIDENCIAL CUIABÁ 300 - JOÃO DE BARRO IBIZA RESI…" at bounding box center [421, 231] width 286 height 36
select select "a999329b-d322-46c5-b2df-9163b092fb9b"
click at [278, 213] on select "BAHAMAS EAST VILLAGE COMPLEXO RESIDENCIAL CUIABÁ 300 - JOÃO DE BARRO IBIZA RESI…" at bounding box center [421, 231] width 286 height 36
click at [803, 217] on button "Procurar" at bounding box center [815, 231] width 62 height 28
type input "cobrem001_1836_60167-5_150925_004.TXT"
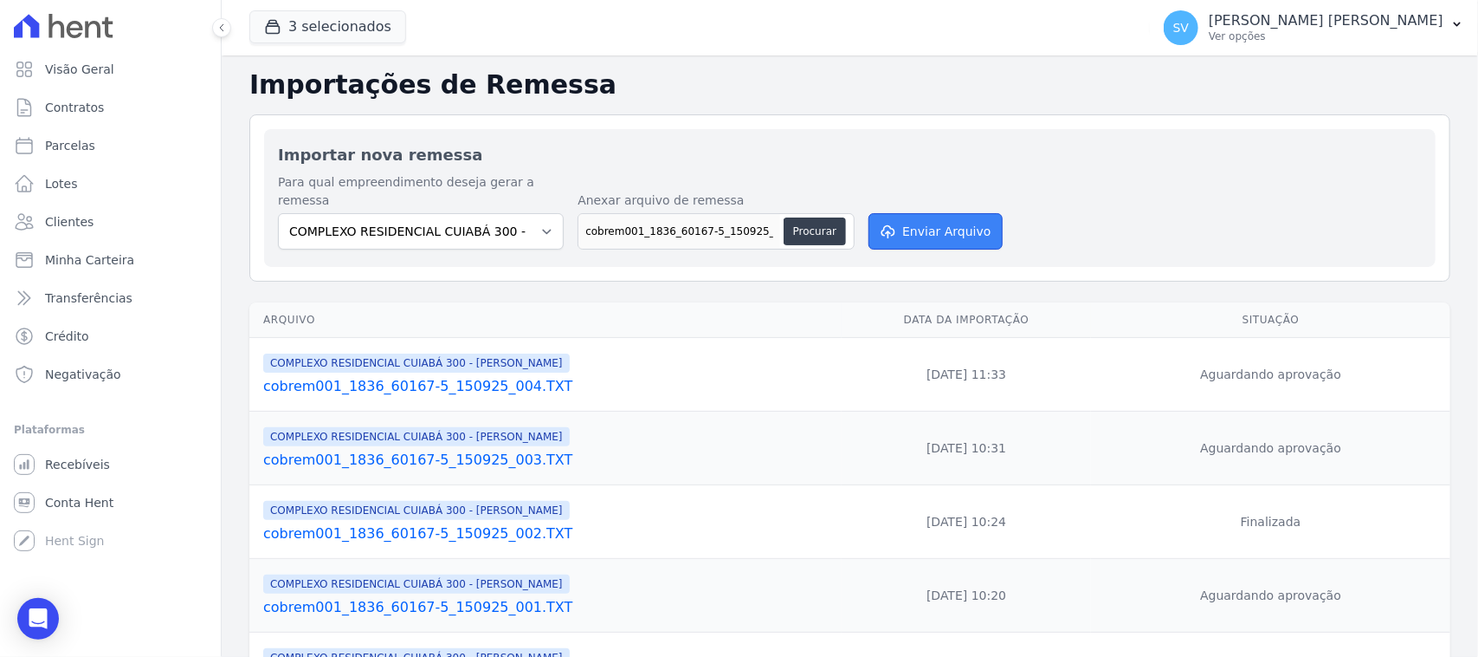
click at [898, 217] on button "Enviar Arquivo" at bounding box center [935, 231] width 133 height 36
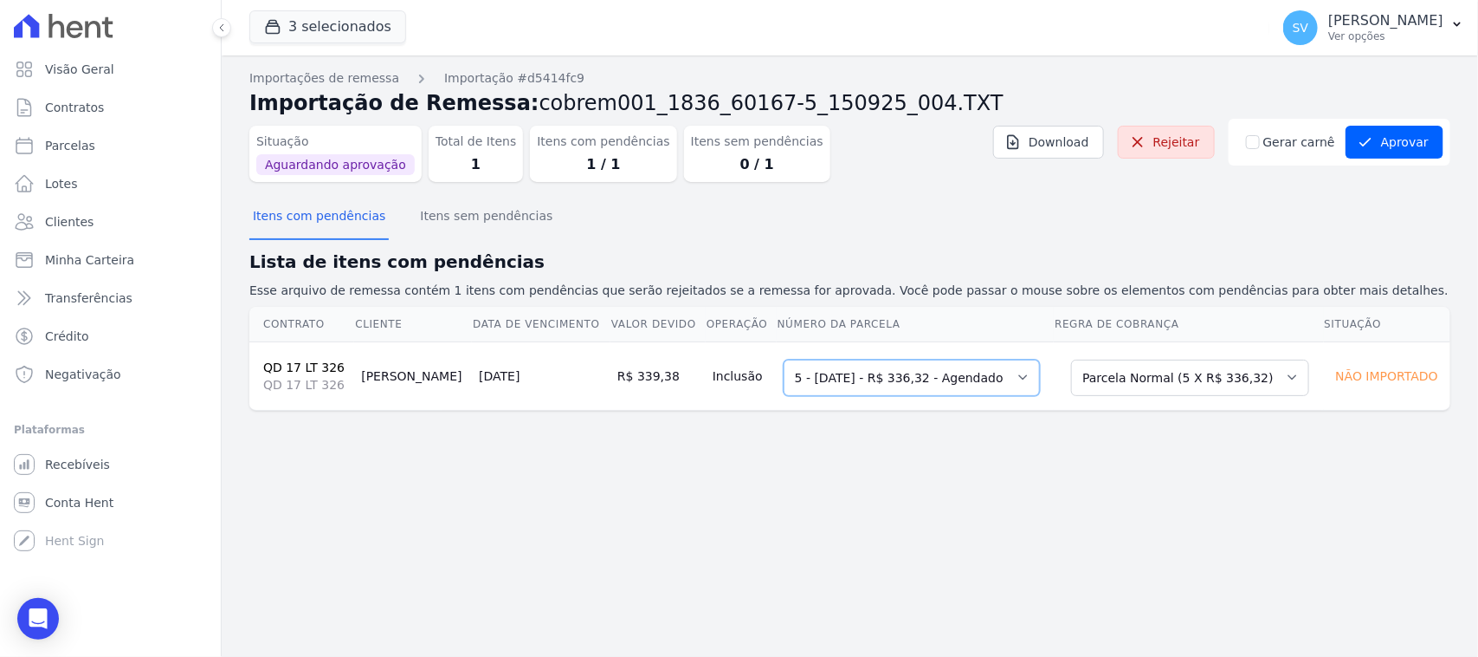
click at [951, 386] on select "Selecione uma 2 - [DATE] - R$ 330,37 - Agendado 5 - [DATE] - R$ 336,32 - Agenda…" at bounding box center [912, 377] width 256 height 36
click at [784, 359] on select "Selecione uma 2 - [DATE] - R$ 330,37 - Agendado 5 - [DATE] - R$ 336,32 - Agenda…" at bounding box center [912, 377] width 256 height 36
click at [1161, 377] on select "Selecione uma Nova Parcela Avulsa Parcela Avulsa Existente Parcela Normal (5 X …" at bounding box center [1190, 377] width 238 height 36
drag, startPoint x: 1111, startPoint y: 261, endPoint x: 574, endPoint y: 306, distance: 538.9
click at [1106, 262] on h2 "Lista de itens com pendências" at bounding box center [849, 262] width 1201 height 26
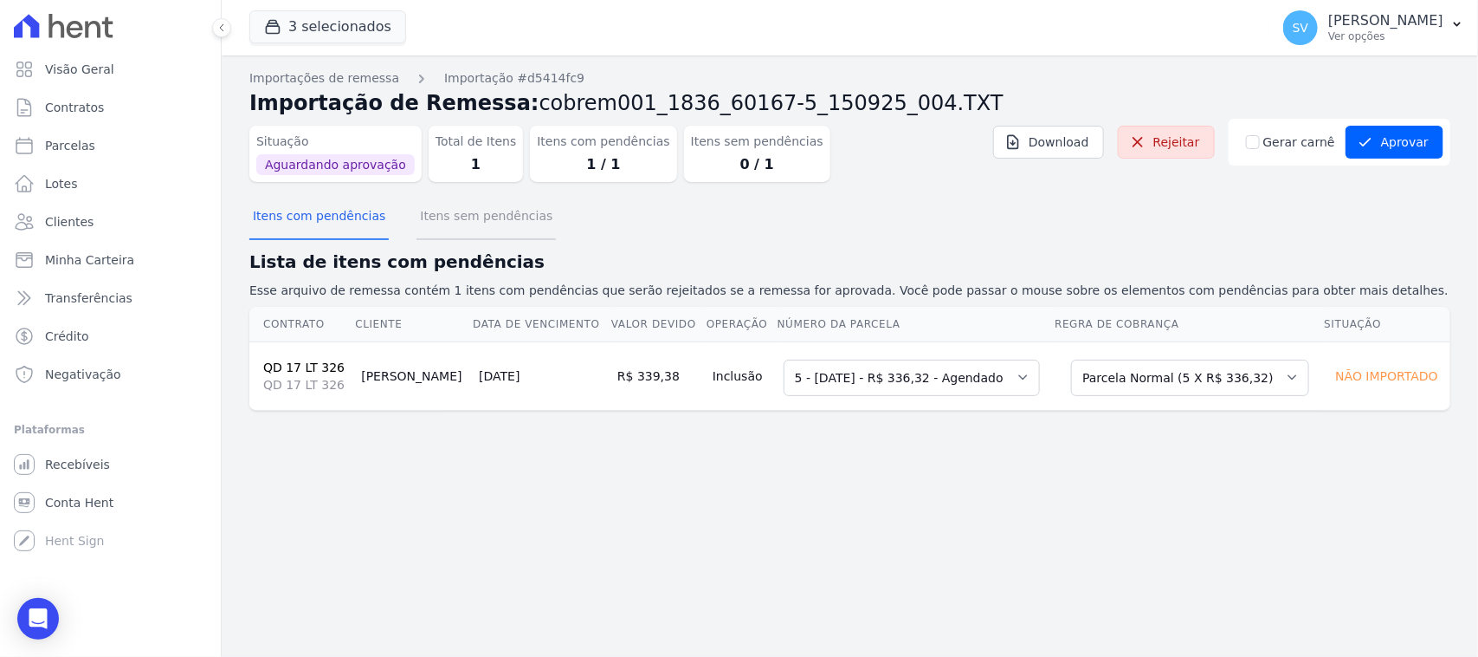
drag, startPoint x: 427, startPoint y: 212, endPoint x: 358, endPoint y: 219, distance: 69.6
click at [427, 213] on button "Itens sem pendências" at bounding box center [486, 217] width 139 height 45
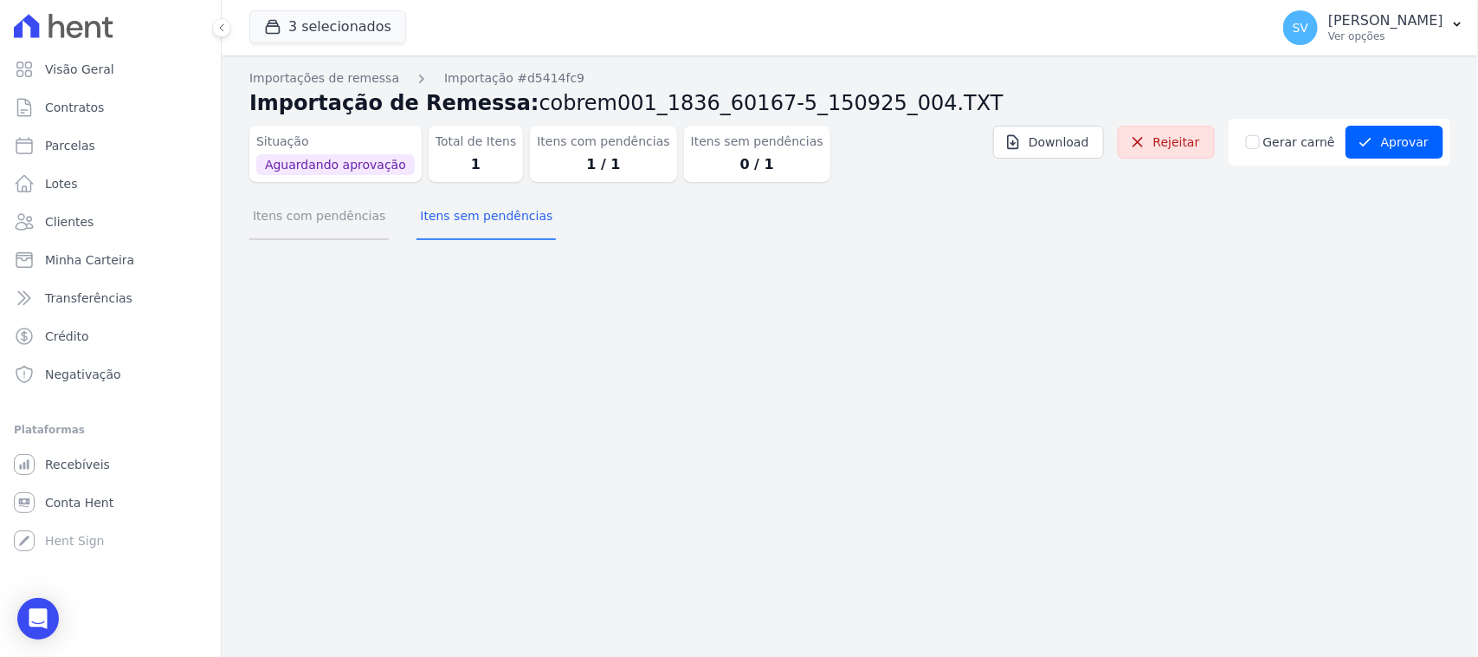
click at [344, 219] on button "Itens com pendências" at bounding box center [318, 217] width 139 height 45
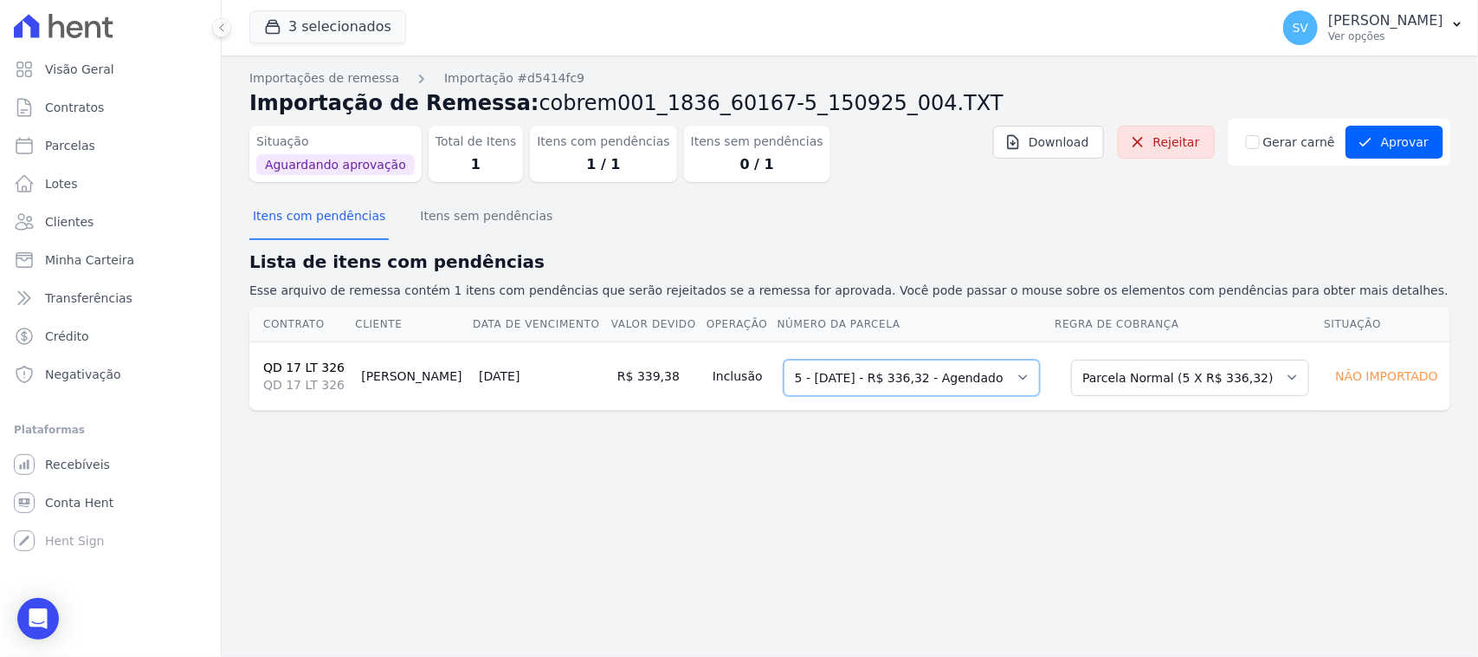
drag, startPoint x: 851, startPoint y: 379, endPoint x: 789, endPoint y: 395, distance: 63.4
click at [851, 378] on select "Selecione uma 2 - 28/06/2025 - R$ 330,37 - Agendado 5 - 28/09/2025 - R$ 336,32 …" at bounding box center [912, 377] width 256 height 36
click at [821, 384] on select "Selecione uma 2 - [DATE] - R$ 330,37 - Agendado 5 - [DATE] - R$ 336,32 - Agenda…" at bounding box center [912, 377] width 256 height 36
click at [784, 359] on select "Selecione uma 2 - [DATE] - R$ 330,37 - Agendado 5 - [DATE] - R$ 336,32 - Agenda…" at bounding box center [912, 377] width 256 height 36
click at [873, 378] on select "Selecione uma 2 - [DATE] - R$ 330,37 - Agendado 5 - [DATE] - R$ 336,32 - Agenda…" at bounding box center [912, 377] width 256 height 36
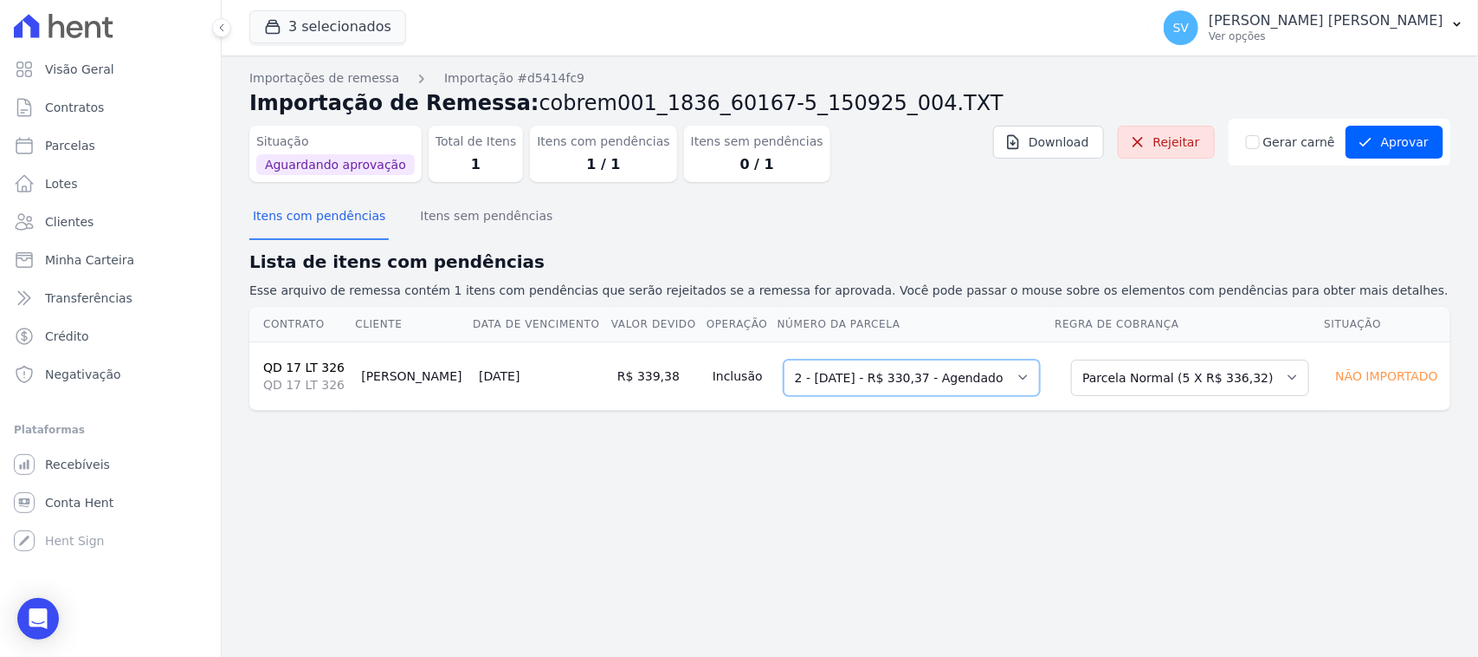
click at [856, 365] on select "Selecione uma 2 - [DATE] - R$ 330,37 - Agendado 5 - [DATE] - R$ 336,32 - Agenda…" at bounding box center [912, 377] width 256 height 36
click at [1142, 374] on select "Selecione uma Nova Parcela Avulsa Parcela Avulsa Existente Parcela Normal (5 X …" at bounding box center [1190, 377] width 238 height 36
click at [945, 166] on div "Situação Aguardando aprovação Total de Itens 1 Itens com pendências 1 / 1 Itens…" at bounding box center [599, 150] width 701 height 63
click at [450, 221] on button "Itens sem pendências" at bounding box center [486, 217] width 139 height 45
click at [333, 235] on button "Itens com pendências" at bounding box center [318, 217] width 139 height 45
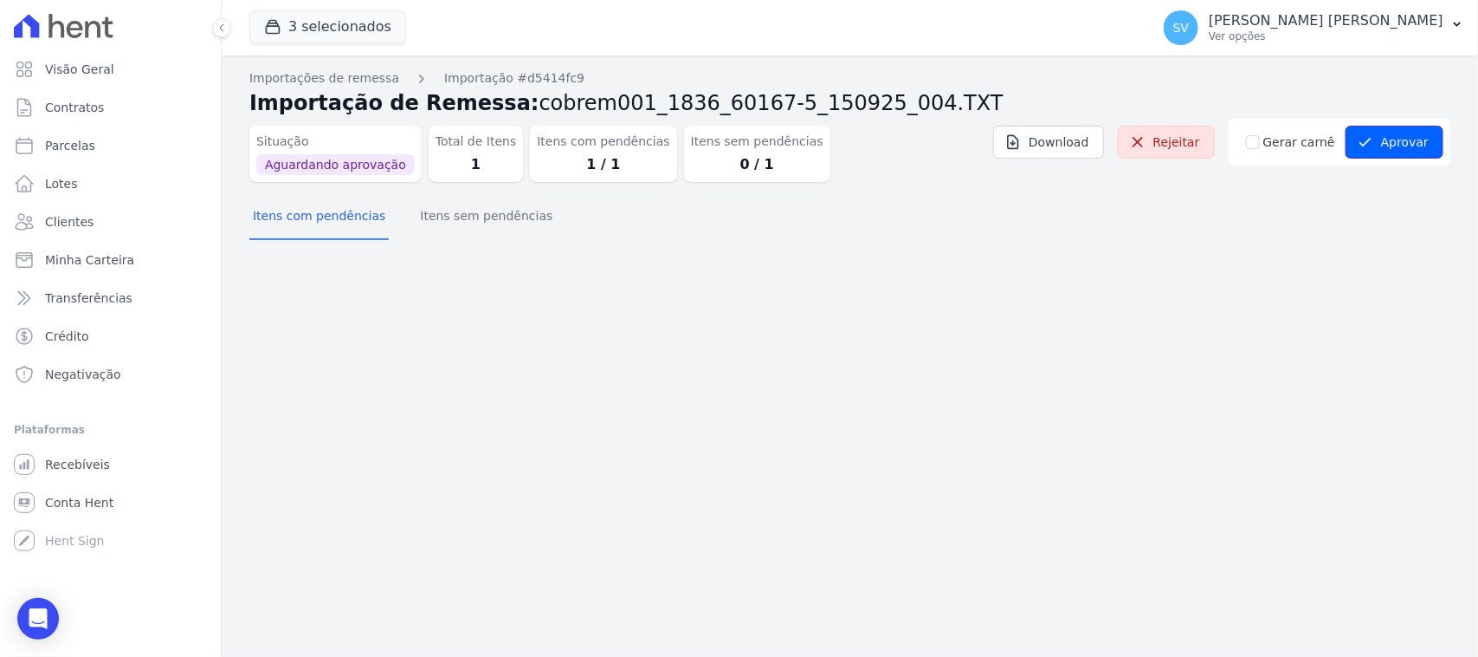
drag, startPoint x: 1412, startPoint y: 137, endPoint x: 1466, endPoint y: 267, distance: 140.9
click at [1407, 139] on button "Aprovar" at bounding box center [1395, 142] width 98 height 33
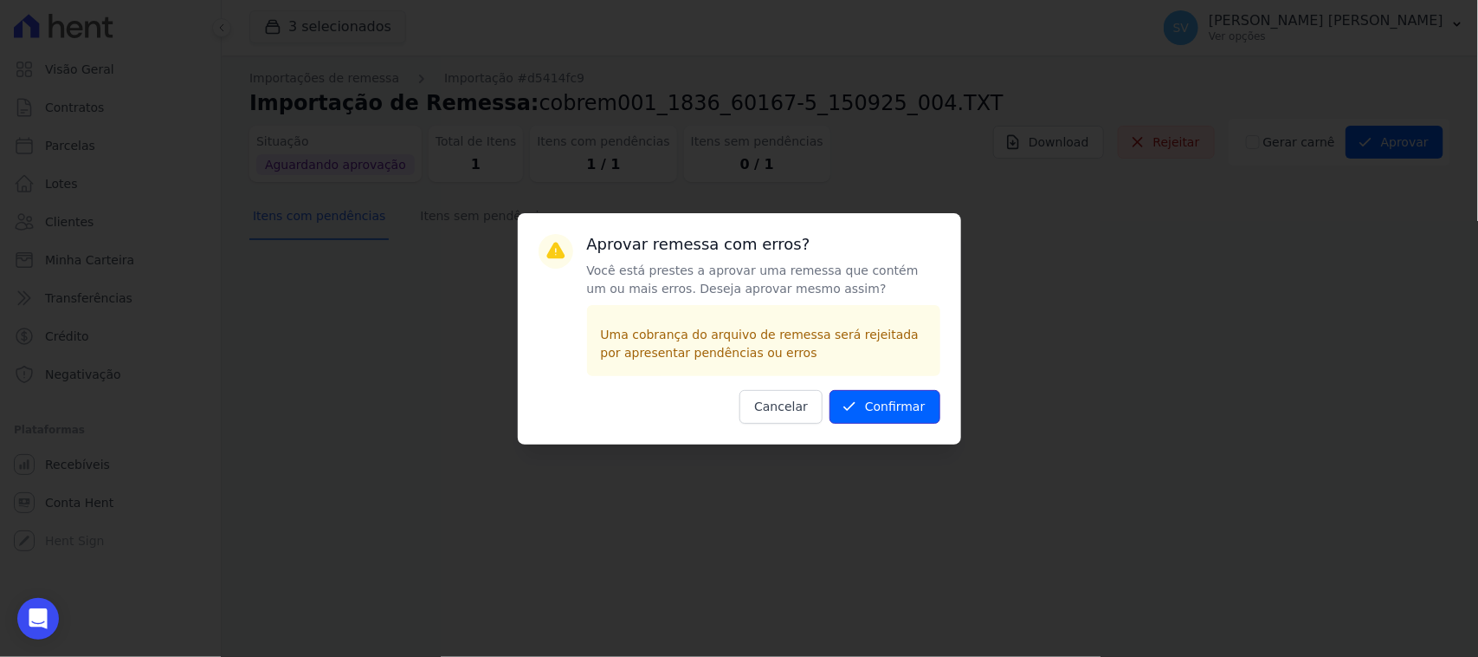
click at [870, 417] on button "Confirmar" at bounding box center [885, 407] width 111 height 34
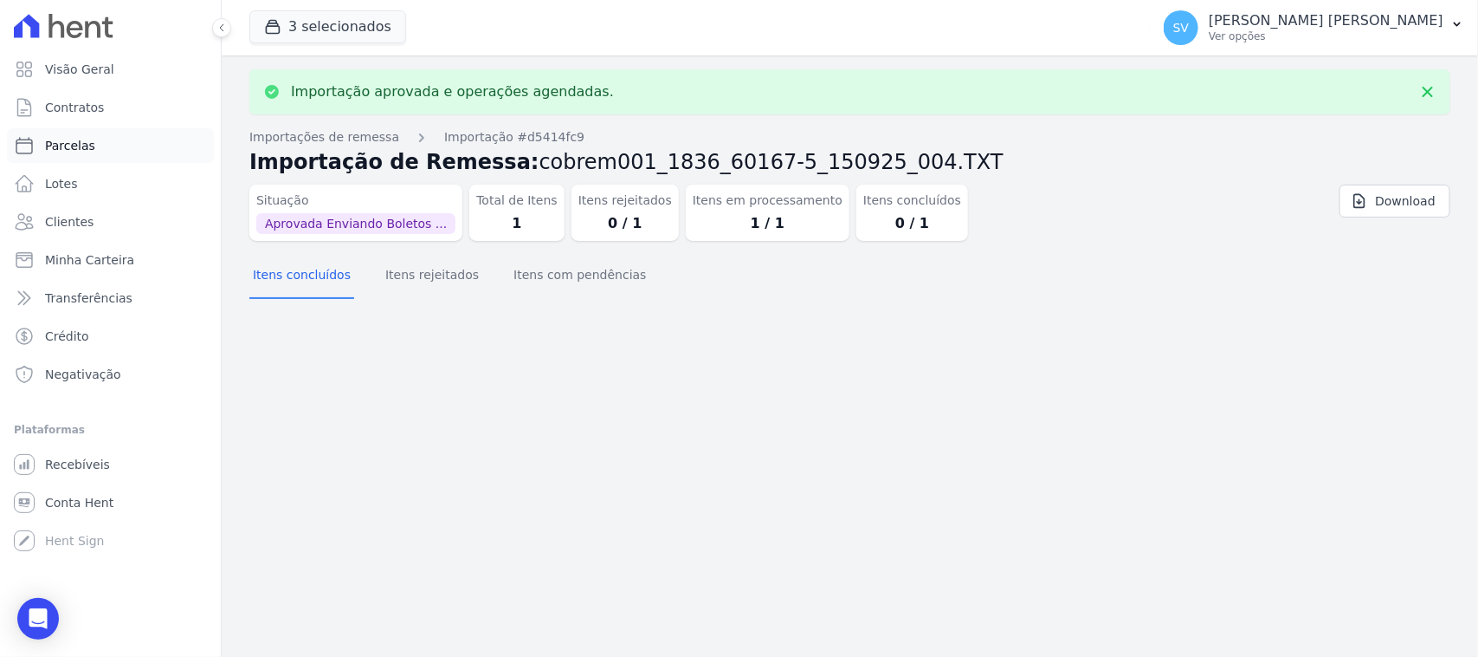
click at [65, 144] on span "Parcelas" at bounding box center [70, 145] width 50 height 17
select select
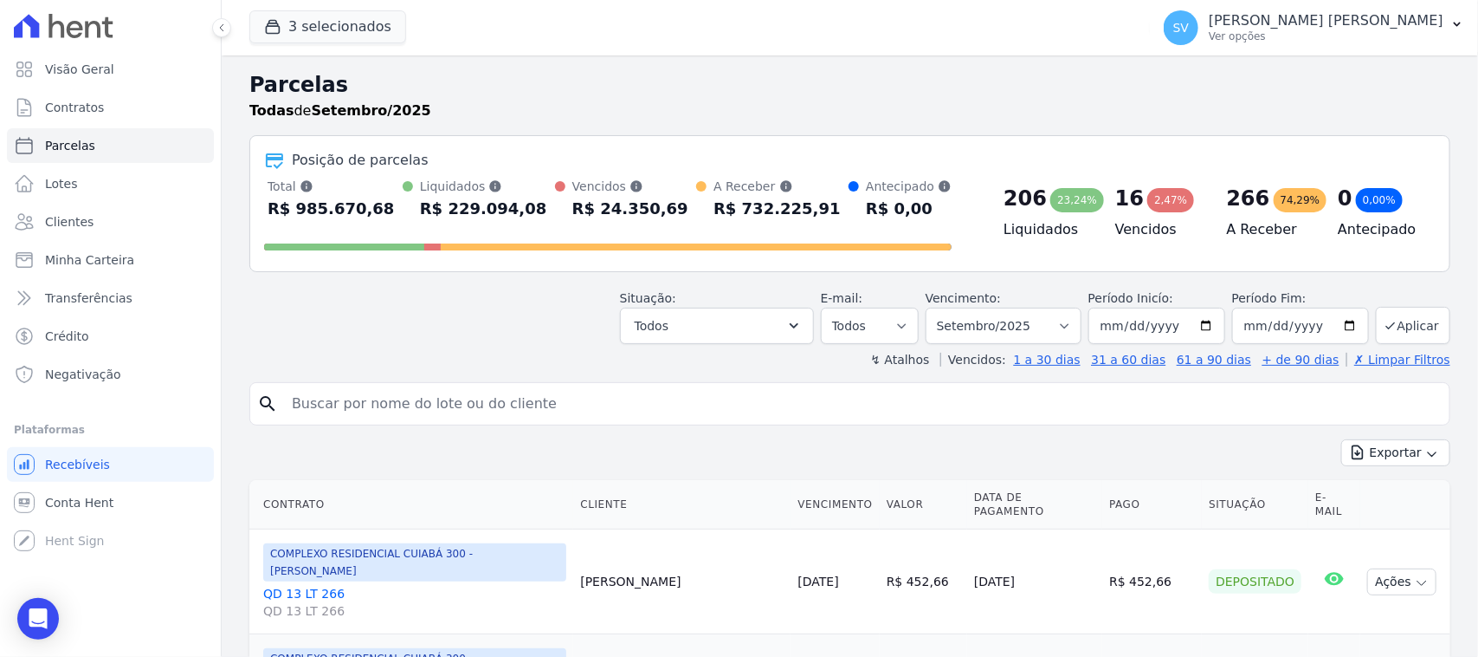
click at [452, 391] on input "search" at bounding box center [861, 403] width 1161 height 35
paste input "Maristela Magalhães Azevedo"
type input "Maristela Magalhães Azevedo"
select select
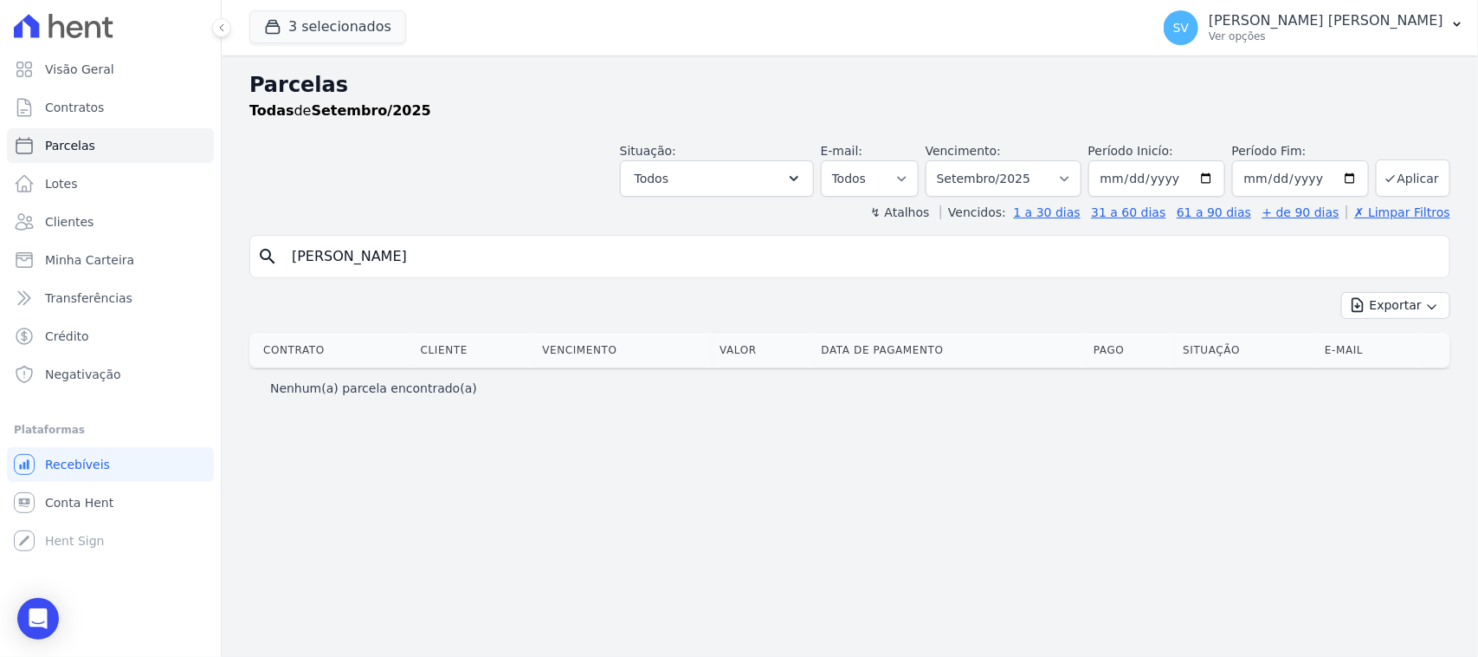
click at [404, 261] on input "[PERSON_NAME]" at bounding box center [861, 256] width 1161 height 35
type input "[PERSON_NAME]"
select select
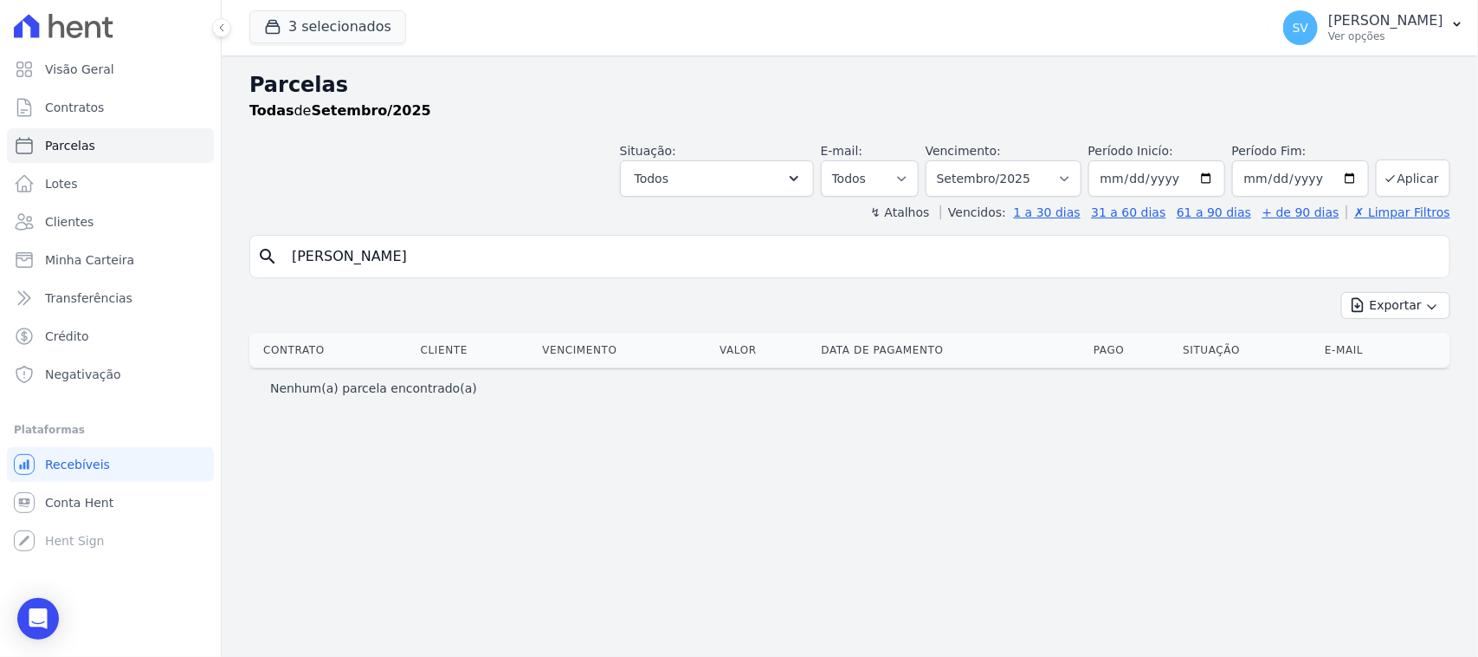
click at [508, 266] on input "[PERSON_NAME]" at bounding box center [861, 256] width 1161 height 35
select select
click at [118, 214] on link "Clientes" at bounding box center [110, 221] width 207 height 35
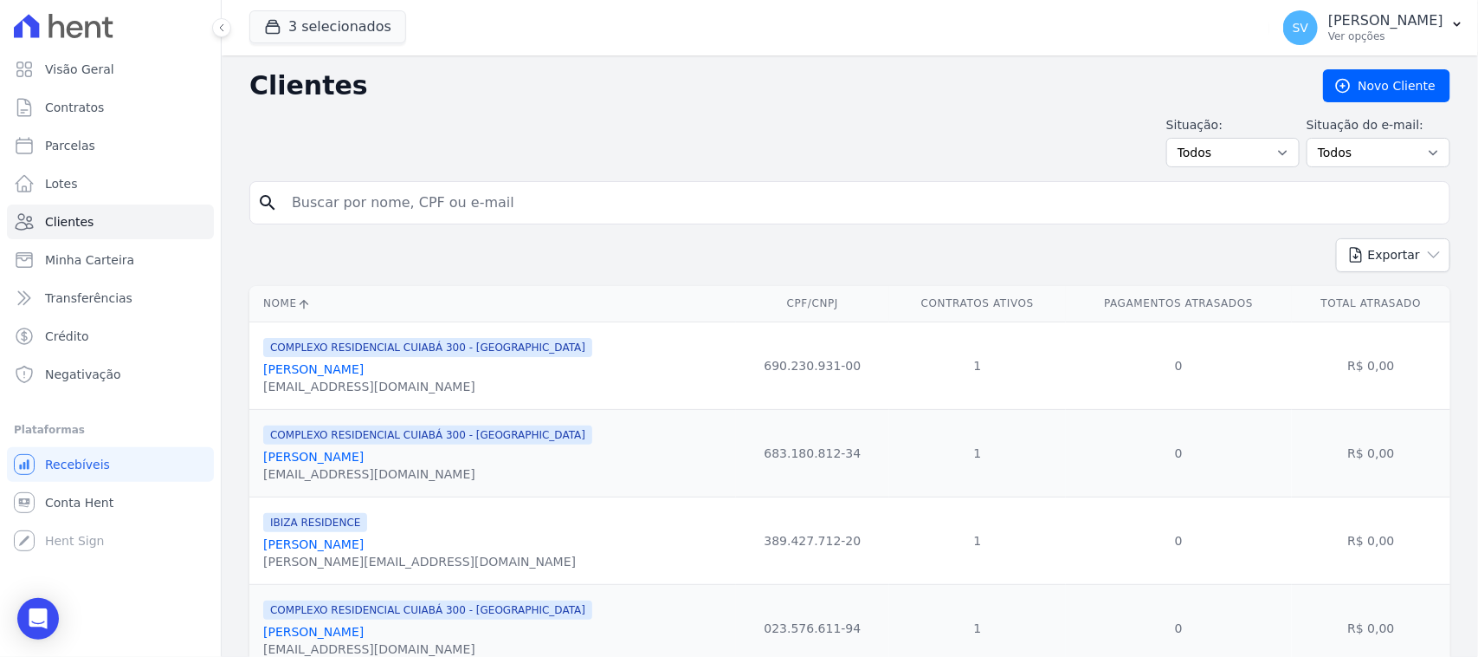
click at [457, 202] on input "search" at bounding box center [861, 202] width 1161 height 35
paste input "[PERSON_NAME]"
type input "[PERSON_NAME]"
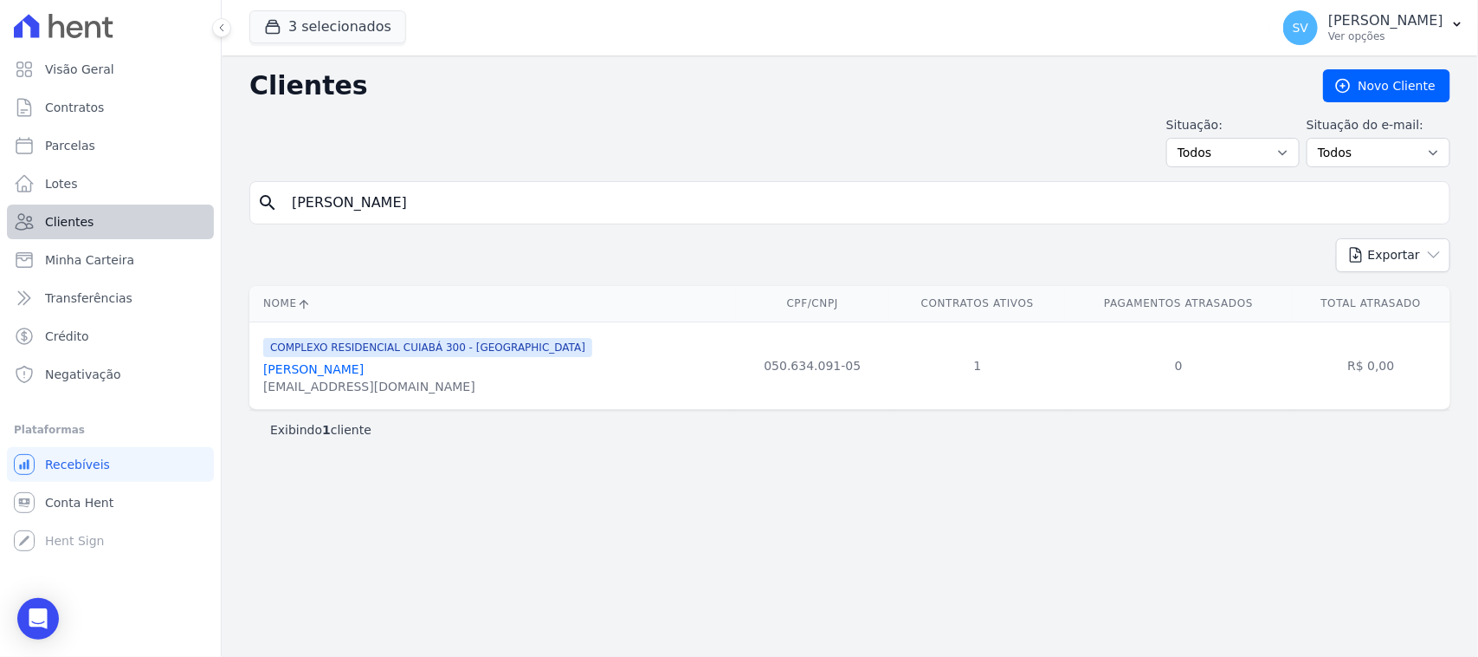
drag, startPoint x: 556, startPoint y: 208, endPoint x: 79, endPoint y: 208, distance: 477.2
click at [79, 208] on div "Visão Geral Contratos [GEOGRAPHIC_DATA] Lotes Clientes Minha Carteira Transferê…" at bounding box center [739, 328] width 1478 height 657
click at [589, 197] on input "search" at bounding box center [861, 202] width 1161 height 35
paste input "[PERSON_NAME]"
drag, startPoint x: 404, startPoint y: 205, endPoint x: 466, endPoint y: 258, distance: 81.1
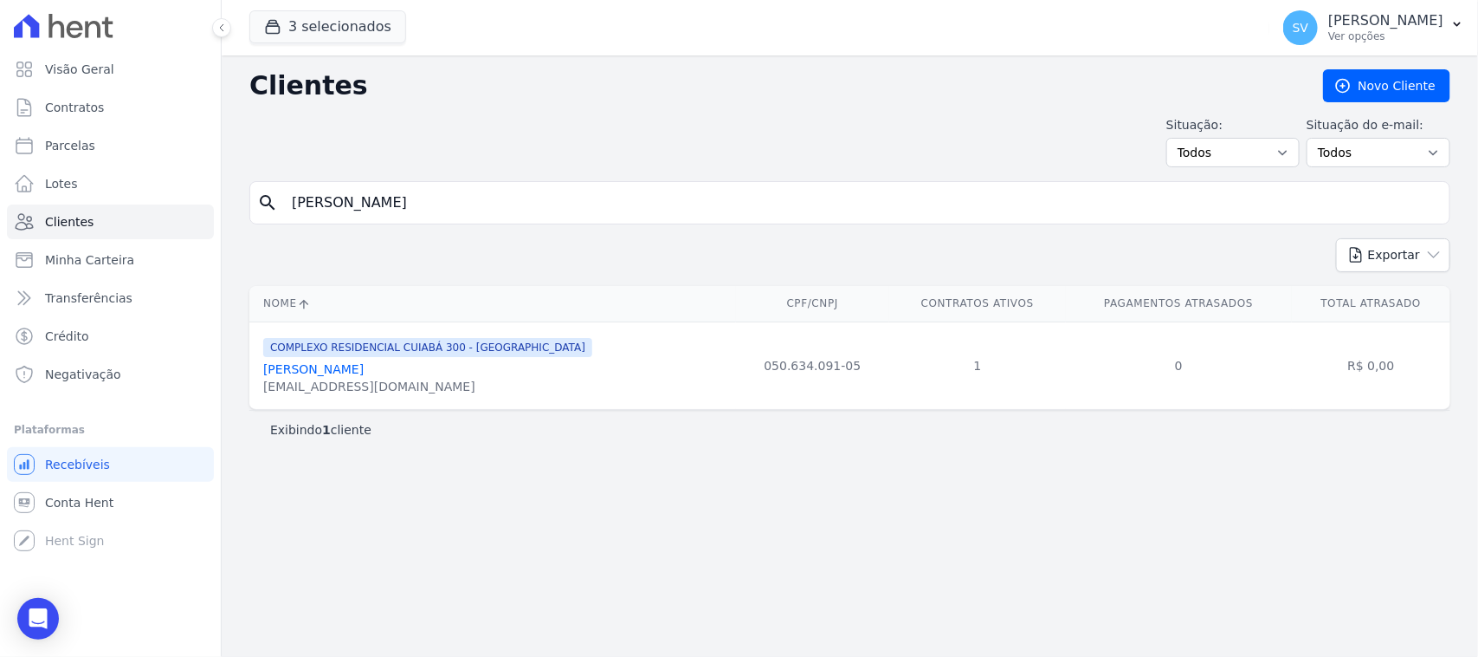
click at [404, 208] on input "[PERSON_NAME]" at bounding box center [861, 202] width 1161 height 35
type input "[PERSON_NAME]"
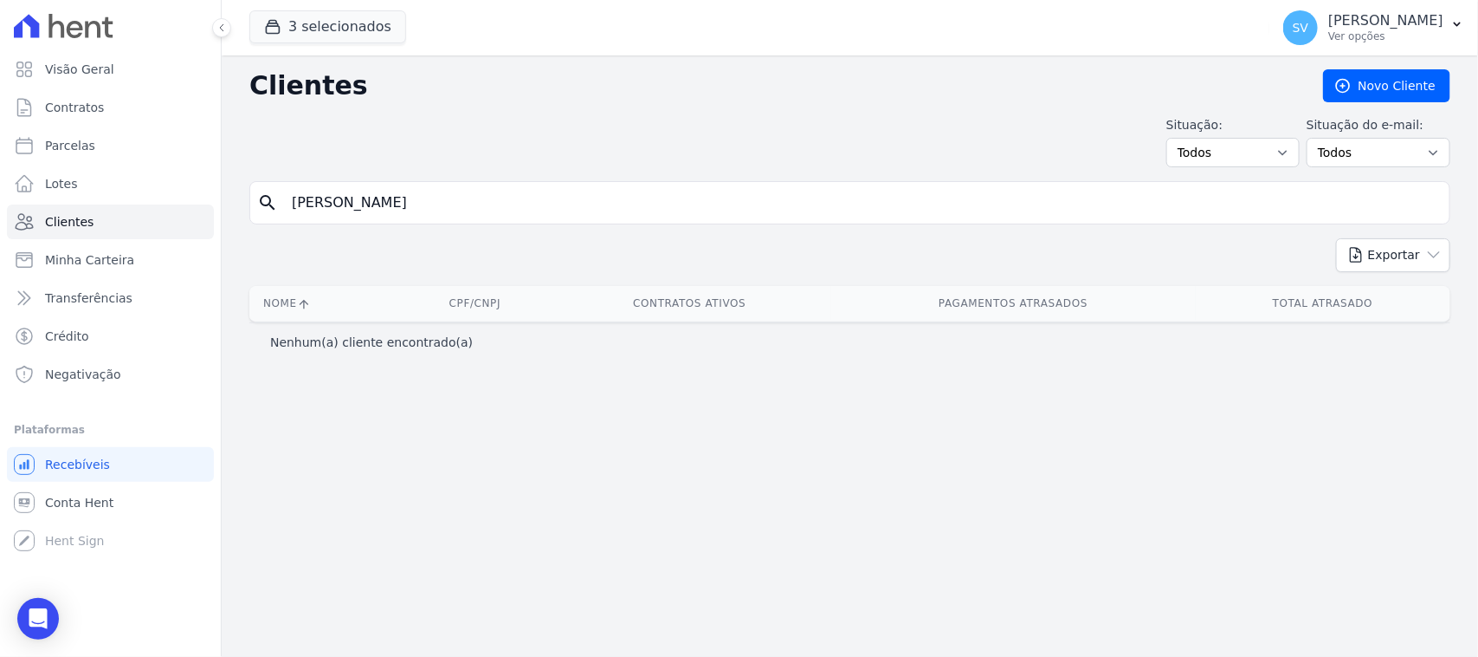
click at [530, 210] on input "[PERSON_NAME]" at bounding box center [861, 202] width 1161 height 35
drag, startPoint x: 530, startPoint y: 210, endPoint x: 105, endPoint y: 178, distance: 426.4
click at [105, 178] on div "Visão Geral Contratos [GEOGRAPHIC_DATA] Lotes Clientes Minha Carteira Transferê…" at bounding box center [739, 328] width 1478 height 657
click at [867, 205] on input "search" at bounding box center [861, 202] width 1161 height 35
paste input "MARISTELA MAGALHAES DE AZEVEDO"
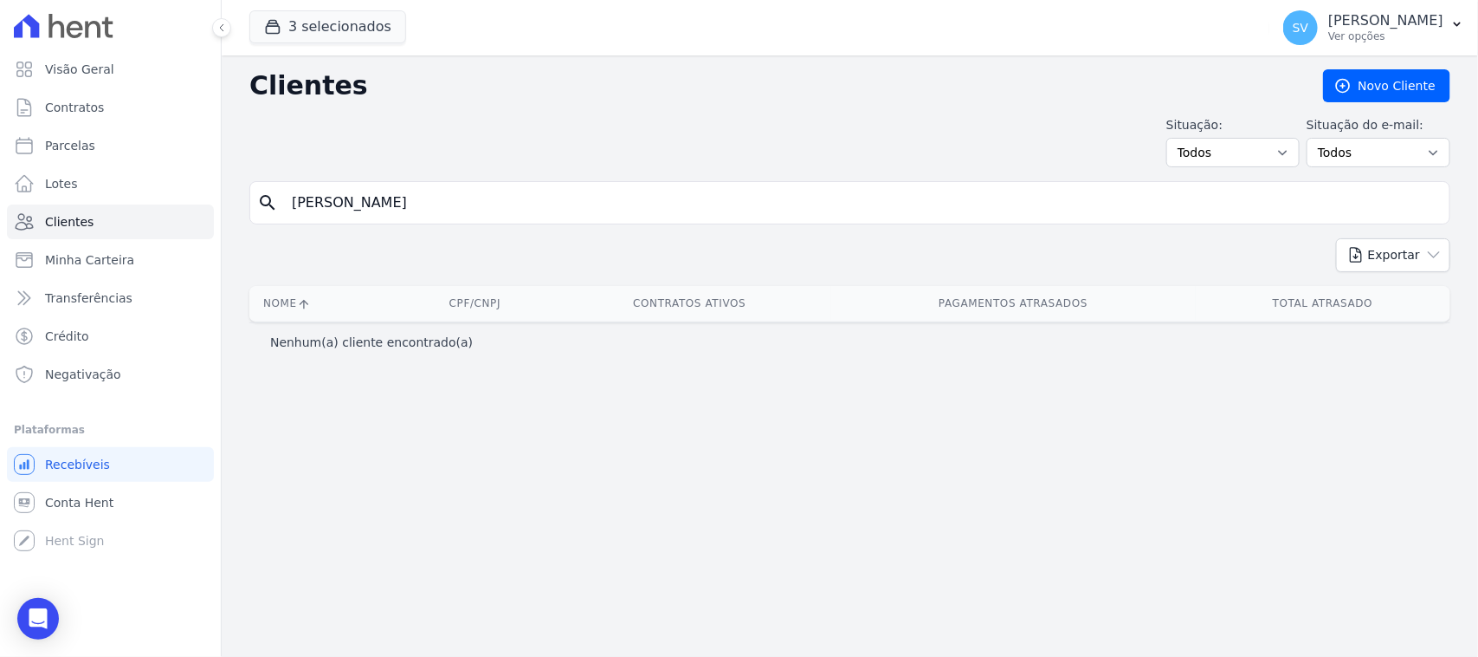
type input "MARISTELA MAGALHAES DE AZEVEDO"
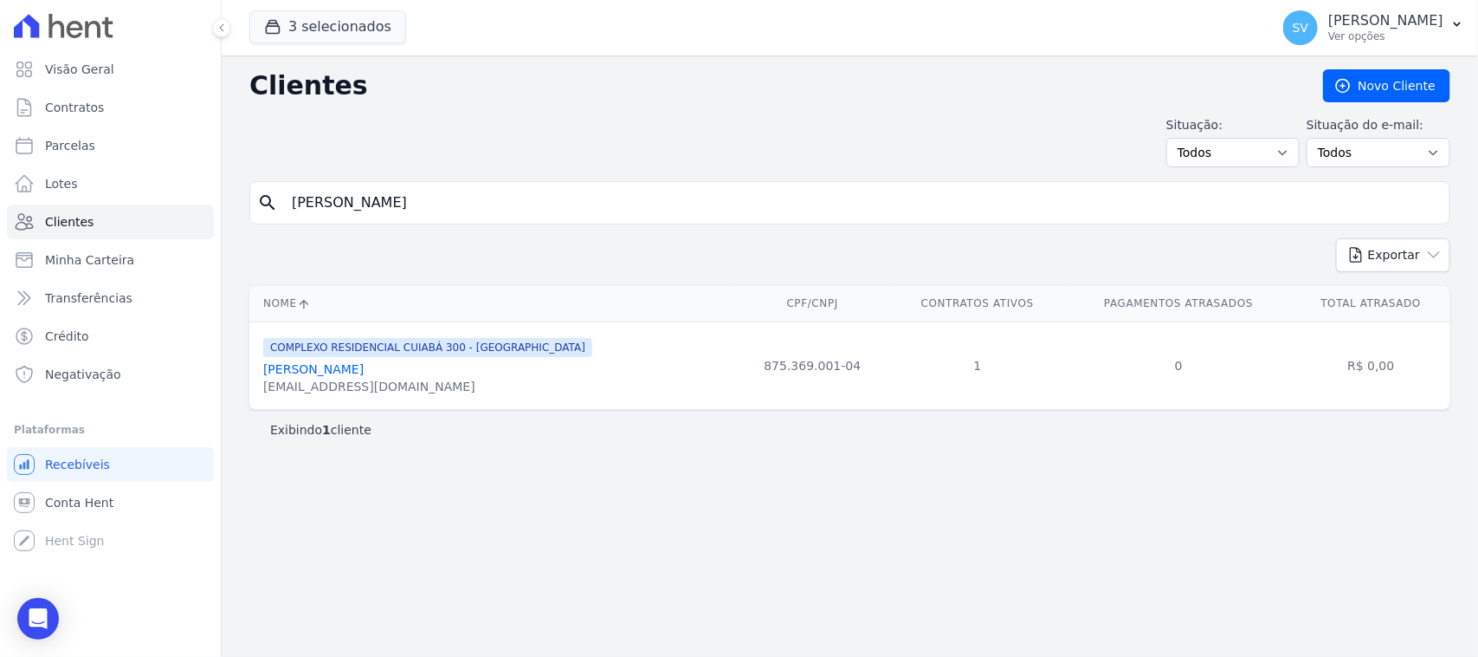
drag, startPoint x: 425, startPoint y: 374, endPoint x: 958, endPoint y: 296, distance: 538.3
click at [364, 373] on link "Maristela Magalhaes De Azevedo" at bounding box center [313, 369] width 100 height 14
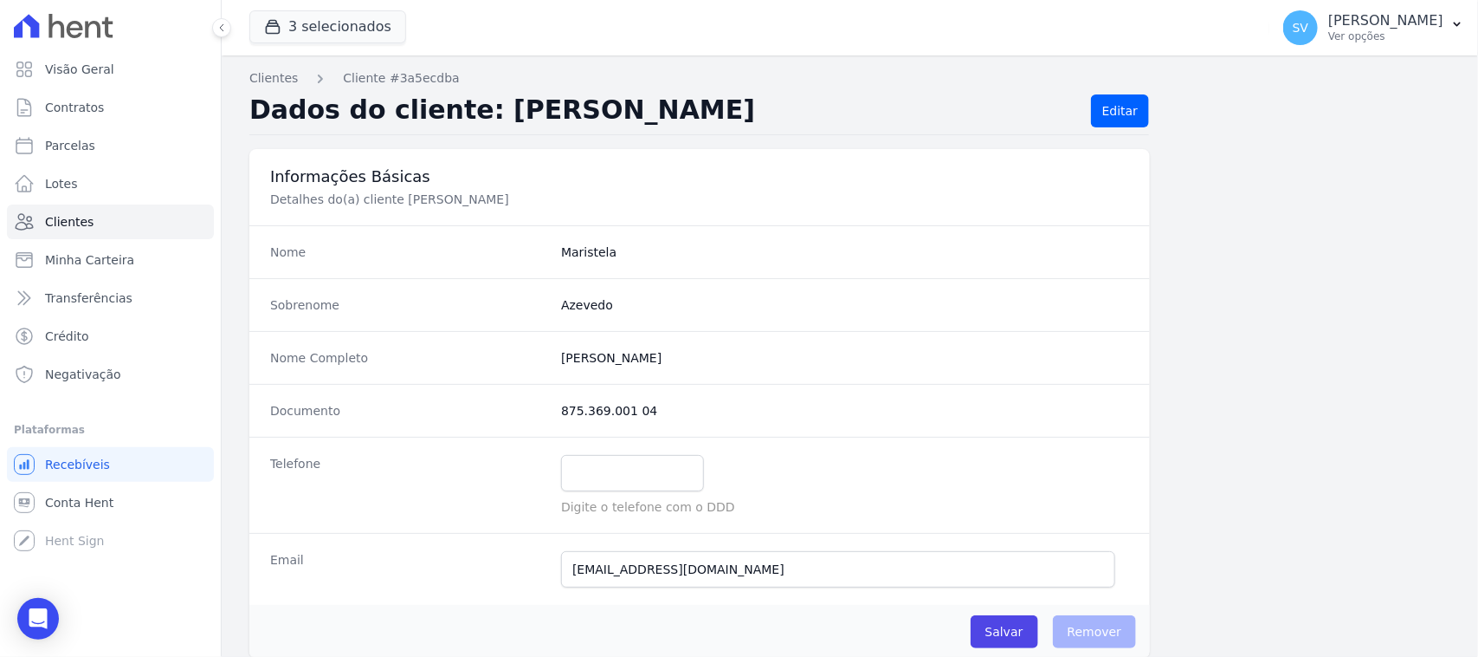
drag, startPoint x: 1310, startPoint y: 314, endPoint x: 1206, endPoint y: 303, distance: 104.5
click at [128, 122] on link "Contratos" at bounding box center [110, 107] width 207 height 35
click at [127, 139] on link "Parcelas" at bounding box center [110, 145] width 207 height 35
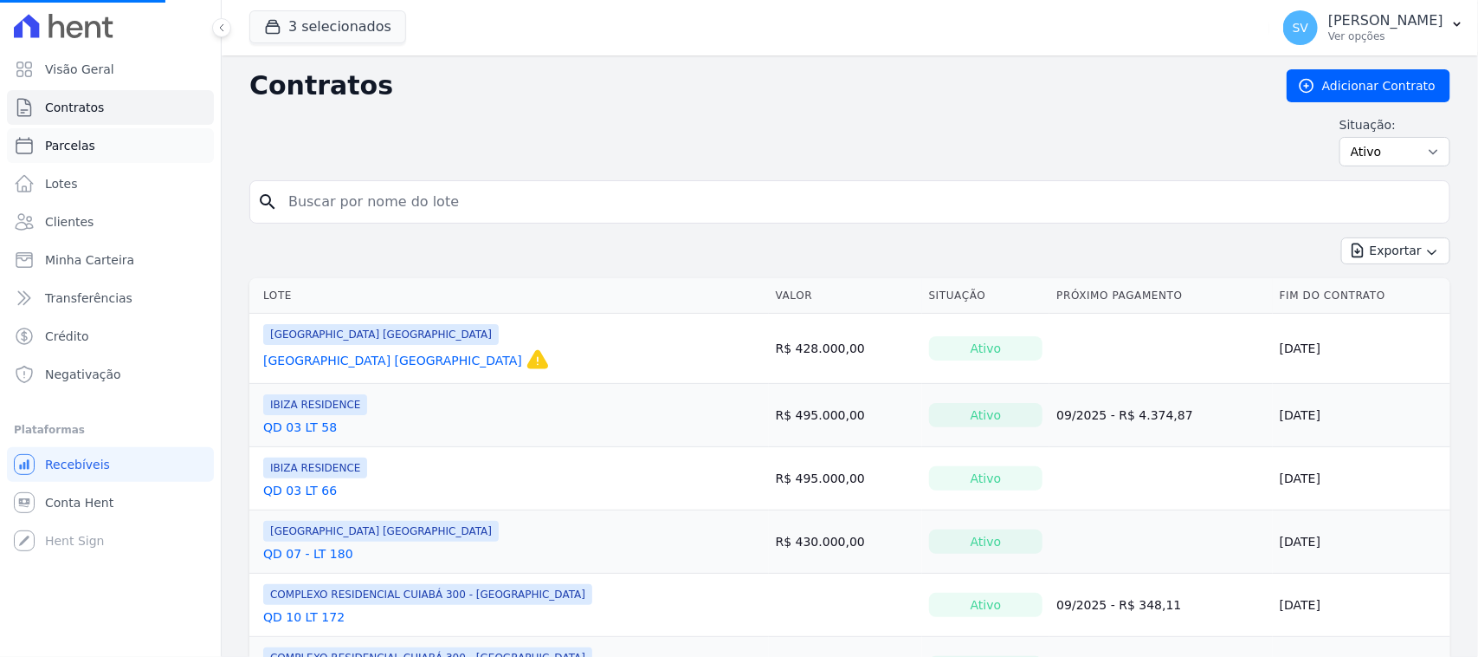
drag, startPoint x: 148, startPoint y: 146, endPoint x: 165, endPoint y: 152, distance: 17.9
click at [147, 147] on link "Parcelas" at bounding box center [110, 145] width 207 height 35
select select
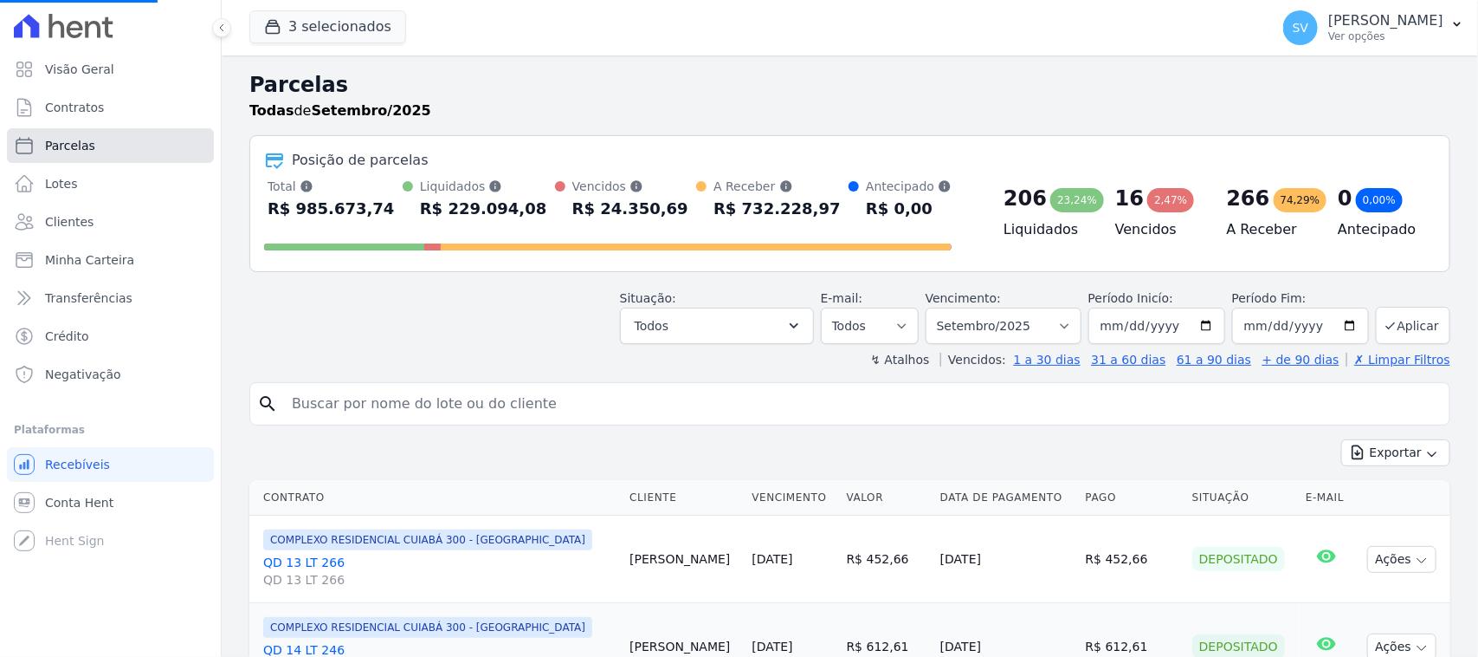
click at [131, 136] on link "Parcelas" at bounding box center [110, 145] width 207 height 35
select select
click at [482, 385] on div "search" at bounding box center [849, 403] width 1201 height 43
click at [495, 401] on input "search" at bounding box center [861, 403] width 1161 height 35
select select
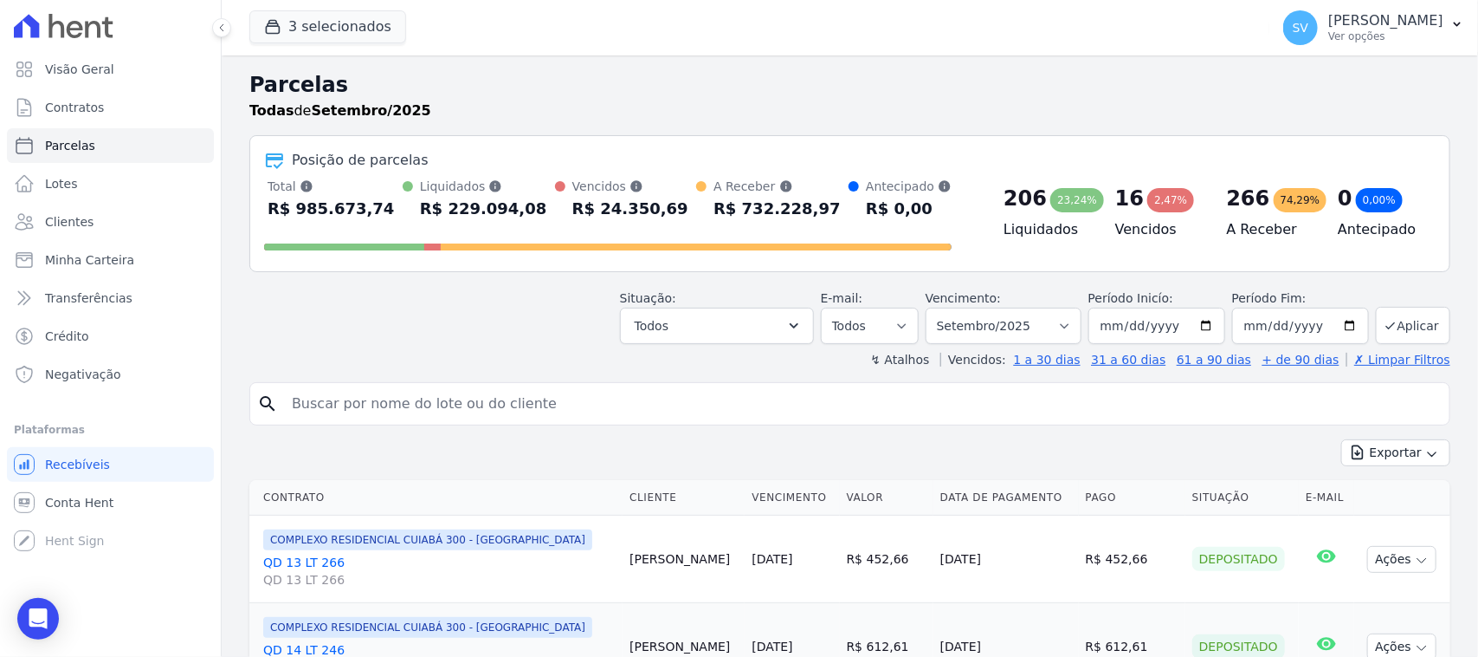
click at [583, 403] on input "search" at bounding box center [861, 403] width 1161 height 35
paste input "MARISTELA MAGALHAES DE AZEVEDO"
type input "MARISTELA MAGALHAES DE AZEVEDO"
select select
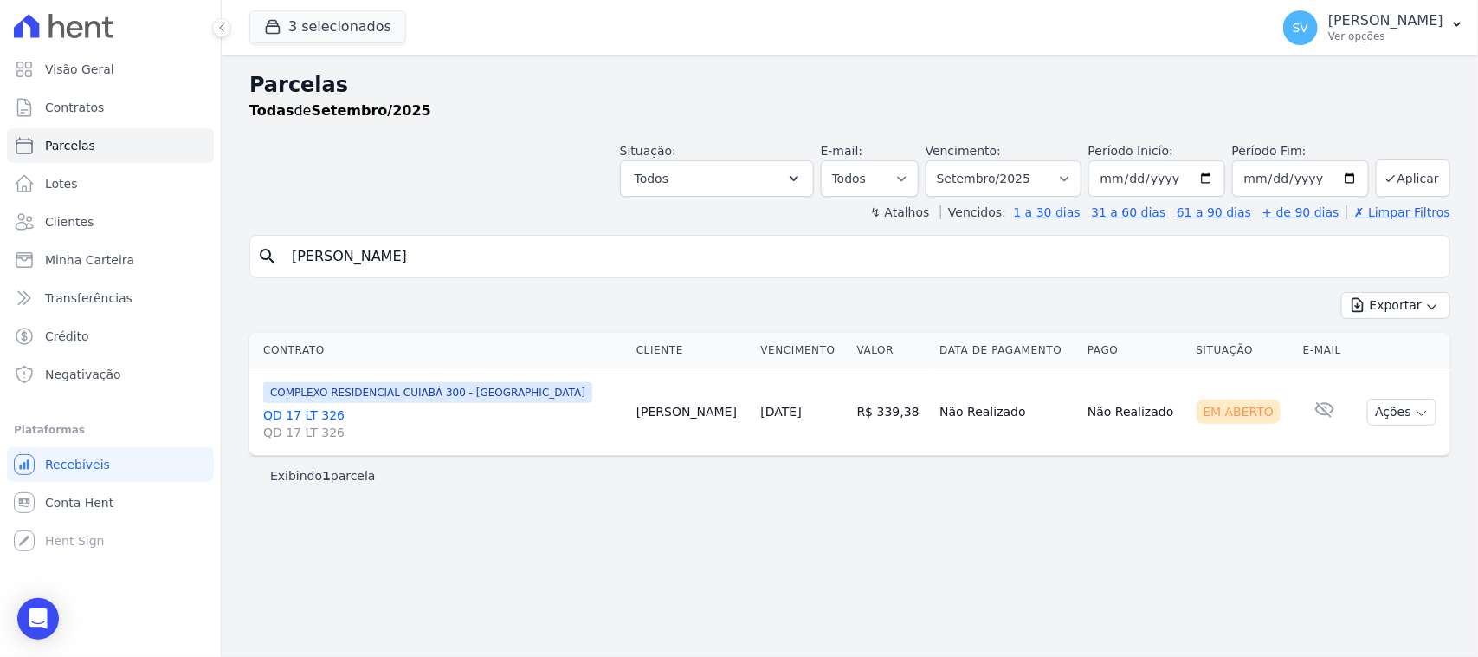
drag, startPoint x: 1380, startPoint y: 413, endPoint x: 1478, endPoint y: 481, distance: 118.9
click at [1381, 413] on button "Ações" at bounding box center [1402, 411] width 69 height 27
click at [1384, 448] on link "Ver boleto" at bounding box center [1395, 452] width 166 height 32
drag, startPoint x: 1287, startPoint y: 23, endPoint x: 1275, endPoint y: 111, distance: 88.3
click at [1329, 26] on p "[PERSON_NAME]" at bounding box center [1386, 20] width 115 height 17
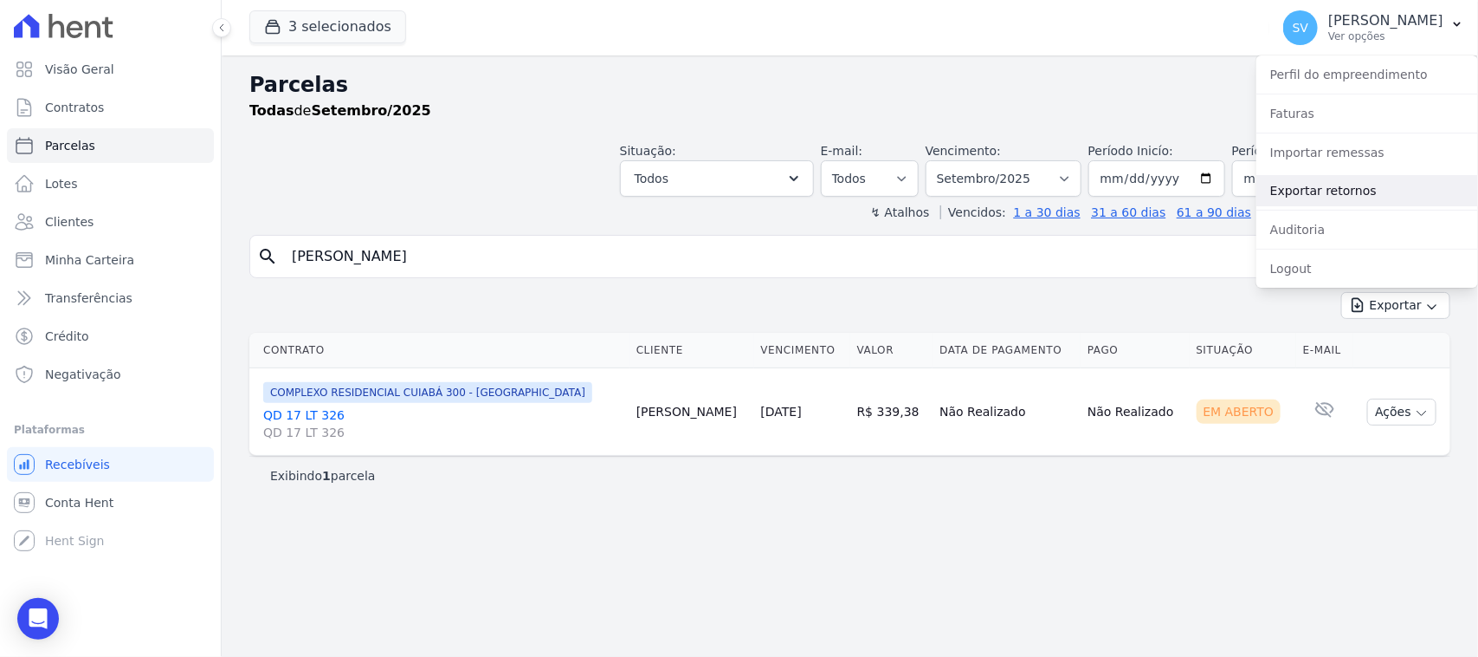
click at [1332, 184] on link "Exportar retornos" at bounding box center [1368, 190] width 222 height 31
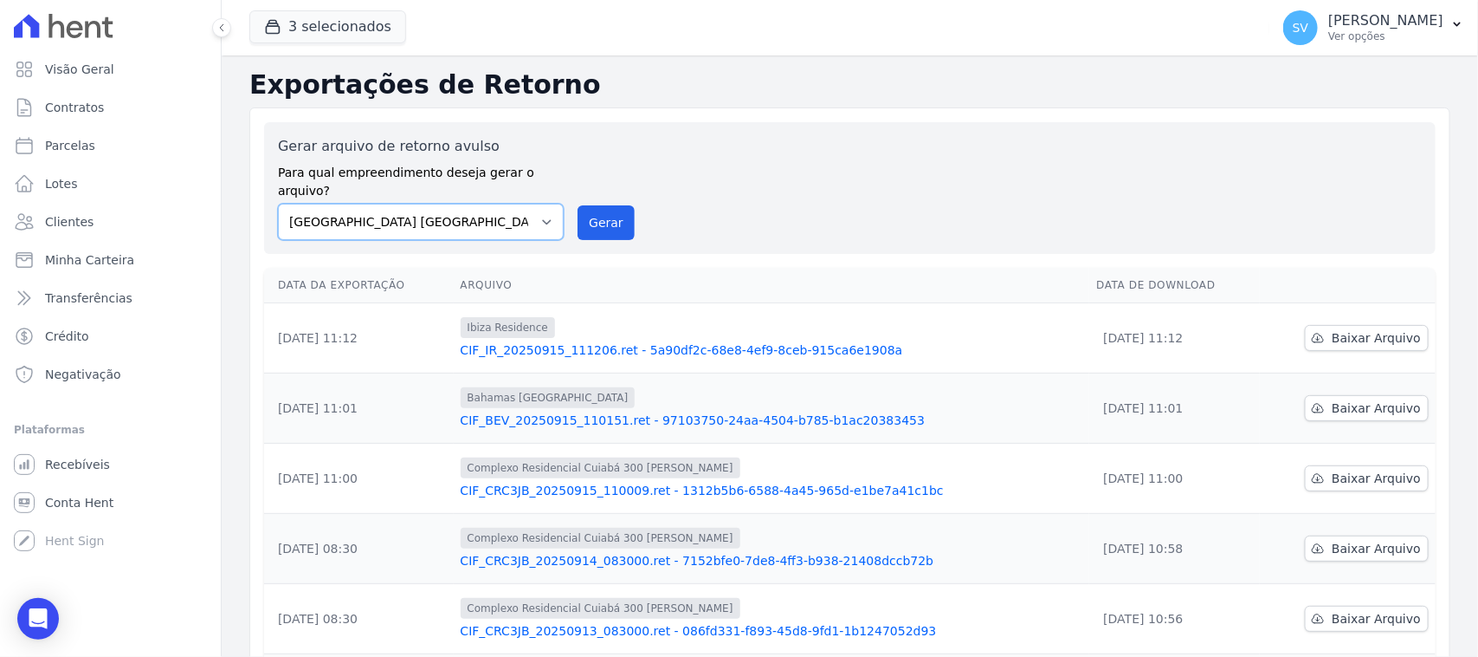
click at [474, 210] on select "BAHAMAS EAST VILLAGE COMPLEXO RESIDENCIAL CUIABÁ 300 - JOÃO DE BARRO IBIZA RESI…" at bounding box center [421, 222] width 286 height 36
click at [691, 113] on div "Gerar arquivo de retorno avulso Para qual empreendimento deseja gerar o arquivo…" at bounding box center [849, 594] width 1201 height 974
drag, startPoint x: 1266, startPoint y: 32, endPoint x: 1295, endPoint y: 141, distance: 112.8
click at [1329, 35] on p "Ver opções" at bounding box center [1386, 36] width 115 height 14
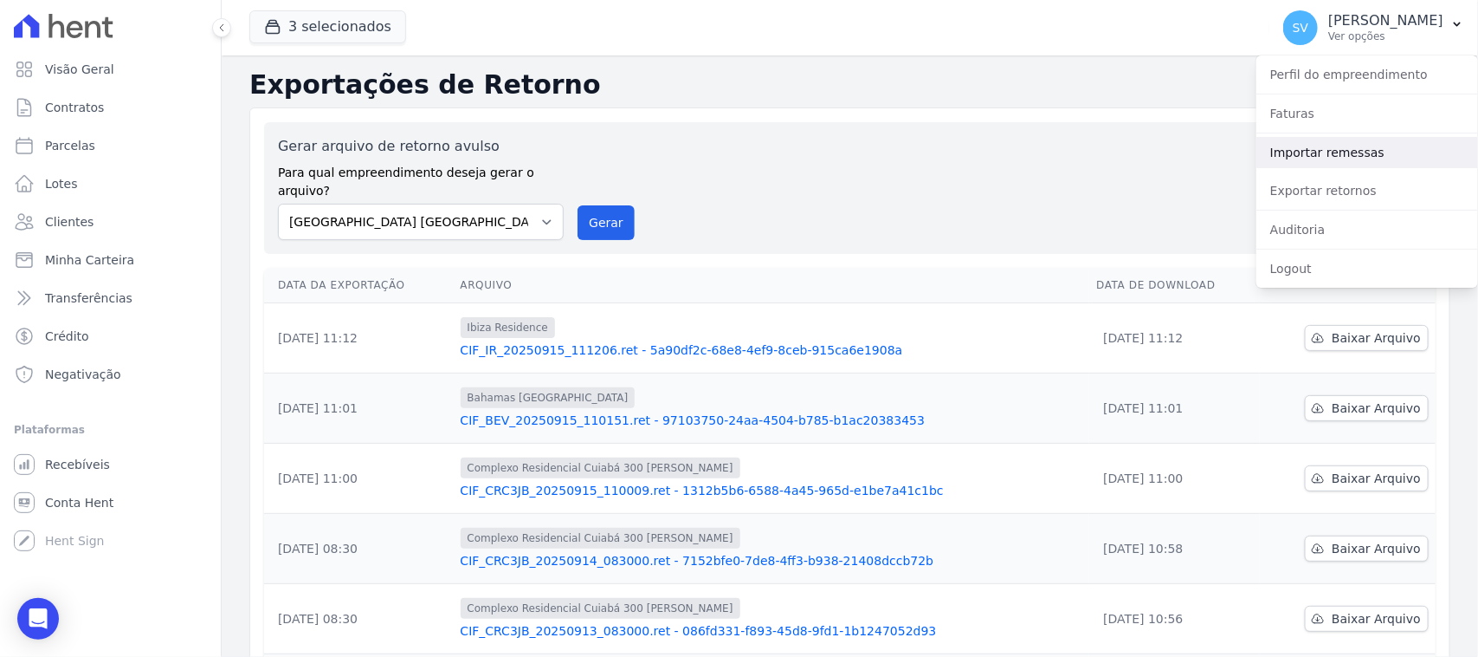
click at [1317, 166] on link "Importar remessas" at bounding box center [1368, 152] width 222 height 31
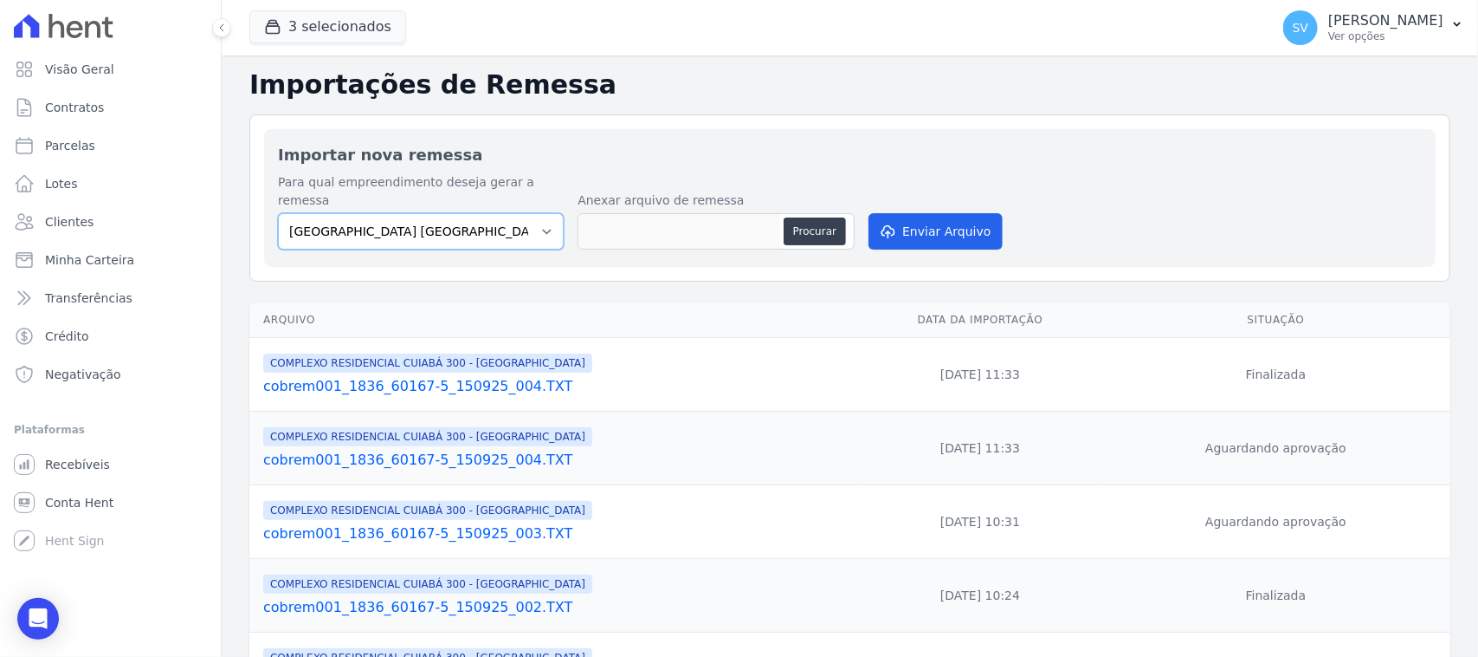
drag, startPoint x: 516, startPoint y: 221, endPoint x: 509, endPoint y: 230, distance: 11.1
click at [516, 222] on select "BAHAMAS EAST VILLAGE COMPLEXO RESIDENCIAL CUIABÁ 300 - JOÃO DE BARRO IBIZA RESI…" at bounding box center [421, 231] width 286 height 36
select select "a999329b-d322-46c5-b2df-9163b092fb9b"
click at [278, 213] on select "BAHAMAS EAST VILLAGE COMPLEXO RESIDENCIAL CUIABÁ 300 - JOÃO DE BARRO IBIZA RESI…" at bounding box center [421, 231] width 286 height 36
click at [685, 191] on label "Anexar arquivo de remessa" at bounding box center [716, 200] width 277 height 18
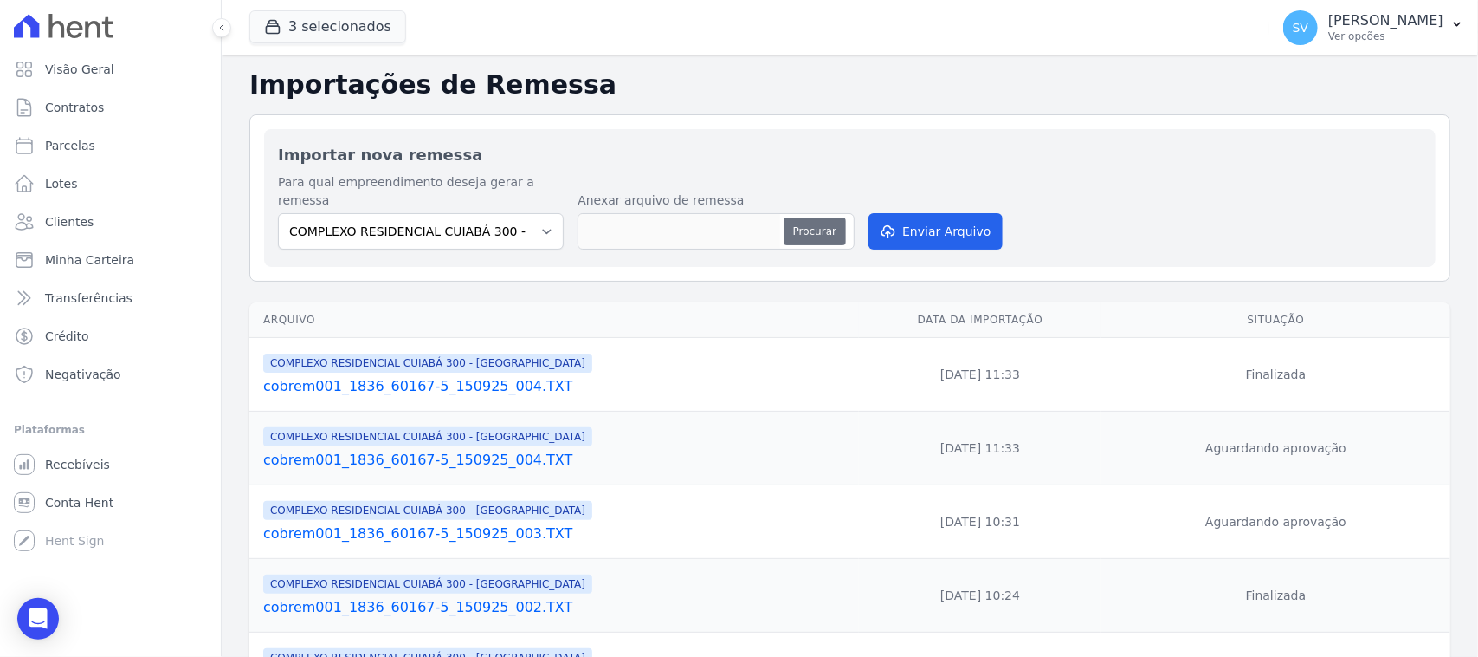
click at [805, 217] on button "Procurar" at bounding box center [815, 231] width 62 height 28
type input "cobrem001_1836_60167-5_150925_005.TXT"
drag, startPoint x: 948, startPoint y: 208, endPoint x: 589, endPoint y: 174, distance: 361.0
click at [942, 213] on button "Enviar Arquivo" at bounding box center [935, 231] width 133 height 36
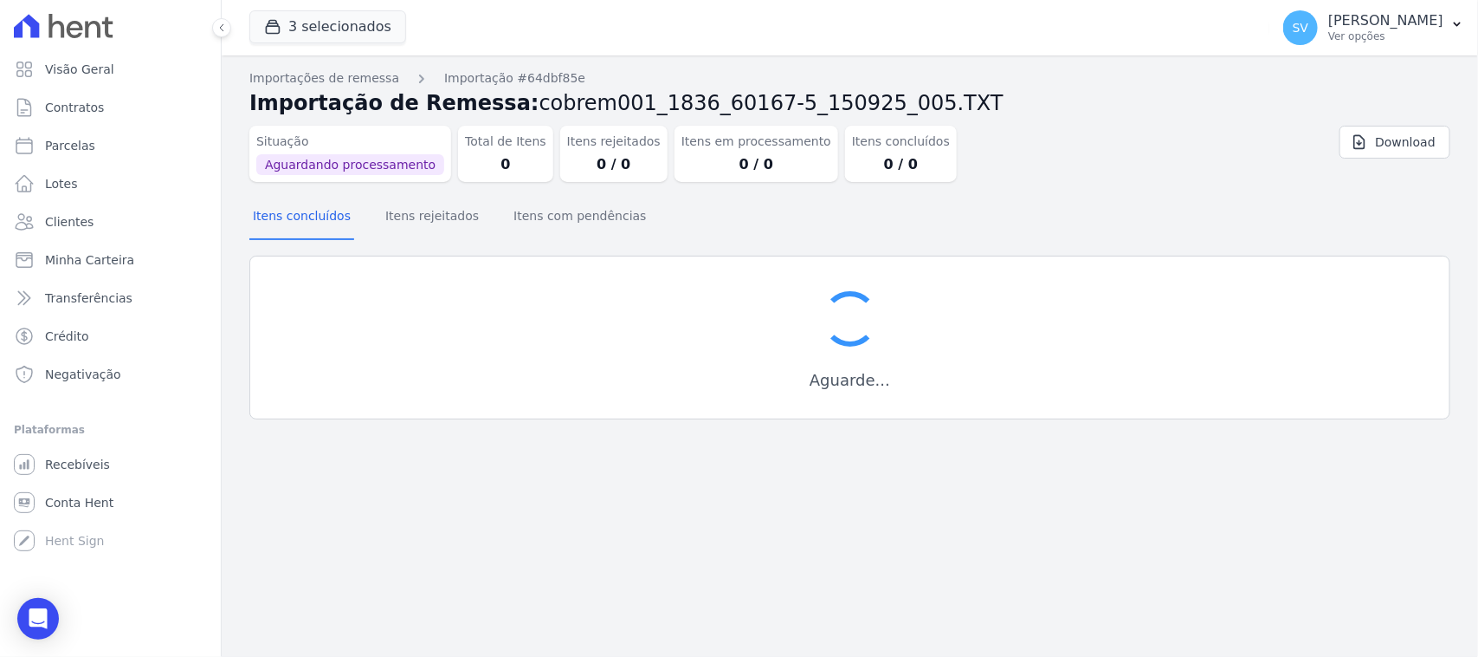
drag, startPoint x: 577, startPoint y: 521, endPoint x: 572, endPoint y: 483, distance: 38.4
click at [577, 522] on div "Importações de remessa Importação #64dbf85e Importação de Remessa: cobrem001_18…" at bounding box center [850, 355] width 1257 height 601
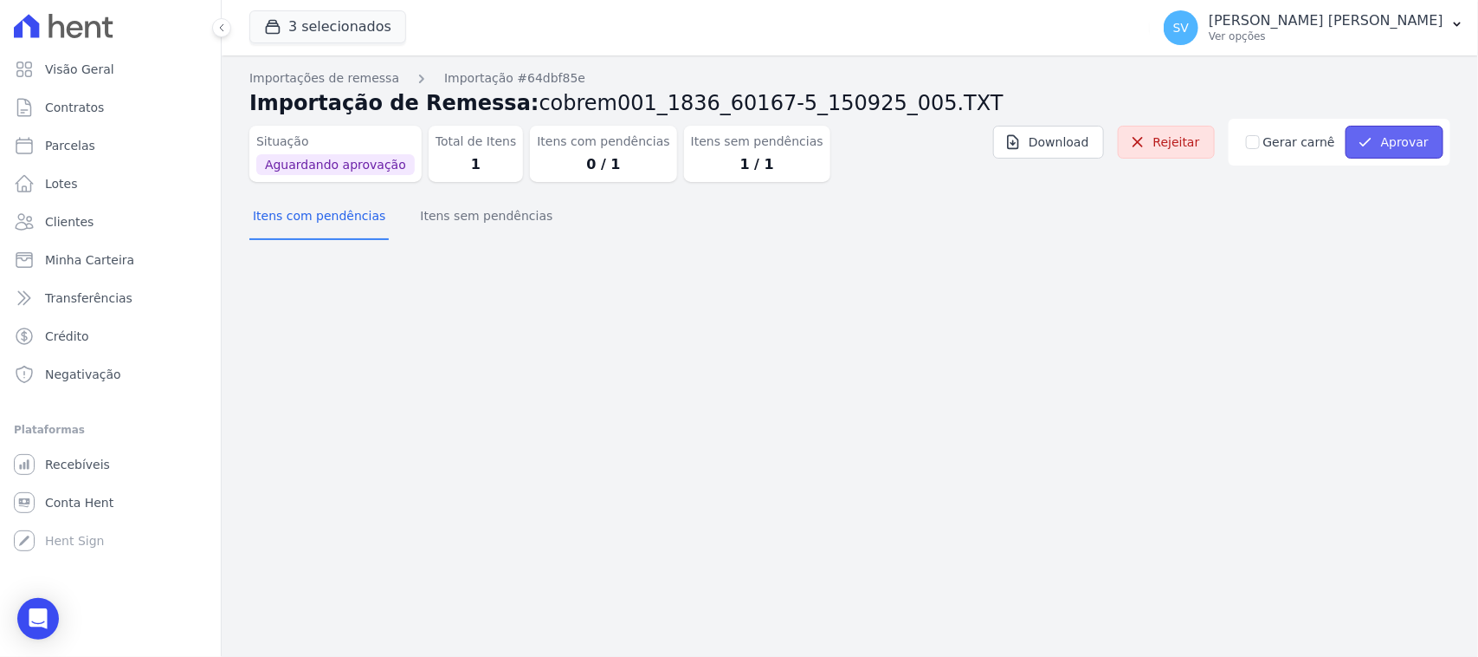
click at [1375, 131] on button "Aprovar" at bounding box center [1395, 142] width 98 height 33
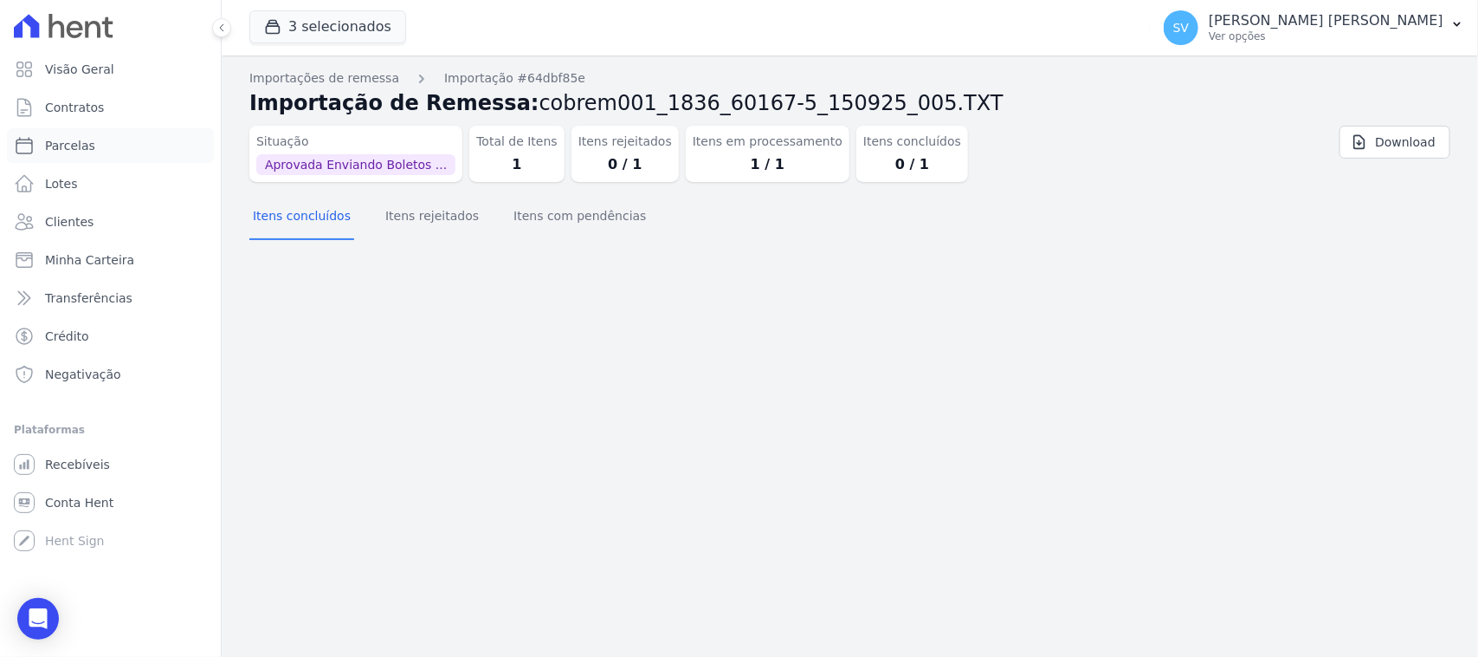
drag, startPoint x: 136, startPoint y: 147, endPoint x: 598, endPoint y: 301, distance: 486.7
click at [136, 149] on link "Parcelas" at bounding box center [110, 145] width 207 height 35
select select
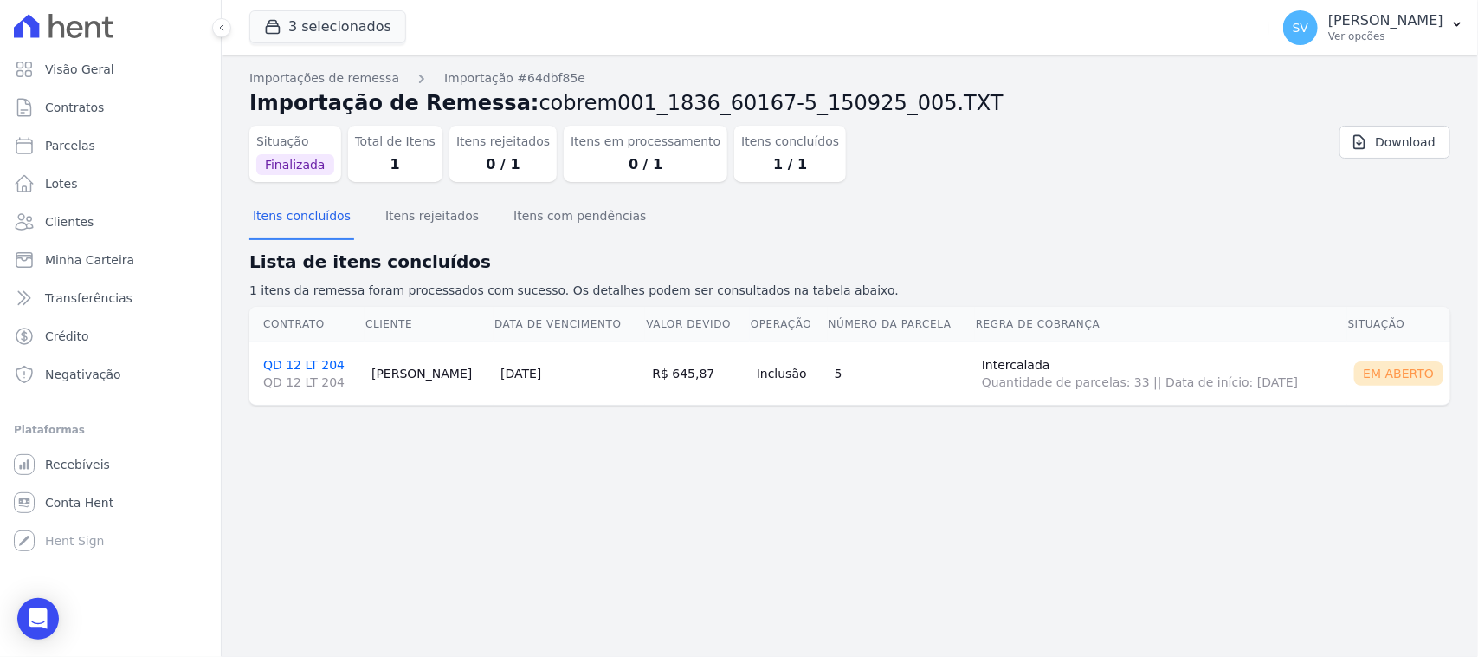
click at [1235, 236] on div "Itens concluídos Itens rejeitados Itens com pendências" at bounding box center [849, 217] width 1201 height 42
click at [144, 157] on link "Parcelas" at bounding box center [110, 145] width 207 height 35
select select
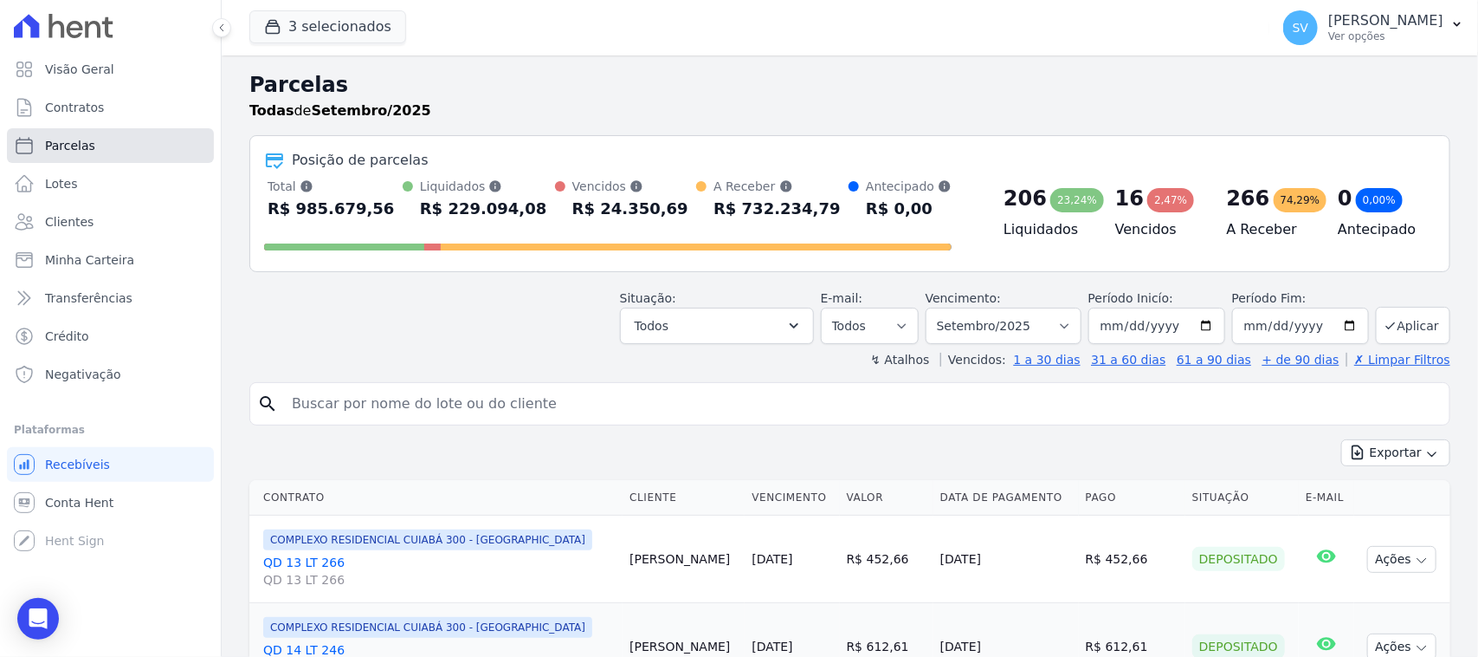
click at [141, 150] on link "Parcelas" at bounding box center [110, 145] width 207 height 35
click at [512, 388] on div "search" at bounding box center [849, 403] width 1201 height 43
click at [515, 400] on input "search" at bounding box center [861, 403] width 1161 height 35
click at [598, 397] on input "search" at bounding box center [861, 403] width 1161 height 35
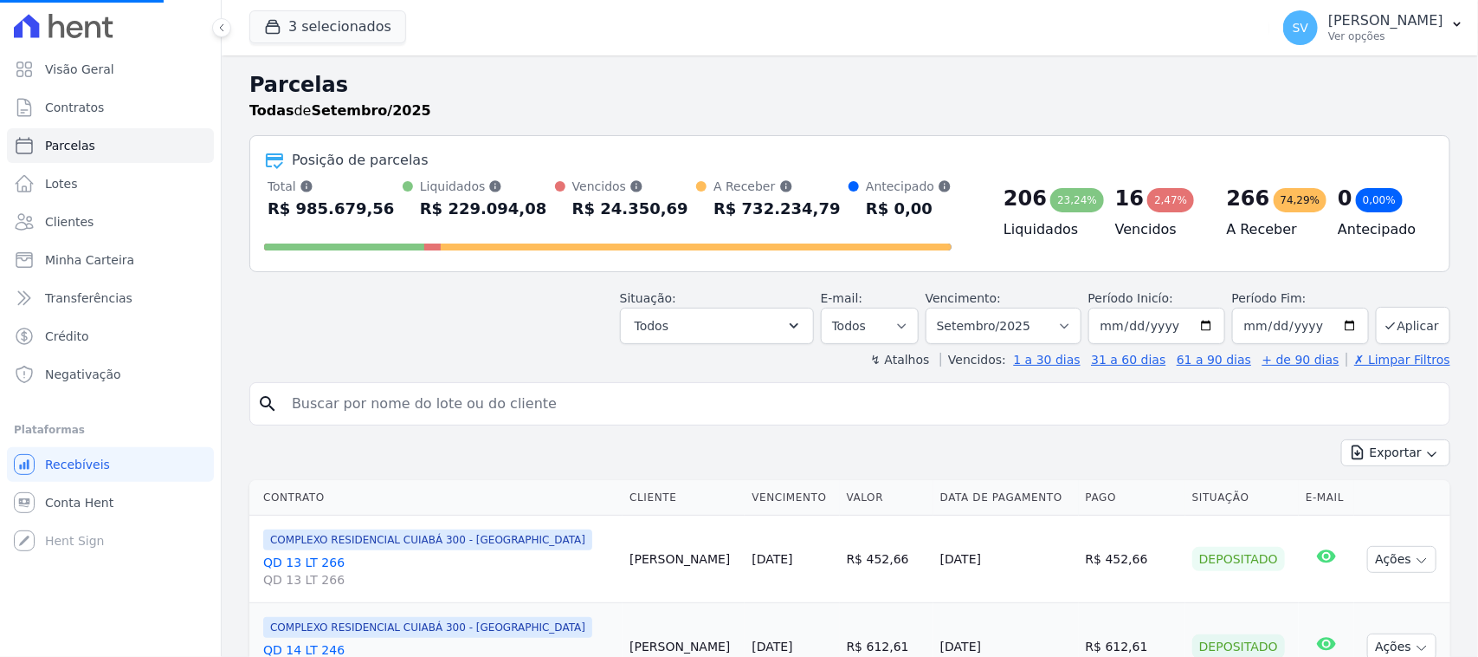
click at [598, 397] on input "search" at bounding box center [861, 403] width 1161 height 35
select select
type input "[PERSON_NAME]"
select select
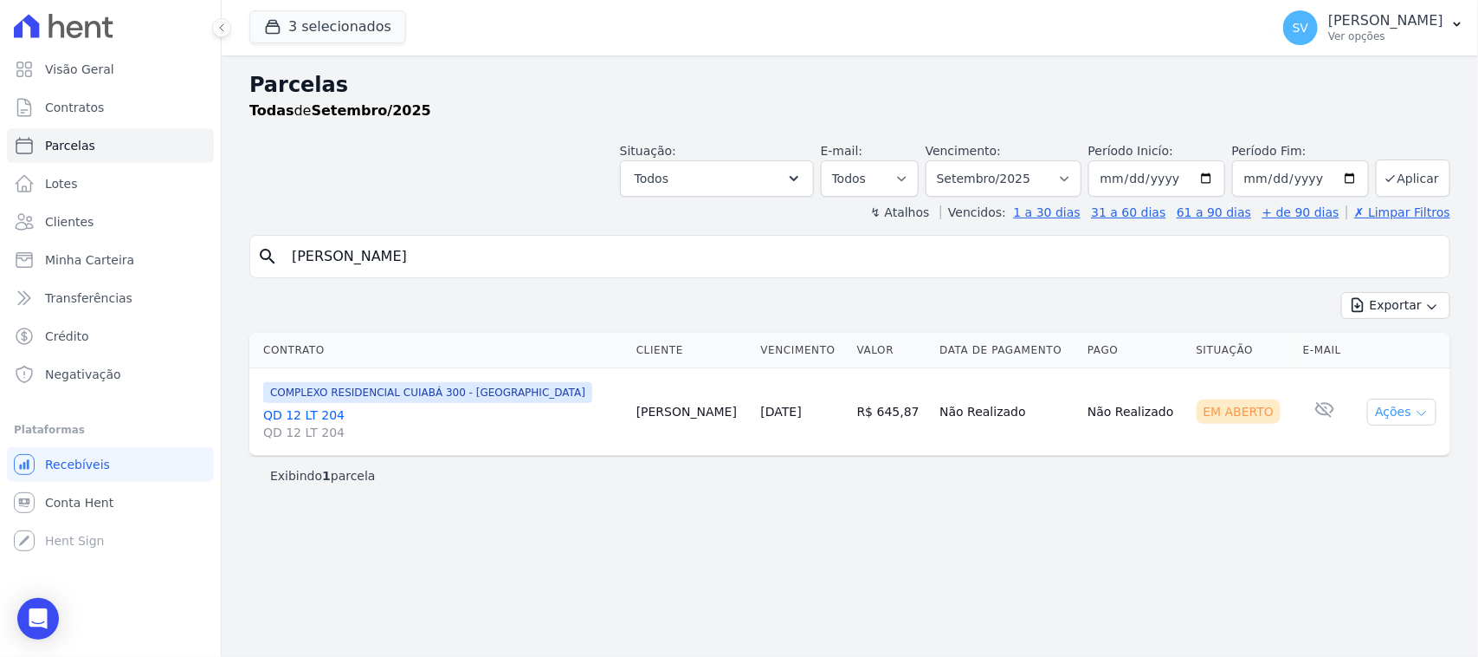
click at [1393, 398] on td "Ações Ver boleto [GEOGRAPHIC_DATA] Antecipação não disponível Enviar whatsapp É…" at bounding box center [1402, 411] width 97 height 87
click at [1415, 412] on icon "button" at bounding box center [1422, 413] width 14 height 14
click at [1341, 456] on link "Ver boleto" at bounding box center [1395, 452] width 166 height 32
